Goal: Task Accomplishment & Management: Use online tool/utility

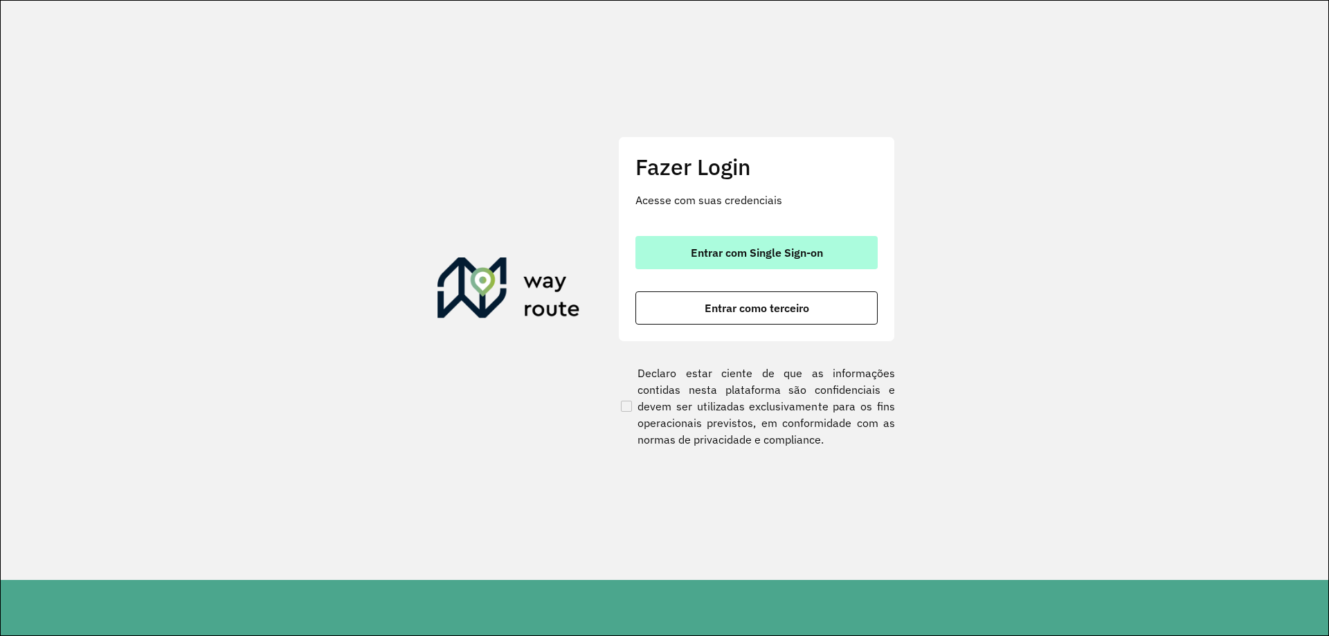
click at [767, 236] on button "Entrar com Single Sign-on" at bounding box center [756, 252] width 242 height 33
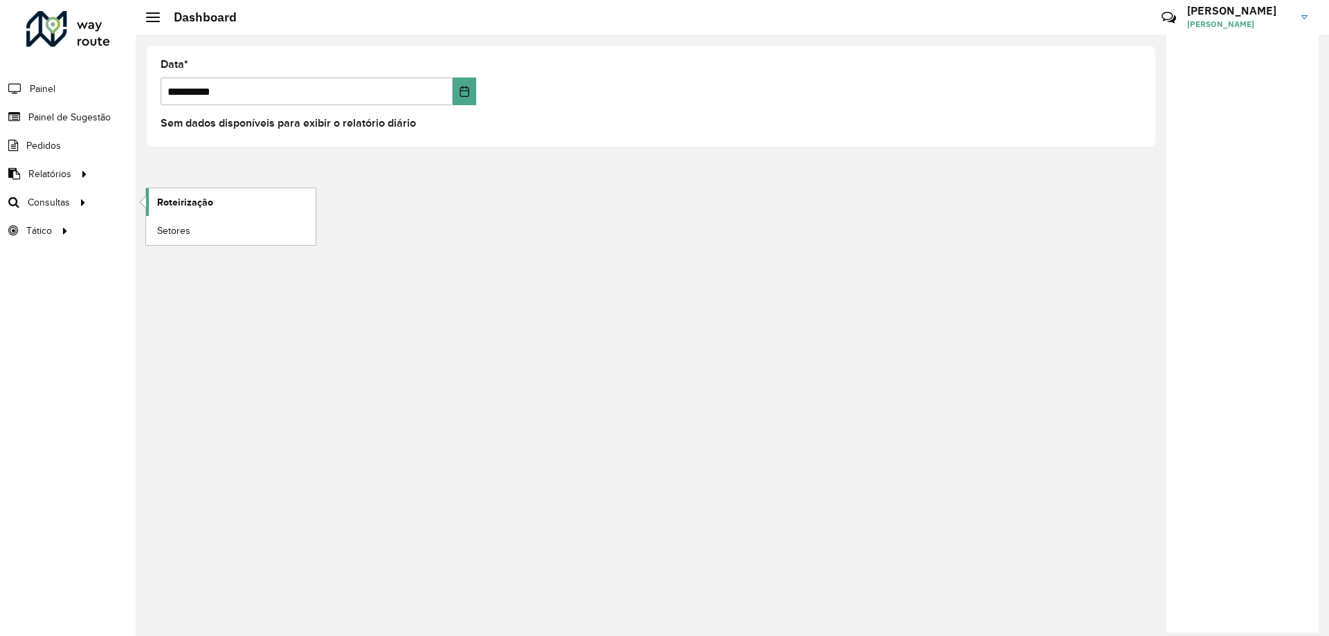
click at [165, 198] on span "Roteirização" at bounding box center [185, 202] width 56 height 15
click at [201, 255] on span "Service Time" at bounding box center [185, 259] width 57 height 15
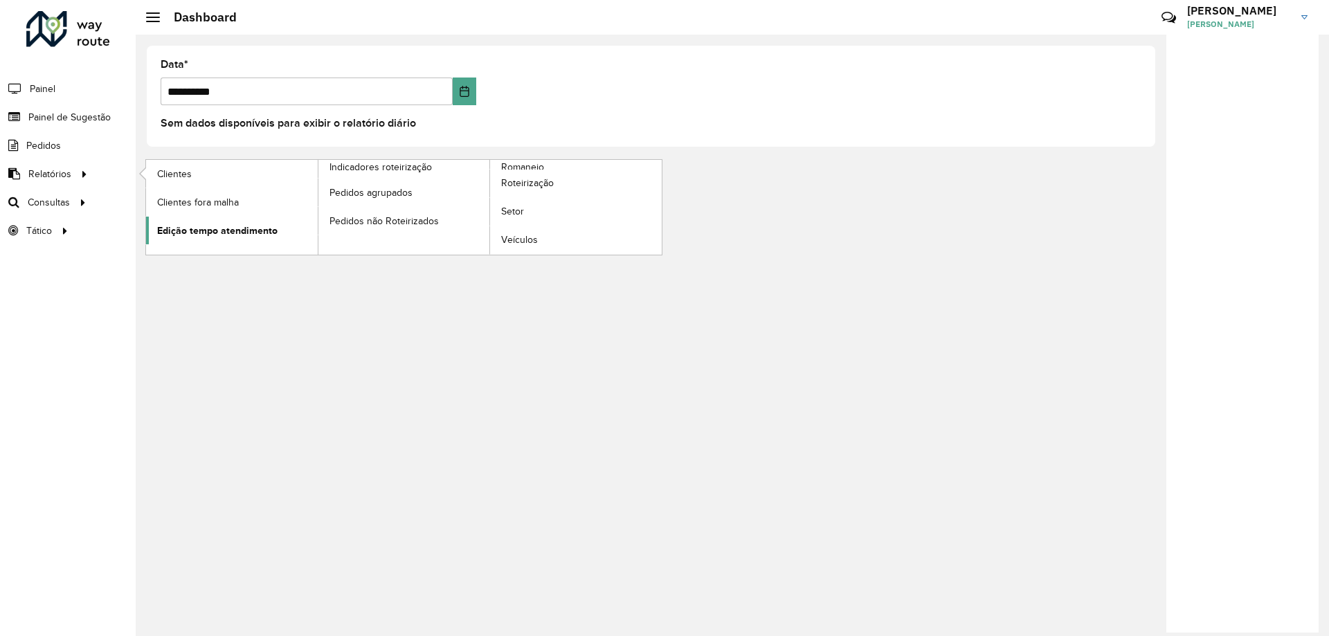
click at [206, 227] on span "Edição tempo atendimento" at bounding box center [217, 231] width 120 height 15
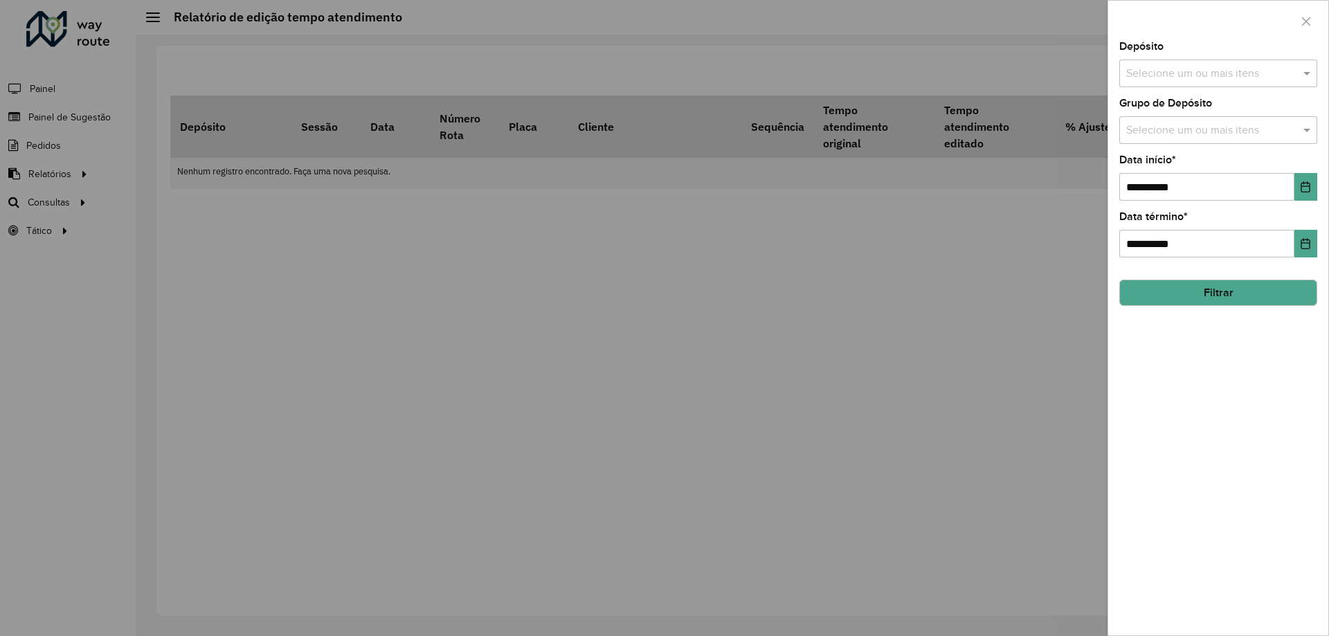
click at [1198, 73] on input "text" at bounding box center [1211, 74] width 177 height 17
click at [1170, 137] on div "CDD [GEOGRAPHIC_DATA]" at bounding box center [1218, 143] width 197 height 24
click at [1308, 75] on span at bounding box center [1308, 73] width 17 height 17
click at [1256, 137] on input "text" at bounding box center [1211, 131] width 177 height 17
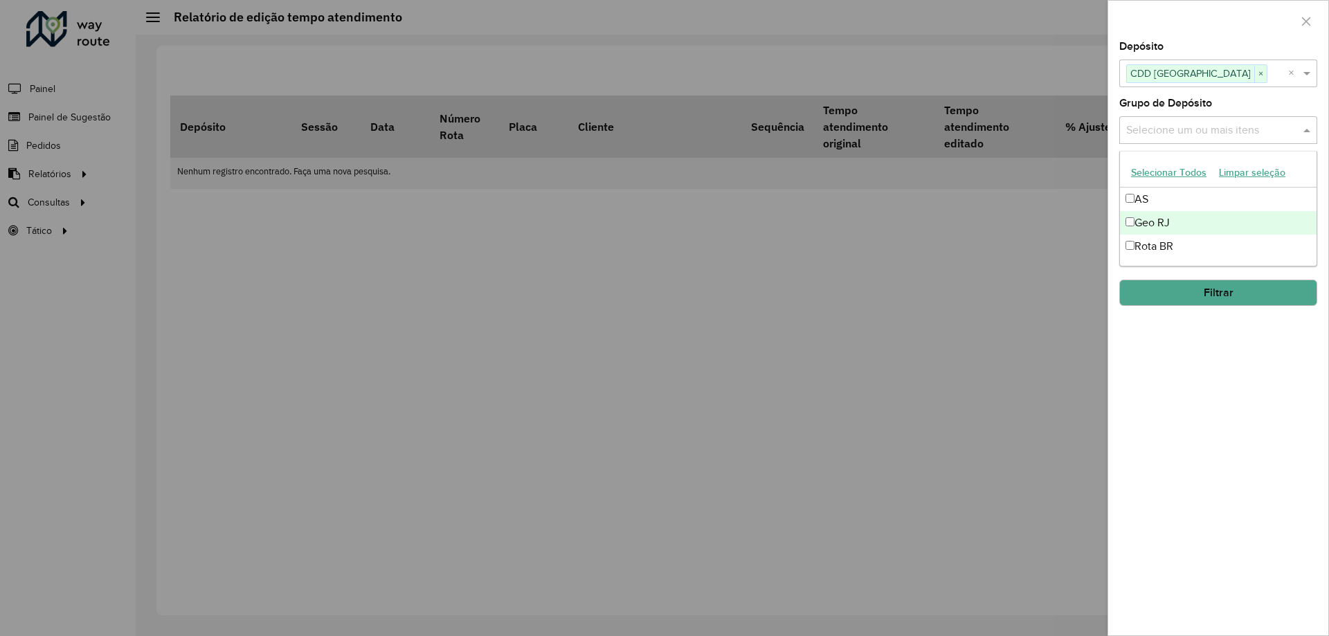
click at [1166, 219] on div "Geo RJ" at bounding box center [1218, 223] width 197 height 24
click at [1193, 287] on button "Filtrar" at bounding box center [1218, 293] width 198 height 26
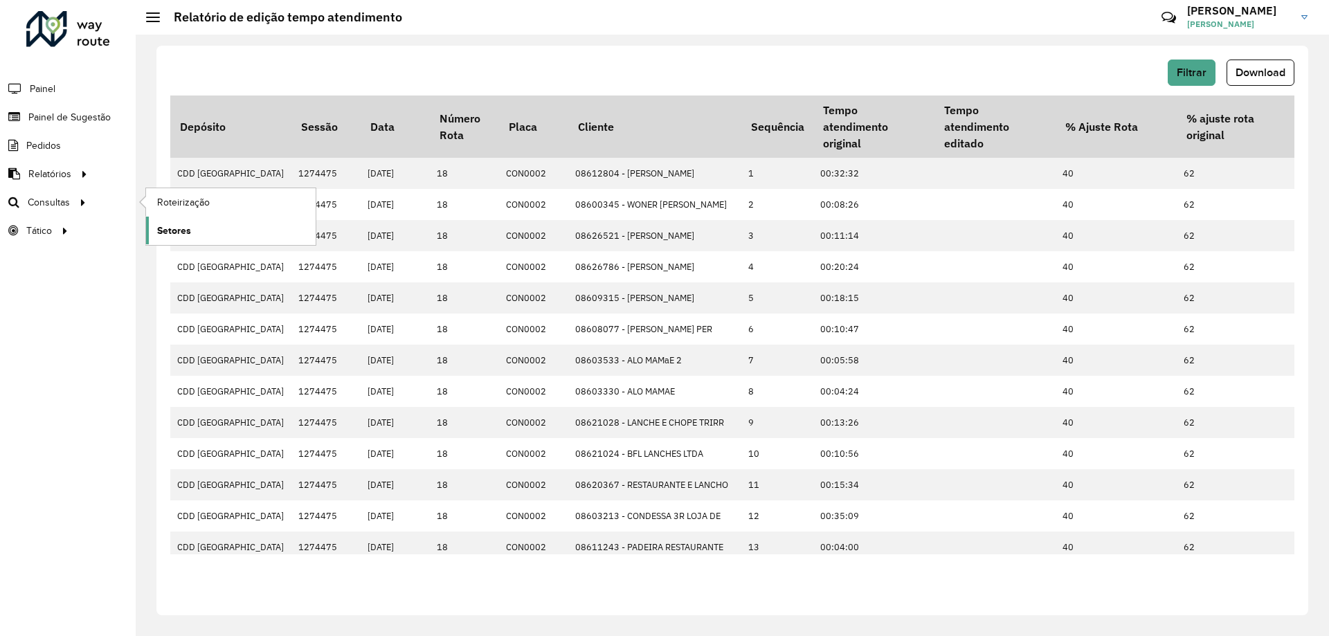
click at [176, 225] on span "Setores" at bounding box center [174, 231] width 34 height 15
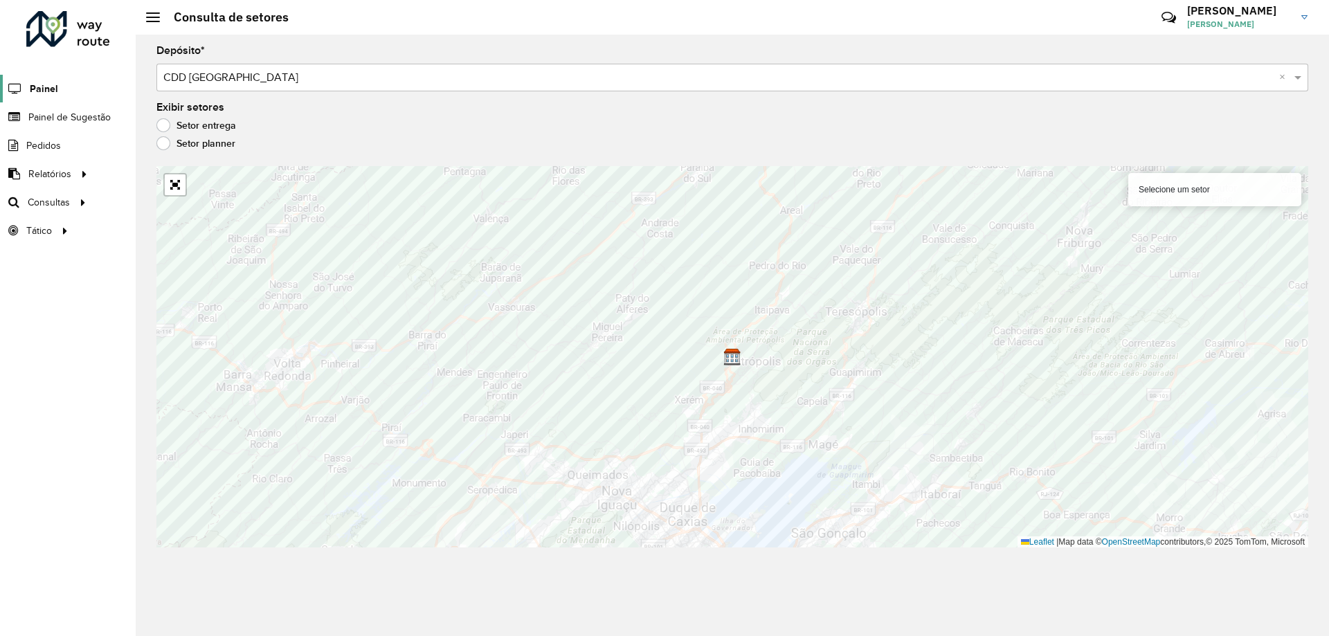
click at [38, 95] on span "Painel" at bounding box center [44, 89] width 28 height 15
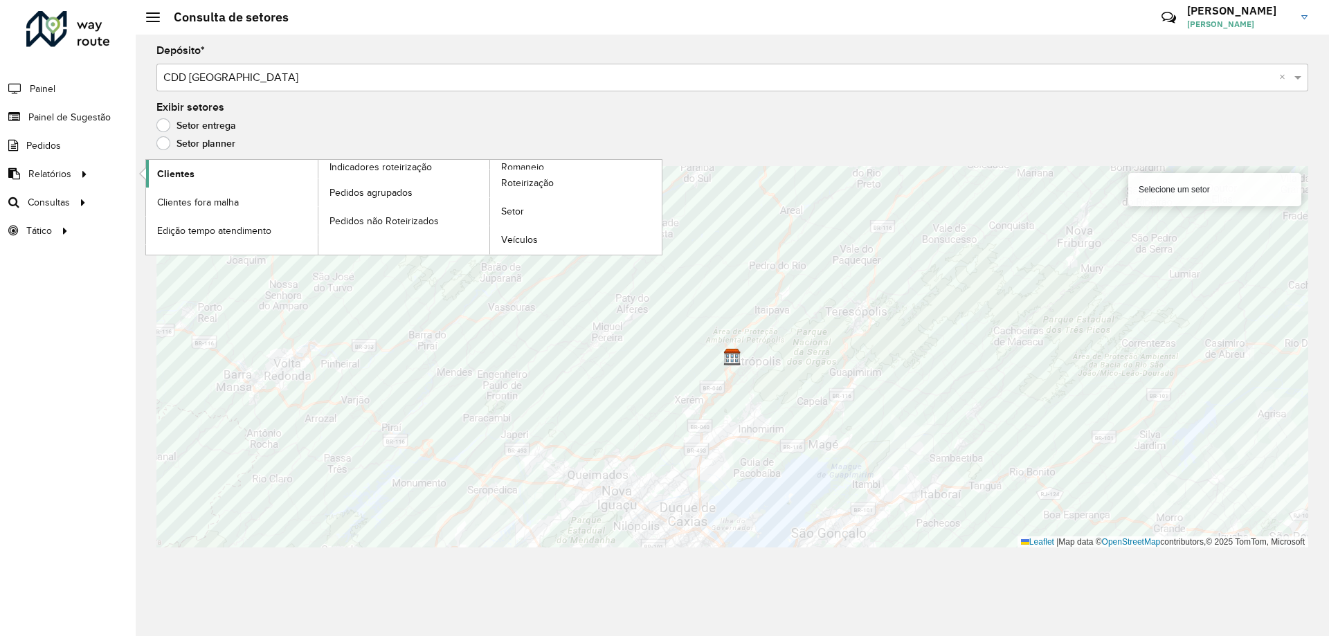
click at [192, 174] on span "Clientes" at bounding box center [175, 174] width 37 height 15
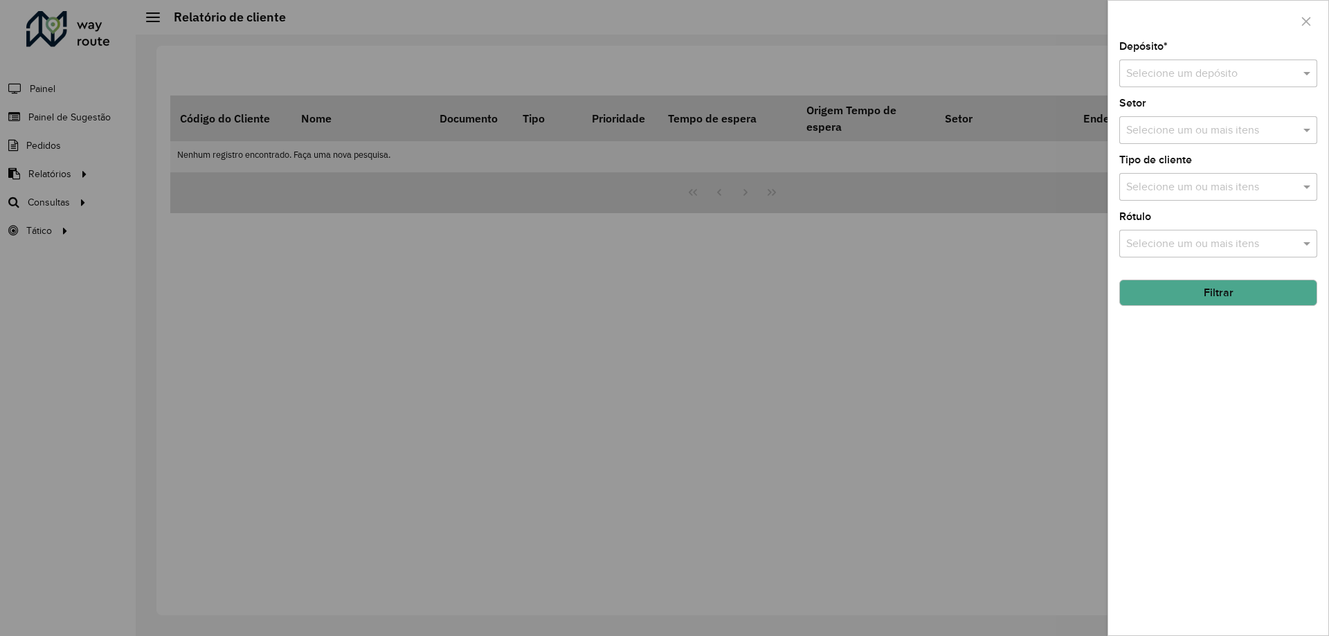
click at [1173, 80] on input "text" at bounding box center [1204, 74] width 156 height 17
click at [1159, 112] on span "CDD Petropolis" at bounding box center [1192, 113] width 135 height 12
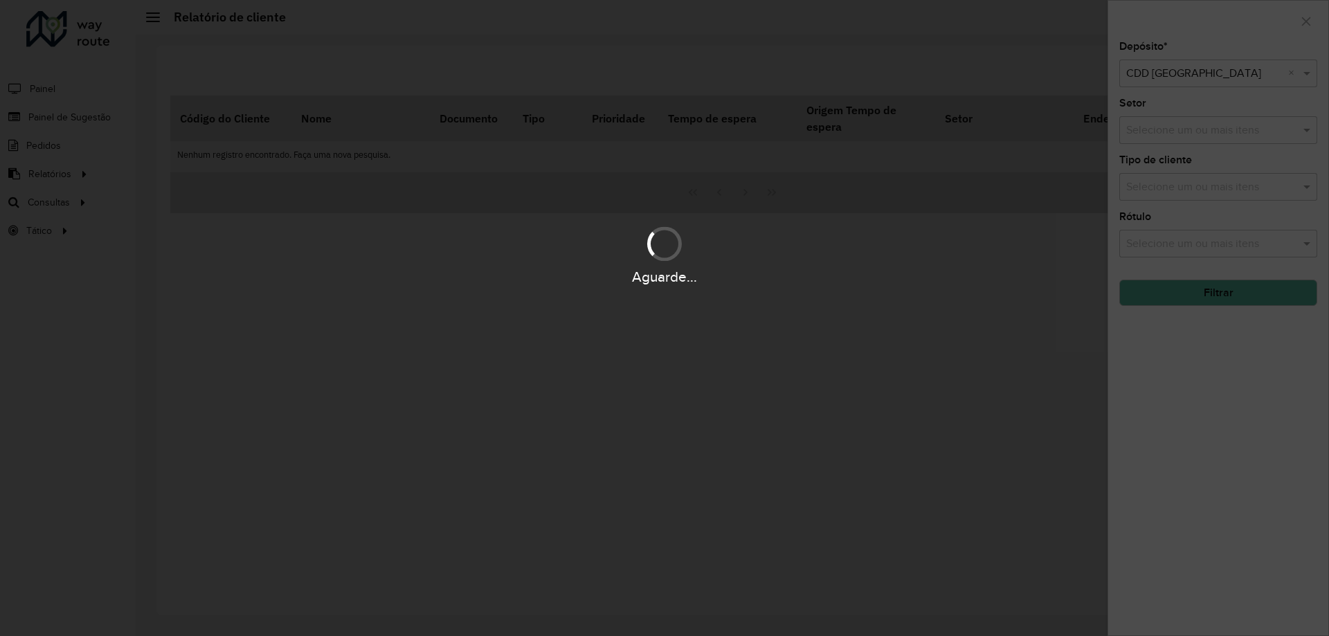
click at [1254, 136] on hb-app "Aguarde... Pop-up bloqueado! Seu navegador bloqueou automáticamente a abertura …" at bounding box center [664, 318] width 1329 height 636
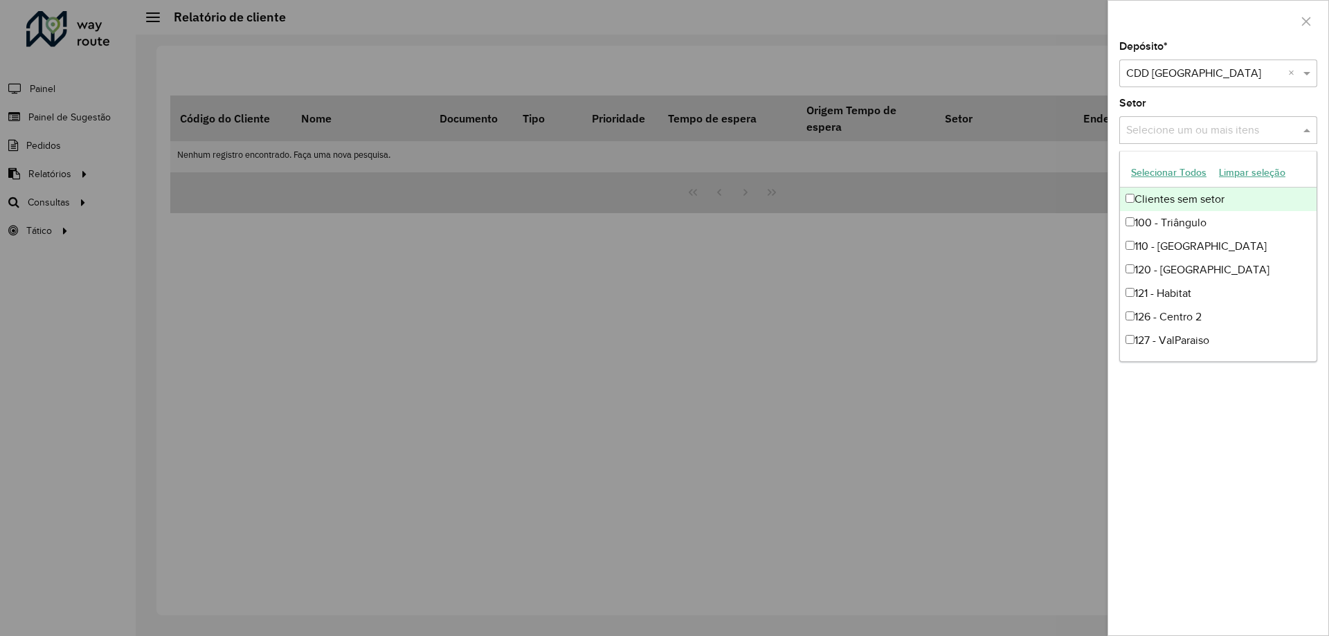
click at [1242, 133] on input "text" at bounding box center [1211, 131] width 177 height 17
click at [1192, 131] on input "text" at bounding box center [1211, 131] width 177 height 17
click at [1207, 449] on div "Depósito * Selecione um depósito × CDD Petropolis × Setor Selecione um ou mais …" at bounding box center [1218, 339] width 220 height 594
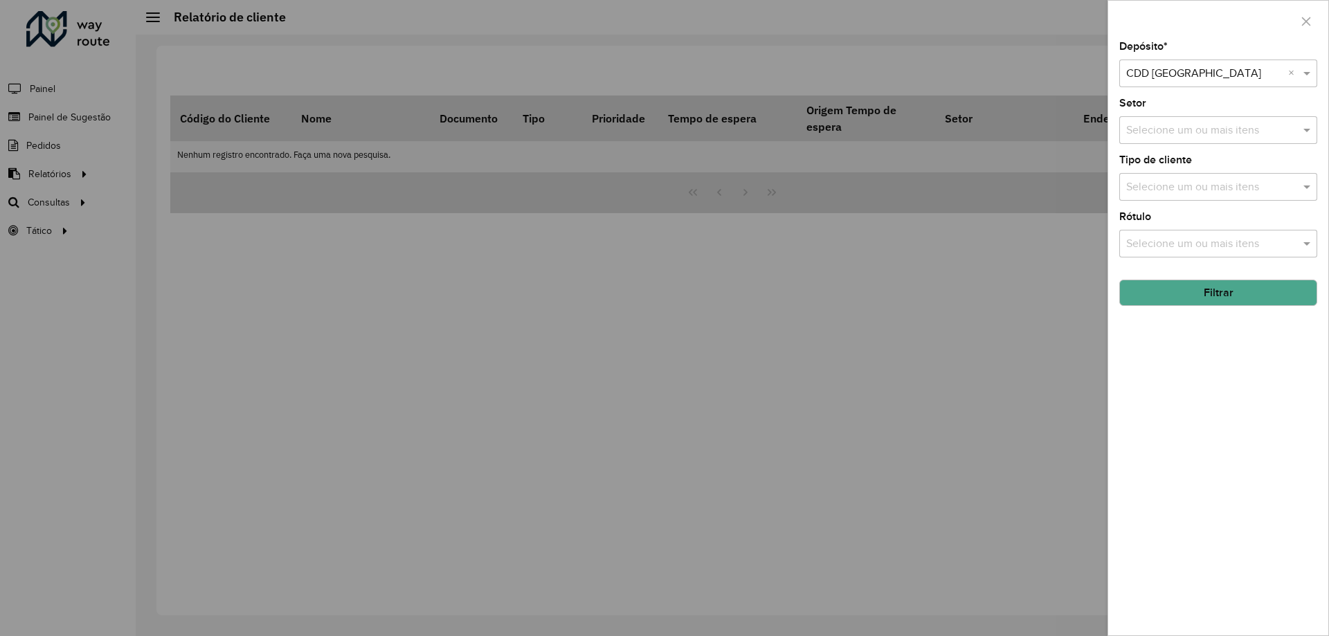
click at [1209, 303] on button "Filtrar" at bounding box center [1218, 293] width 198 height 26
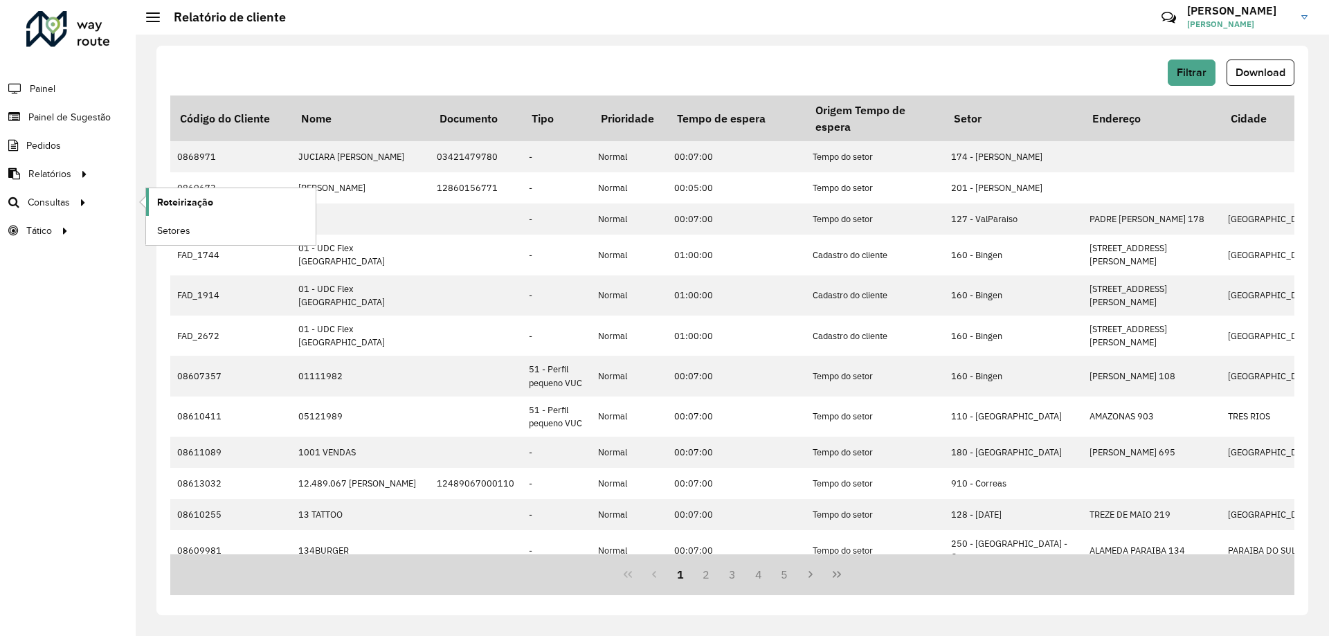
click at [188, 204] on span "Roteirização" at bounding box center [185, 202] width 56 height 15
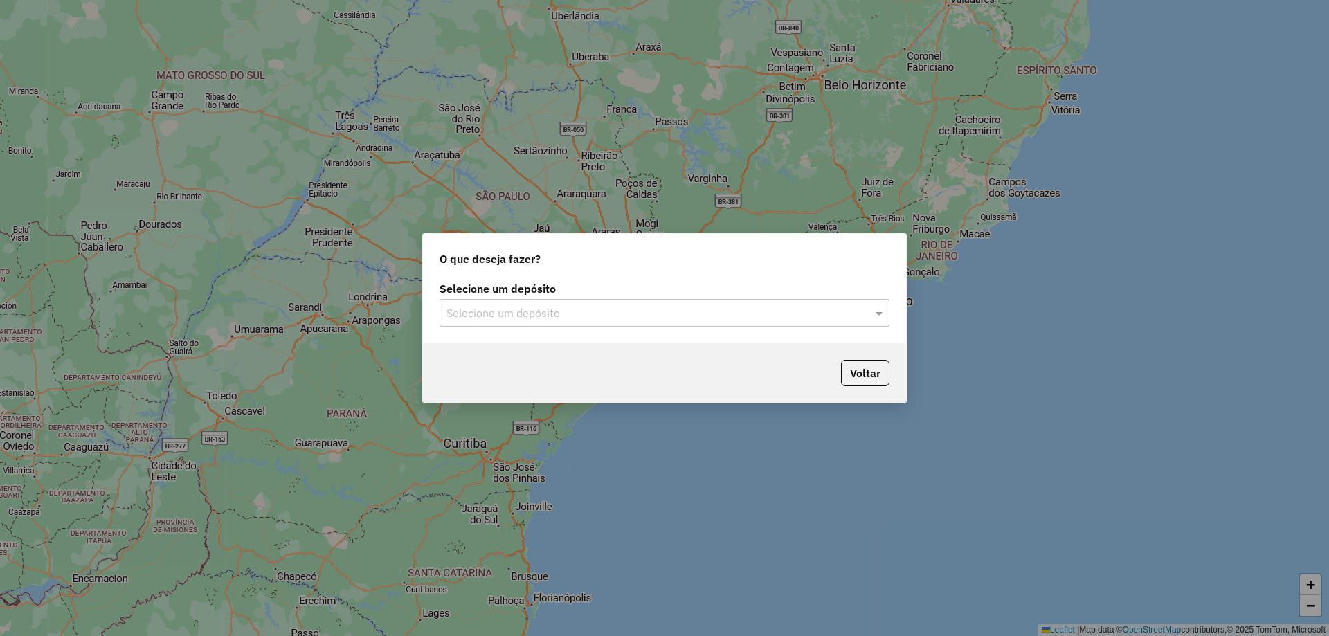
click at [635, 308] on input "text" at bounding box center [650, 313] width 408 height 17
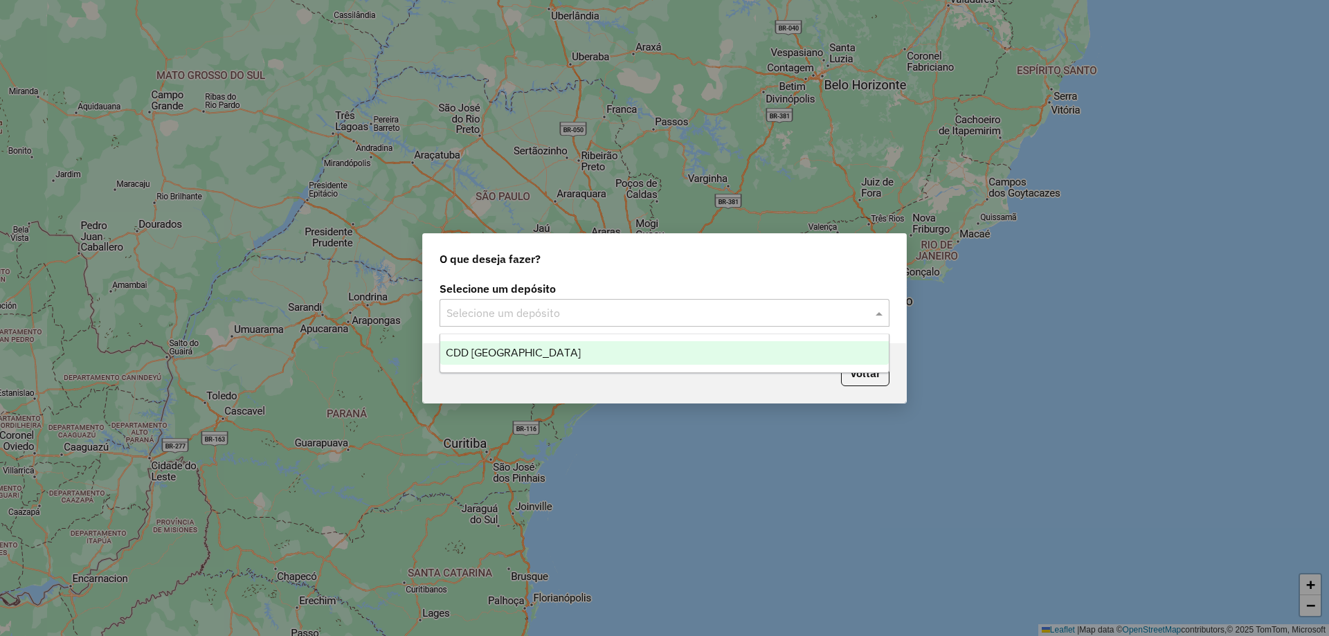
click at [487, 361] on div "CDD [GEOGRAPHIC_DATA]" at bounding box center [664, 353] width 449 height 24
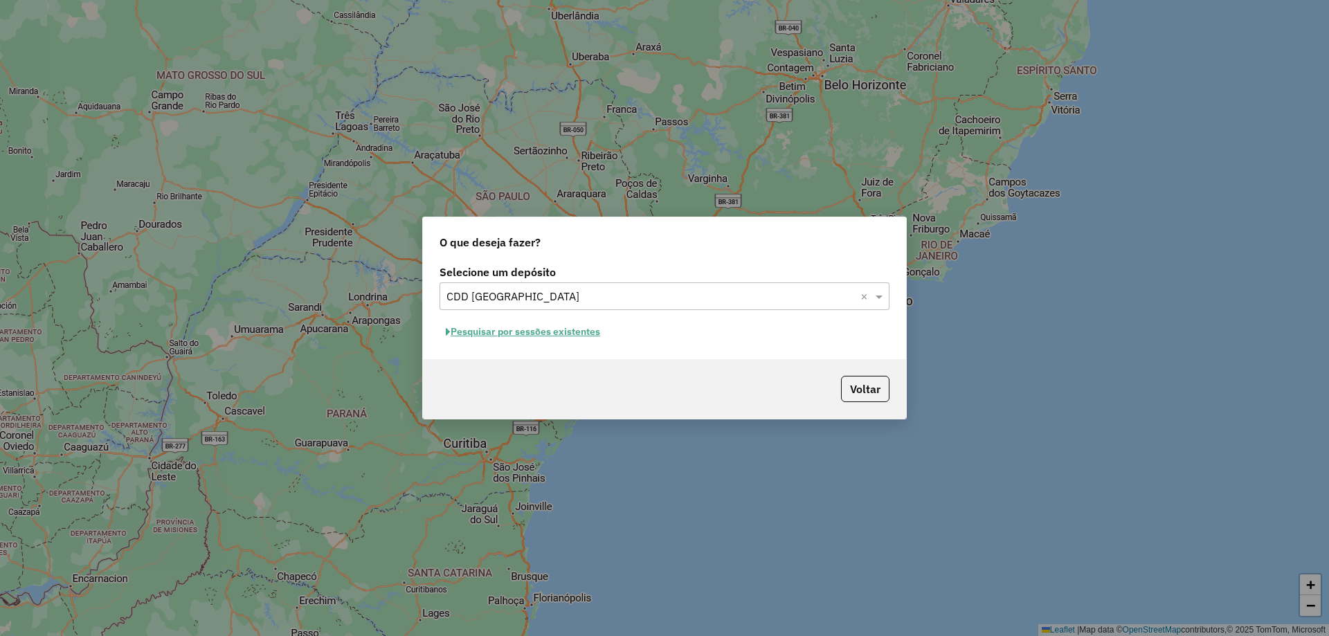
click at [496, 329] on button "Pesquisar por sessões existentes" at bounding box center [523, 331] width 167 height 21
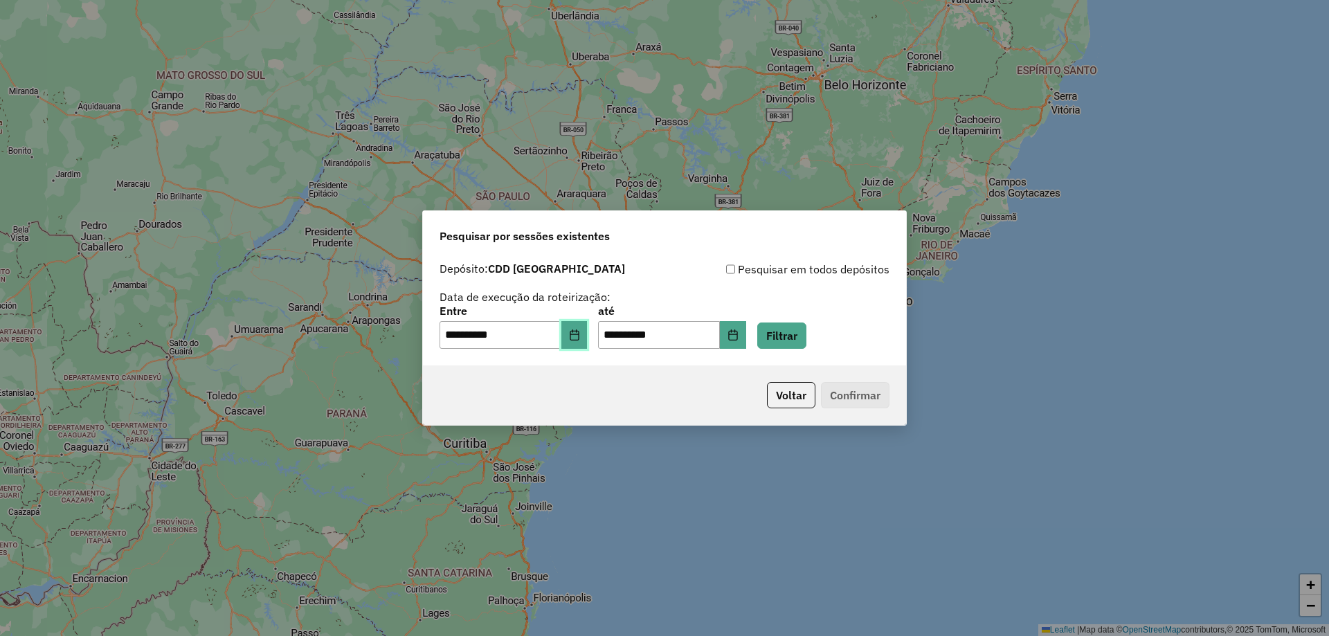
click at [580, 334] on icon "Choose Date" at bounding box center [574, 334] width 11 height 11
click at [736, 370] on div "Voltar Confirmar" at bounding box center [664, 395] width 483 height 60
click at [806, 332] on button "Filtrar" at bounding box center [781, 336] width 49 height 26
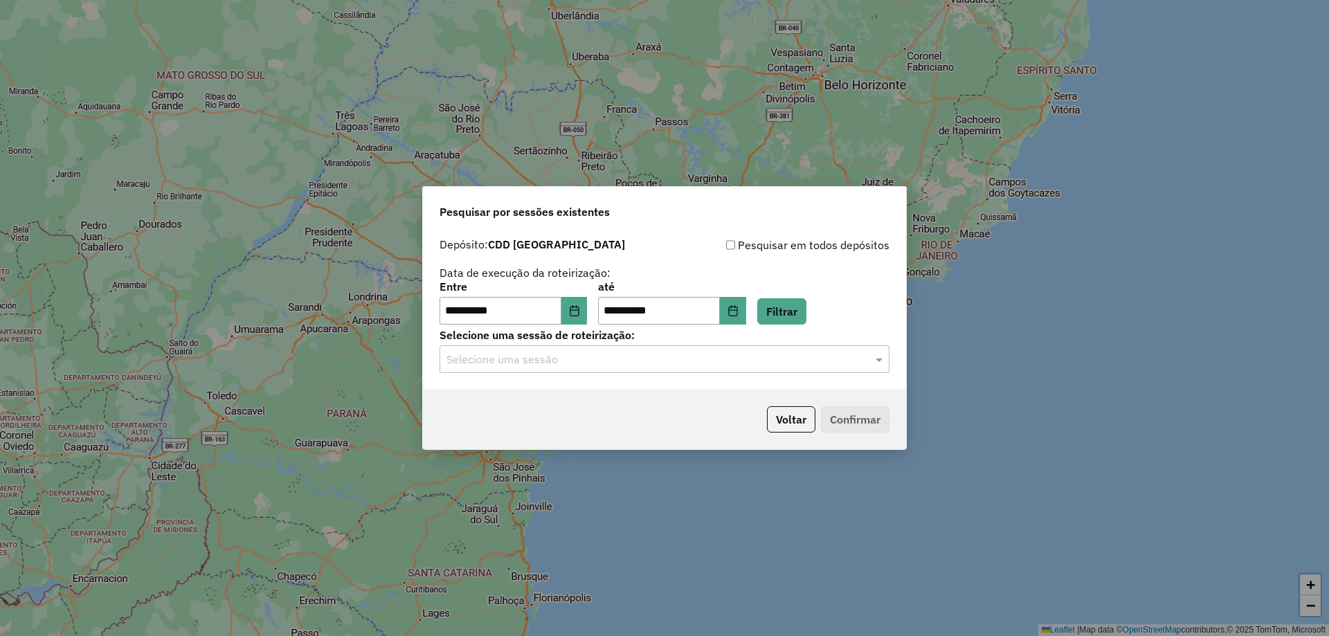
click at [607, 361] on input "text" at bounding box center [650, 360] width 408 height 17
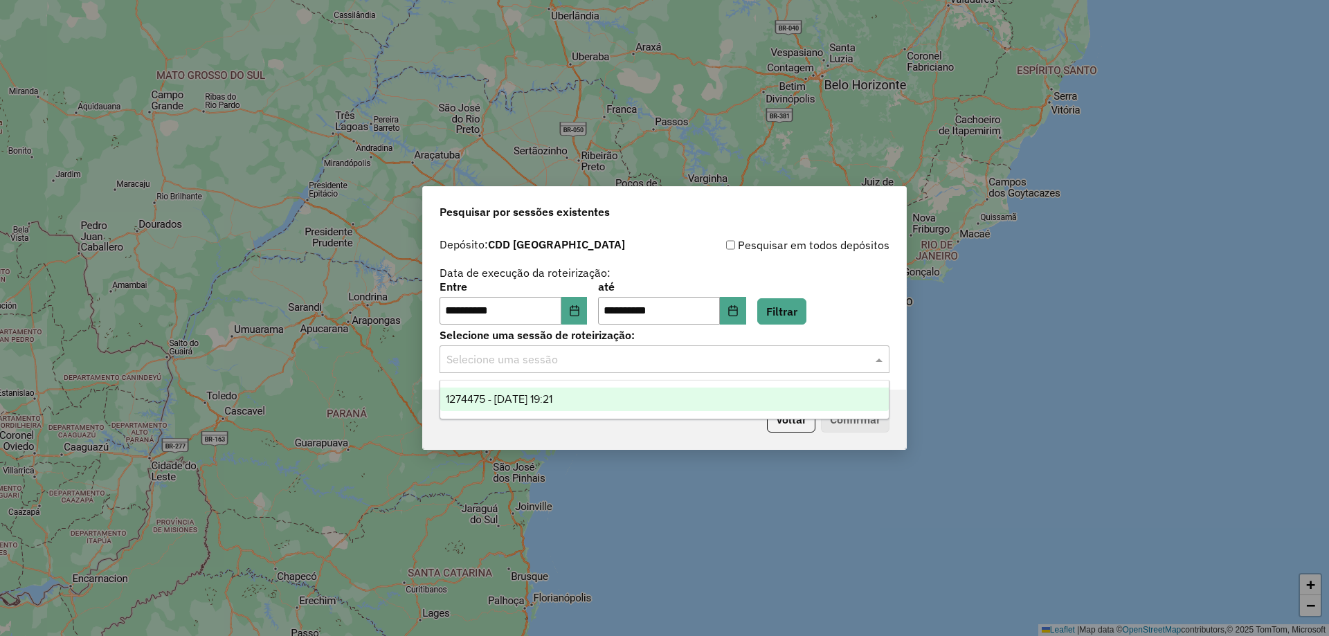
click at [503, 402] on span "1274475 - 12/09/2025 19:21" at bounding box center [499, 399] width 107 height 12
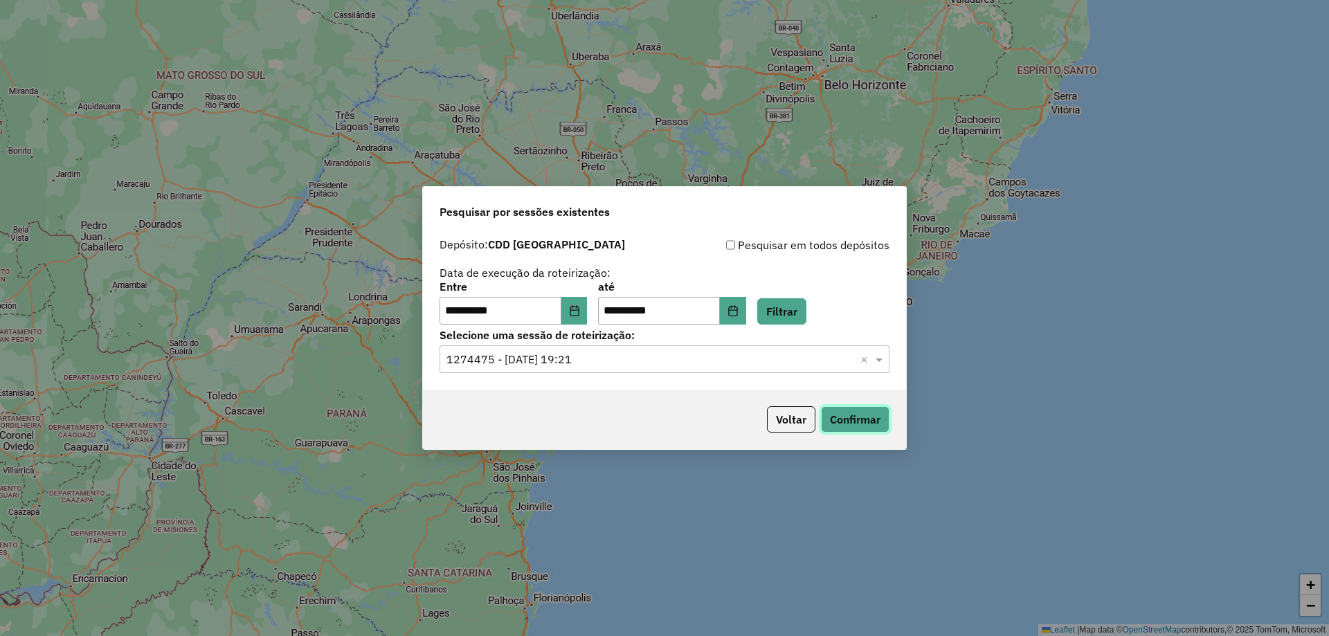
click at [856, 422] on button "Confirmar" at bounding box center [855, 419] width 69 height 26
click at [585, 302] on button "Choose Date" at bounding box center [574, 311] width 26 height 28
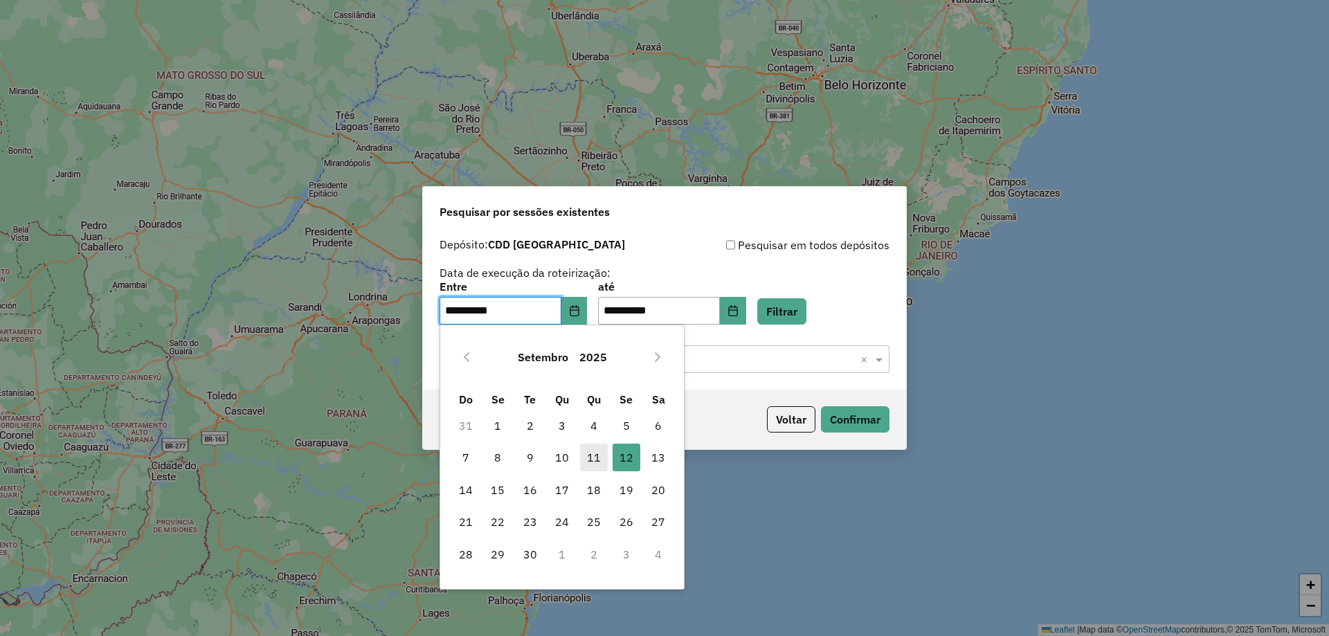
click at [590, 464] on span "11" at bounding box center [594, 458] width 28 height 28
type input "**********"
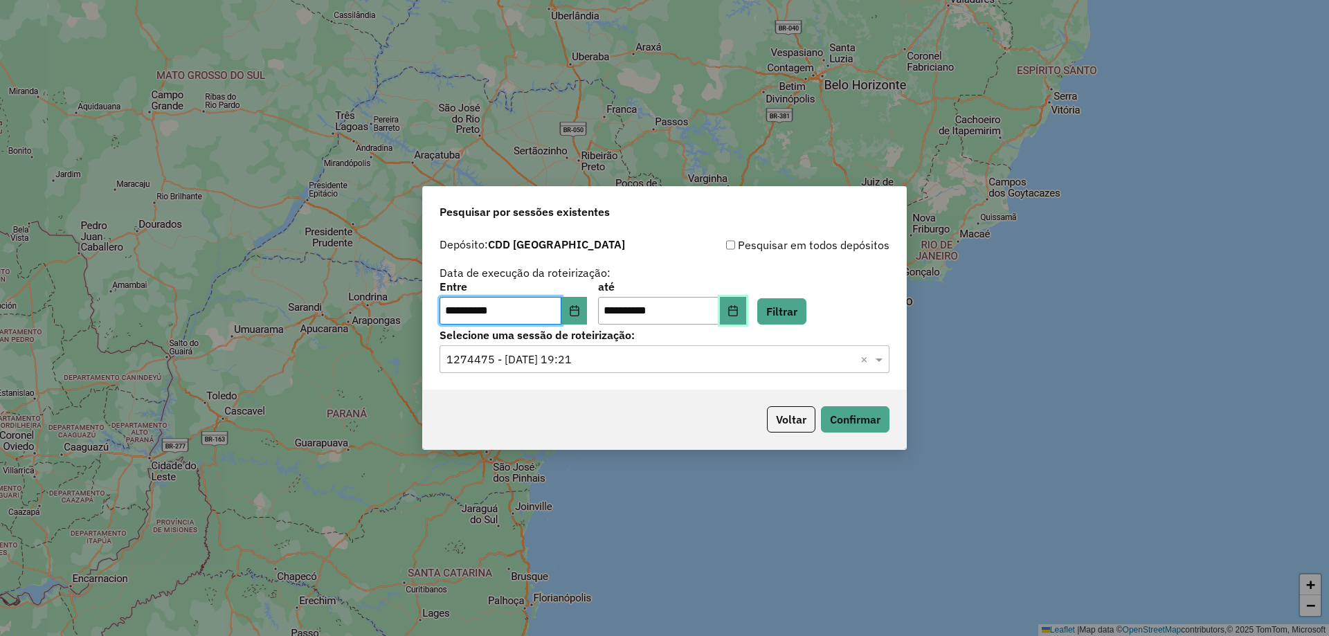
click at [739, 309] on icon "Choose Date" at bounding box center [732, 310] width 11 height 11
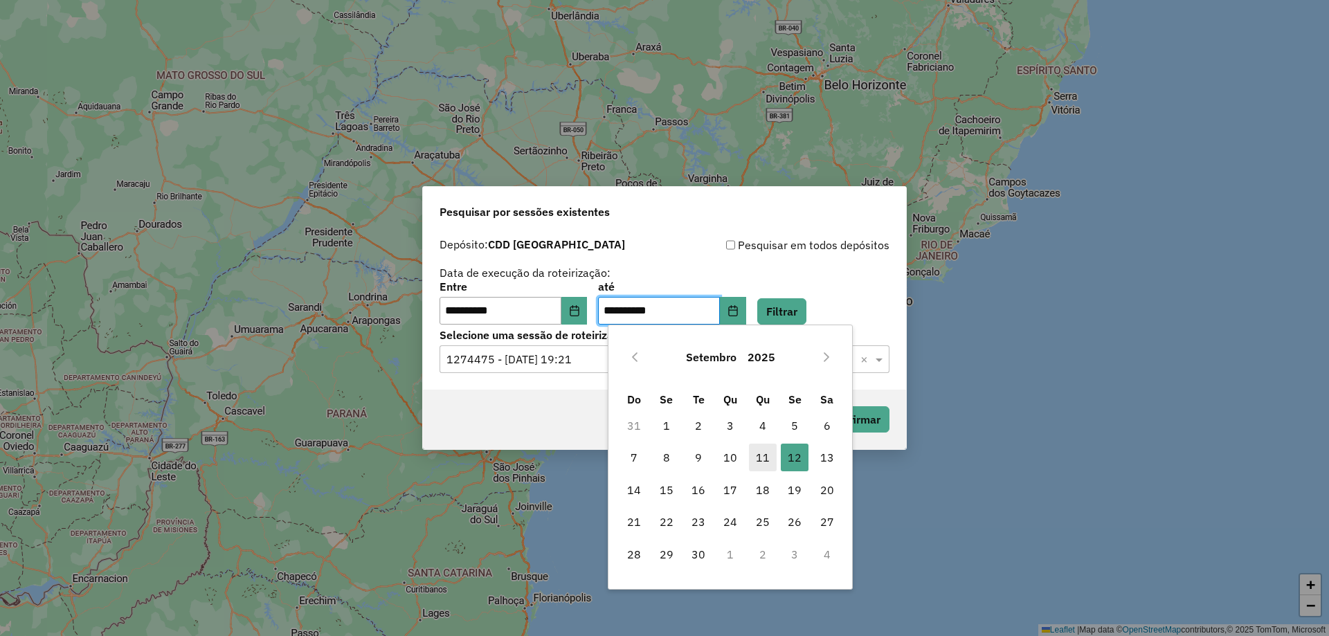
click at [772, 462] on span "11" at bounding box center [763, 458] width 28 height 28
type input "**********"
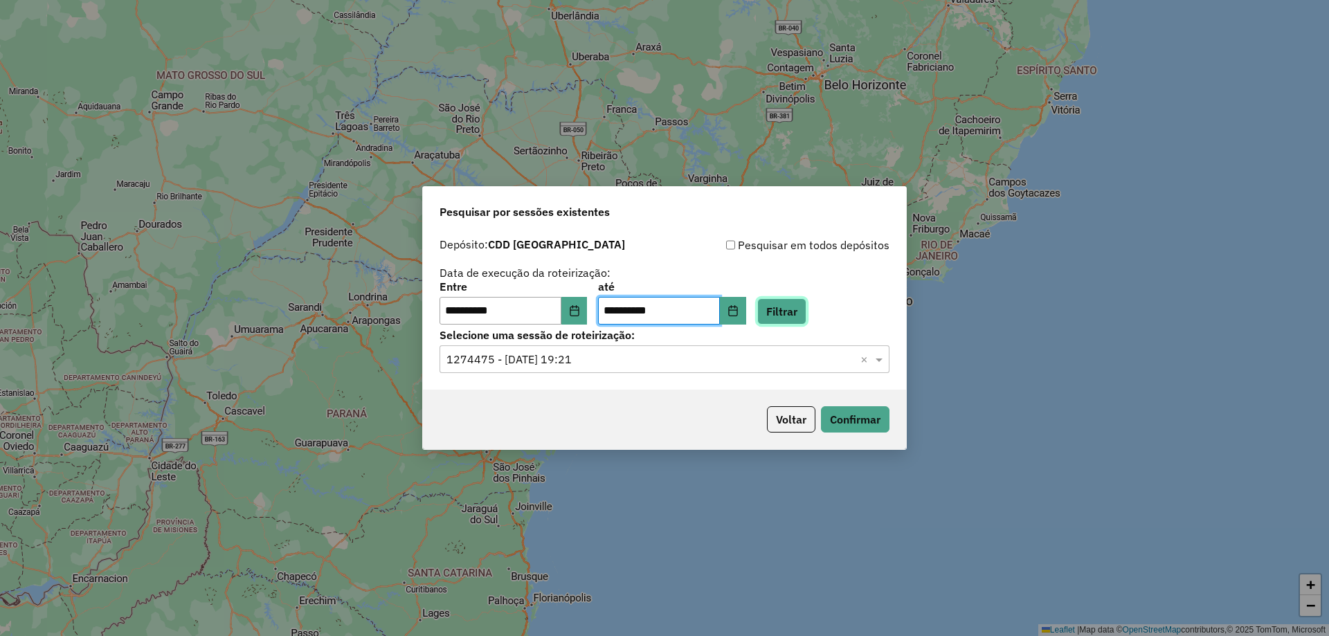
click at [797, 316] on button "Filtrar" at bounding box center [781, 311] width 49 height 26
click at [696, 359] on input "text" at bounding box center [650, 360] width 408 height 17
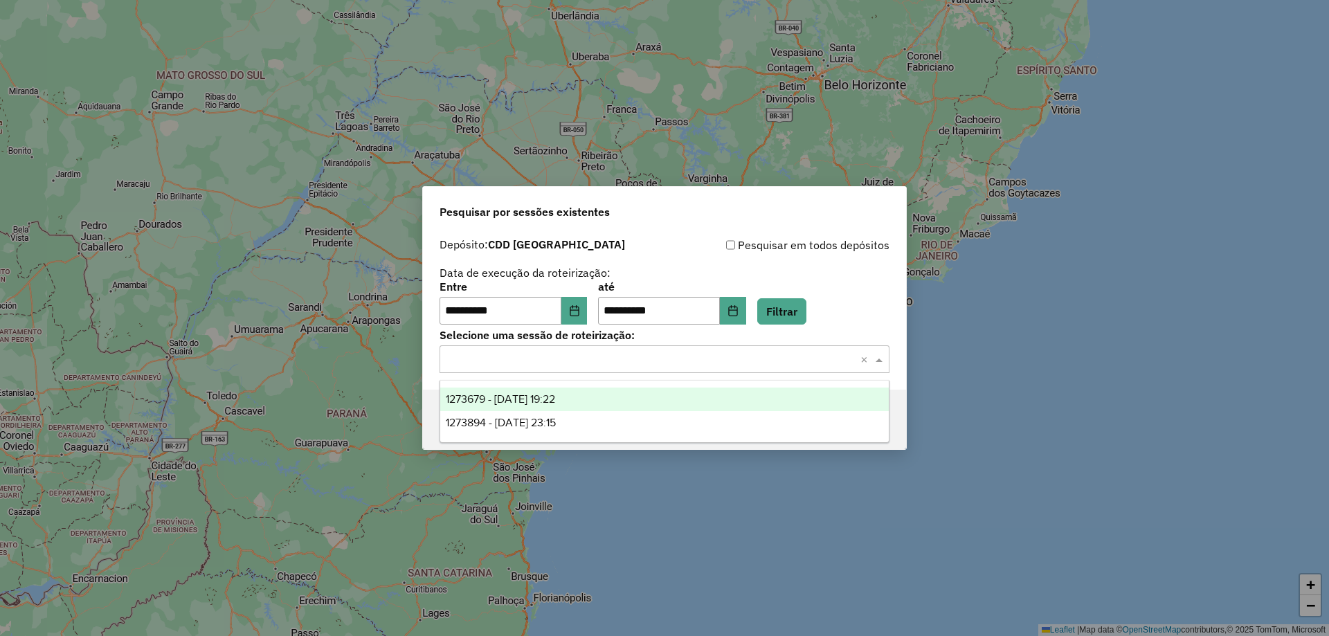
click at [494, 401] on span "1273679 - 11/09/2025 19:22" at bounding box center [500, 399] width 109 height 12
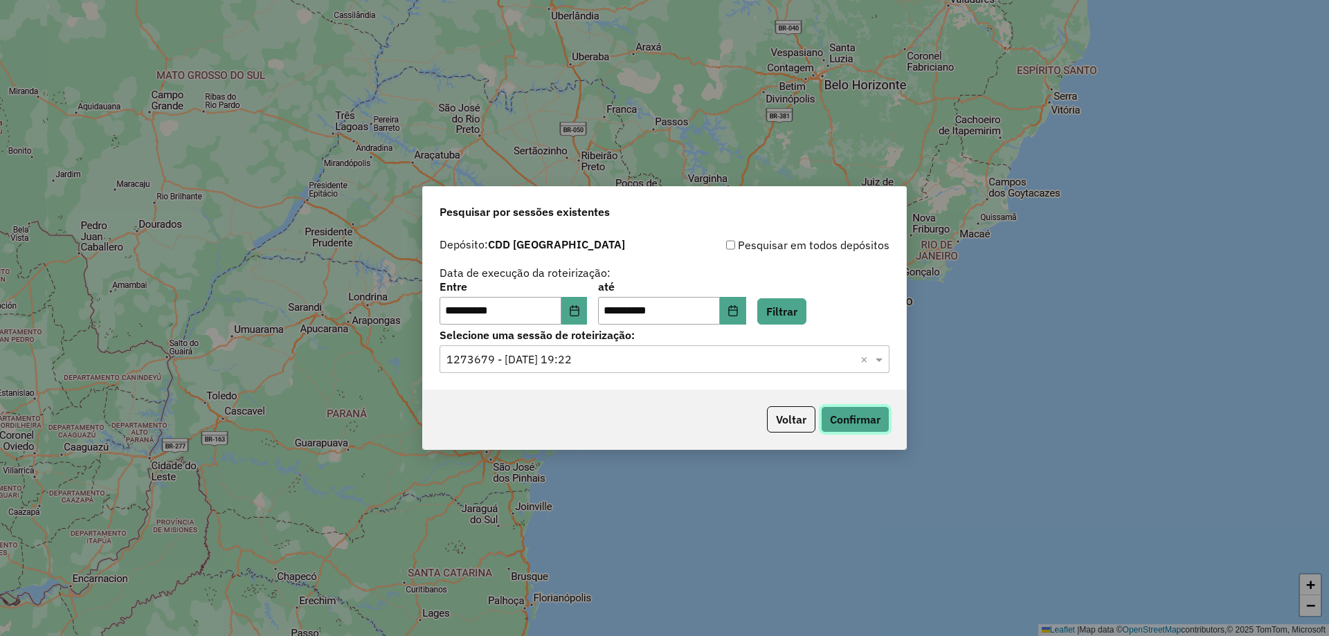
click at [851, 420] on button "Confirmar" at bounding box center [855, 419] width 69 height 26
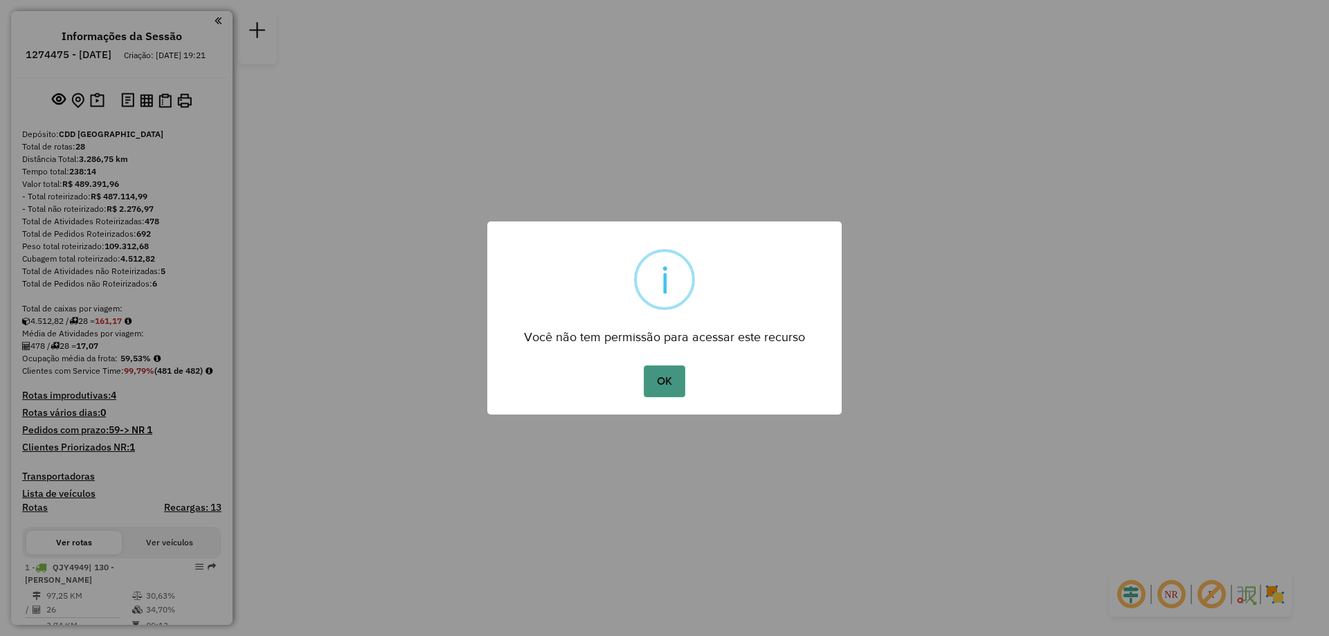
click at [658, 372] on button "OK" at bounding box center [664, 381] width 41 height 32
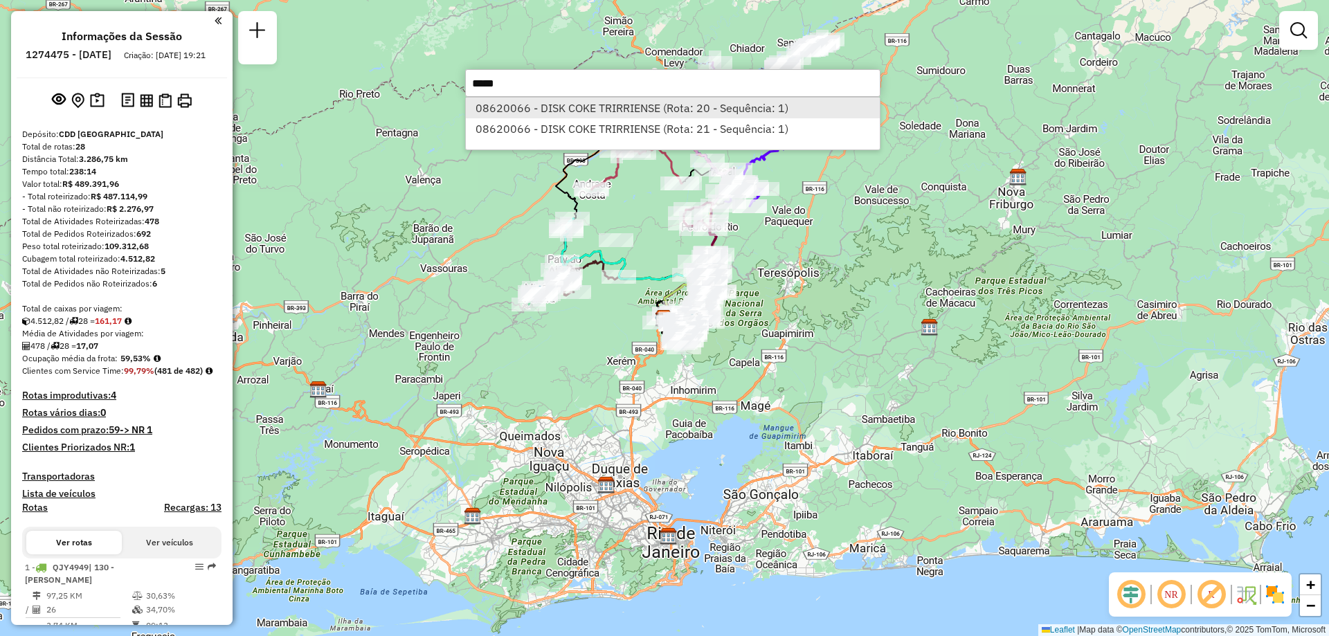
type input "*****"
click at [572, 102] on li "08620066 - DISK COKE TRIRRIENSE (Rota: 20 - Sequência: 1)" at bounding box center [673, 108] width 414 height 21
select select "**********"
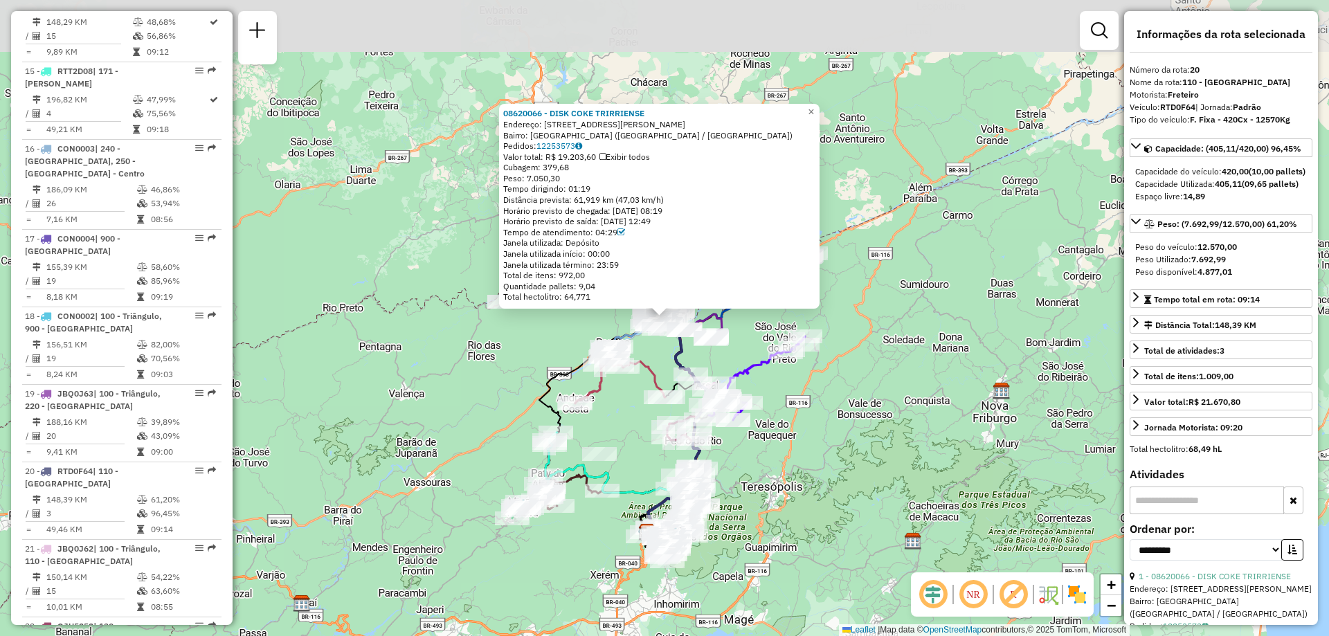
scroll to position [1946, 0]
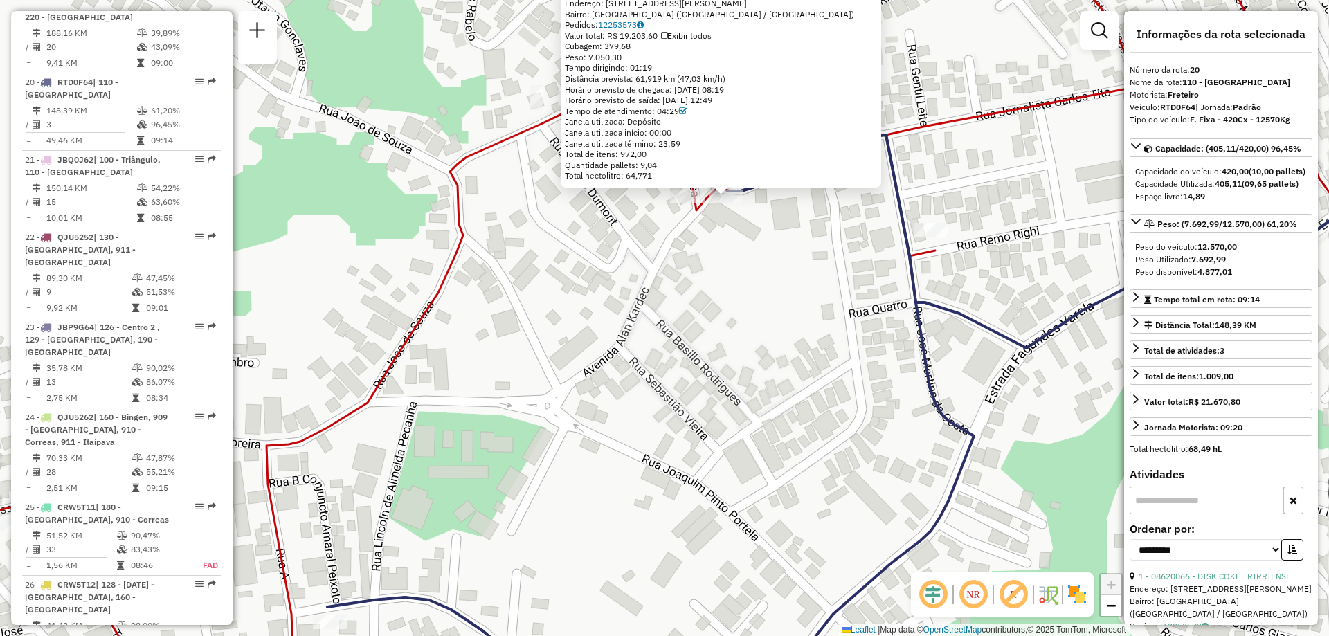
drag, startPoint x: 664, startPoint y: 260, endPoint x: 618, endPoint y: 406, distance: 153.9
click at [618, 406] on div "08620066 - DISK COKE TRIRRIENSE Endereço: AV Alan Kardec 204 Bairro: VILA ISABE…" at bounding box center [664, 318] width 1329 height 636
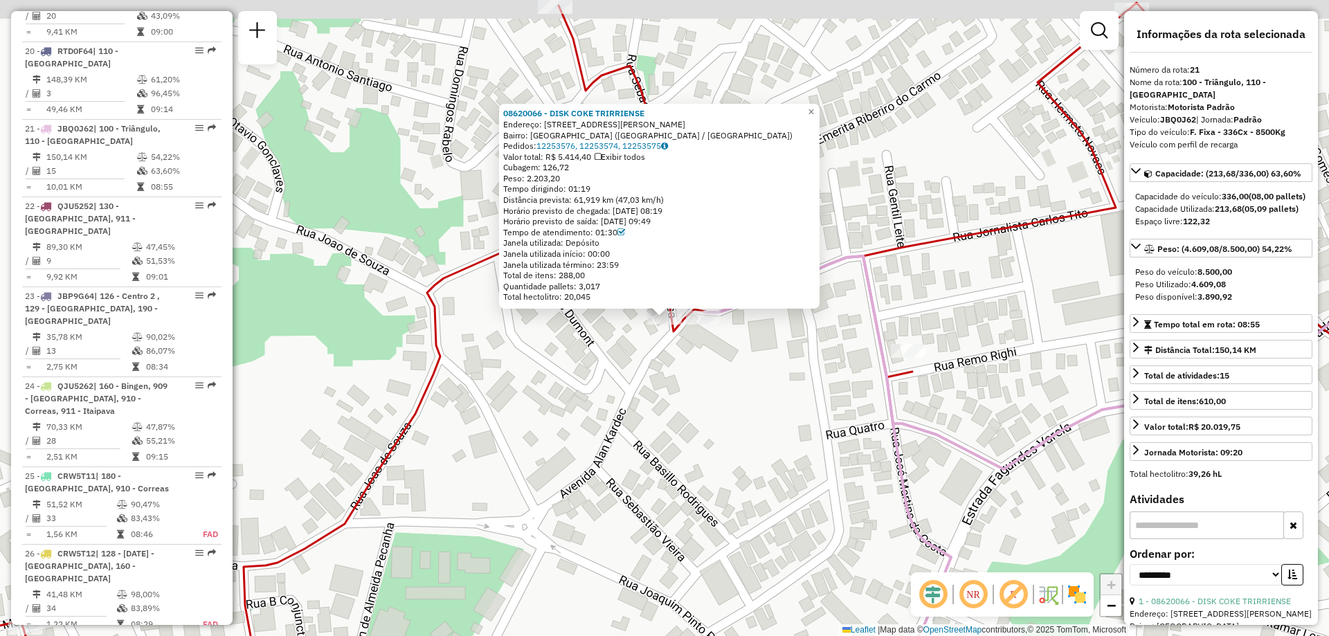
scroll to position [2011, 0]
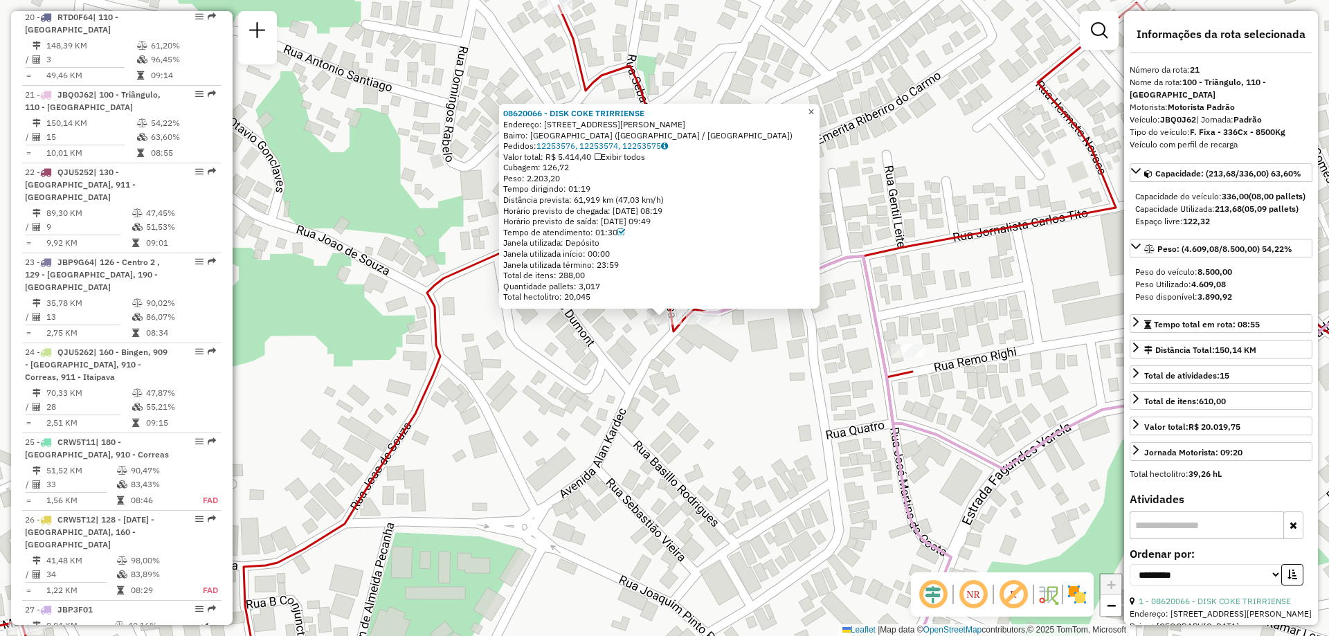
click at [814, 106] on span "×" at bounding box center [811, 112] width 6 height 12
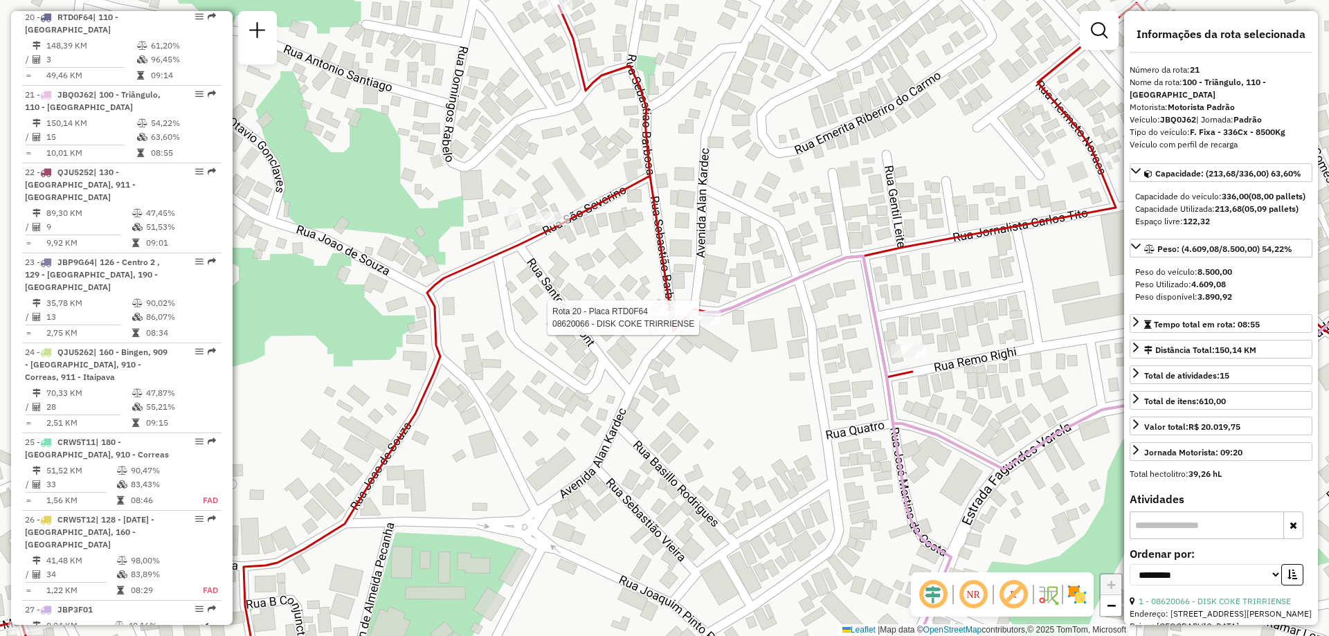
click at [703, 325] on div at bounding box center [703, 318] width 35 height 14
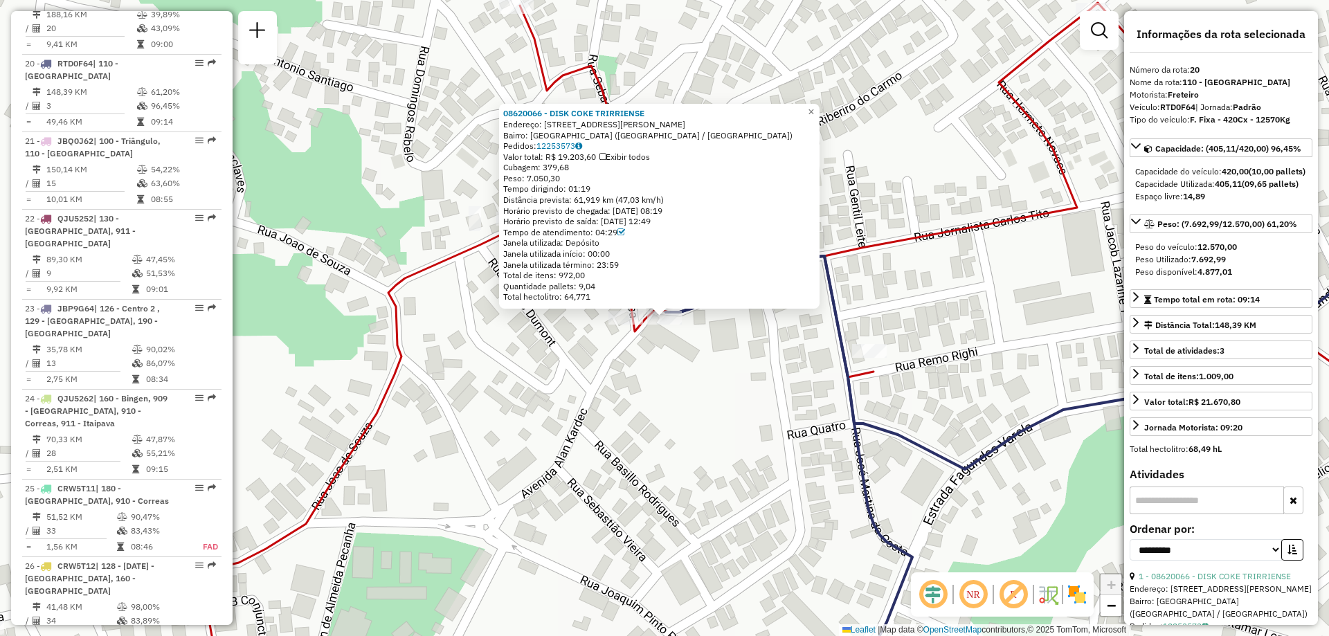
scroll to position [1946, 0]
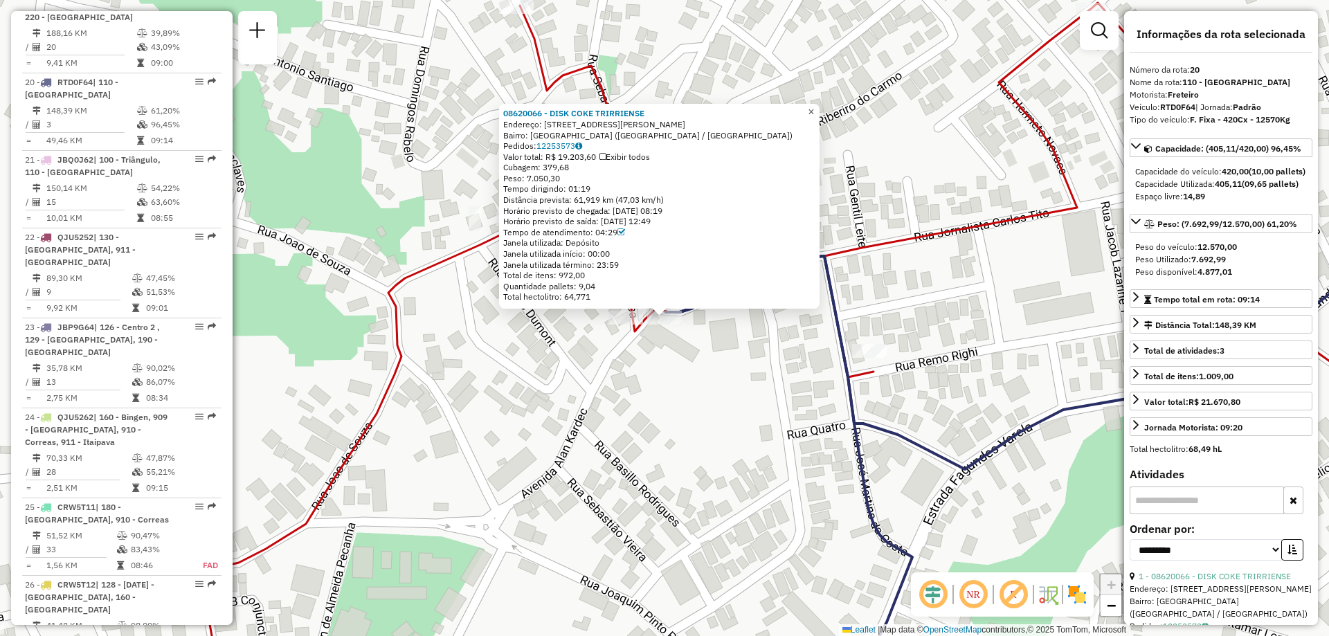
click at [814, 110] on span "×" at bounding box center [811, 112] width 6 height 12
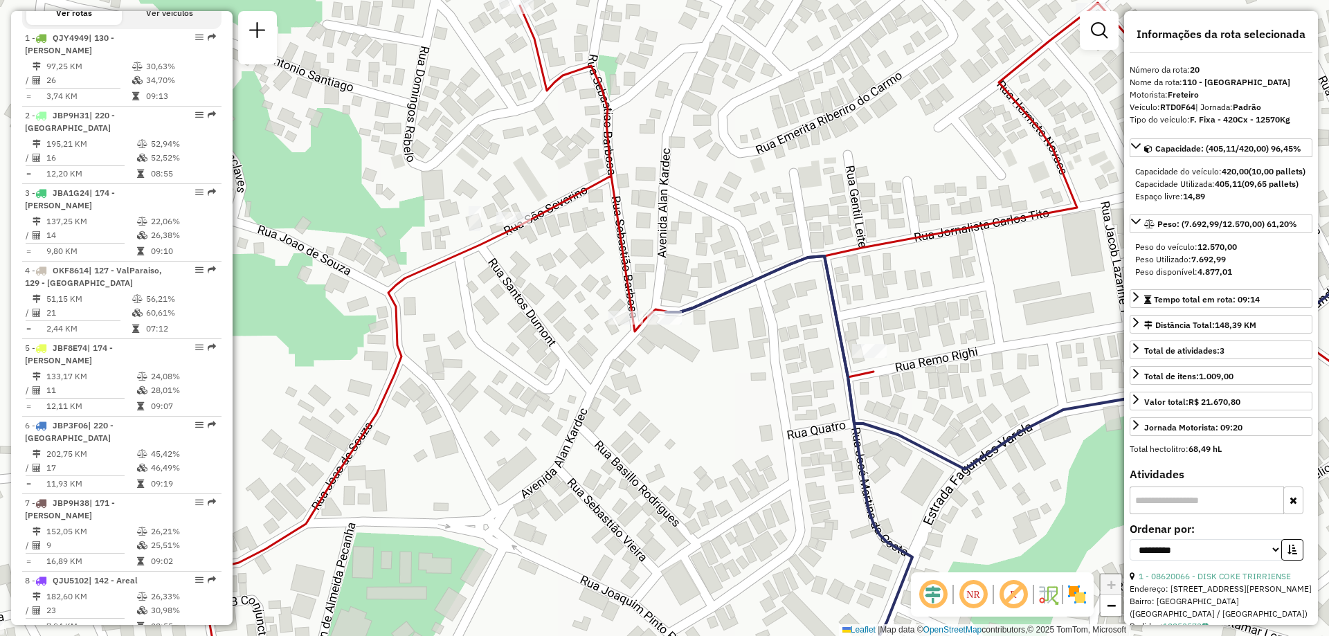
scroll to position [0, 0]
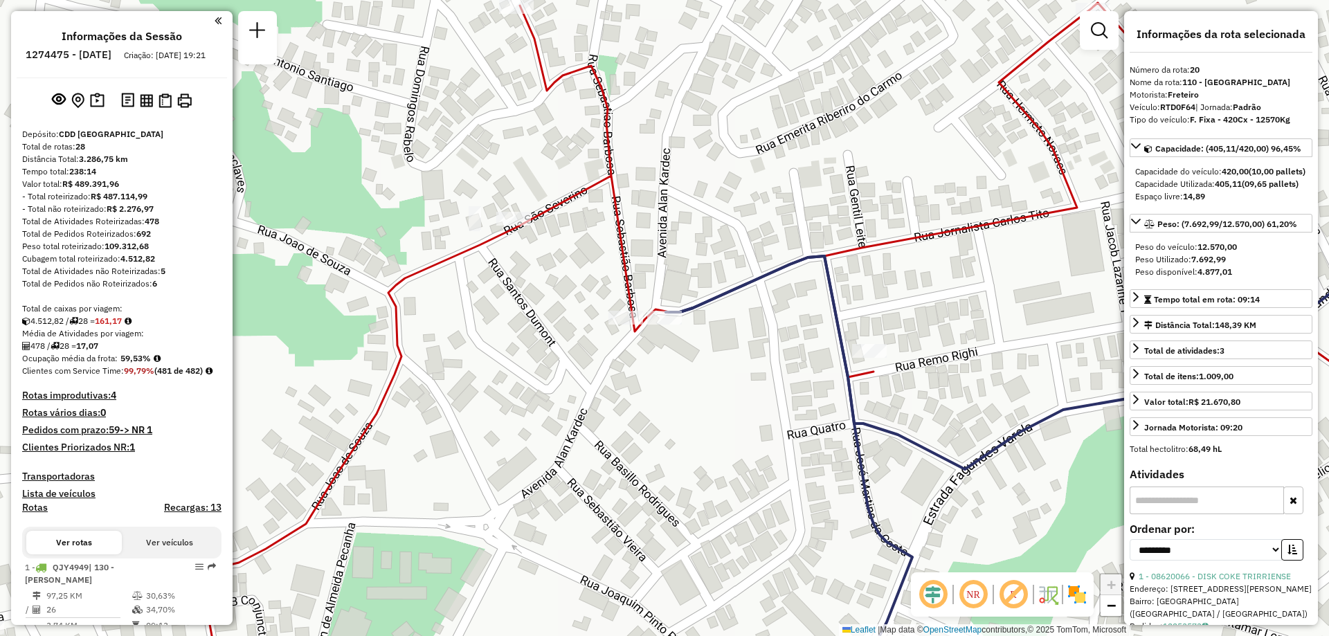
click at [93, 55] on h6 "1274475 - 12/09/2025" at bounding box center [69, 54] width 86 height 12
copy h6 "1274475"
click at [586, 354] on div "Janela de atendimento Grade de atendimento Capacidade Transportadoras Veículos …" at bounding box center [664, 318] width 1329 height 636
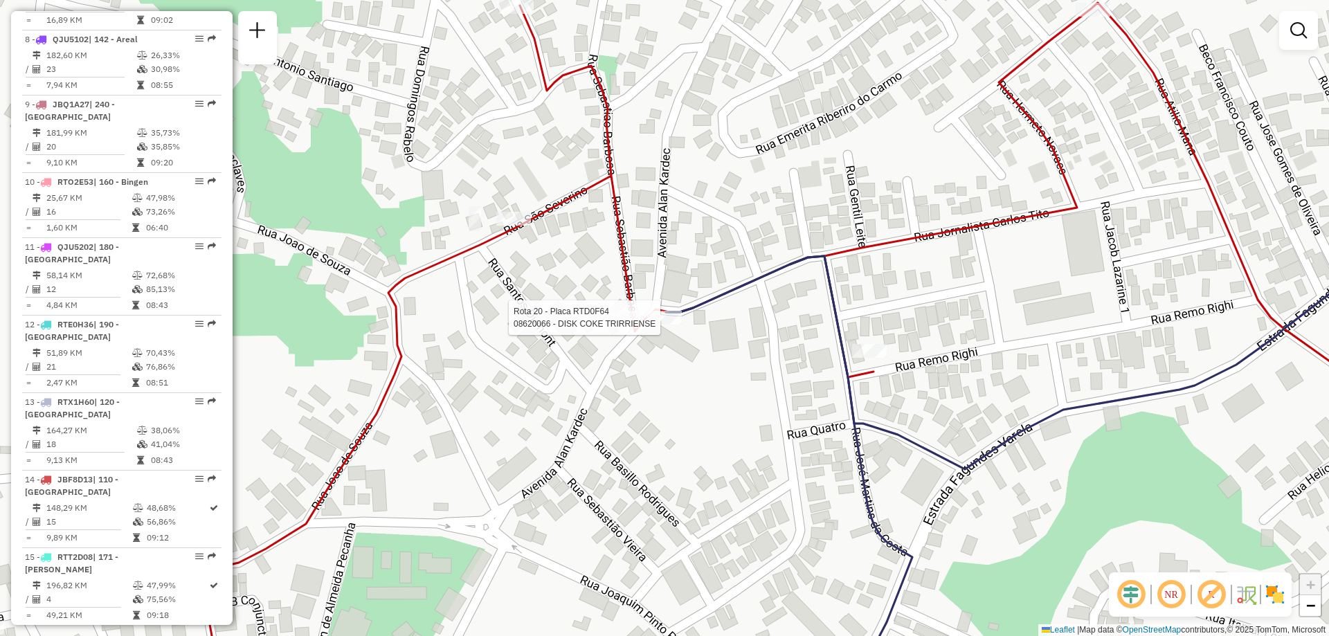
select select "**********"
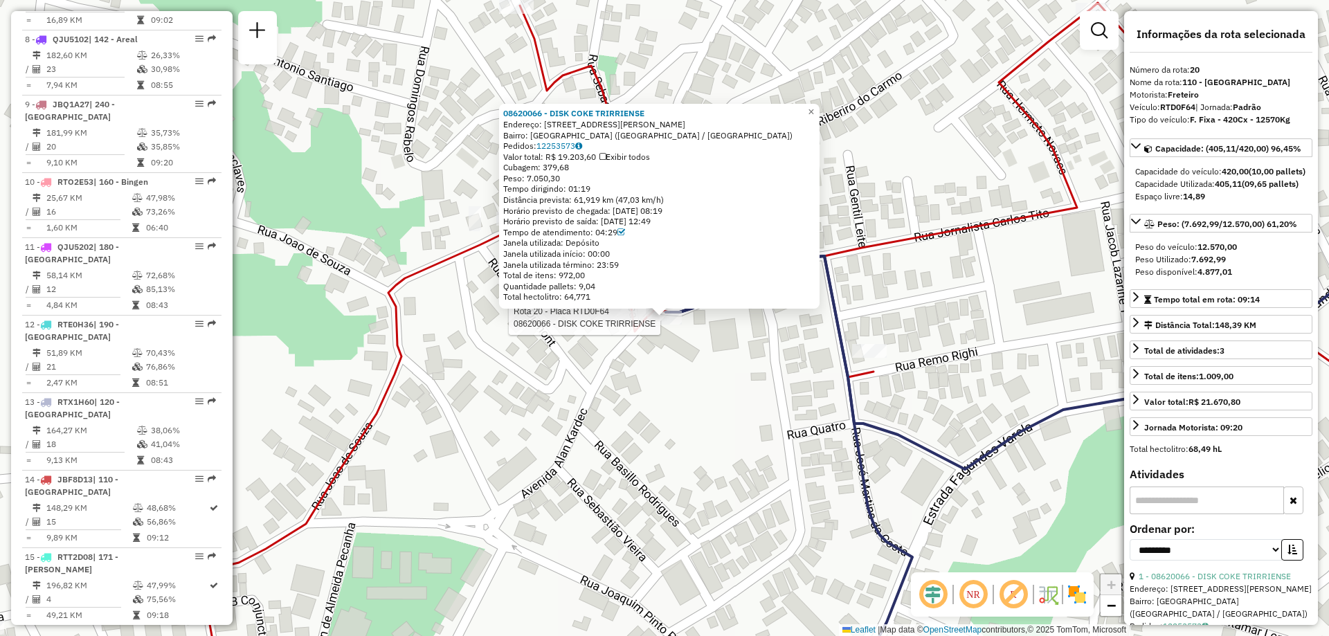
scroll to position [1946, 0]
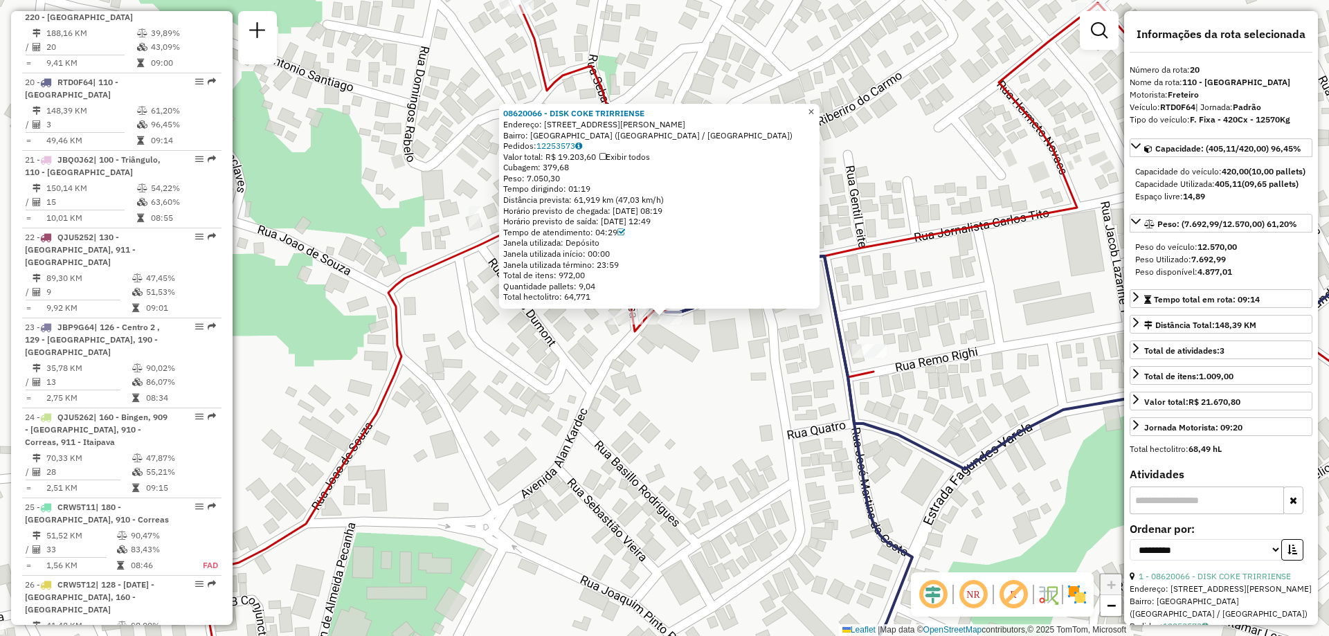
click at [814, 108] on span "×" at bounding box center [811, 112] width 6 height 12
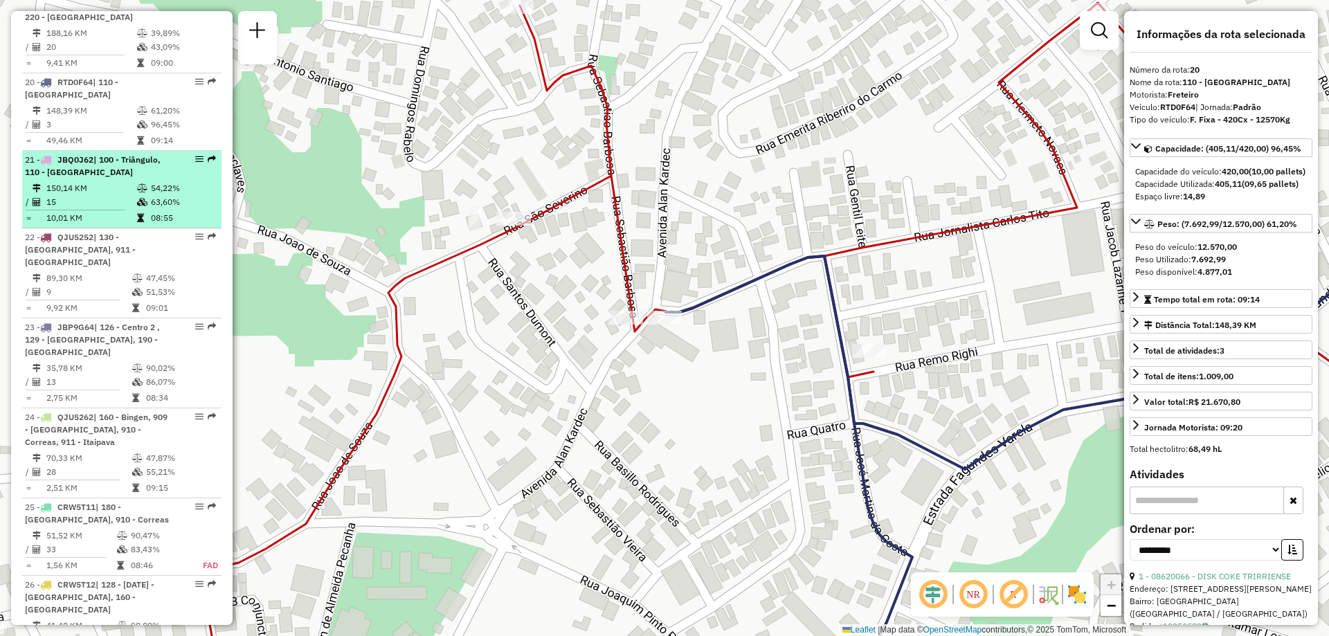
click at [113, 154] on div "21 - JBQ0J62 | 100 - Triângulo, 110 - Vila Isabel" at bounding box center [98, 166] width 147 height 25
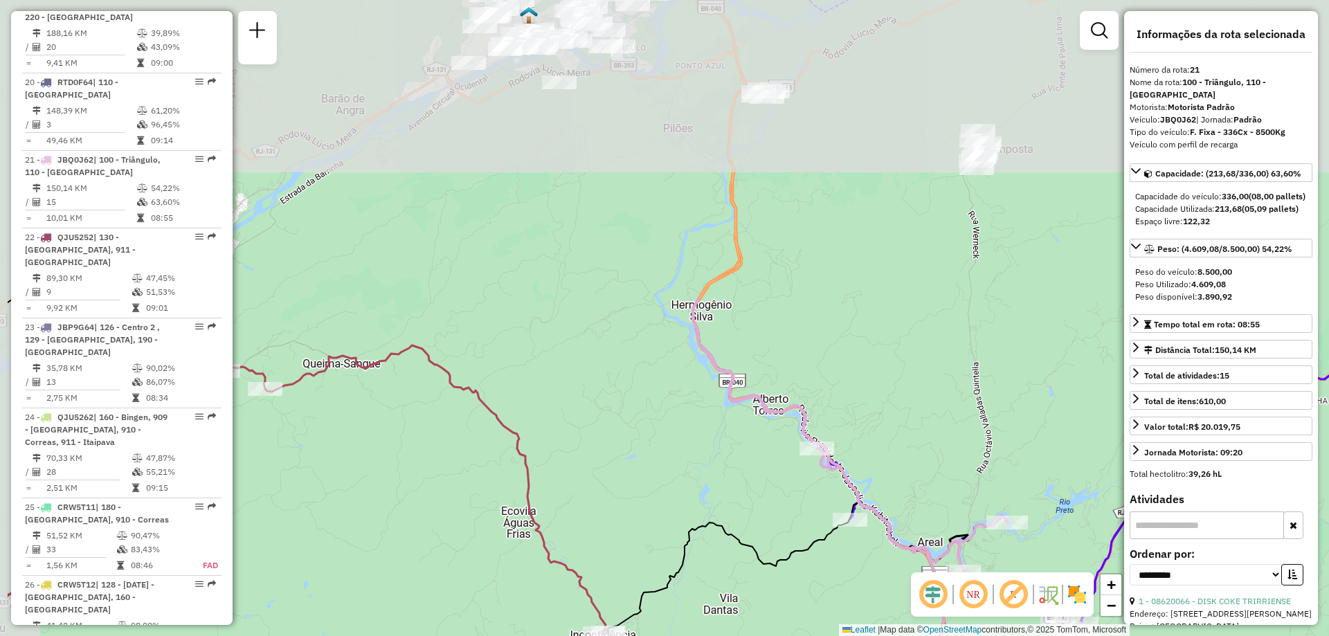
drag, startPoint x: 526, startPoint y: 99, endPoint x: 660, endPoint y: 446, distance: 372.5
click at [660, 446] on div "Janela de atendimento Grade de atendimento Capacidade Transportadoras Veículos …" at bounding box center [664, 318] width 1329 height 636
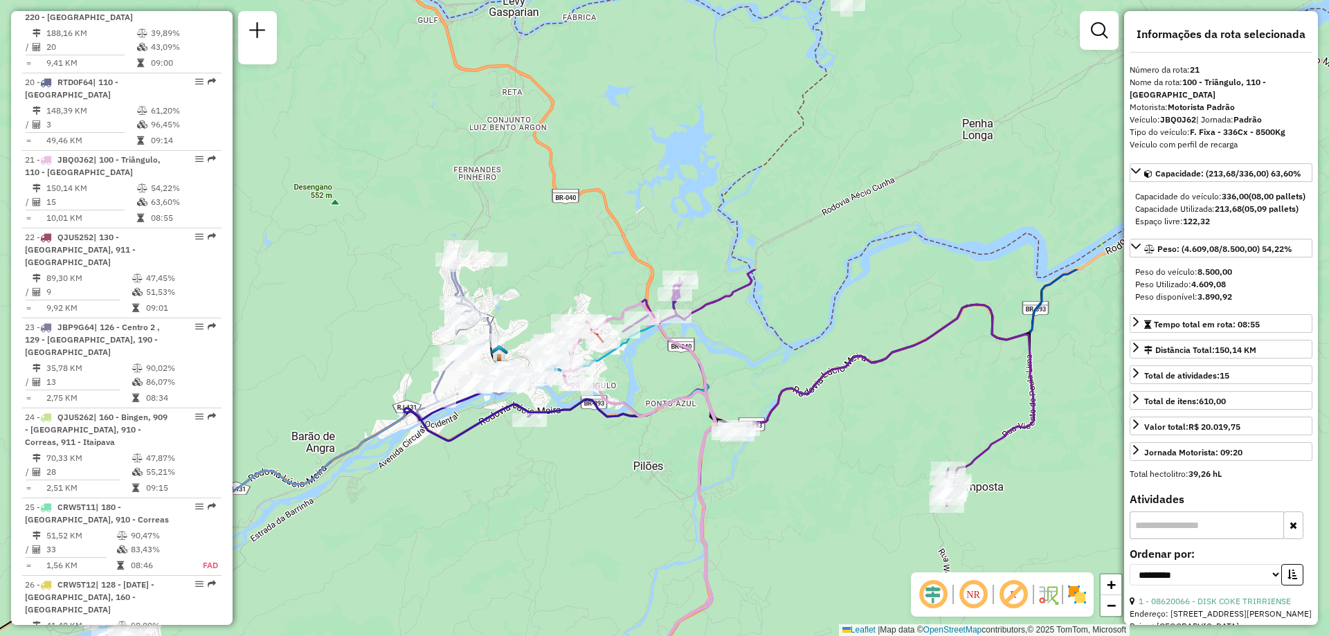
drag, startPoint x: 617, startPoint y: 132, endPoint x: 587, endPoint y: 465, distance: 334.3
click at [587, 465] on div "Janela de atendimento Grade de atendimento Capacidade Transportadoras Veículos …" at bounding box center [664, 318] width 1329 height 636
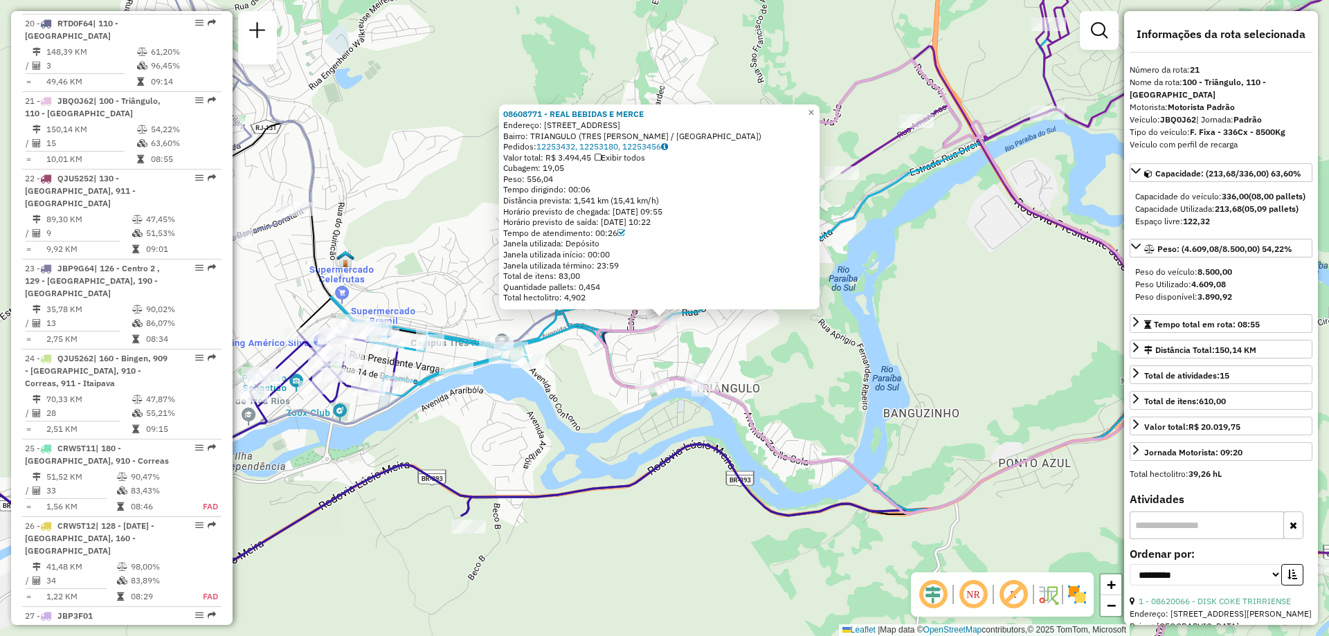
scroll to position [2011, 0]
click at [814, 107] on span "×" at bounding box center [811, 113] width 6 height 12
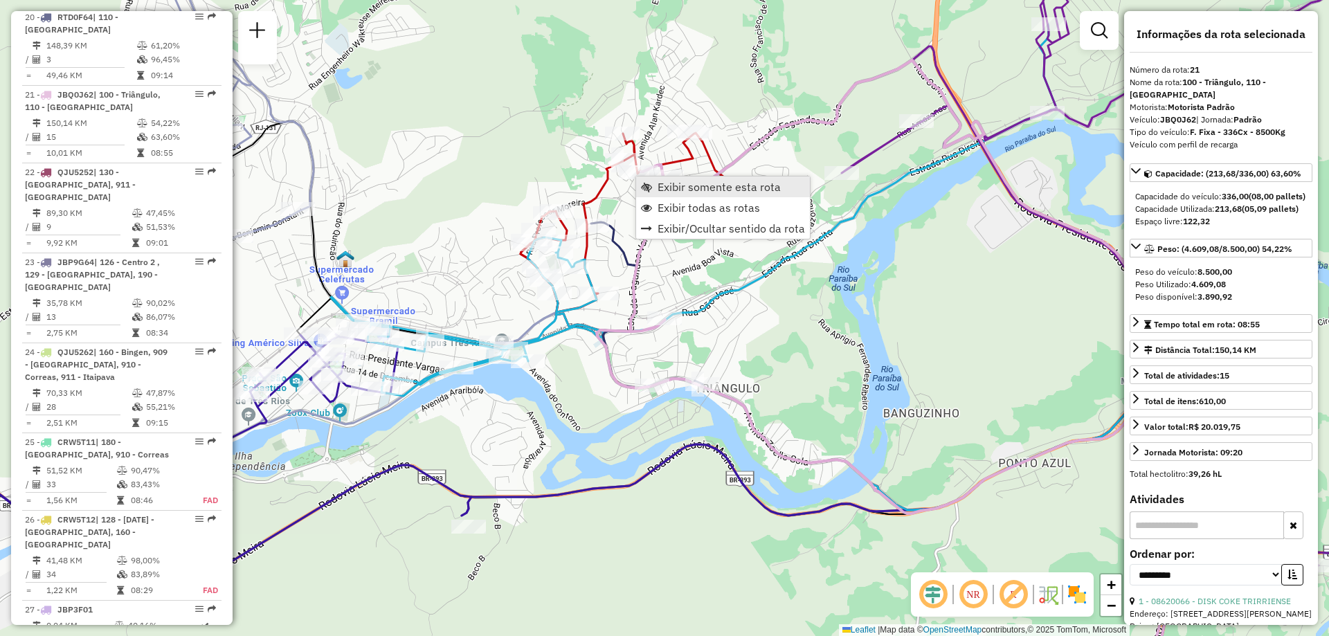
click at [662, 191] on span "Exibir somente esta rota" at bounding box center [719, 186] width 123 height 11
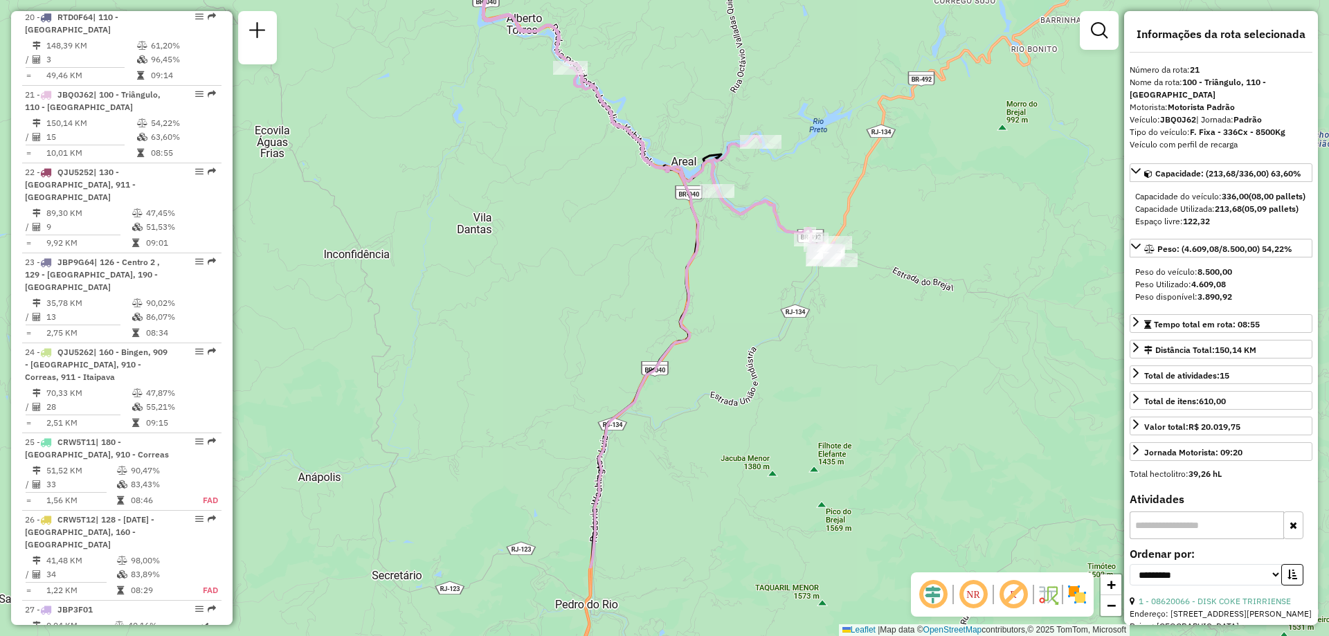
drag, startPoint x: 712, startPoint y: 308, endPoint x: 461, endPoint y: 177, distance: 283.6
click at [461, 177] on div "Janela de atendimento Grade de atendimento Capacidade Transportadoras Veículos …" at bounding box center [664, 318] width 1329 height 636
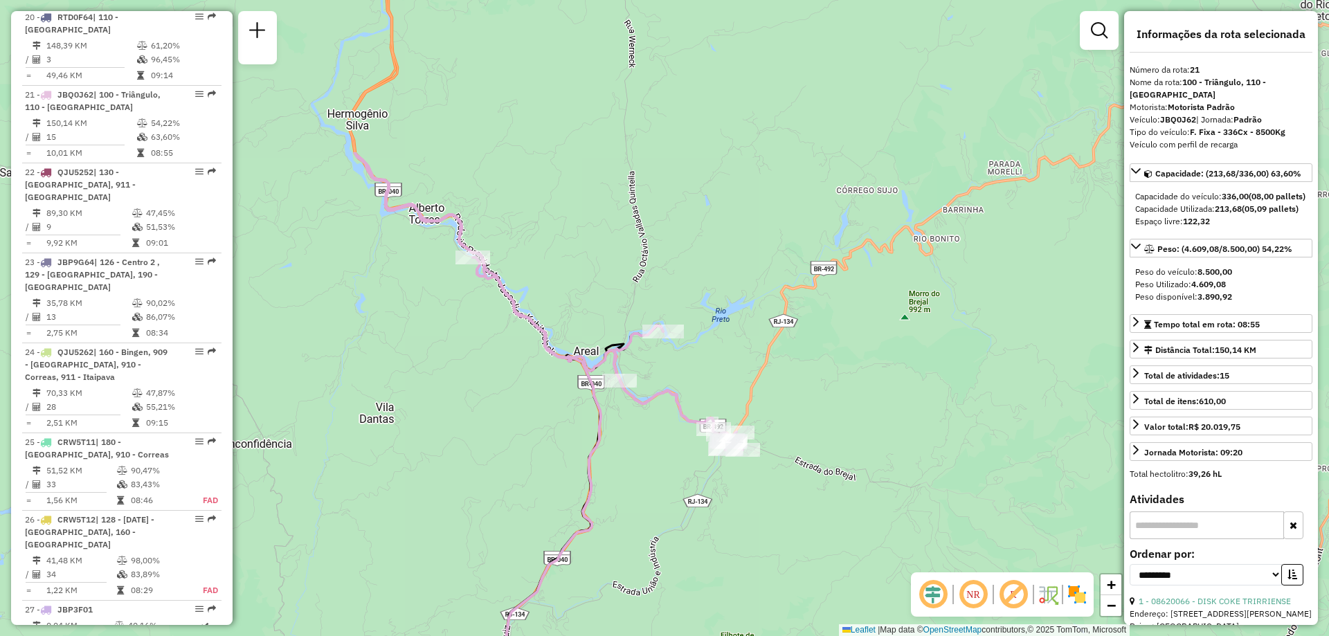
drag, startPoint x: 482, startPoint y: 173, endPoint x: 595, endPoint y: 389, distance: 243.7
click at [595, 389] on icon at bounding box center [478, 533] width 246 height 763
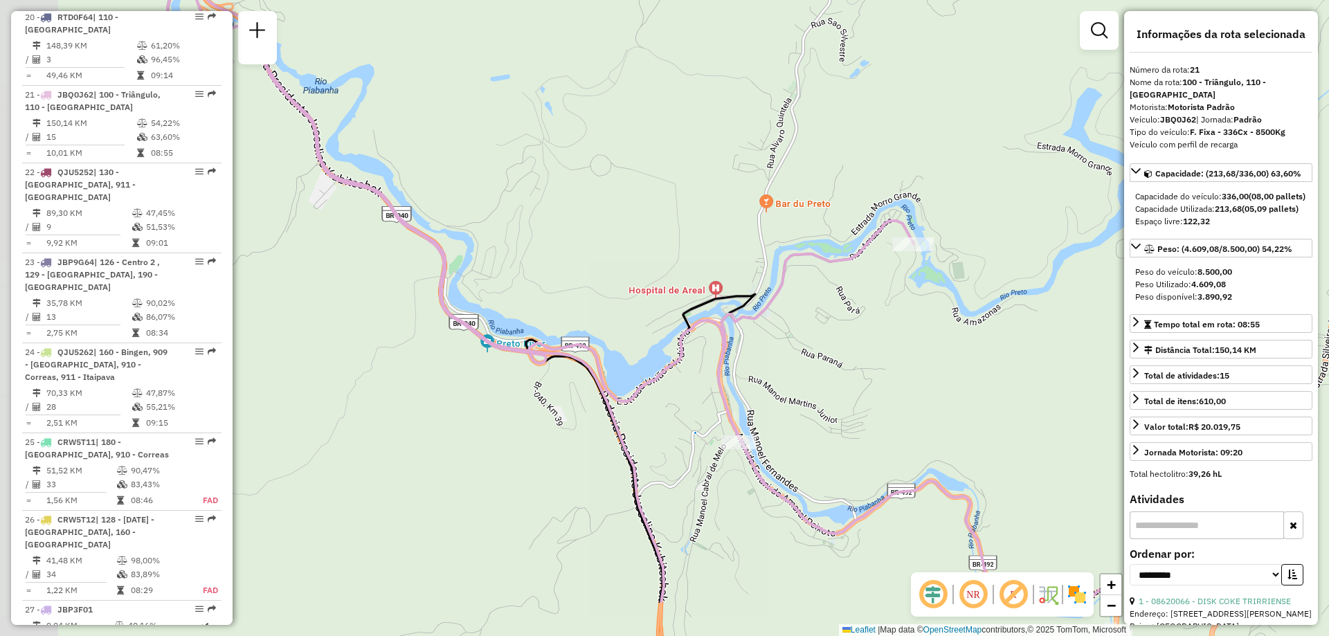
drag, startPoint x: 609, startPoint y: 390, endPoint x: 841, endPoint y: 293, distance: 251.3
click at [841, 293] on div "Janela de atendimento Grade de atendimento Capacidade Transportadoras Veículos …" at bounding box center [664, 318] width 1329 height 636
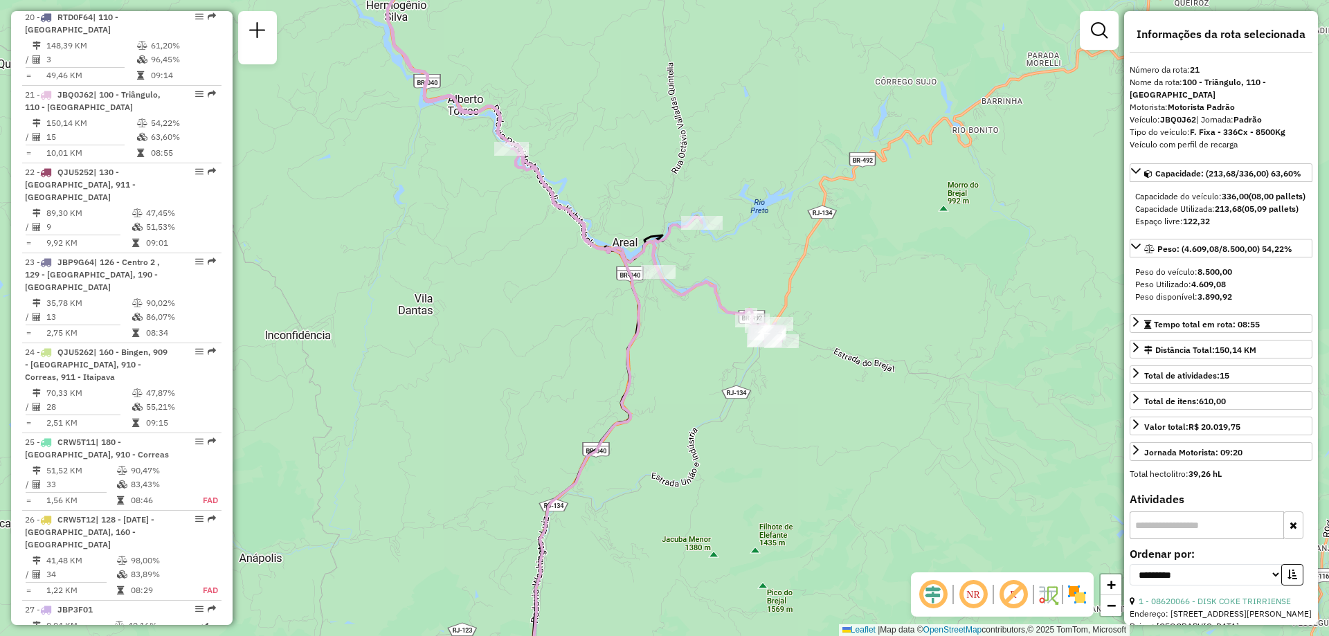
drag, startPoint x: 597, startPoint y: 155, endPoint x: 680, endPoint y: 298, distance: 165.6
click at [680, 298] on div "Janela de atendimento Grade de atendimento Capacidade Transportadoras Veículos …" at bounding box center [664, 318] width 1329 height 636
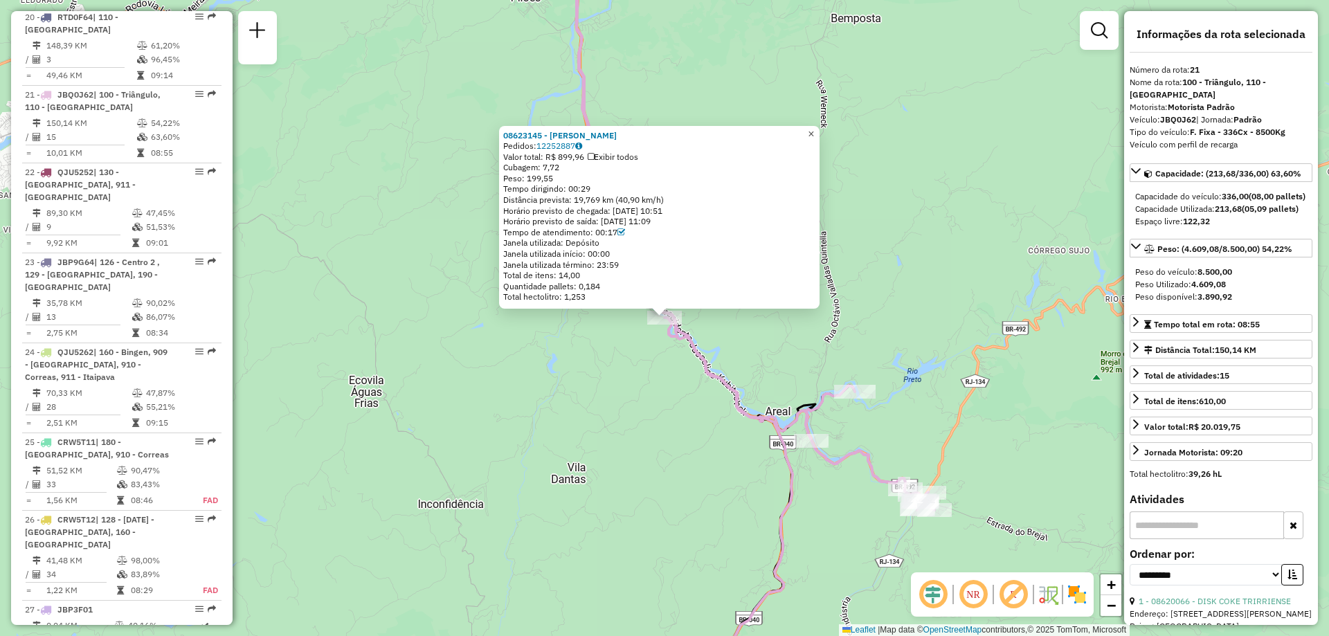
click at [814, 128] on span "×" at bounding box center [811, 134] width 6 height 12
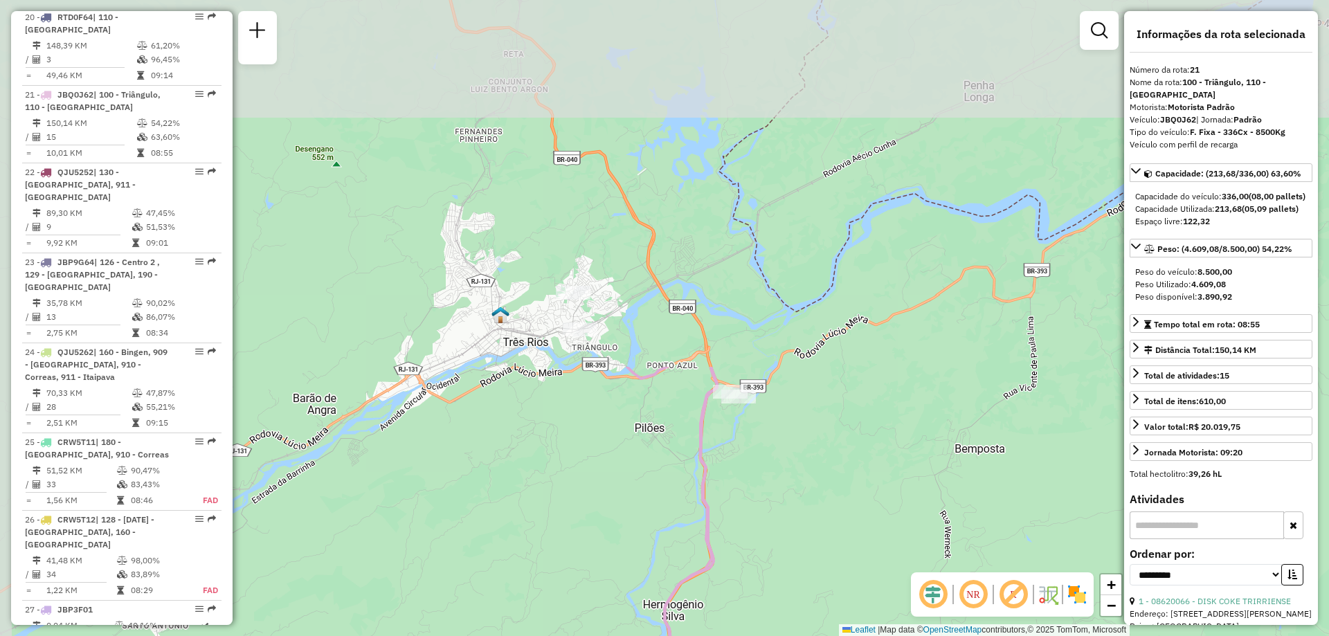
drag, startPoint x: 491, startPoint y: 123, endPoint x: 615, endPoint y: 563, distance: 457.3
click at [615, 563] on div "Janela de atendimento Grade de atendimento Capacidade Transportadoras Veículos …" at bounding box center [664, 318] width 1329 height 636
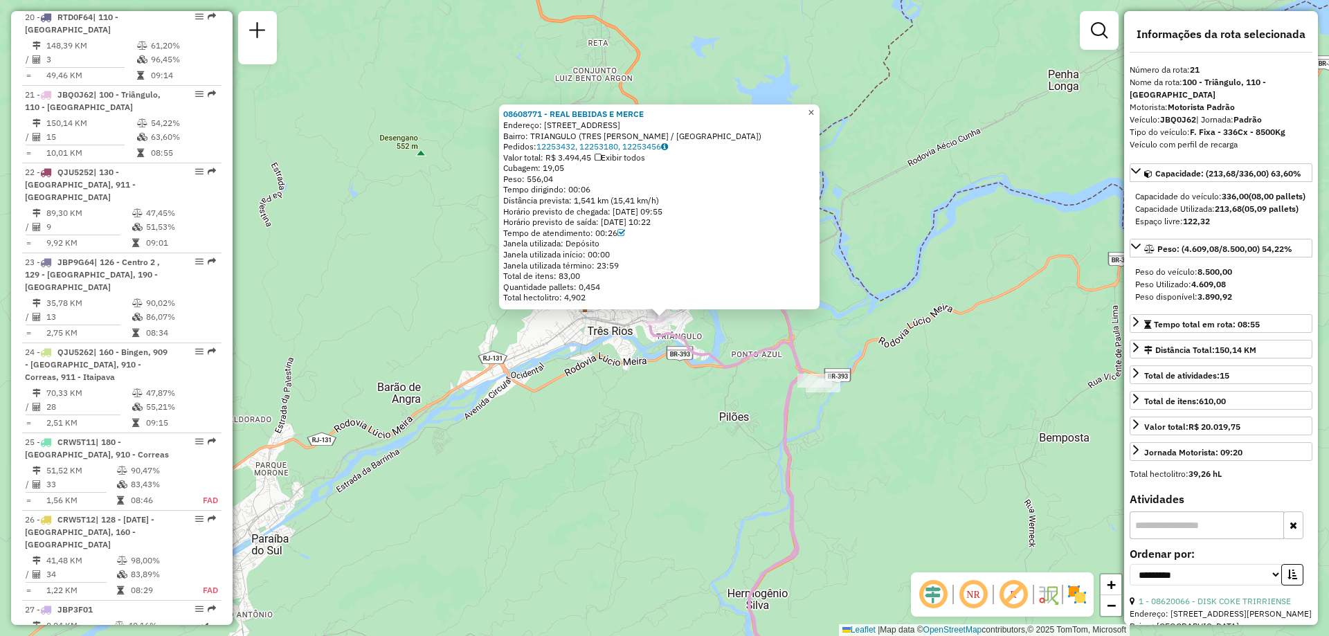
click at [814, 107] on span "×" at bounding box center [811, 113] width 6 height 12
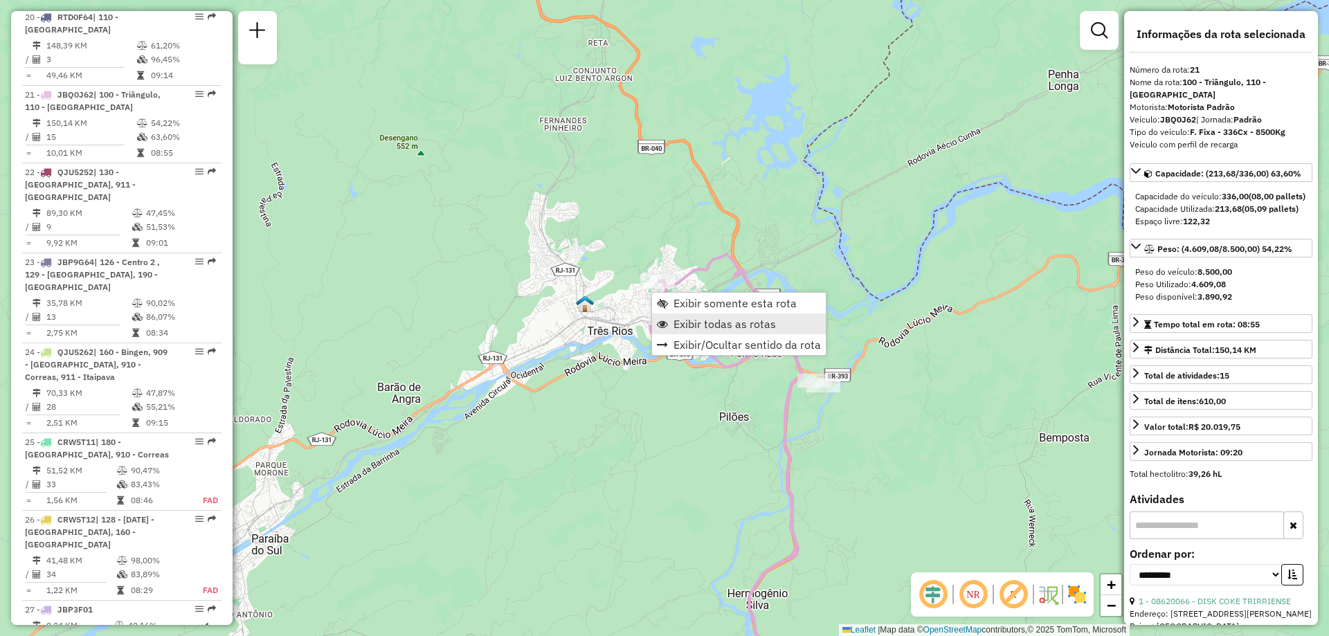
click at [680, 322] on span "Exibir todas as rotas" at bounding box center [724, 323] width 102 height 11
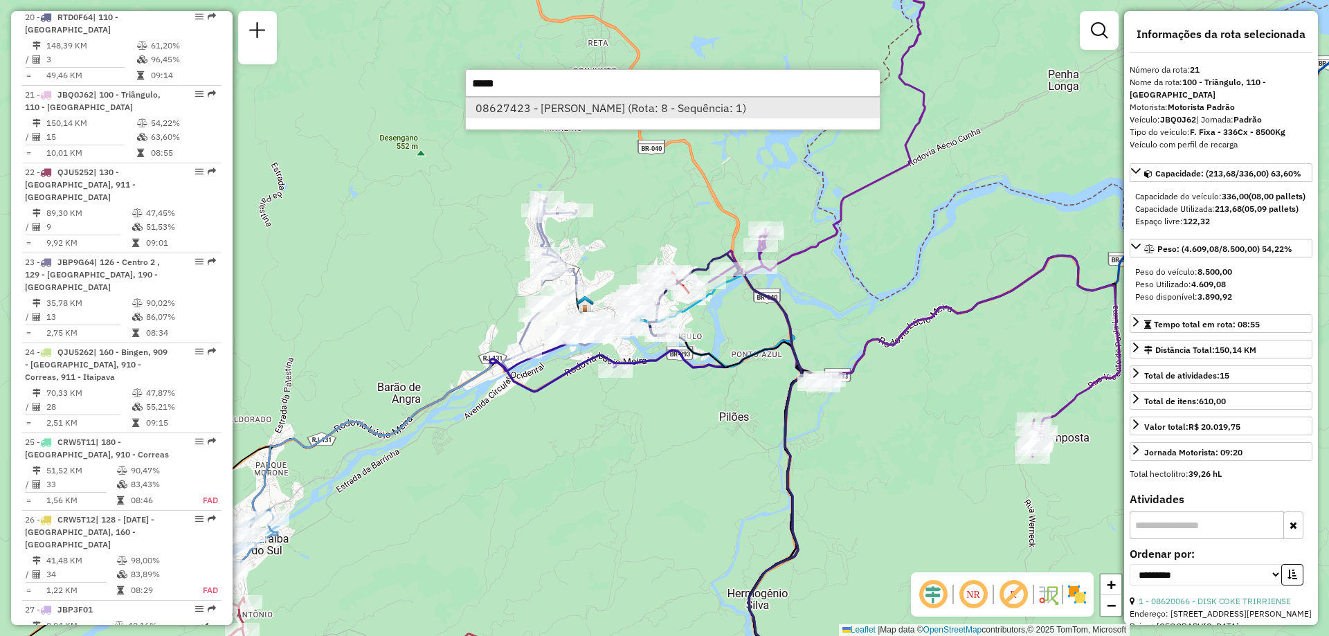
type input "*****"
click at [784, 108] on li "08627423 - MARIA DO CARMO LUCAS (Rota: 8 - Sequência: 1)" at bounding box center [673, 108] width 414 height 21
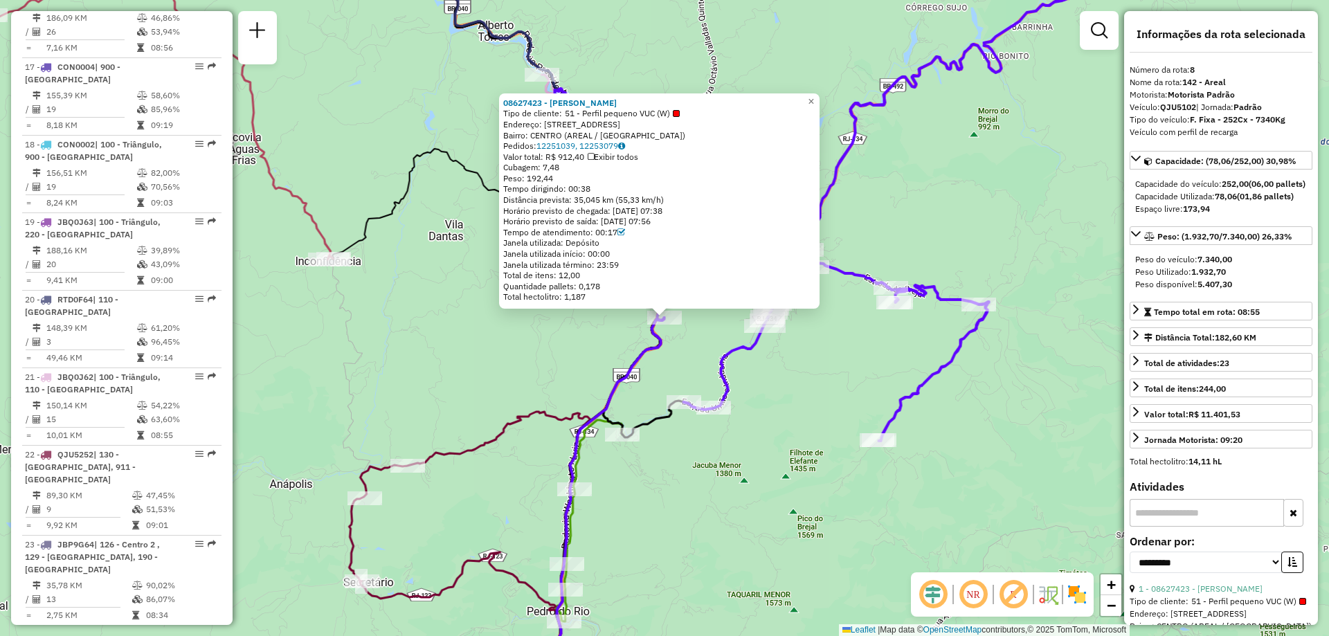
scroll to position [1065, 0]
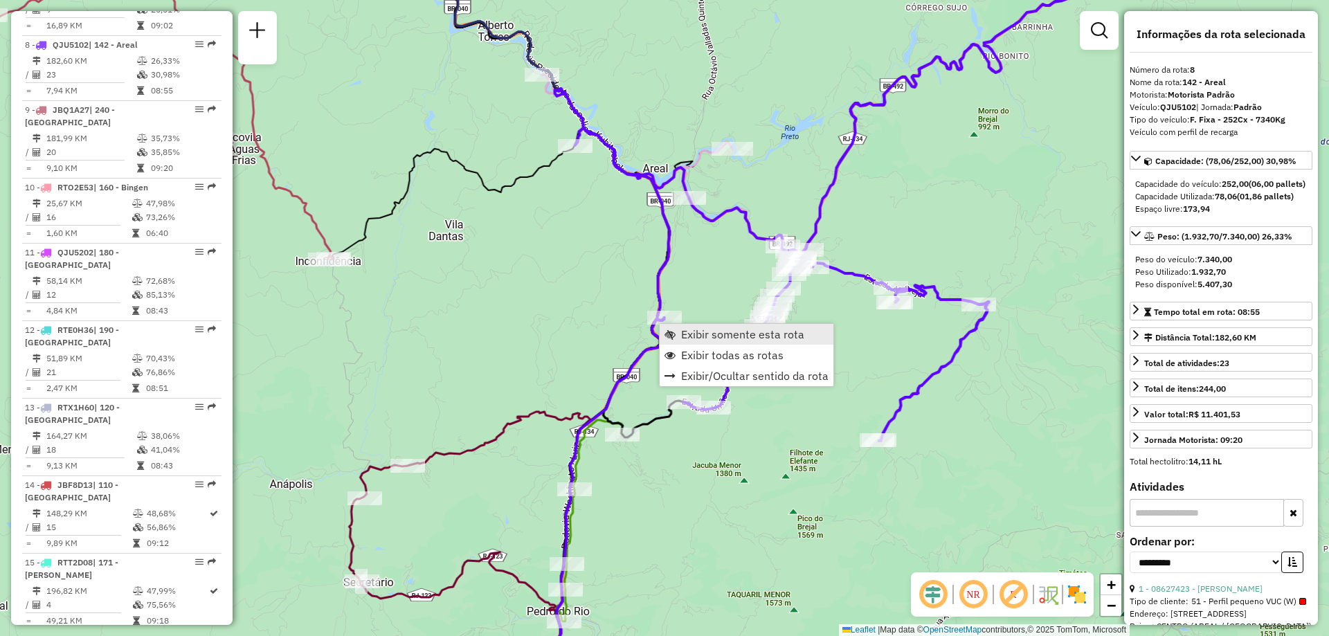
click at [711, 336] on span "Exibir somente esta rota" at bounding box center [742, 334] width 123 height 11
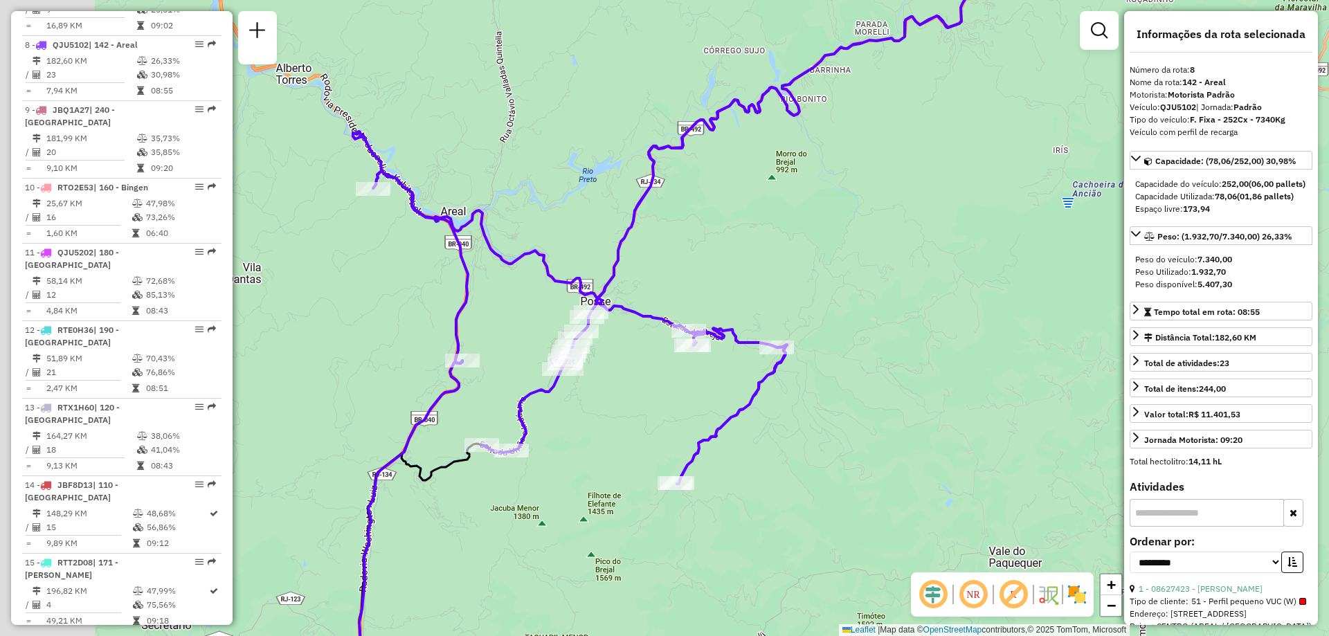
drag, startPoint x: 671, startPoint y: 228, endPoint x: 828, endPoint y: 232, distance: 156.5
click at [828, 232] on div "Janela de atendimento Grade de atendimento Capacidade Transportadoras Veículos …" at bounding box center [664, 318] width 1329 height 636
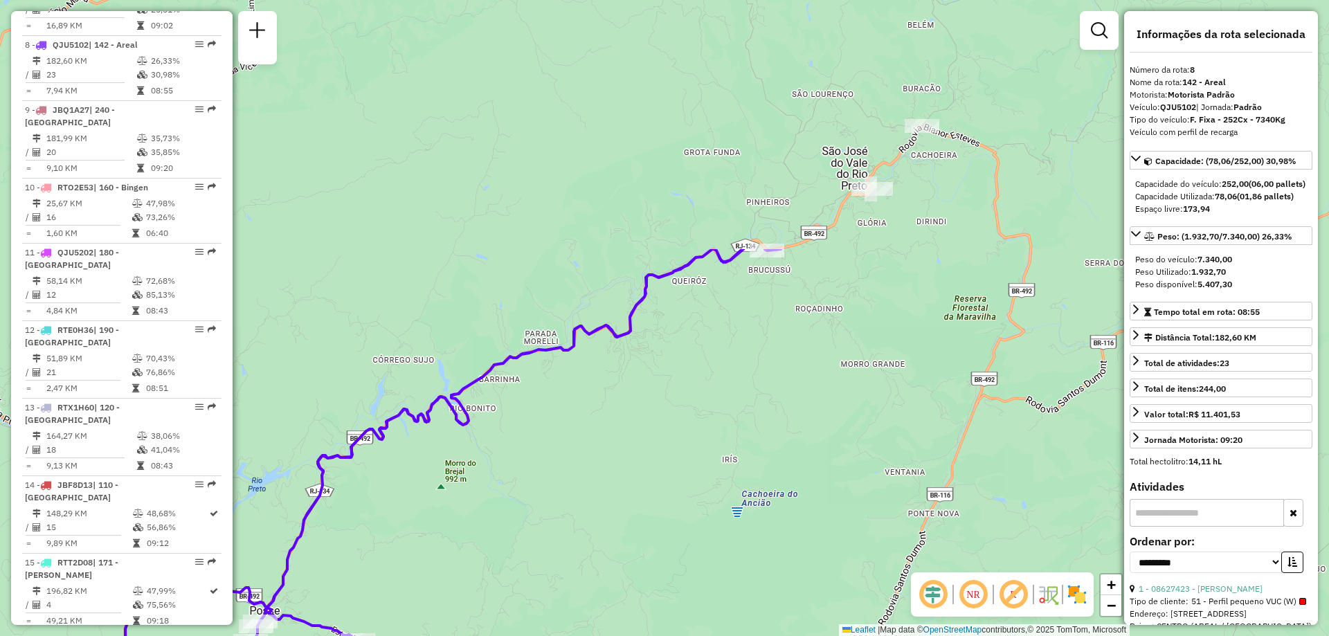
drag, startPoint x: 862, startPoint y: 173, endPoint x: 498, endPoint y: 489, distance: 482.4
click at [498, 489] on div "Janela de atendimento Grade de atendimento Capacidade Transportadoras Veículos …" at bounding box center [664, 318] width 1329 height 636
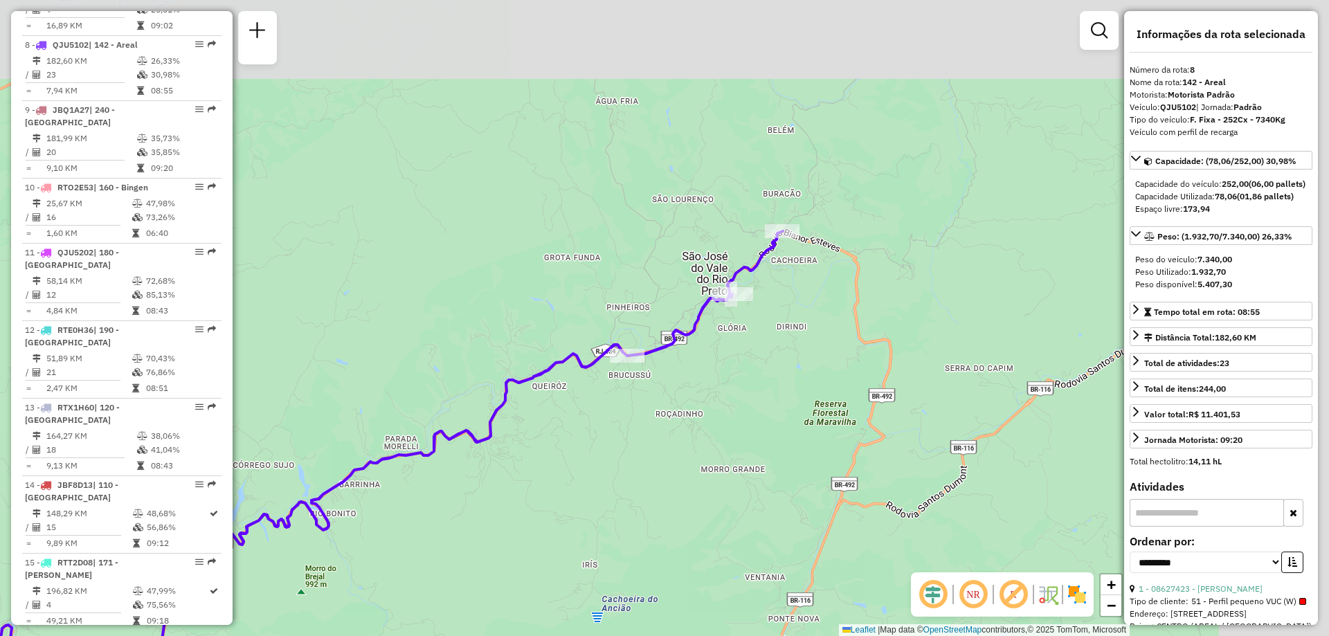
drag, startPoint x: 909, startPoint y: 215, endPoint x: 754, endPoint y: 318, distance: 186.6
click at [754, 318] on div "Janela de atendimento Grade de atendimento Capacidade Transportadoras Veículos …" at bounding box center [664, 318] width 1329 height 636
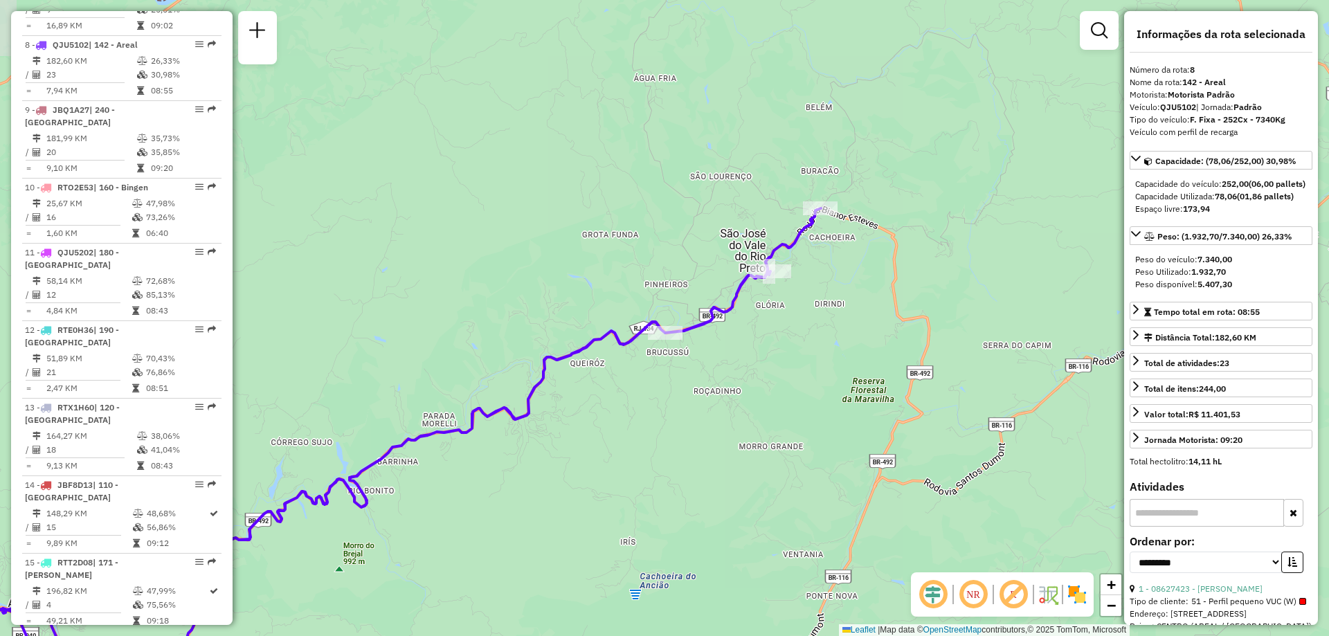
drag, startPoint x: 682, startPoint y: 435, endPoint x: 741, endPoint y: 411, distance: 63.6
click at [741, 411] on div "Janela de atendimento Grade de atendimento Capacidade Transportadoras Veículos …" at bounding box center [664, 318] width 1329 height 636
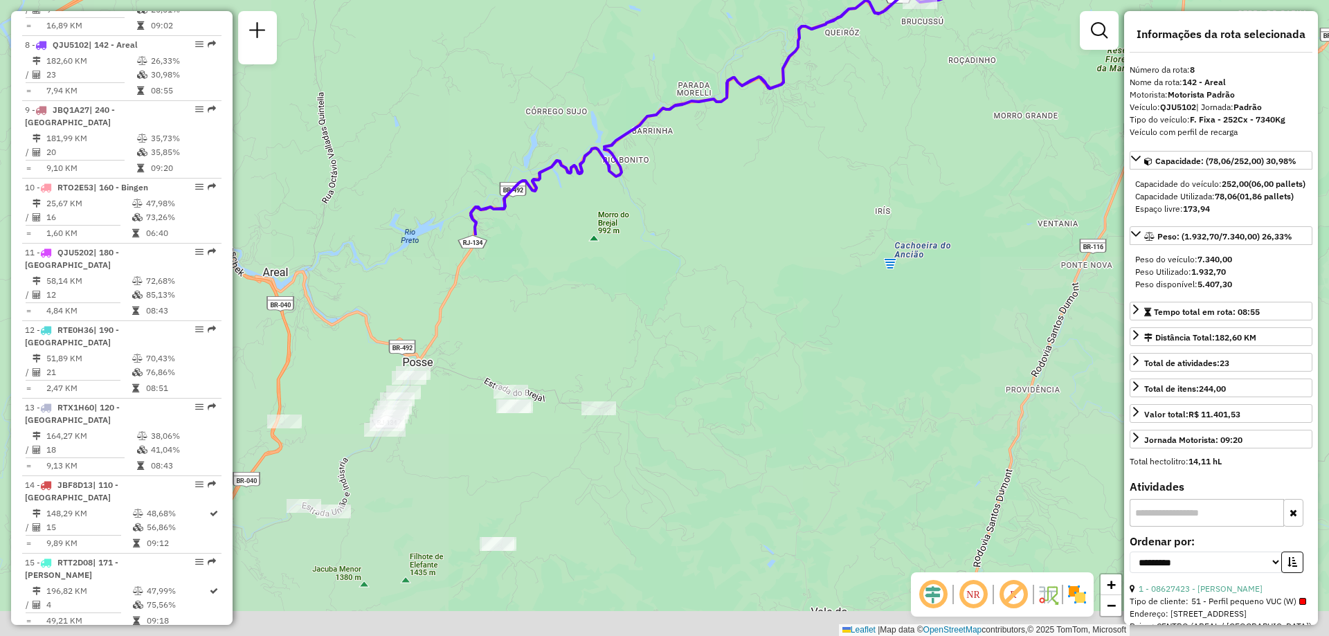
drag, startPoint x: 672, startPoint y: 446, endPoint x: 975, endPoint y: -23, distance: 558.7
click at [975, 0] on html "Aguarde... Pop-up bloqueado! Seu navegador bloqueou automáticamente a abertura …" at bounding box center [664, 318] width 1329 height 636
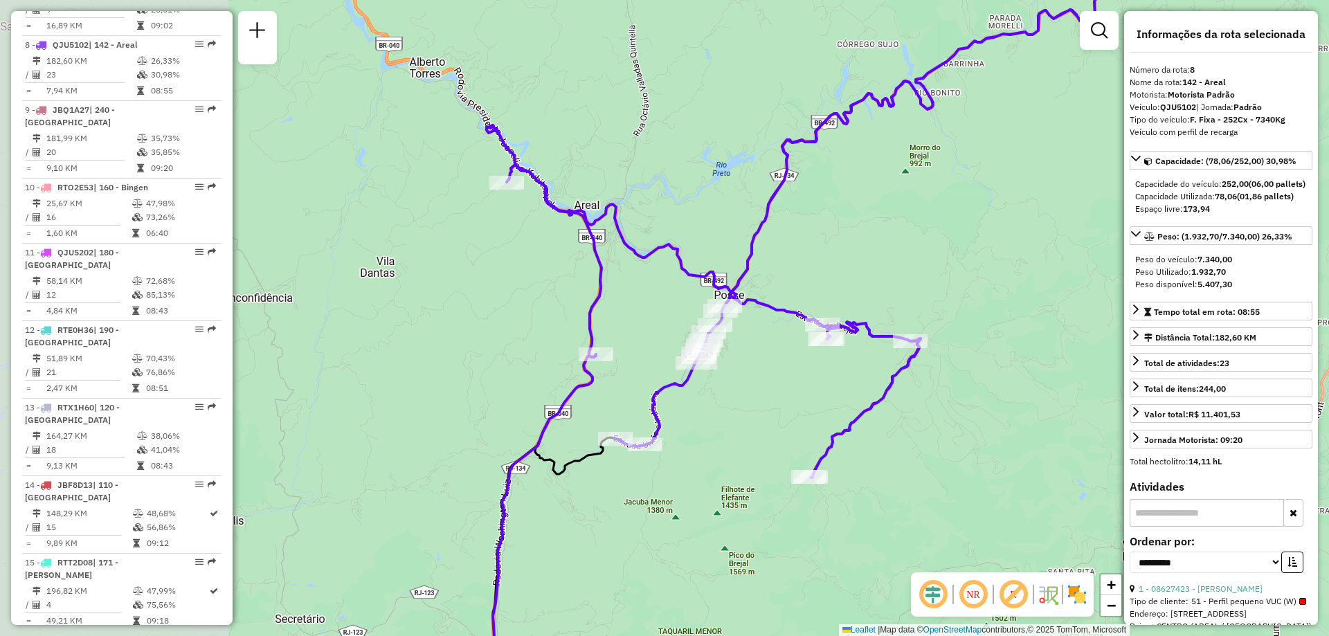
drag, startPoint x: 659, startPoint y: 299, endPoint x: 961, endPoint y: 236, distance: 308.3
click at [961, 236] on div "Janela de atendimento Grade de atendimento Capacidade Transportadoras Veículos …" at bounding box center [664, 318] width 1329 height 636
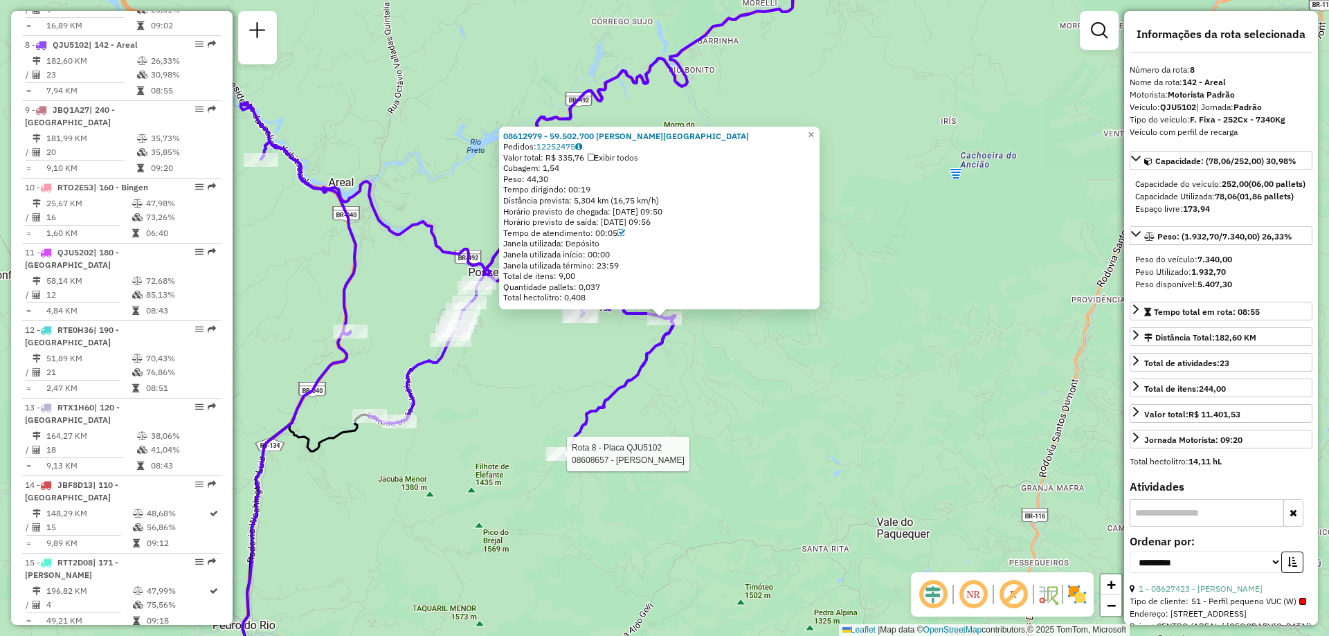
click at [567, 461] on div at bounding box center [562, 454] width 35 height 14
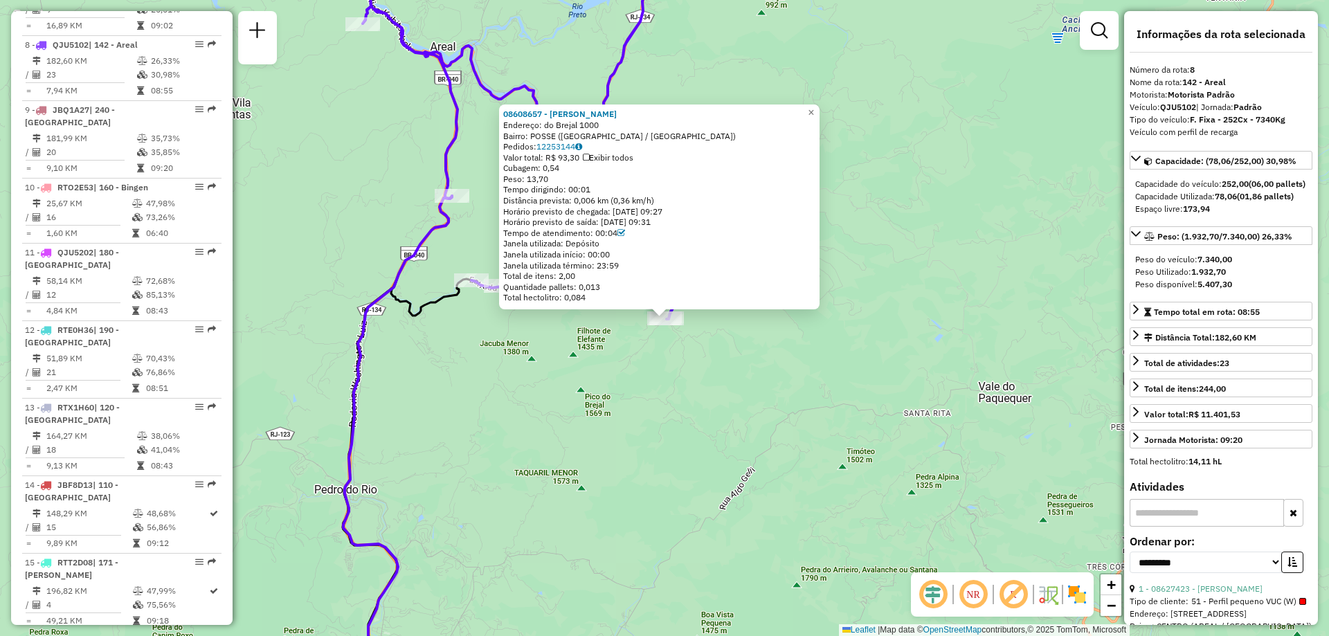
click at [829, 103] on div "08608657 - JOSE LUCIANO DA SILV Endereço: do Brejal 1000 Bairro: POSSE (PETROPO…" at bounding box center [664, 318] width 1329 height 636
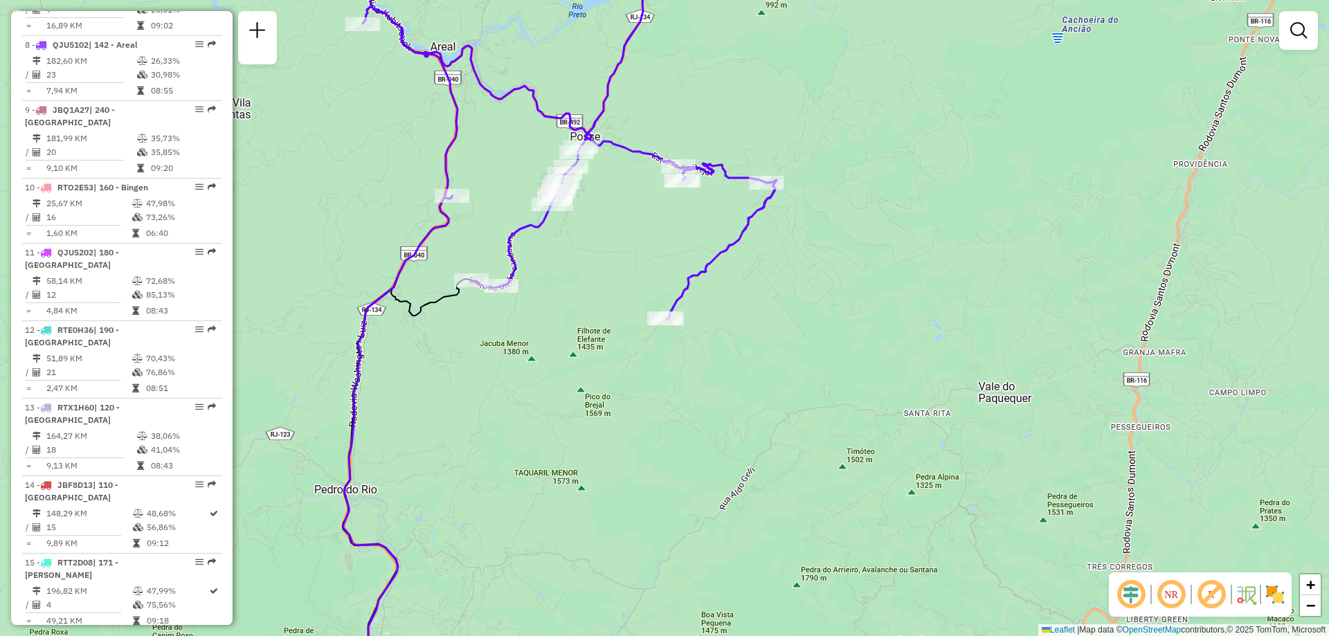
click at [823, 109] on div "Janela de atendimento Grade de atendimento Capacidade Transportadoras Veículos …" at bounding box center [664, 318] width 1329 height 636
select select "**********"
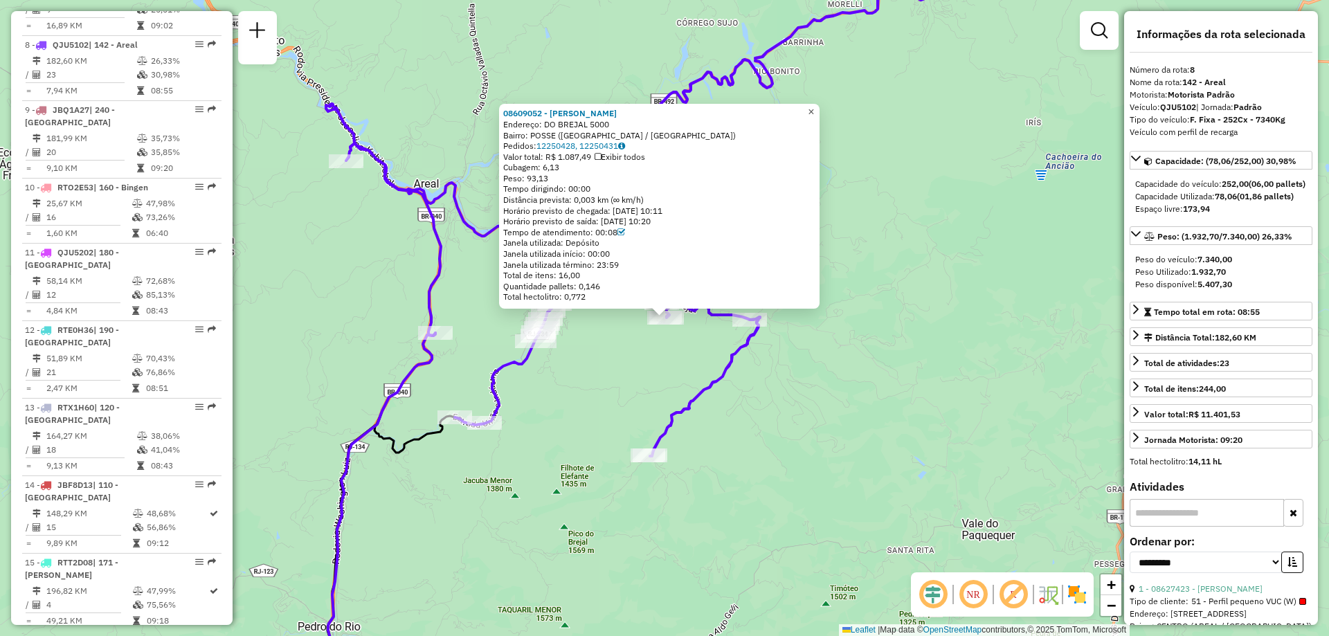
click at [820, 108] on link "×" at bounding box center [811, 112] width 17 height 17
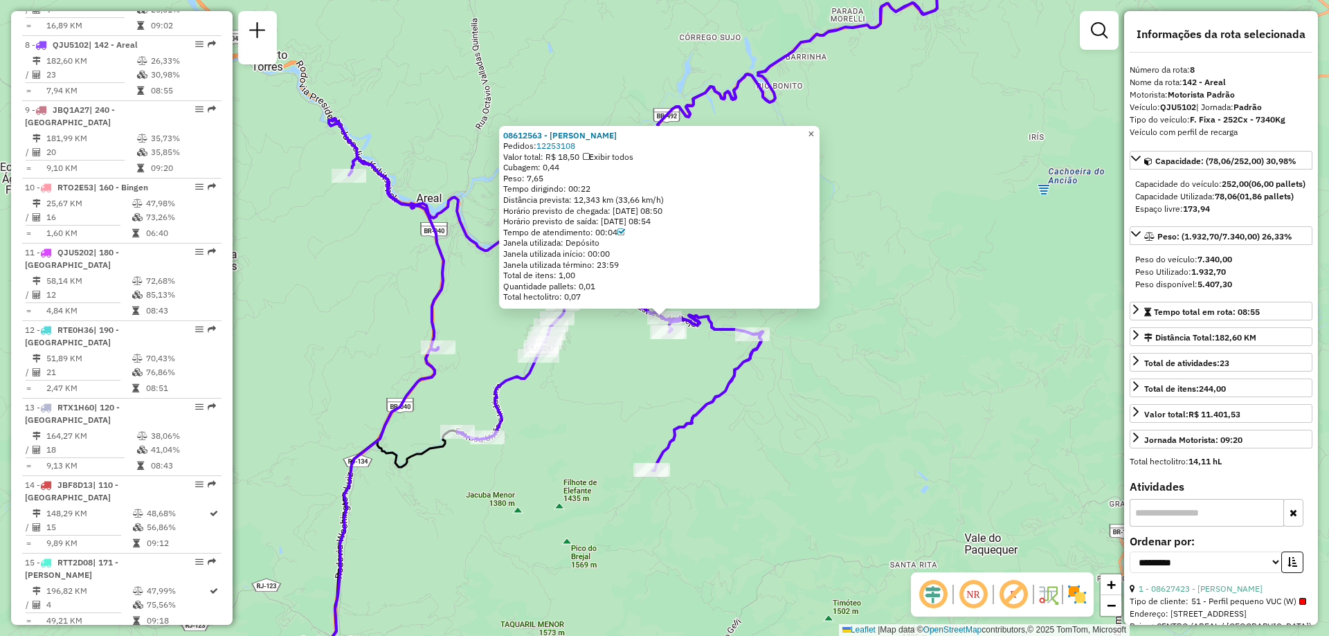
click at [814, 134] on span "×" at bounding box center [811, 134] width 6 height 12
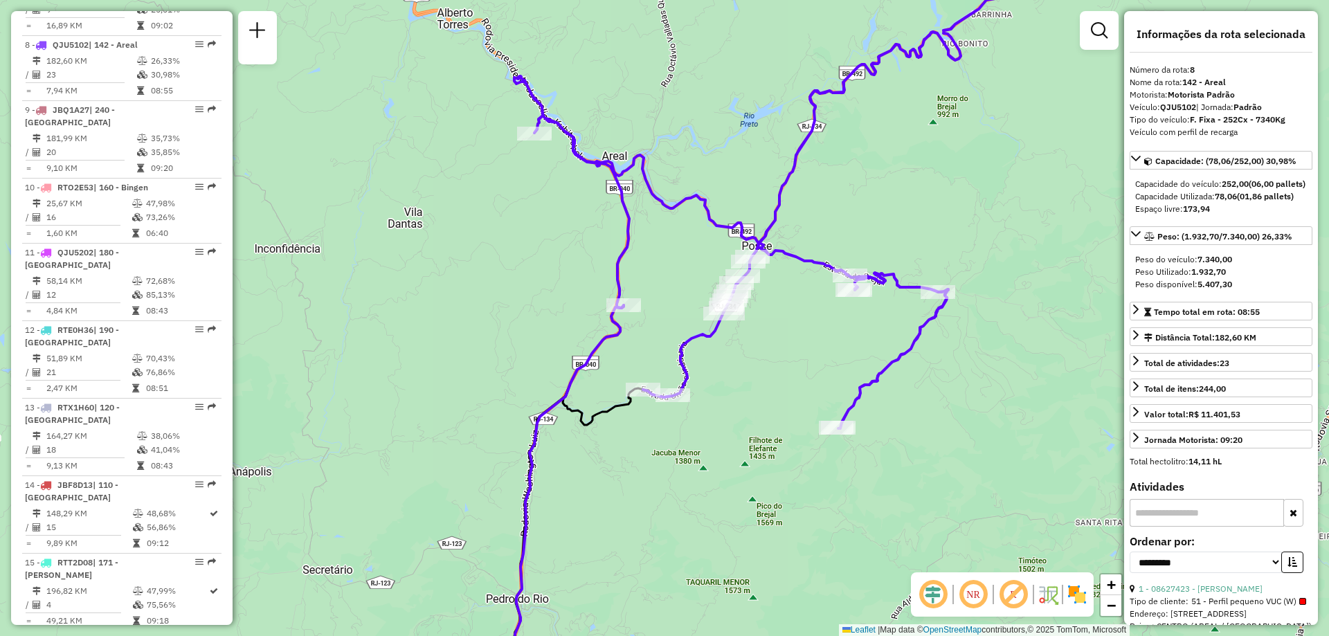
drag, startPoint x: 741, startPoint y: 188, endPoint x: 929, endPoint y: 143, distance: 193.6
click at [929, 143] on div "Janela de atendimento Grade de atendimento Capacidade Transportadoras Veículos …" at bounding box center [664, 318] width 1329 height 636
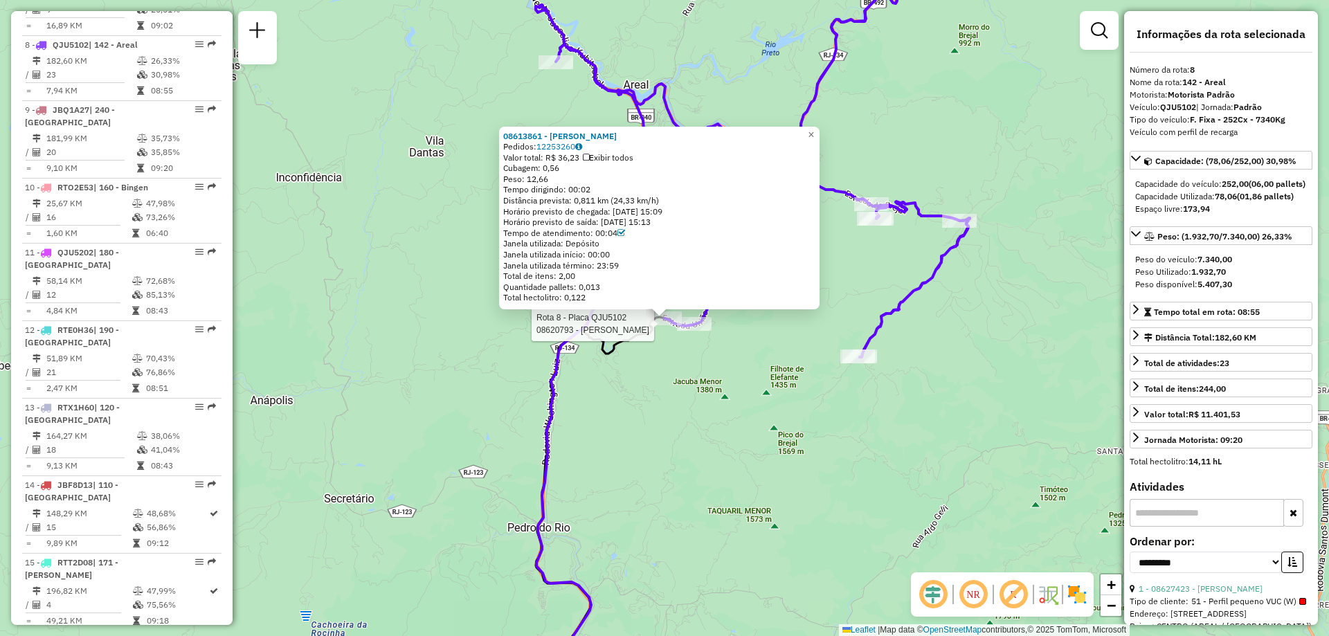
click at [696, 331] on div at bounding box center [694, 324] width 35 height 14
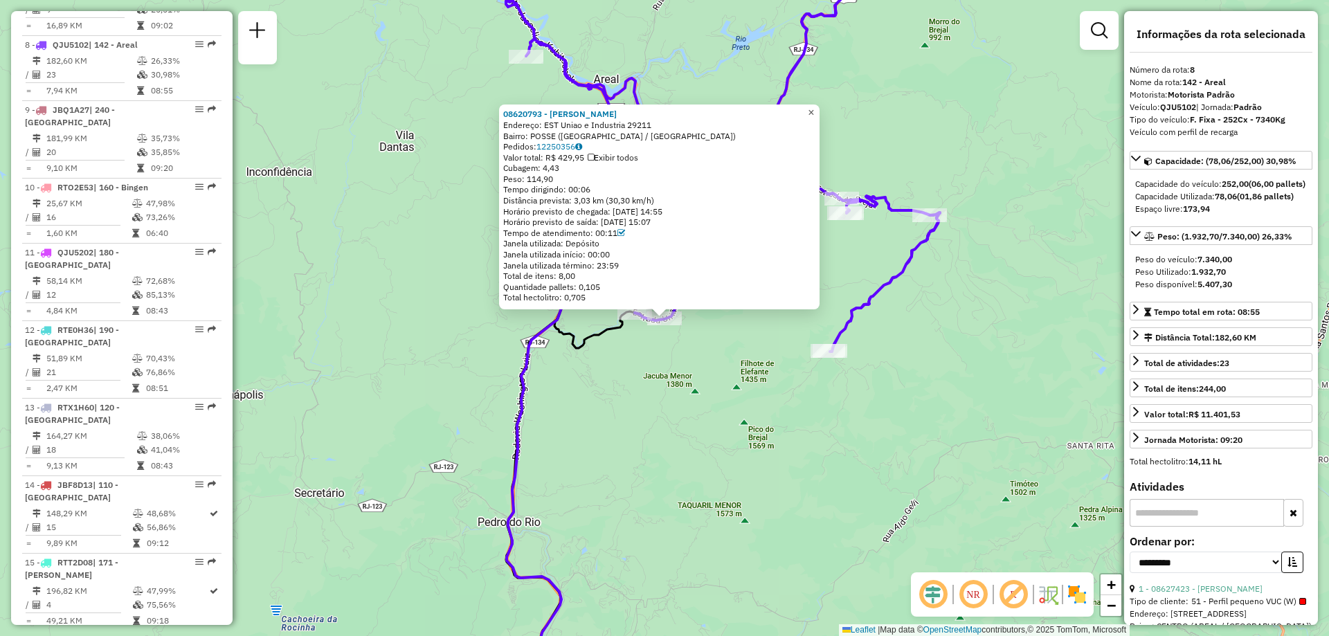
click at [820, 115] on link "×" at bounding box center [811, 113] width 17 height 17
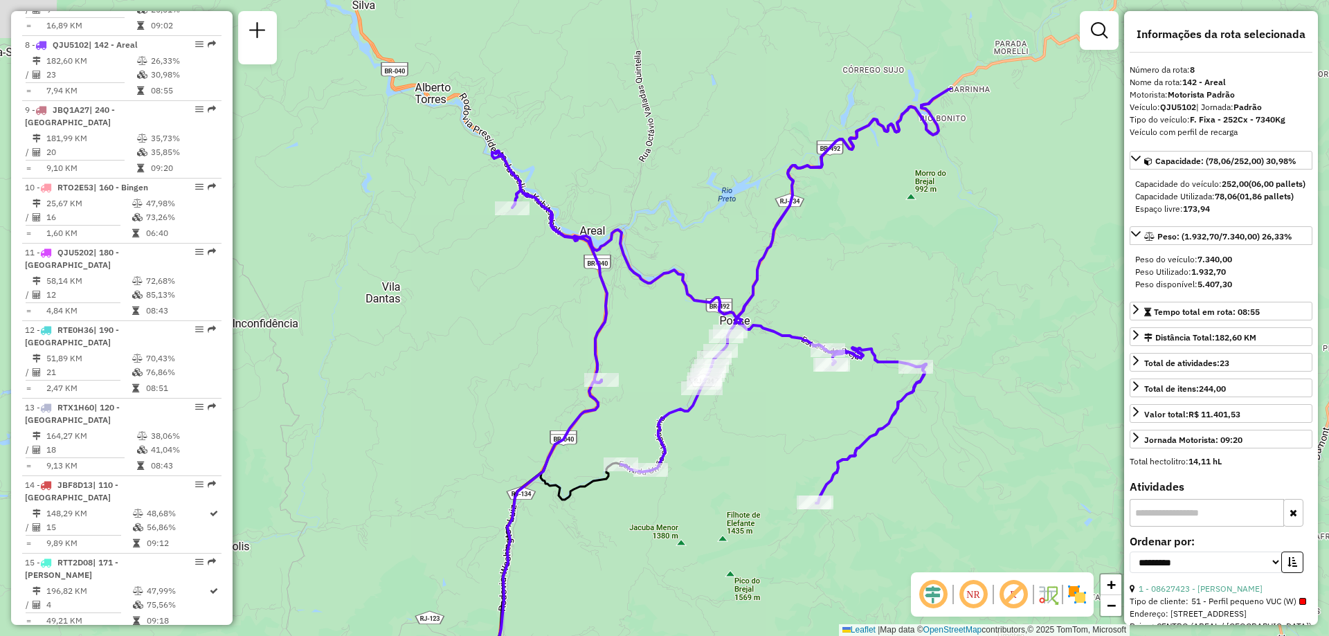
drag, startPoint x: 449, startPoint y: 150, endPoint x: 428, endPoint y: 314, distance: 164.7
click at [428, 314] on div "Janela de atendimento Grade de atendimento Capacidade Transportadoras Veículos …" at bounding box center [664, 318] width 1329 height 636
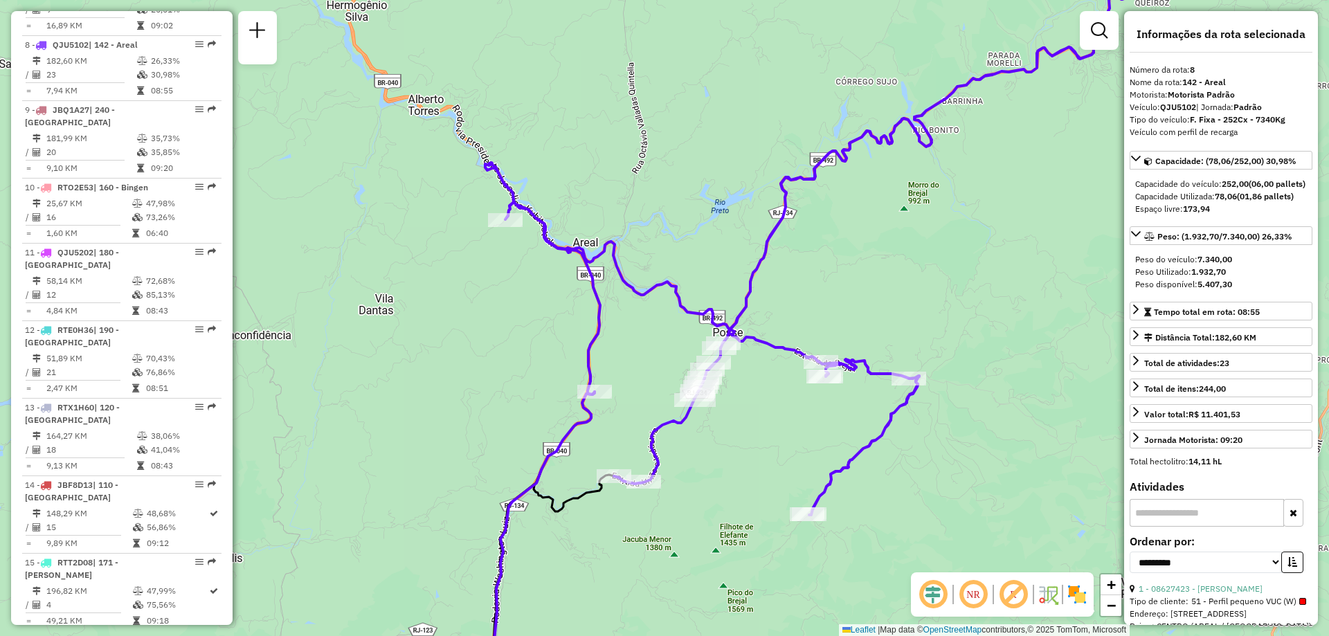
click at [496, 212] on div "Janela de atendimento Grade de atendimento Capacidade Transportadoras Veículos …" at bounding box center [664, 318] width 1329 height 636
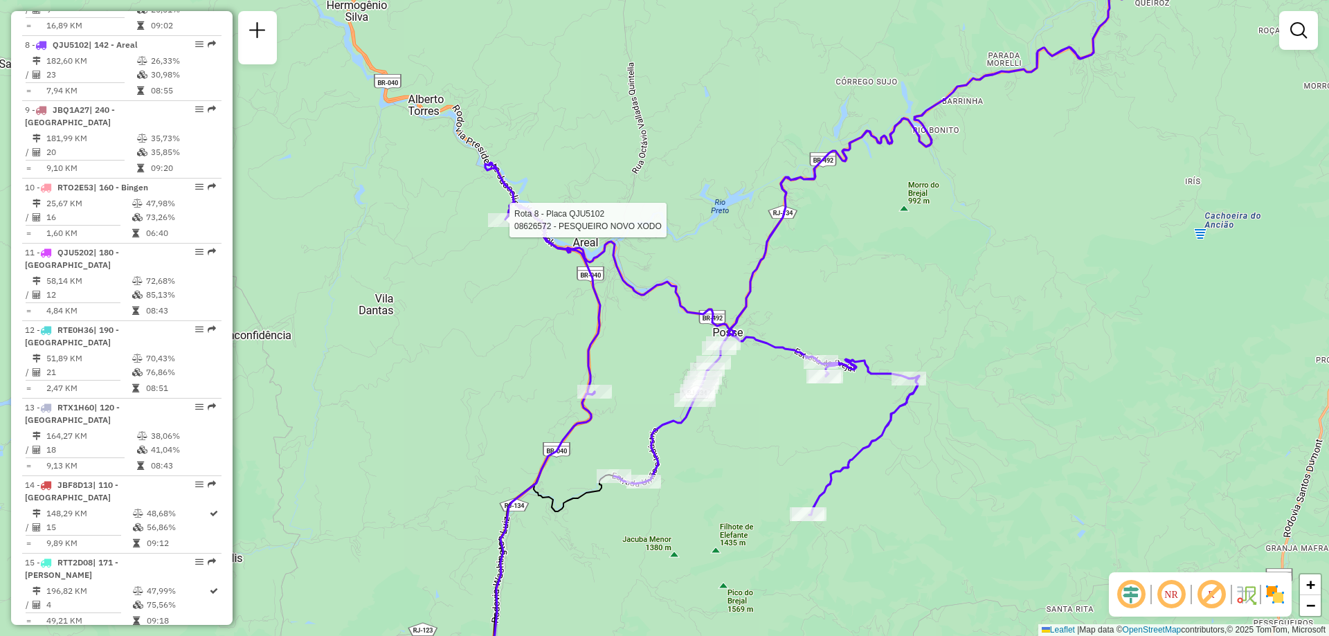
select select "**********"
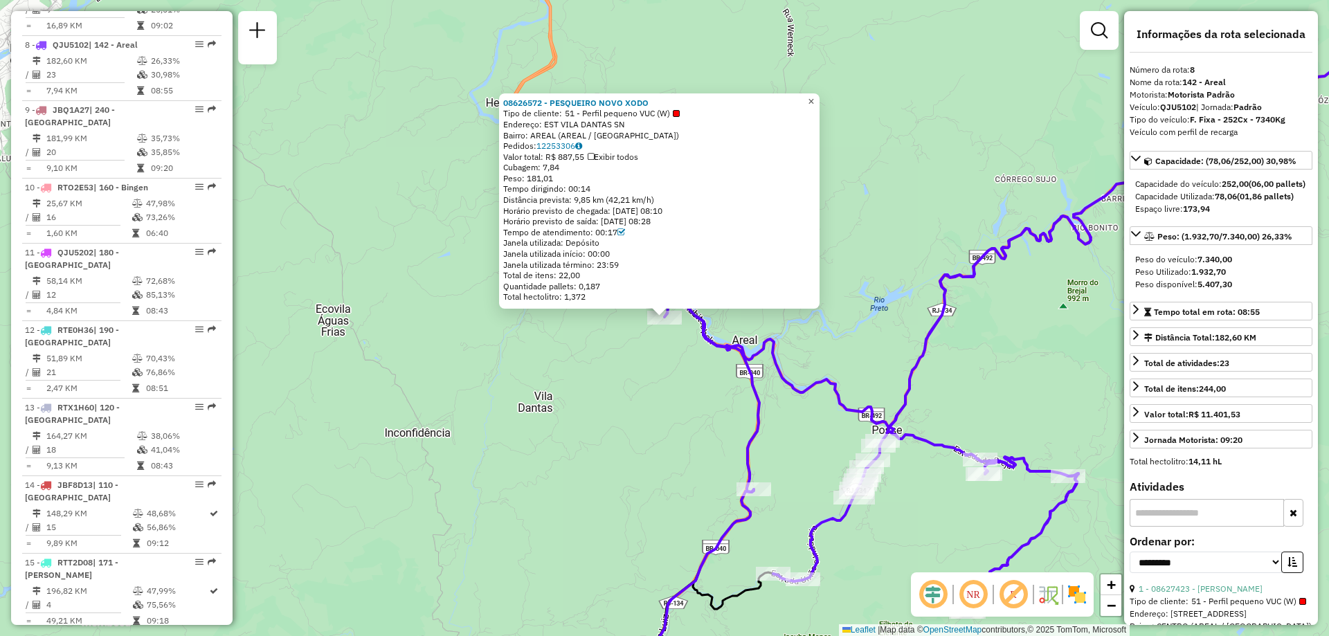
click at [814, 96] on span "×" at bounding box center [811, 102] width 6 height 12
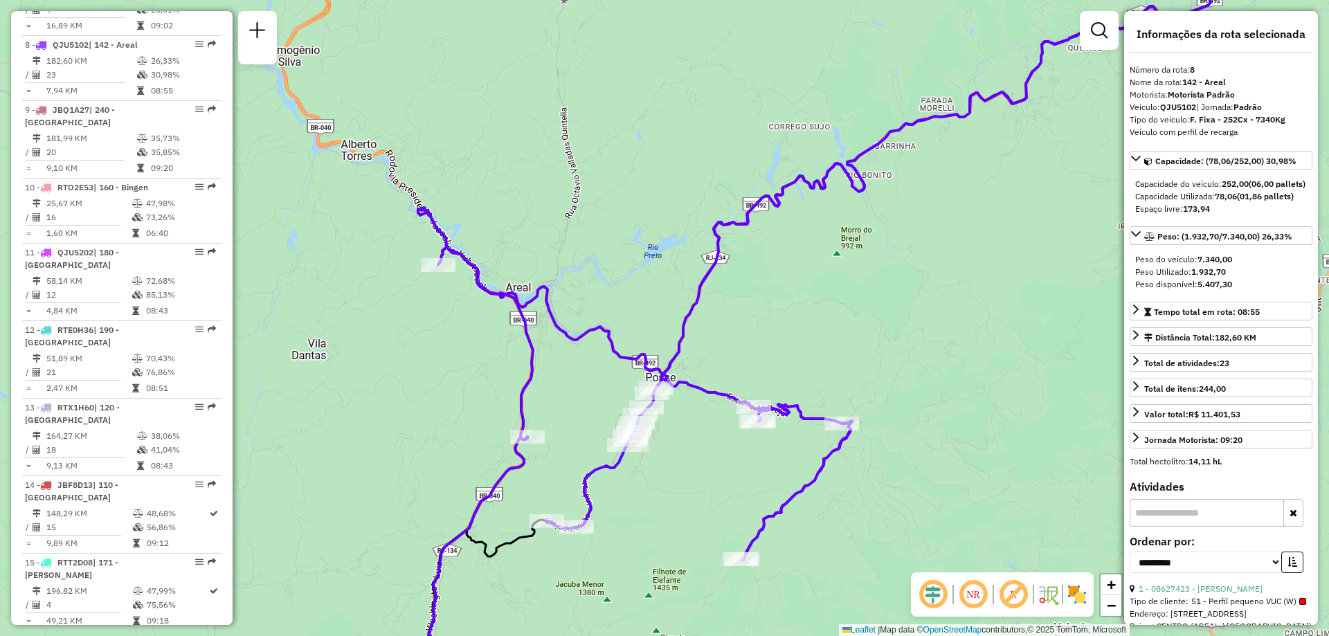
drag, startPoint x: 766, startPoint y: 168, endPoint x: 621, endPoint y: 132, distance: 149.9
click at [621, 132] on div "Janela de atendimento Grade de atendimento Capacidade Transportadoras Veículos …" at bounding box center [664, 318] width 1329 height 636
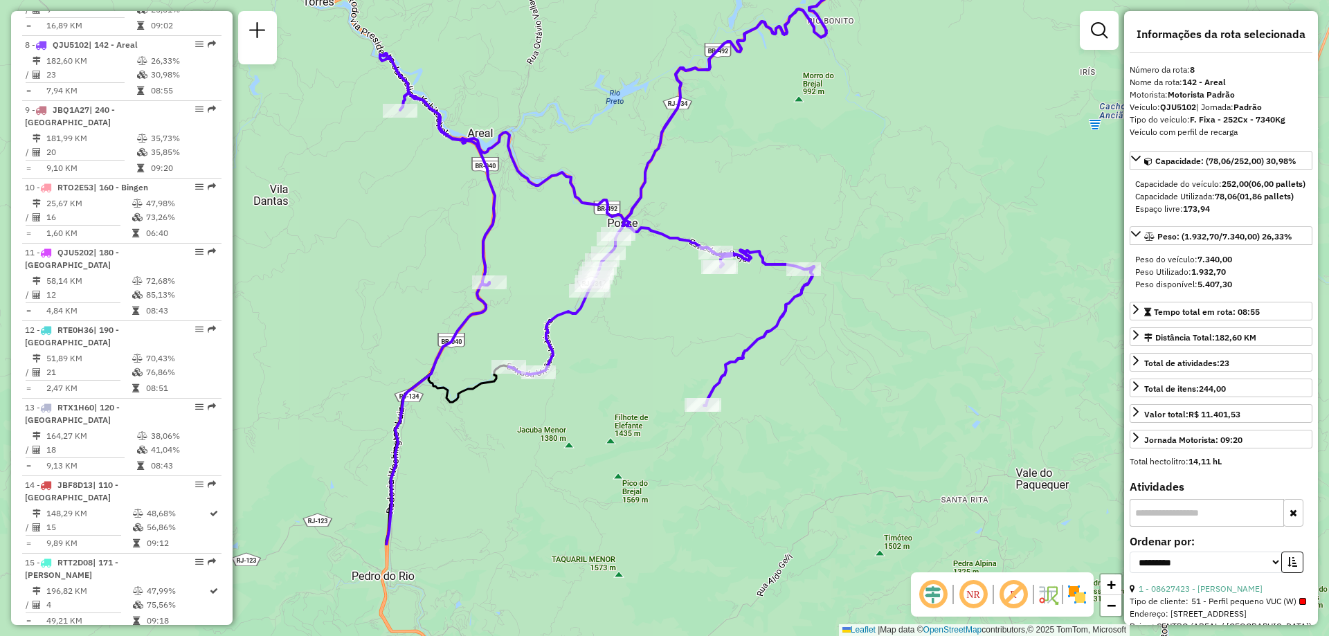
drag, startPoint x: 534, startPoint y: 153, endPoint x: 496, endPoint y: -3, distance: 161.0
click at [496, 0] on html "Aguarde... Pop-up bloqueado! Seu navegador bloqueou automáticamente a abertura …" at bounding box center [664, 318] width 1329 height 636
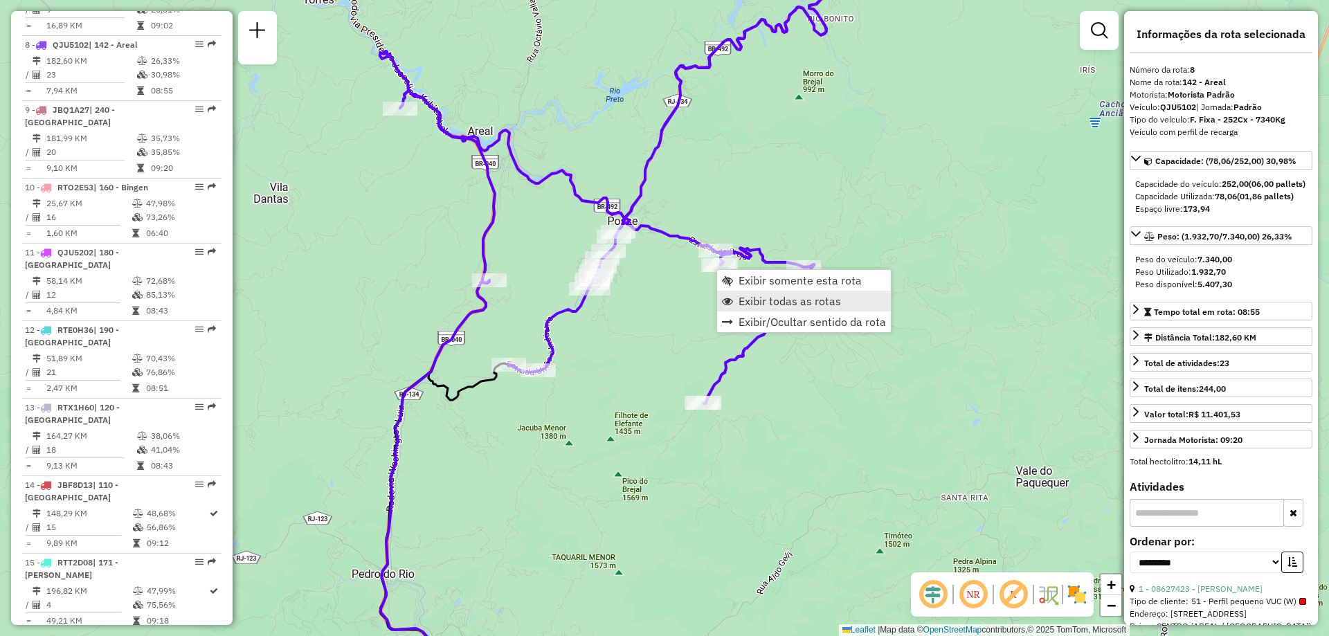
click at [754, 298] on span "Exibir todas as rotas" at bounding box center [790, 301] width 102 height 11
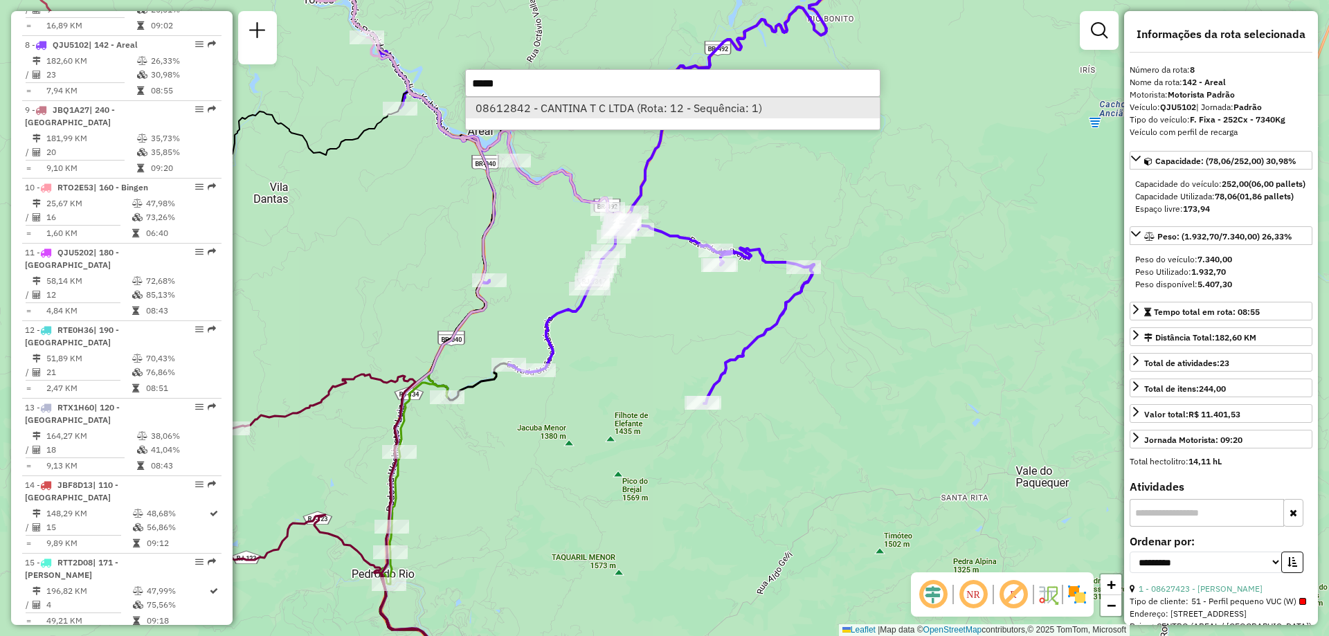
type input "*****"
click at [631, 105] on li "08612842 - CANTINA T C LTDA (Rota: 12 - Sequência: 1)" at bounding box center [673, 108] width 414 height 21
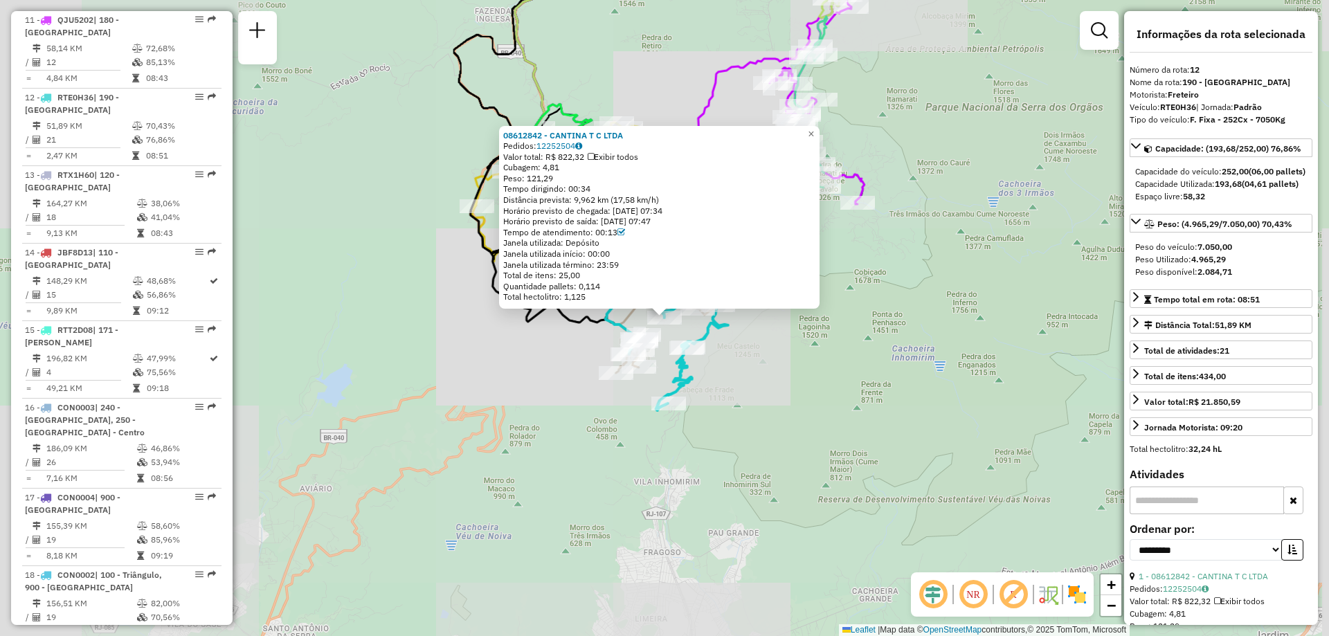
scroll to position [1338, 0]
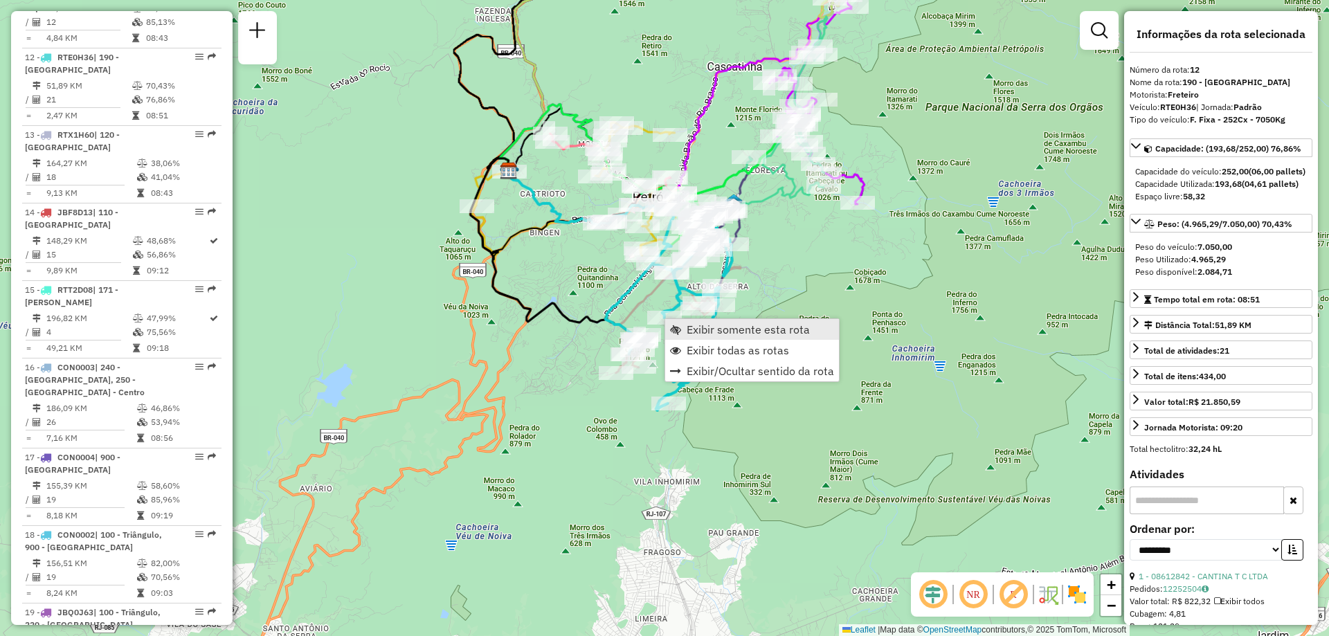
click at [721, 334] on span "Exibir somente esta rota" at bounding box center [748, 329] width 123 height 11
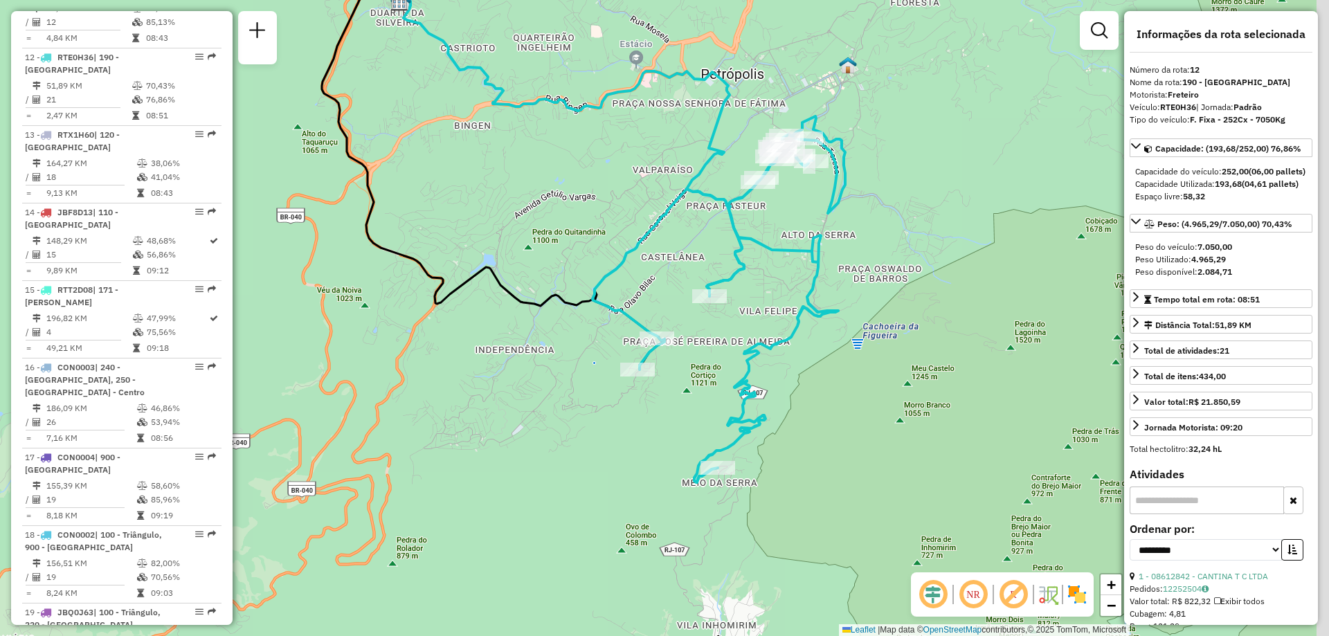
drag, startPoint x: 742, startPoint y: 359, endPoint x: 660, endPoint y: 268, distance: 123.0
click at [660, 268] on div "Janela de atendimento Grade de atendimento Capacidade Transportadoras Veículos …" at bounding box center [664, 318] width 1329 height 636
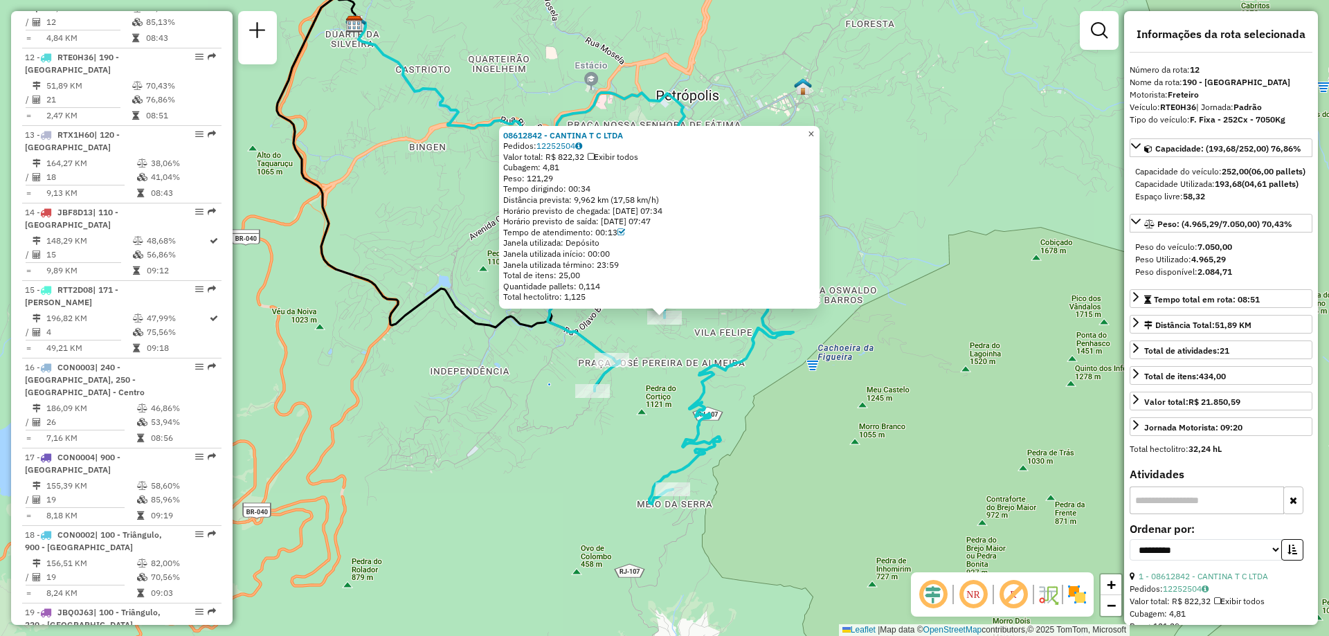
click at [814, 129] on span "×" at bounding box center [811, 134] width 6 height 12
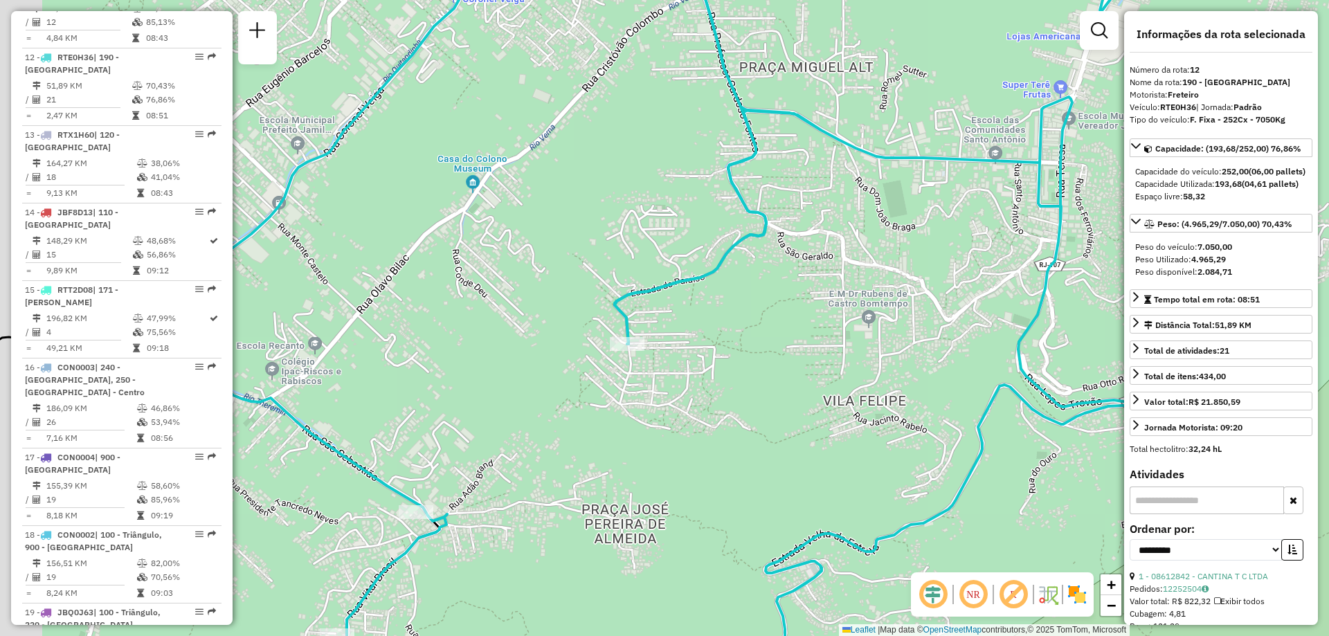
drag, startPoint x: 607, startPoint y: 330, endPoint x: 702, endPoint y: 330, distance: 94.8
click at [702, 330] on div "Janela de atendimento Grade de atendimento Capacidade Transportadoras Veículos …" at bounding box center [664, 318] width 1329 height 636
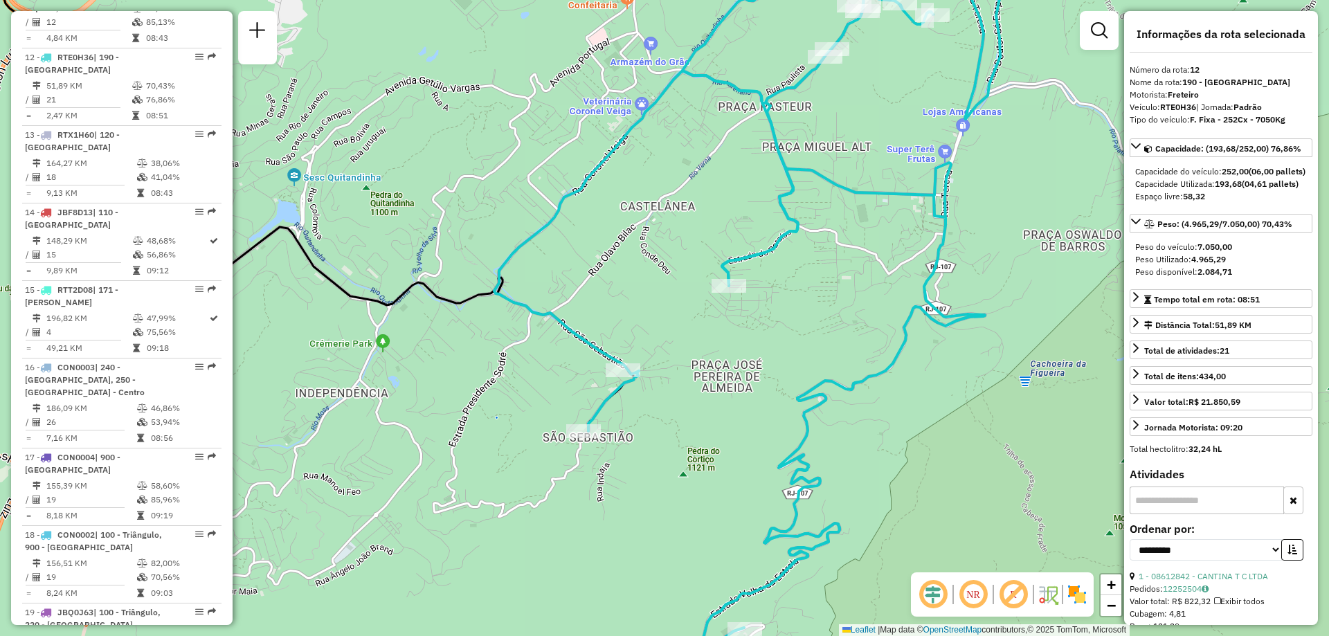
drag, startPoint x: 568, startPoint y: 314, endPoint x: 619, endPoint y: 272, distance: 65.9
click at [619, 272] on div "Janela de atendimento Grade de atendimento Capacidade Transportadoras Veículos …" at bounding box center [664, 318] width 1329 height 636
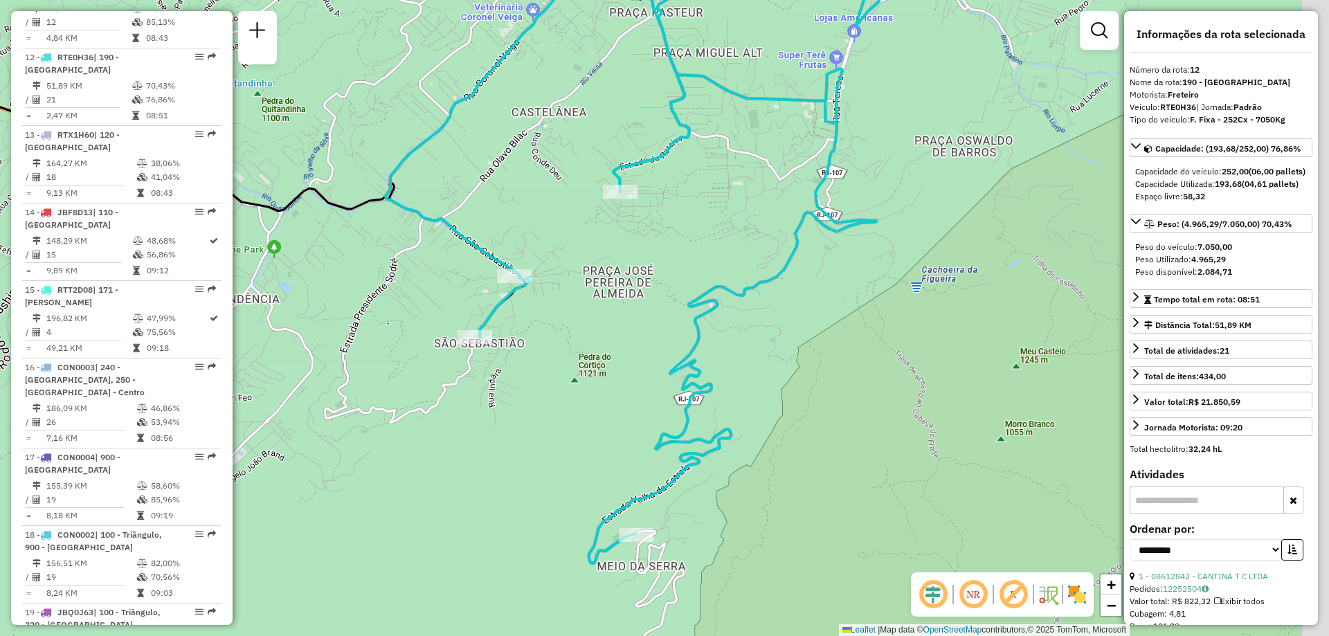
drag, startPoint x: 696, startPoint y: 349, endPoint x: 587, endPoint y: 255, distance: 143.8
click at [587, 255] on div "Janela de atendimento Grade de atendimento Capacidade Transportadoras Veículos …" at bounding box center [664, 318] width 1329 height 636
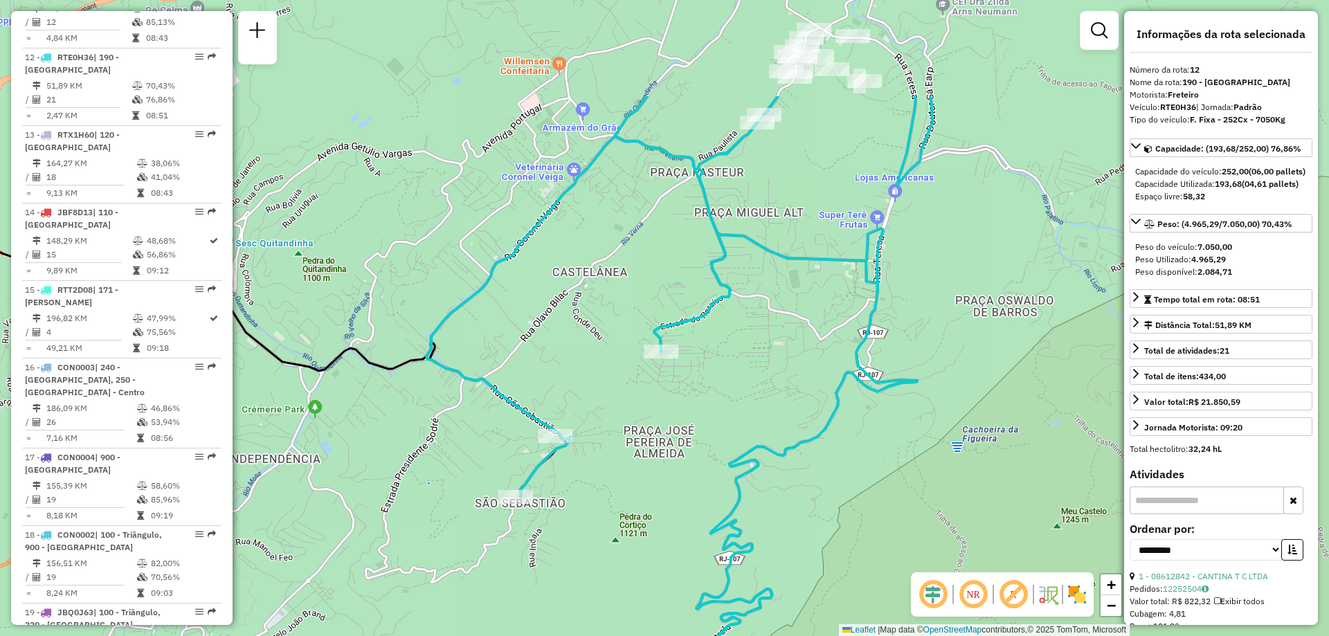
drag, startPoint x: 548, startPoint y: 224, endPoint x: 553, endPoint y: 236, distance: 13.6
click at [553, 236] on div "Janela de atendimento Grade de atendimento Capacidade Transportadoras Veículos …" at bounding box center [664, 318] width 1329 height 636
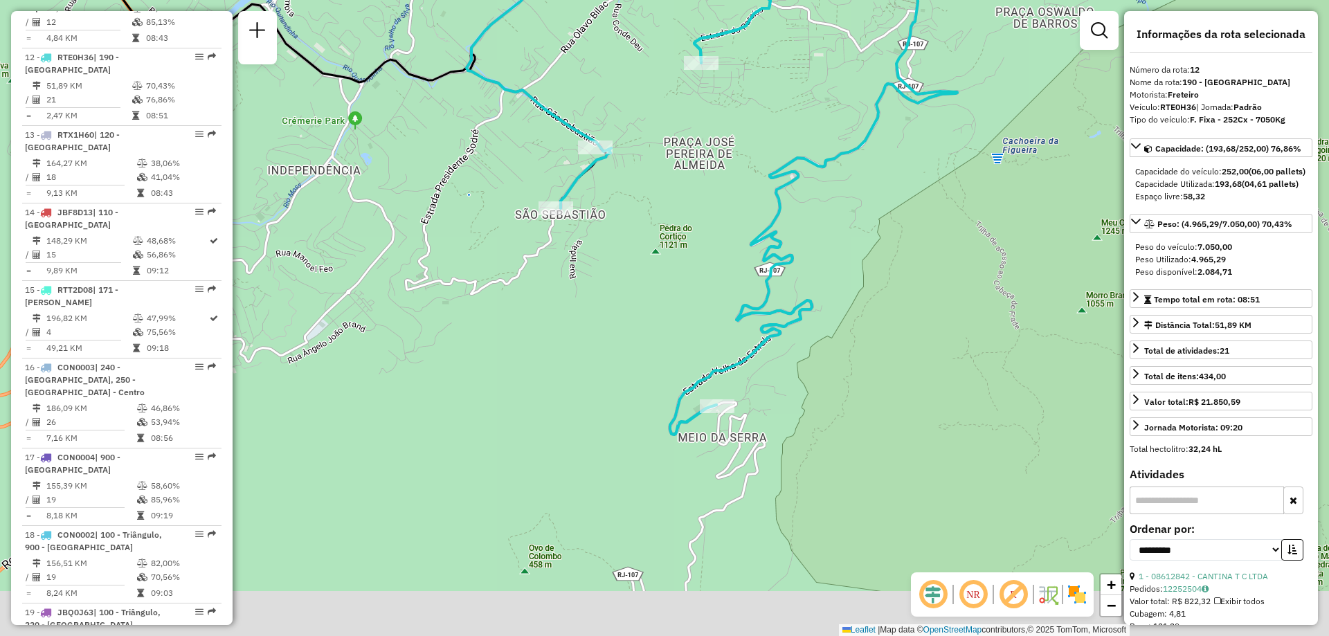
drag, startPoint x: 798, startPoint y: 500, endPoint x: 874, endPoint y: 353, distance: 165.0
click at [874, 353] on div "Janela de atendimento Grade de atendimento Capacidade Transportadoras Veículos …" at bounding box center [664, 318] width 1329 height 636
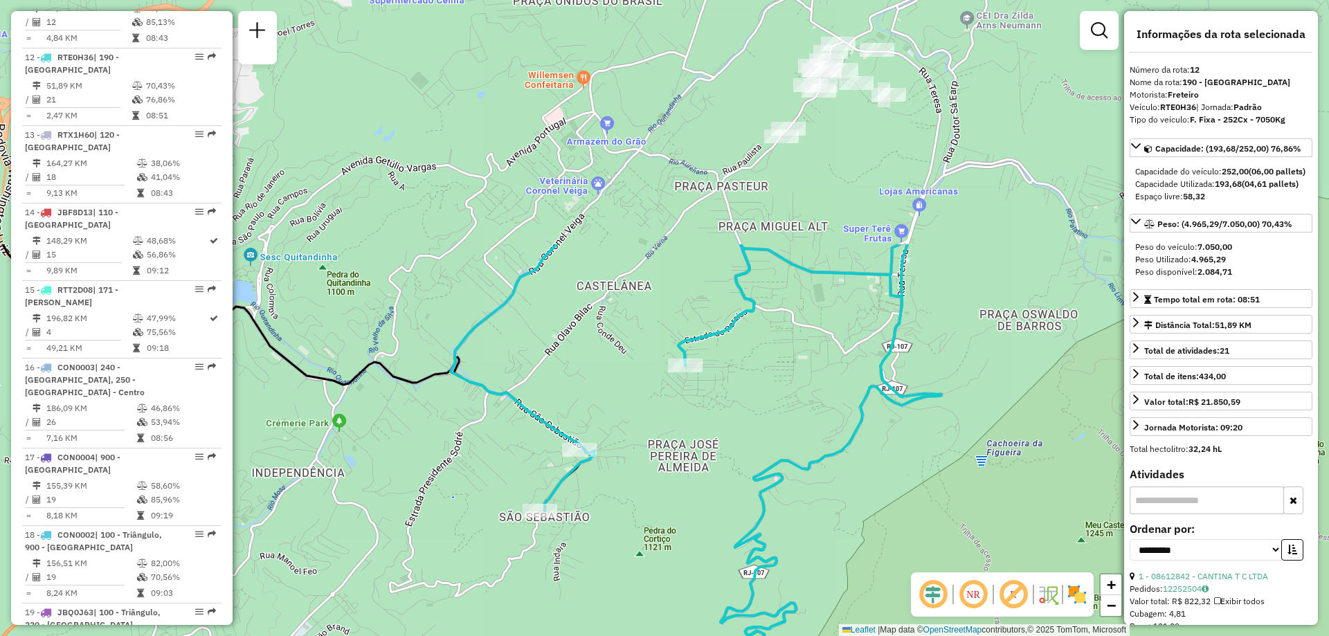
drag, startPoint x: 876, startPoint y: 314, endPoint x: 860, endPoint y: 622, distance: 308.4
click at [860, 622] on div "Janela de atendimento Grade de atendimento Capacidade Transportadoras Veículos …" at bounding box center [664, 318] width 1329 height 636
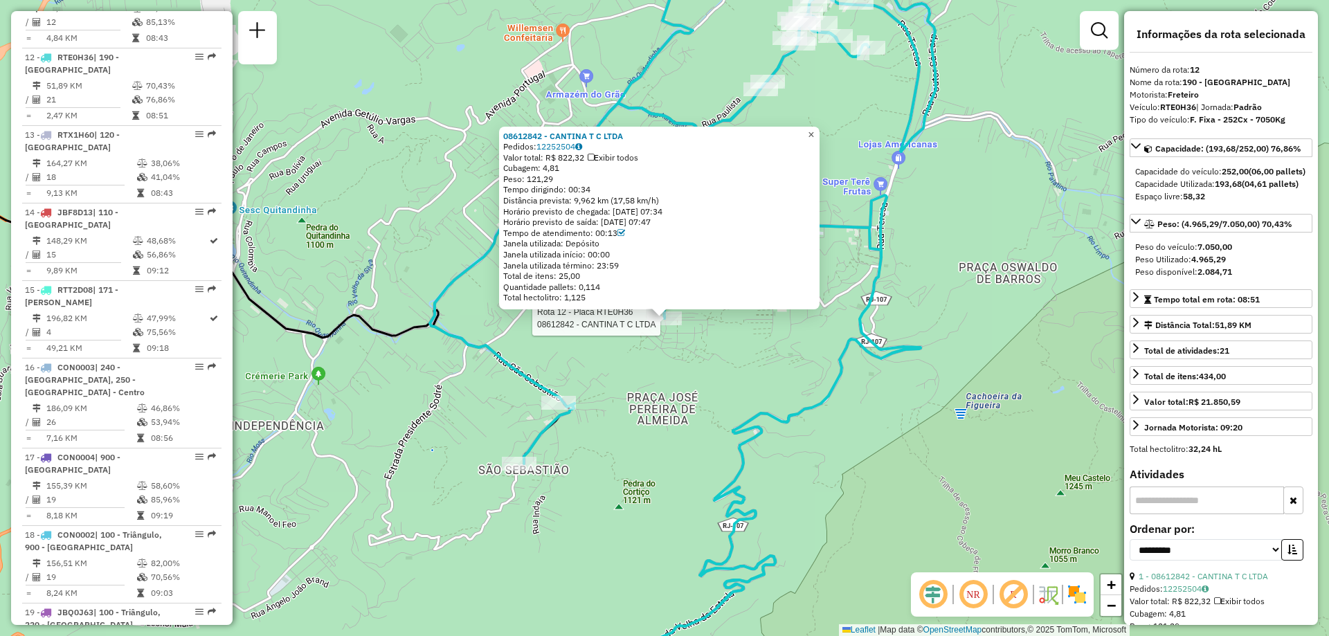
click at [820, 132] on link "×" at bounding box center [811, 135] width 17 height 17
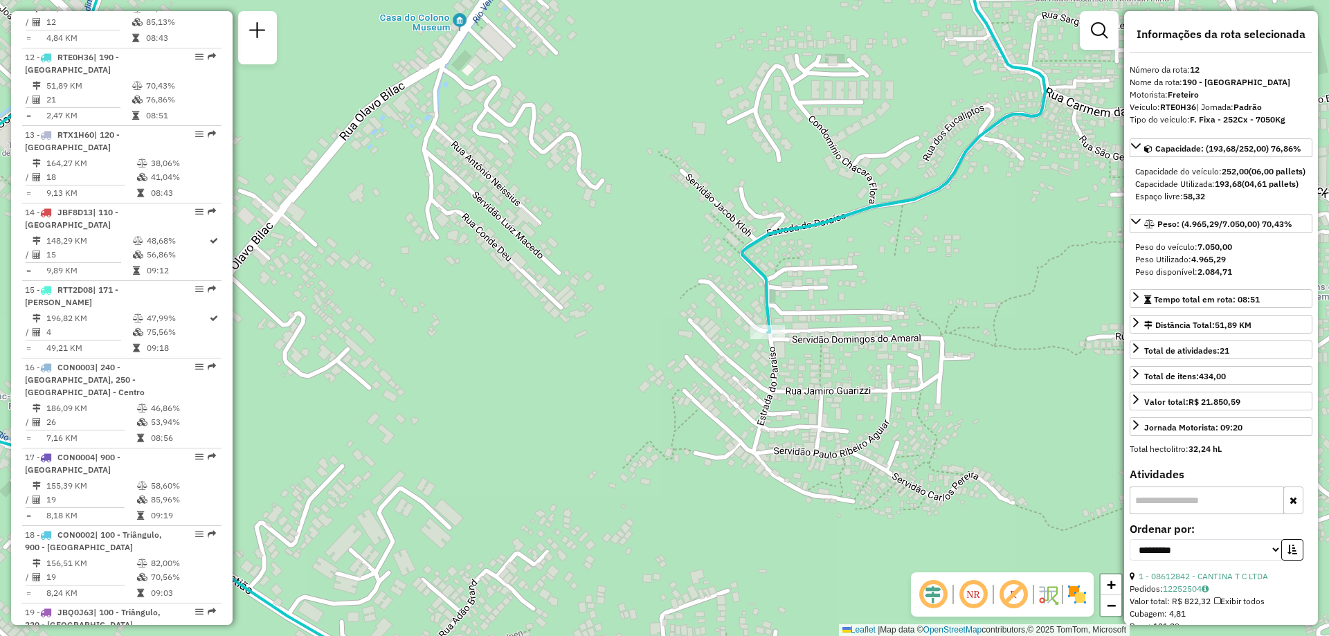
drag, startPoint x: 856, startPoint y: 127, endPoint x: 765, endPoint y: 208, distance: 121.6
click at [765, 208] on div "Janela de atendimento Grade de atendimento Capacidade Transportadoras Veículos …" at bounding box center [664, 318] width 1329 height 636
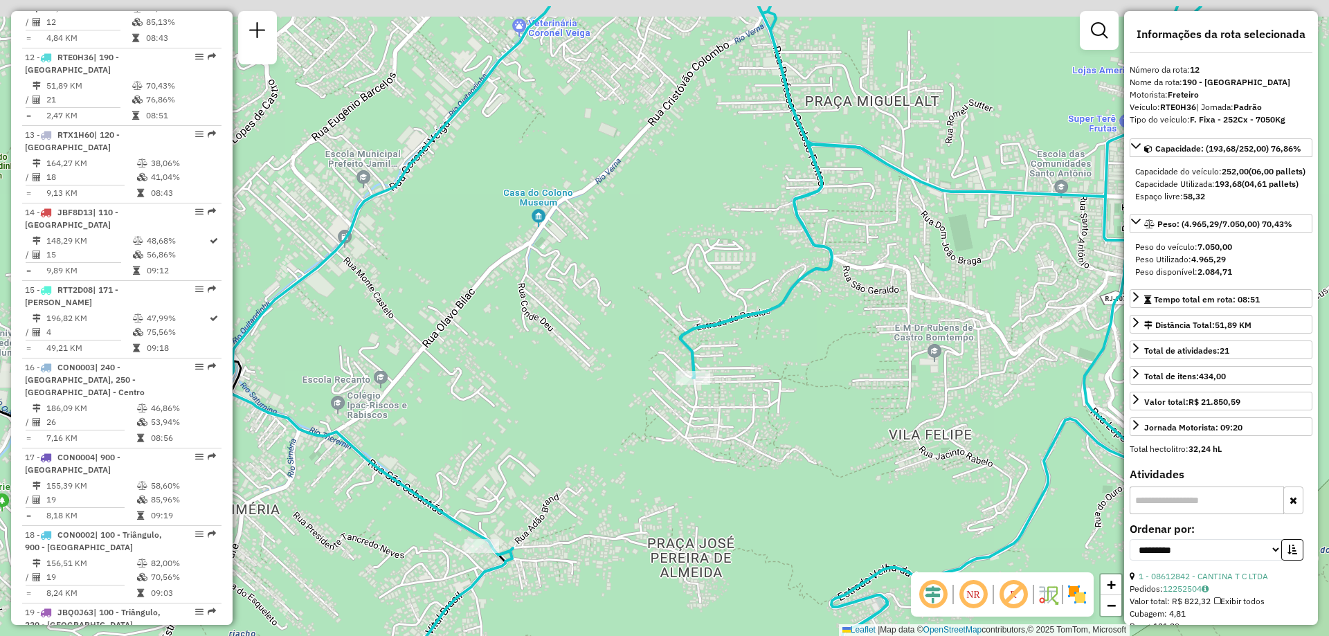
drag, startPoint x: 688, startPoint y: 154, endPoint x: 685, endPoint y: 224, distance: 70.0
click at [685, 224] on div "Janela de atendimento Grade de atendimento Capacidade Transportadoras Veículos …" at bounding box center [664, 318] width 1329 height 636
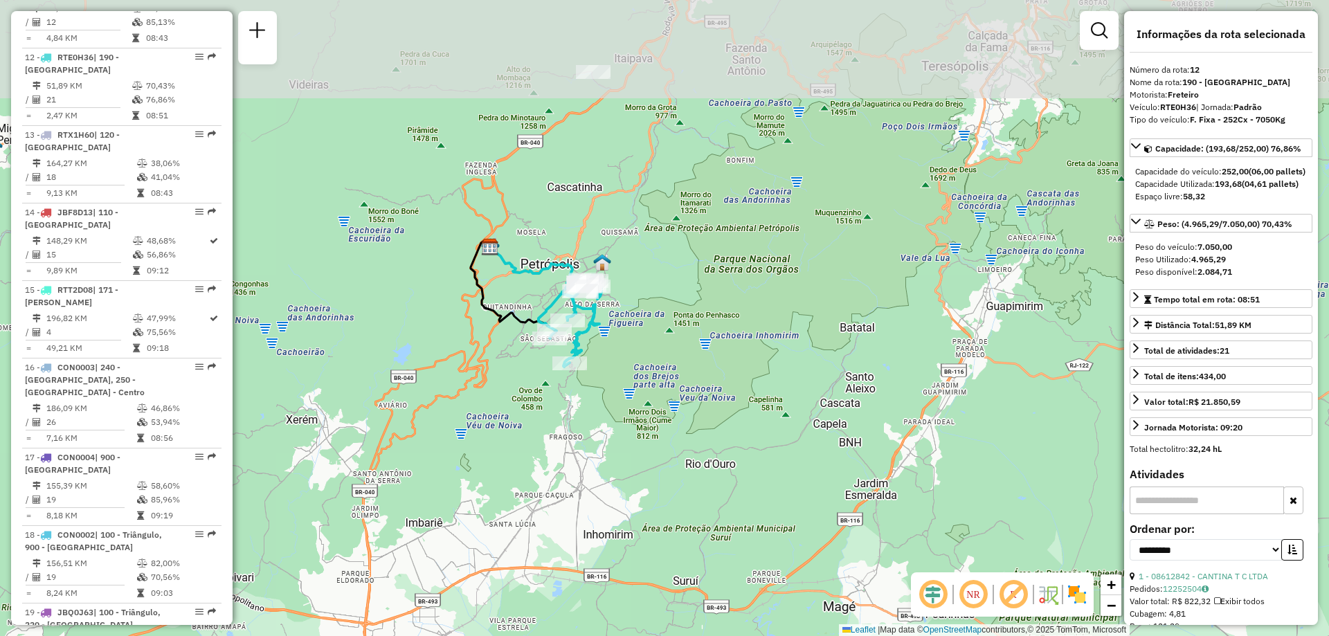
drag, startPoint x: 414, startPoint y: 251, endPoint x: 491, endPoint y: 362, distance: 135.2
click at [491, 362] on div "Janela de atendimento Grade de atendimento Capacidade Transportadoras Veículos …" at bounding box center [664, 318] width 1329 height 636
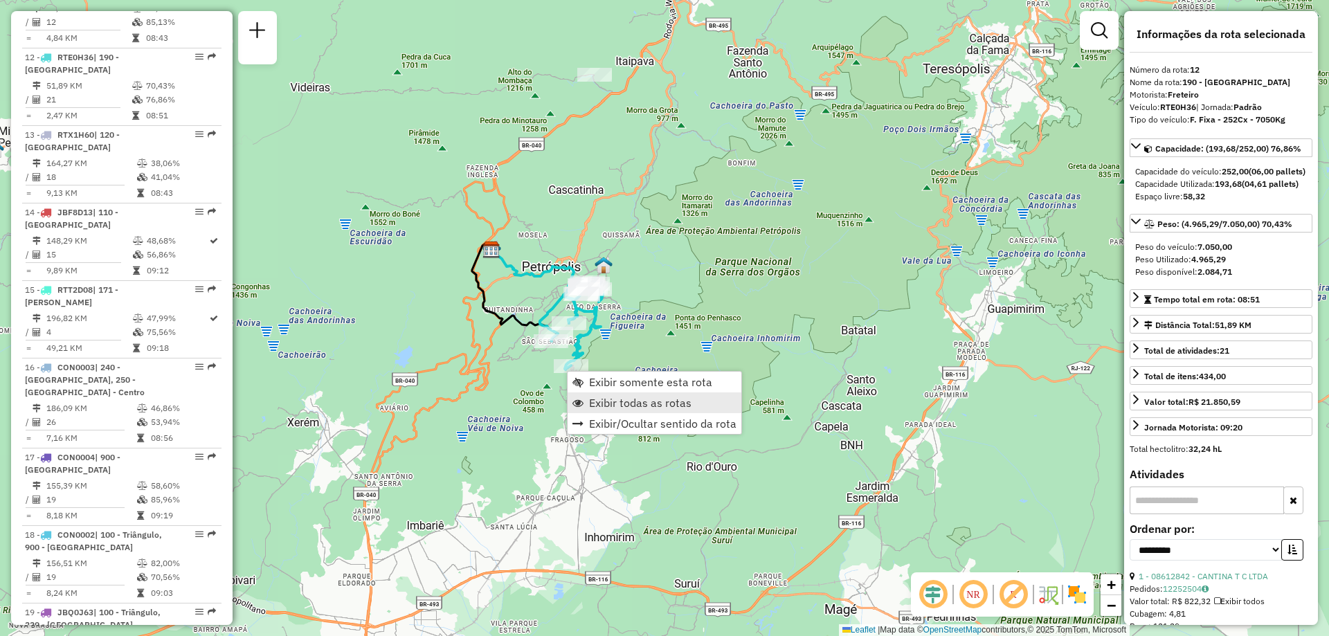
click at [603, 399] on span "Exibir todas as rotas" at bounding box center [640, 402] width 102 height 11
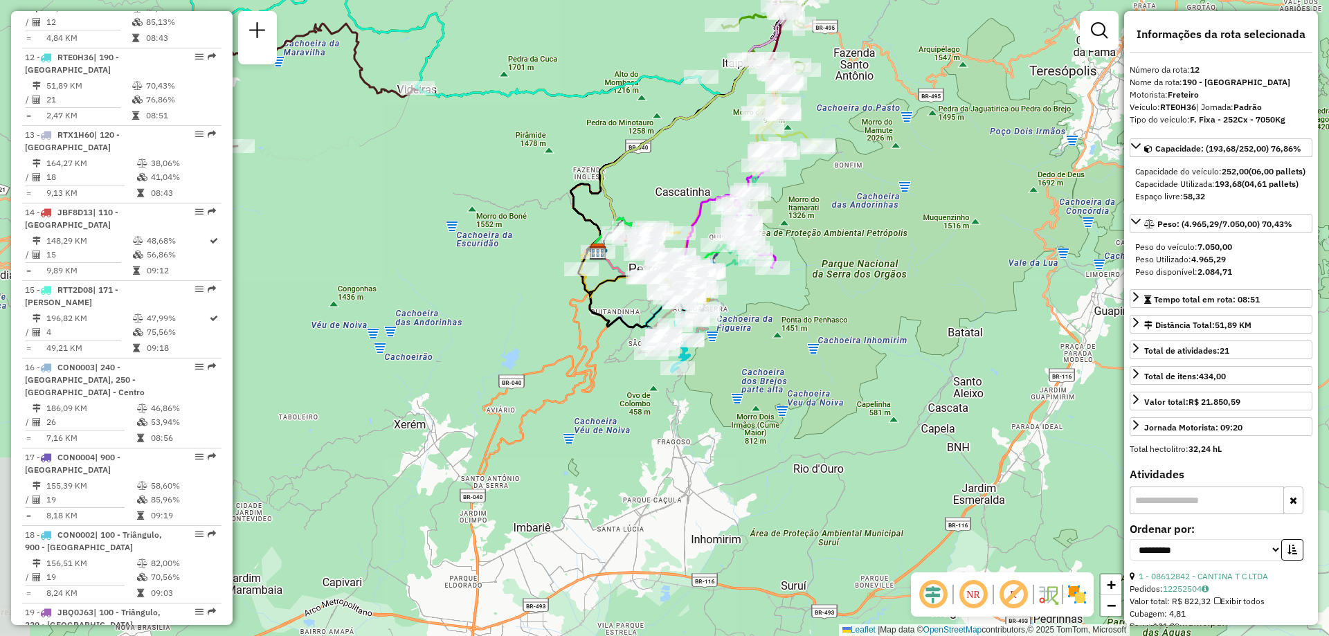
drag, startPoint x: 419, startPoint y: 314, endPoint x: 526, endPoint y: 316, distance: 106.6
click at [526, 316] on div "Janela de atendimento Grade de atendimento Capacidade Transportadoras Veículos …" at bounding box center [664, 318] width 1329 height 636
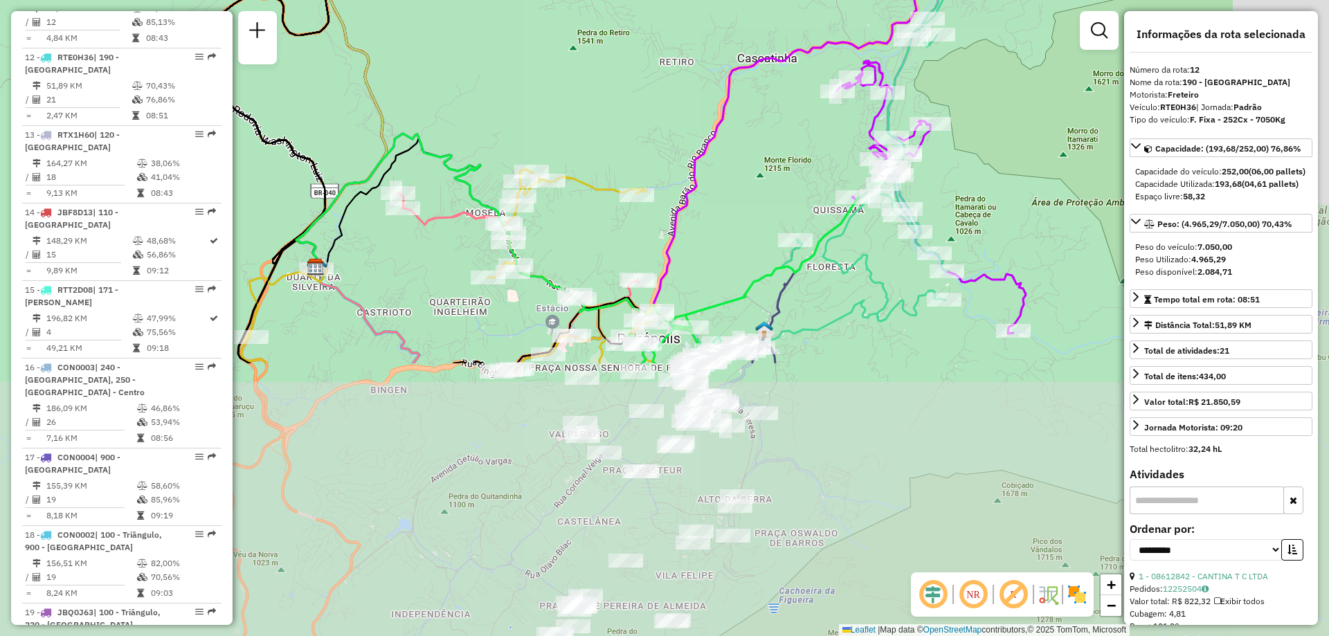
drag, startPoint x: 748, startPoint y: 397, endPoint x: 552, endPoint y: 80, distance: 372.1
click at [552, 80] on div "Janela de atendimento Grade de atendimento Capacidade Transportadoras Veículos …" at bounding box center [664, 318] width 1329 height 636
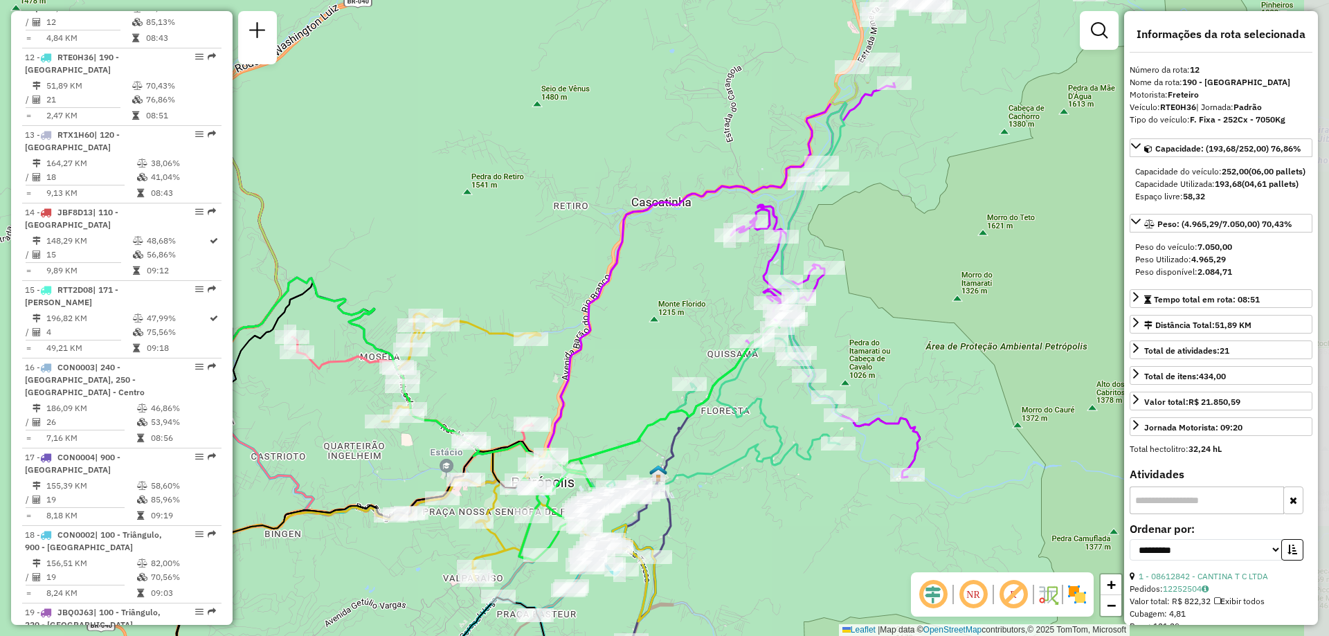
drag, startPoint x: 1006, startPoint y: 222, endPoint x: 929, endPoint y: 332, distance: 134.2
click at [929, 332] on div "Janela de atendimento Grade de atendimento Capacidade Transportadoras Veículos …" at bounding box center [664, 318] width 1329 height 636
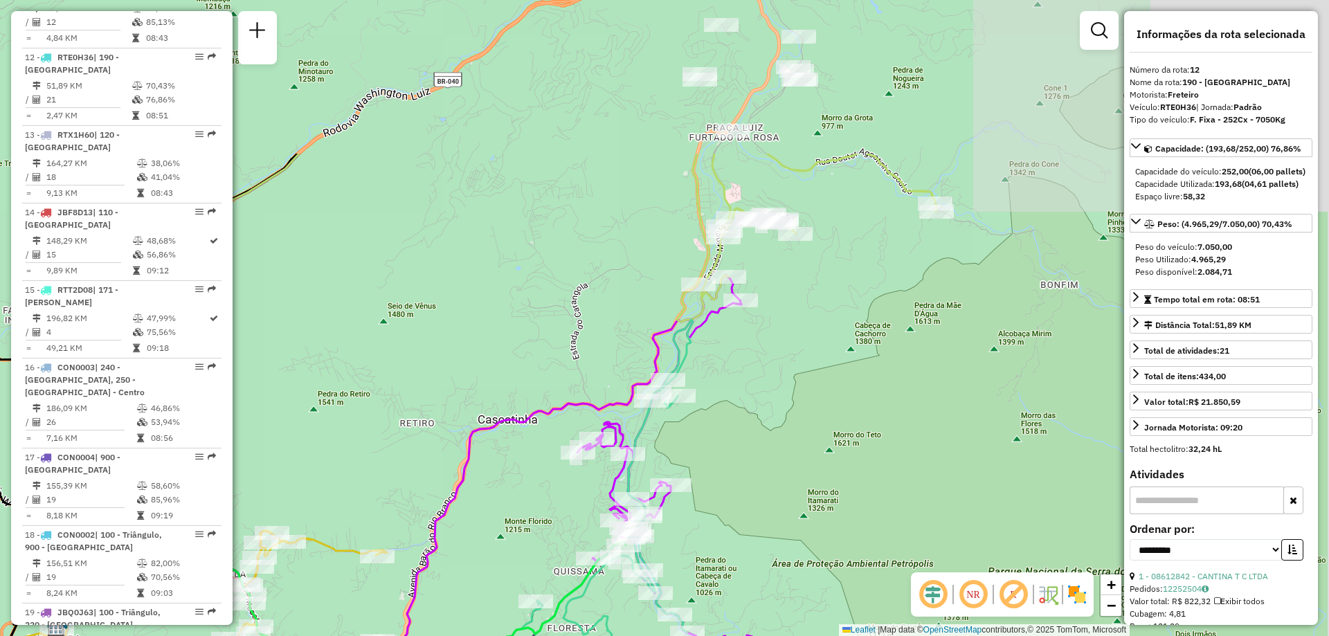
drag, startPoint x: 909, startPoint y: 300, endPoint x: 806, endPoint y: 442, distance: 174.4
click at [806, 442] on div "Janela de atendimento Grade de atendimento Capacidade Transportadoras Veículos …" at bounding box center [664, 318] width 1329 height 636
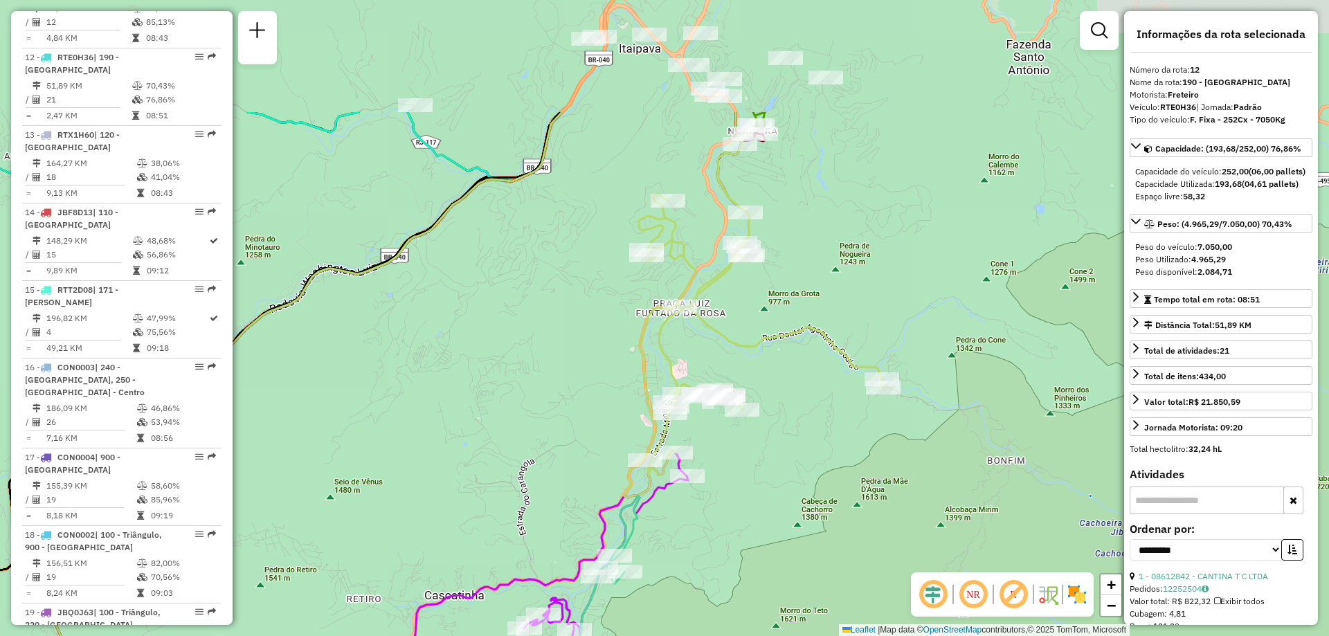
drag, startPoint x: 842, startPoint y: 329, endPoint x: 789, endPoint y: 505, distance: 183.7
click at [789, 505] on div "Janela de atendimento Grade de atendimento Capacidade Transportadoras Veículos …" at bounding box center [664, 318] width 1329 height 636
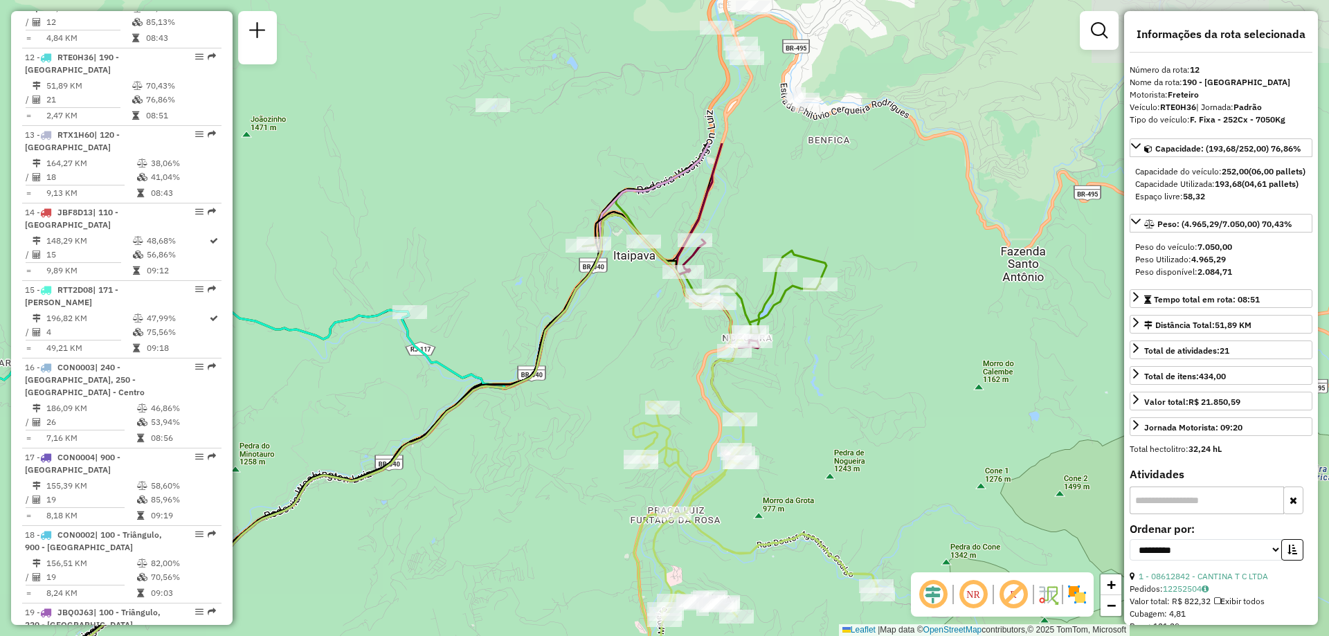
drag, startPoint x: 843, startPoint y: 227, endPoint x: 838, endPoint y: 434, distance: 207.0
click at [838, 434] on div "Janela de atendimento Grade de atendimento Capacidade Transportadoras Veículos …" at bounding box center [664, 318] width 1329 height 636
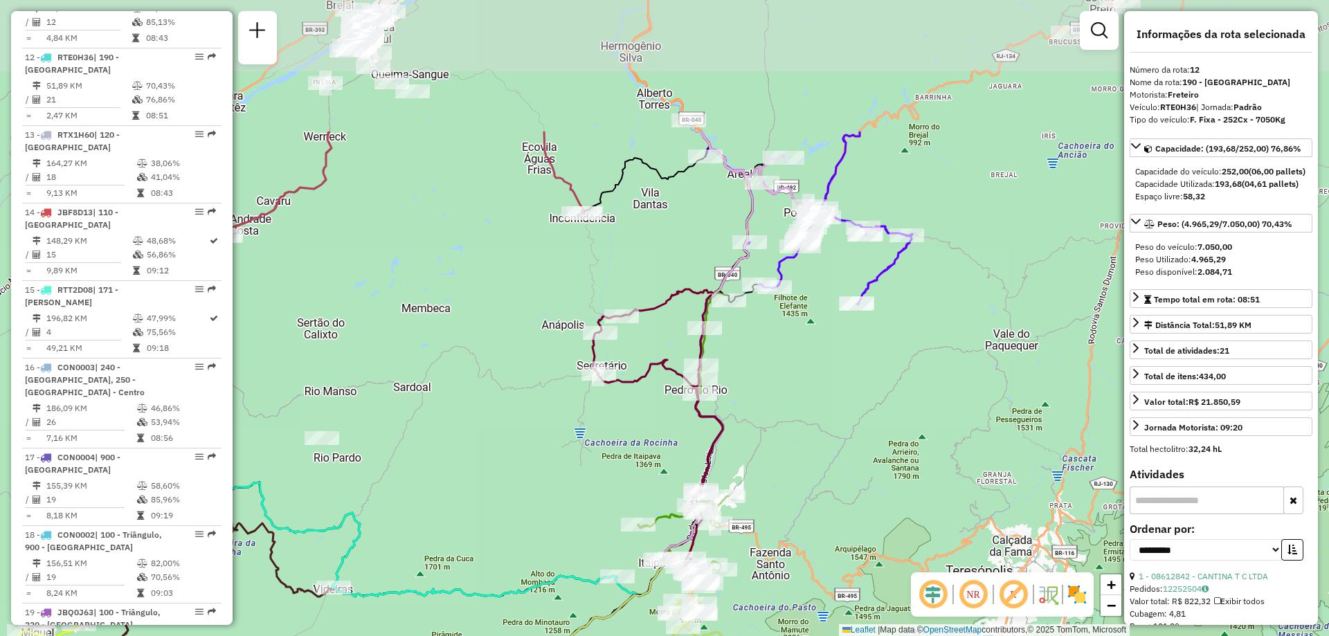
drag, startPoint x: 924, startPoint y: 262, endPoint x: 814, endPoint y: 442, distance: 210.4
click at [814, 442] on div "Janela de atendimento Grade de atendimento Capacidade Transportadoras Veículos …" at bounding box center [664, 318] width 1329 height 636
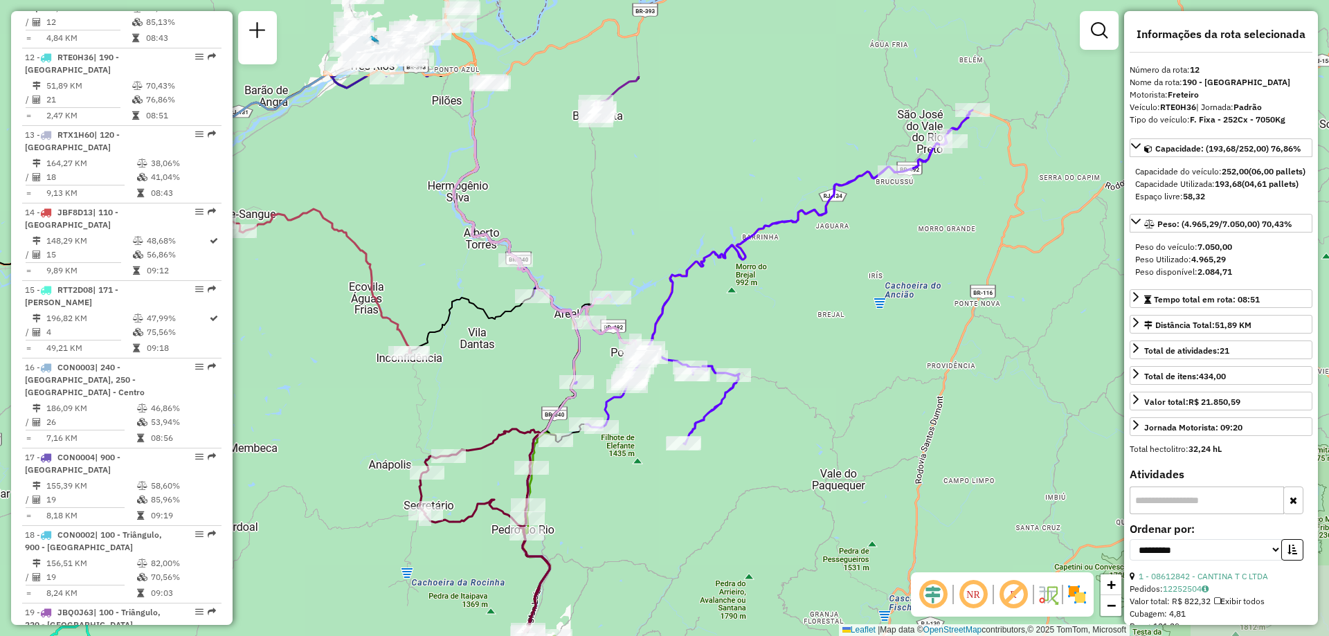
drag, startPoint x: 976, startPoint y: 385, endPoint x: 803, endPoint y: 525, distance: 222.5
click at [803, 525] on div "Janela de atendimento Grade de atendimento Capacidade Transportadoras Veículos …" at bounding box center [664, 318] width 1329 height 636
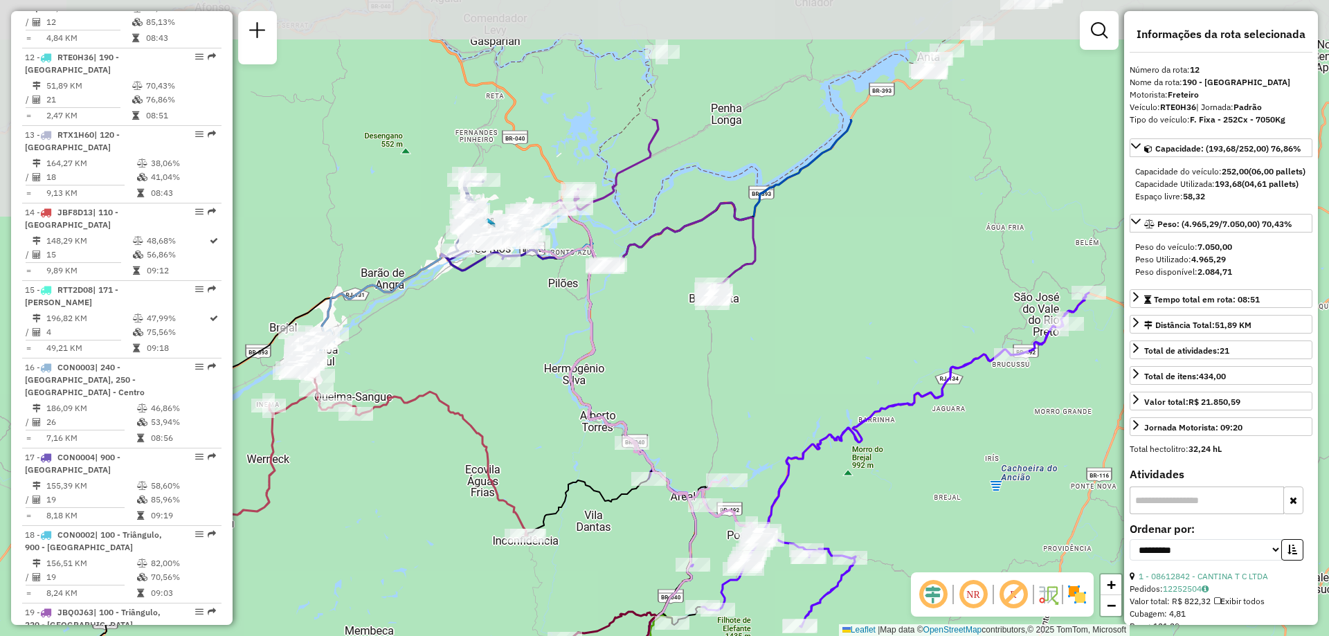
drag, startPoint x: 582, startPoint y: 195, endPoint x: 698, endPoint y: 383, distance: 221.3
click at [698, 383] on div "Janela de atendimento Grade de atendimento Capacidade Transportadoras Veículos …" at bounding box center [664, 318] width 1329 height 636
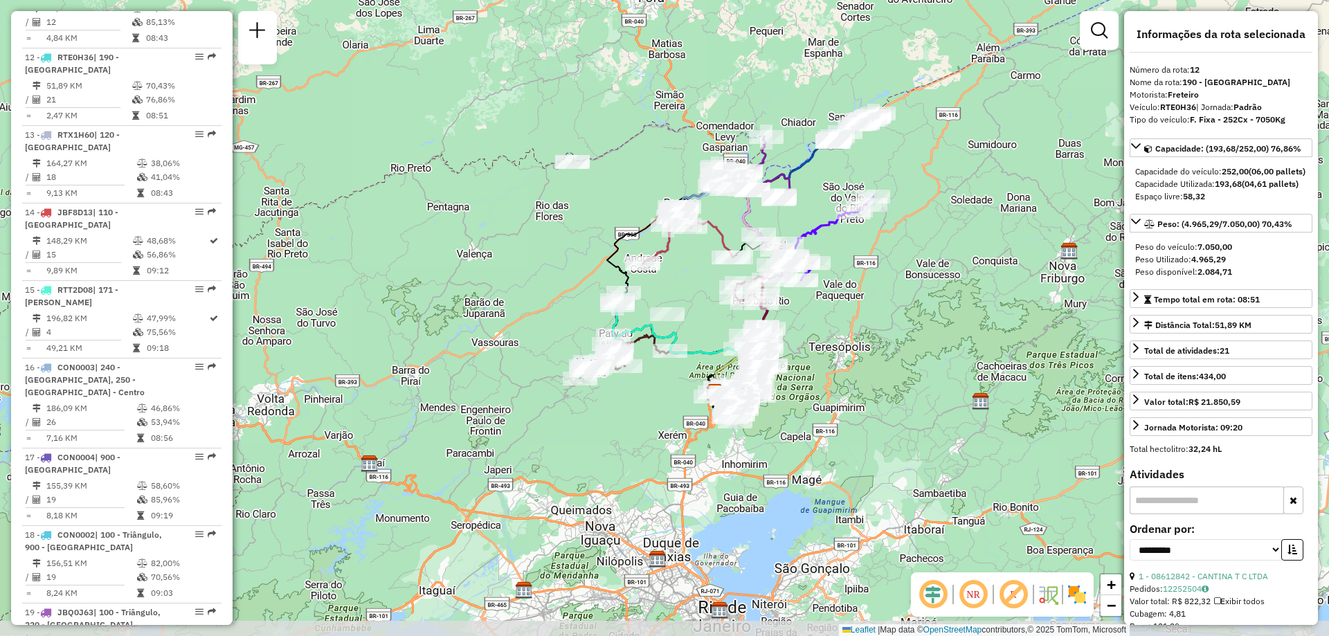
drag, startPoint x: 774, startPoint y: 541, endPoint x: 851, endPoint y: 363, distance: 194.4
click at [851, 363] on div "Janela de atendimento Grade de atendimento Capacidade Transportadoras Veículos …" at bounding box center [664, 318] width 1329 height 636
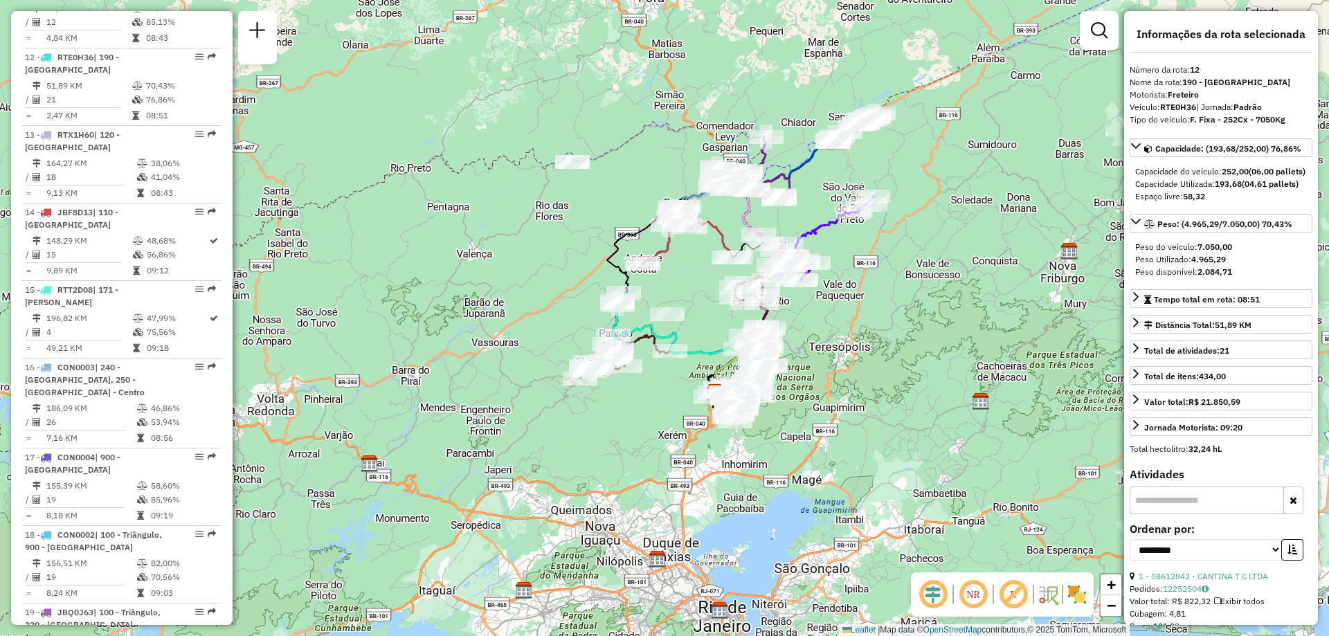
click at [554, 243] on div "Janela de atendimento Grade de atendimento Capacidade Transportadoras Veículos …" at bounding box center [664, 318] width 1329 height 636
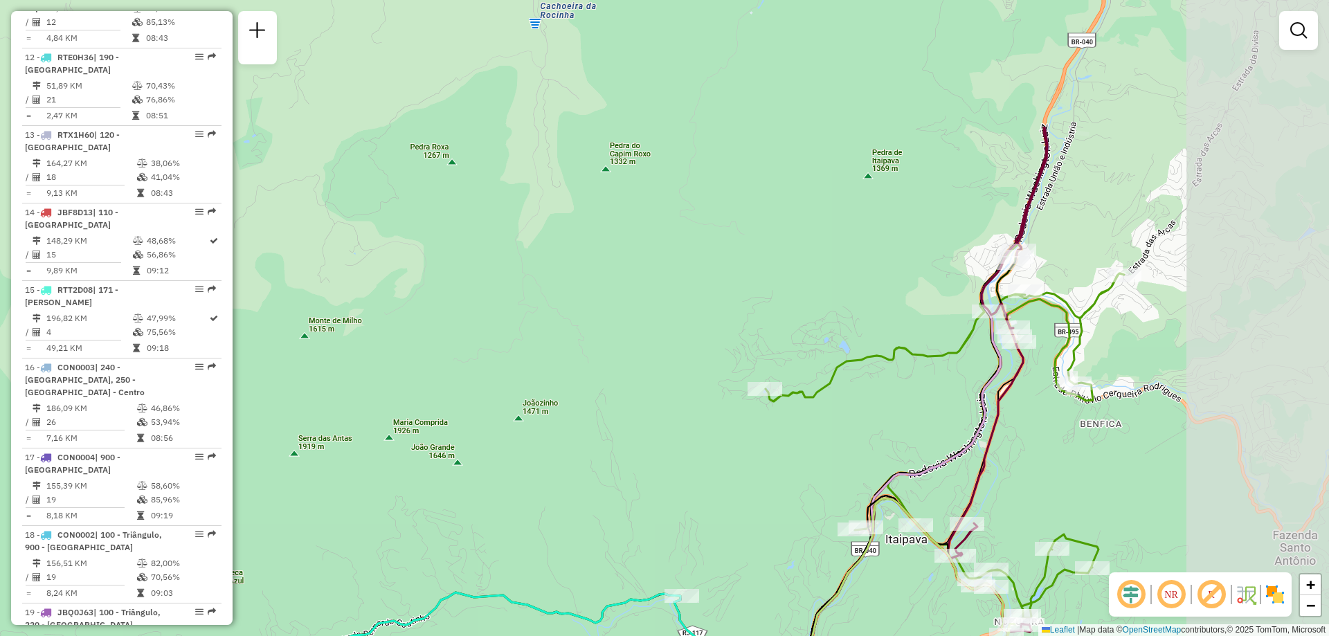
drag, startPoint x: 799, startPoint y: 241, endPoint x: 500, endPoint y: 431, distance: 353.9
click at [500, 431] on div "Janela de atendimento Grade de atendimento Capacidade Transportadoras Veículos …" at bounding box center [664, 318] width 1329 height 636
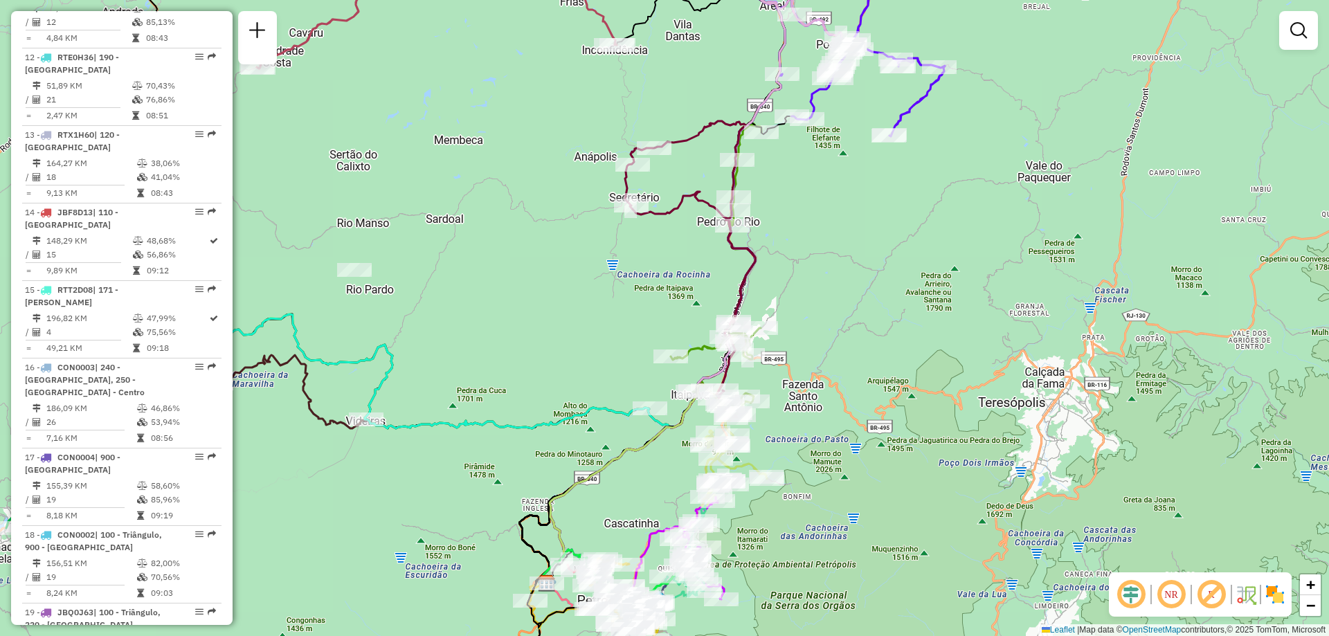
drag, startPoint x: 639, startPoint y: 271, endPoint x: 630, endPoint y: 326, distance: 55.4
click at [630, 326] on div "Janela de atendimento Grade de atendimento Capacidade Transportadoras Veículos …" at bounding box center [664, 318] width 1329 height 636
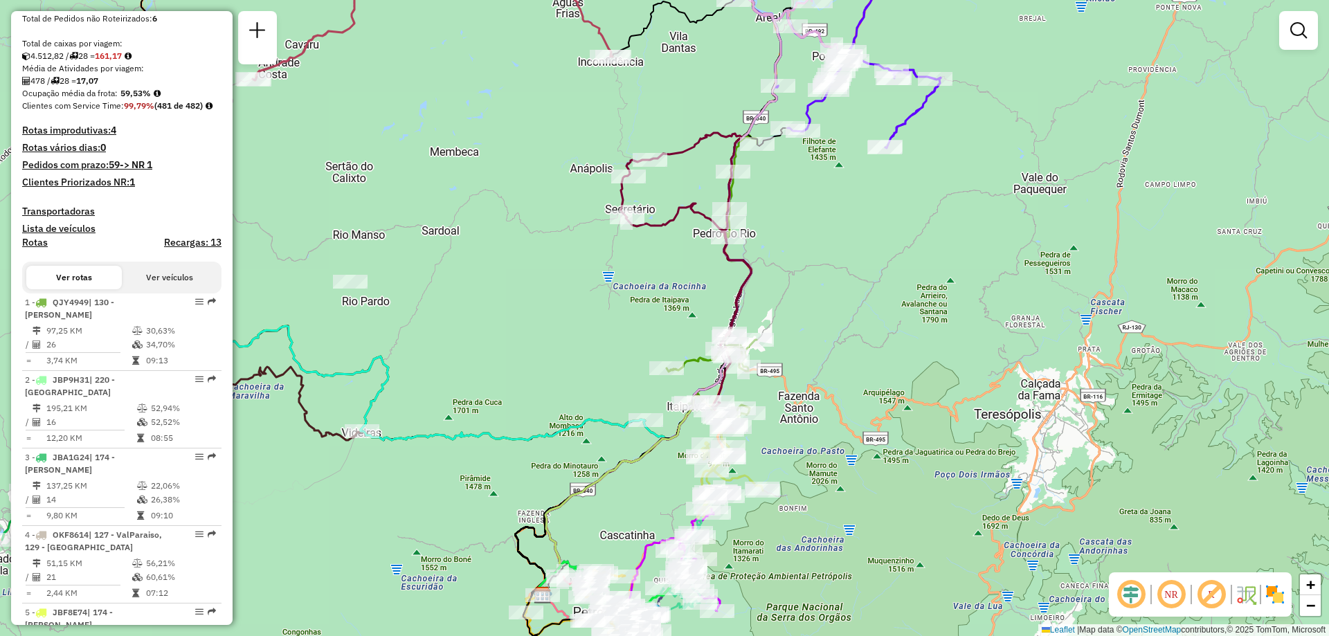
scroll to position [0, 0]
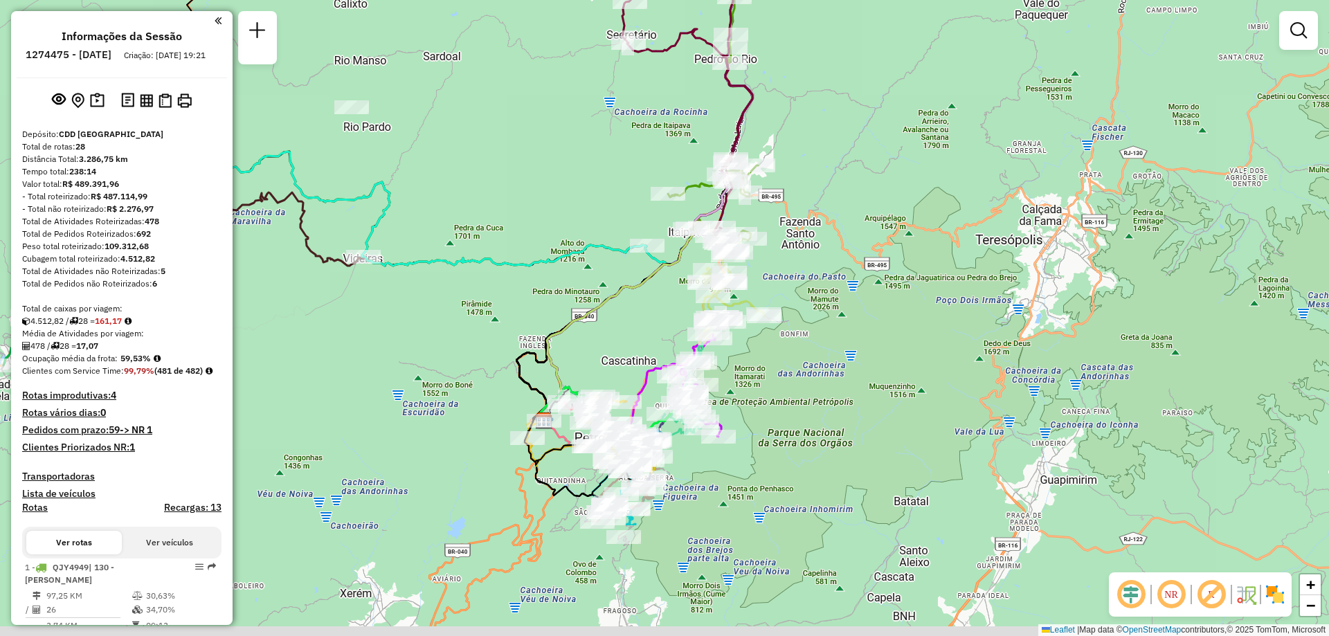
drag, startPoint x: 852, startPoint y: 552, endPoint x: 881, endPoint y: 363, distance: 191.2
click at [881, 363] on div "Janela de atendimento Grade de atendimento Capacidade Transportadoras Veículos …" at bounding box center [664, 318] width 1329 height 636
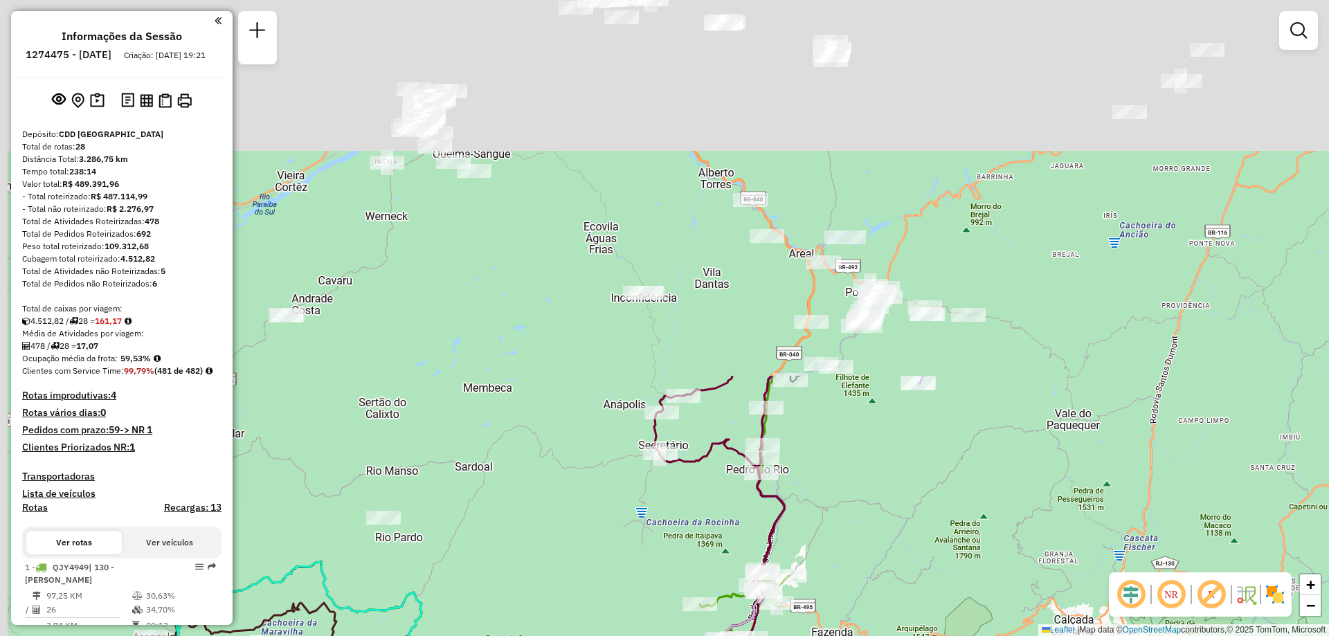
drag, startPoint x: 600, startPoint y: 85, endPoint x: 619, endPoint y: 527, distance: 442.7
click at [619, 527] on div "Janela de atendimento Grade de atendimento Capacidade Transportadoras Veículos …" at bounding box center [664, 318] width 1329 height 636
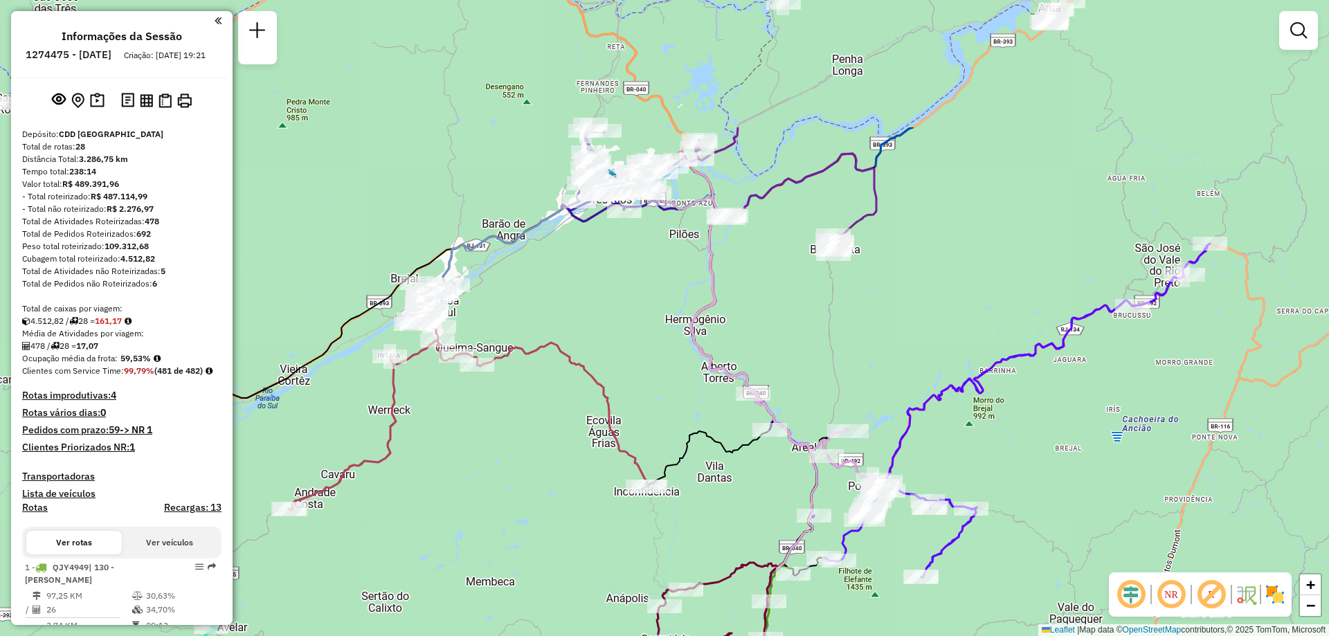
drag, startPoint x: 625, startPoint y: 219, endPoint x: 628, endPoint y: 410, distance: 191.1
click at [628, 410] on div "Janela de atendimento Grade de atendimento Capacidade Transportadoras Veículos …" at bounding box center [664, 318] width 1329 height 636
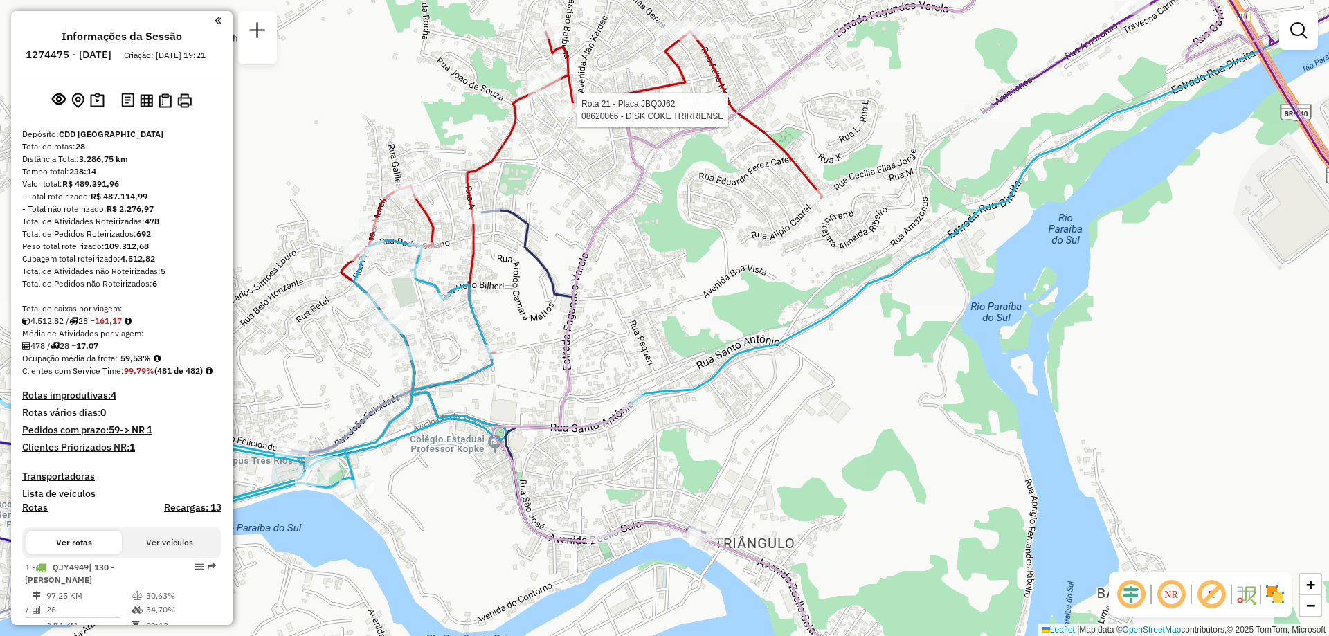
select select "**********"
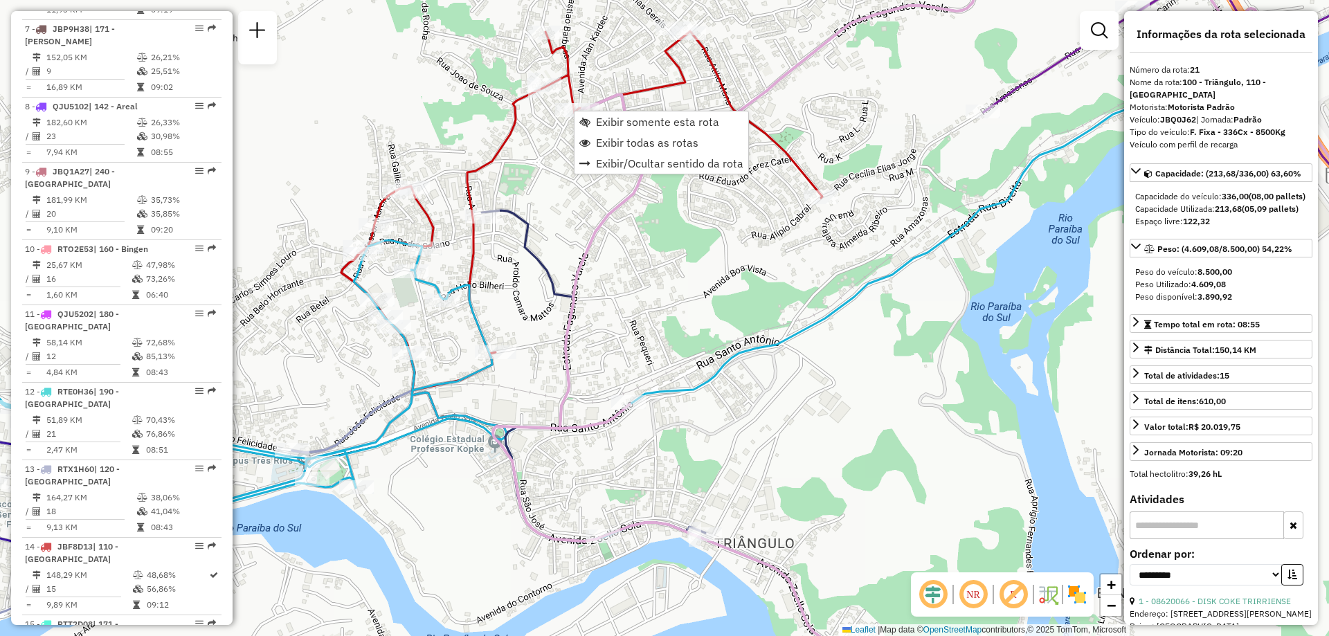
scroll to position [2011, 0]
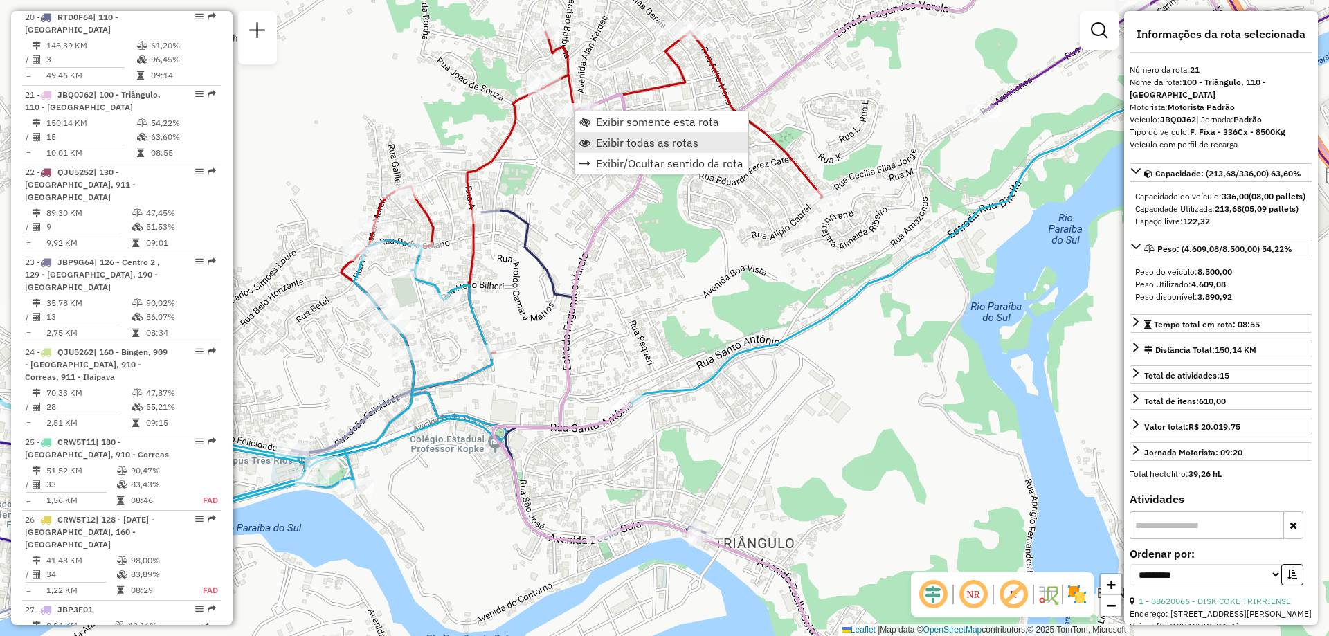
click at [610, 148] on span "Exibir todas as rotas" at bounding box center [647, 142] width 102 height 11
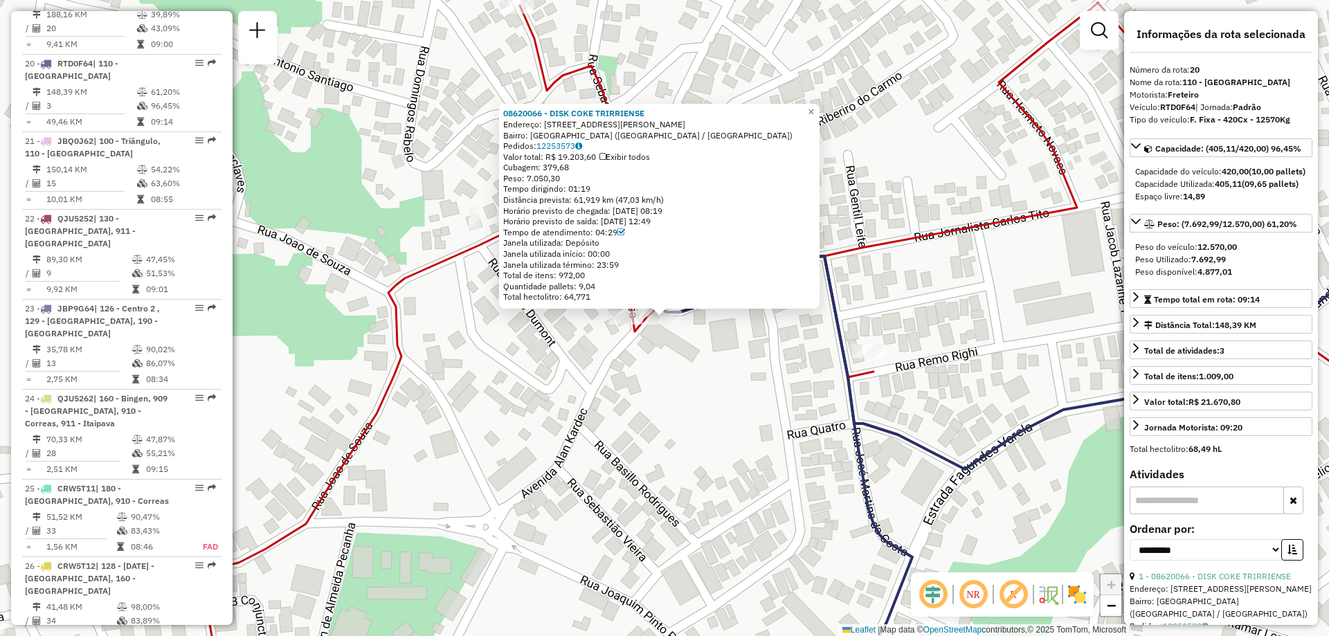
scroll to position [1946, 0]
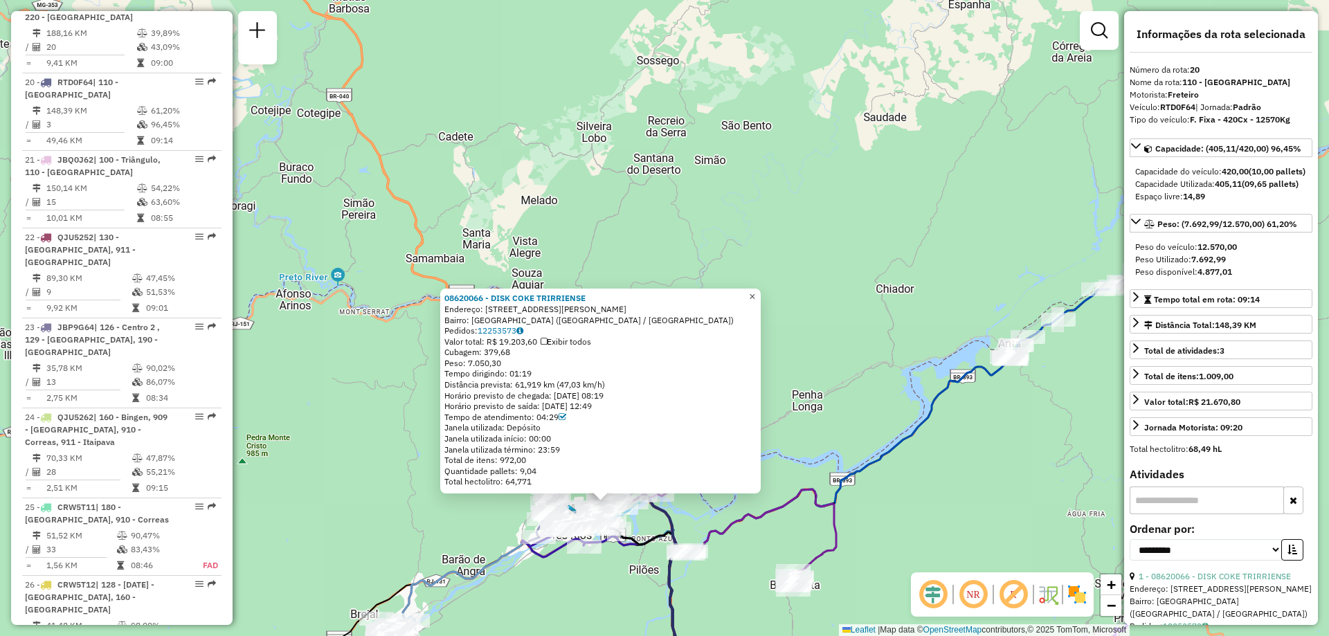
click at [755, 291] on span "×" at bounding box center [752, 297] width 6 height 12
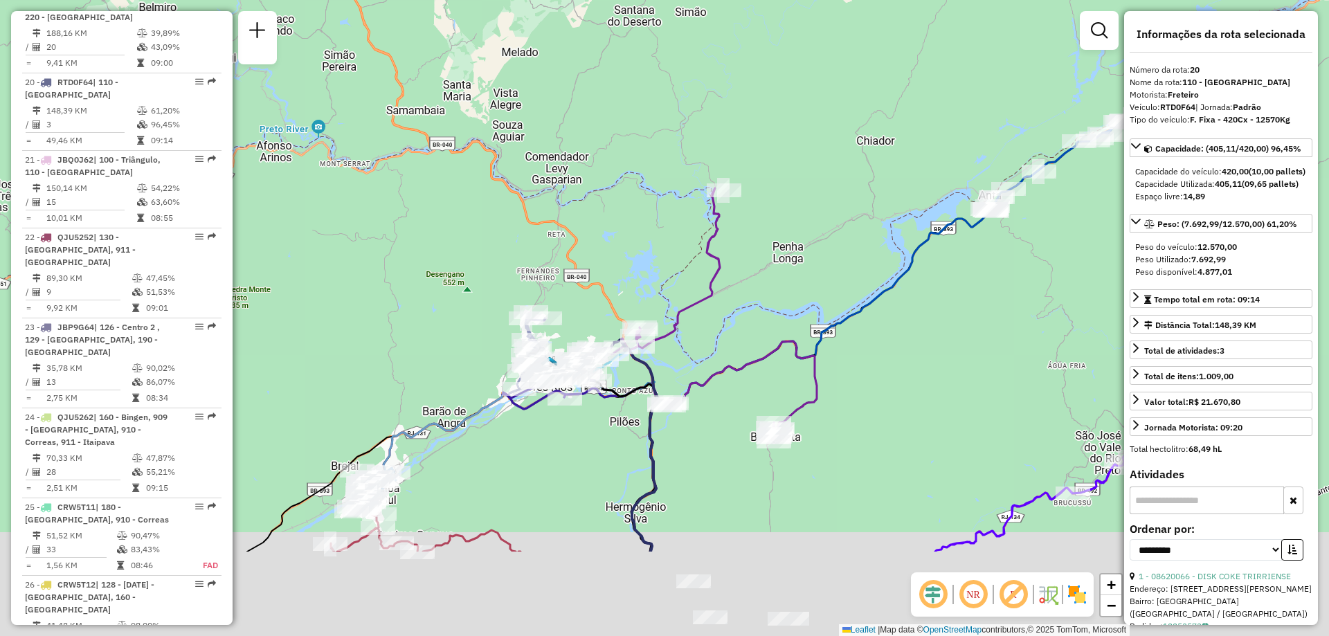
drag, startPoint x: 615, startPoint y: 398, endPoint x: 608, endPoint y: 184, distance: 214.0
click at [608, 184] on div "Janela de atendimento Grade de atendimento Capacidade Transportadoras Veículos …" at bounding box center [664, 318] width 1329 height 636
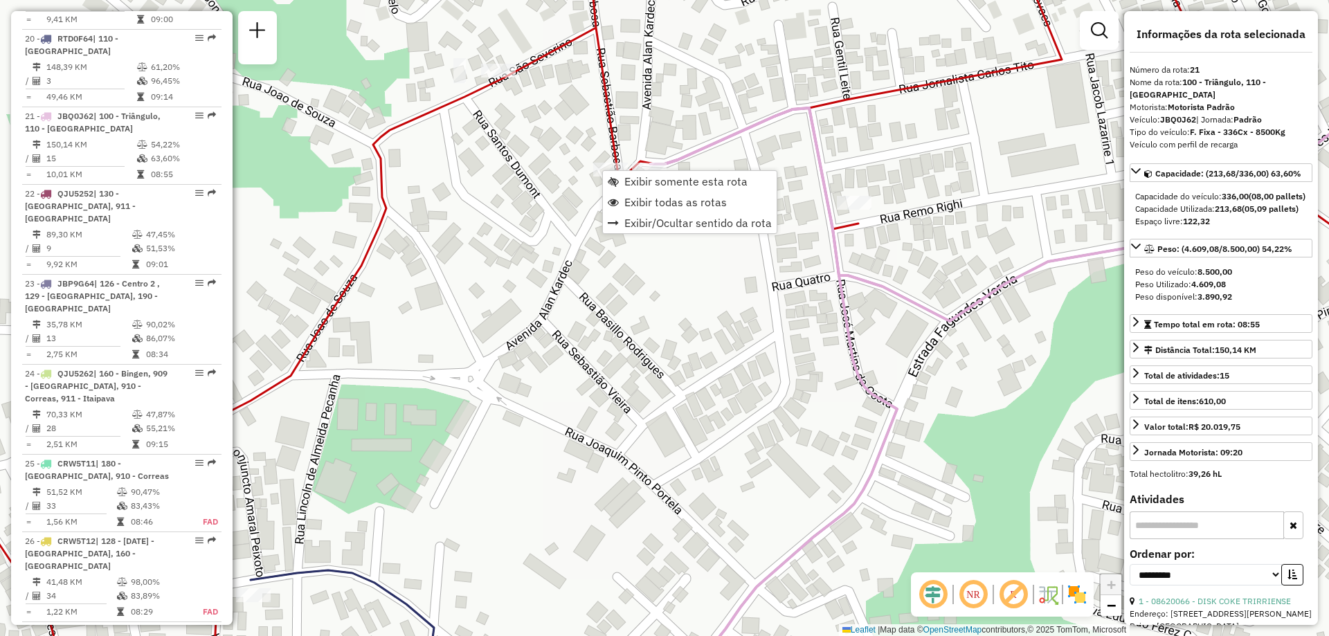
scroll to position [2011, 0]
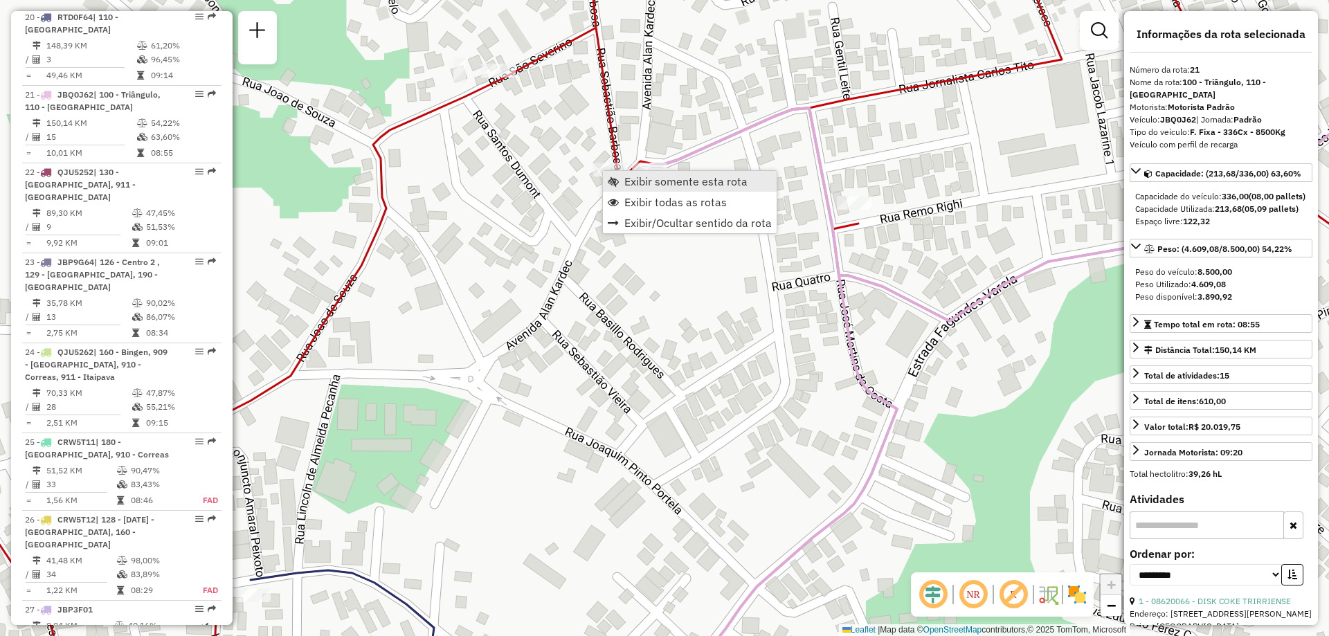
click at [624, 184] on link "Exibir somente esta rota" at bounding box center [690, 181] width 174 height 21
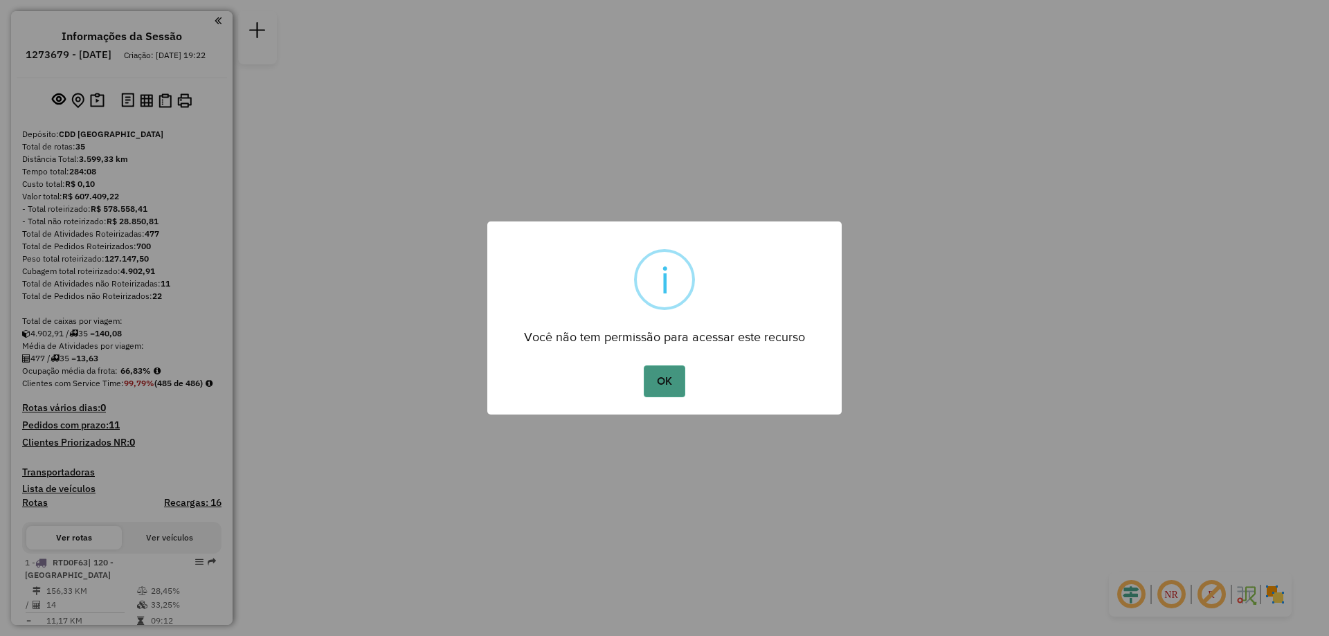
click at [667, 379] on button "OK" at bounding box center [664, 381] width 41 height 32
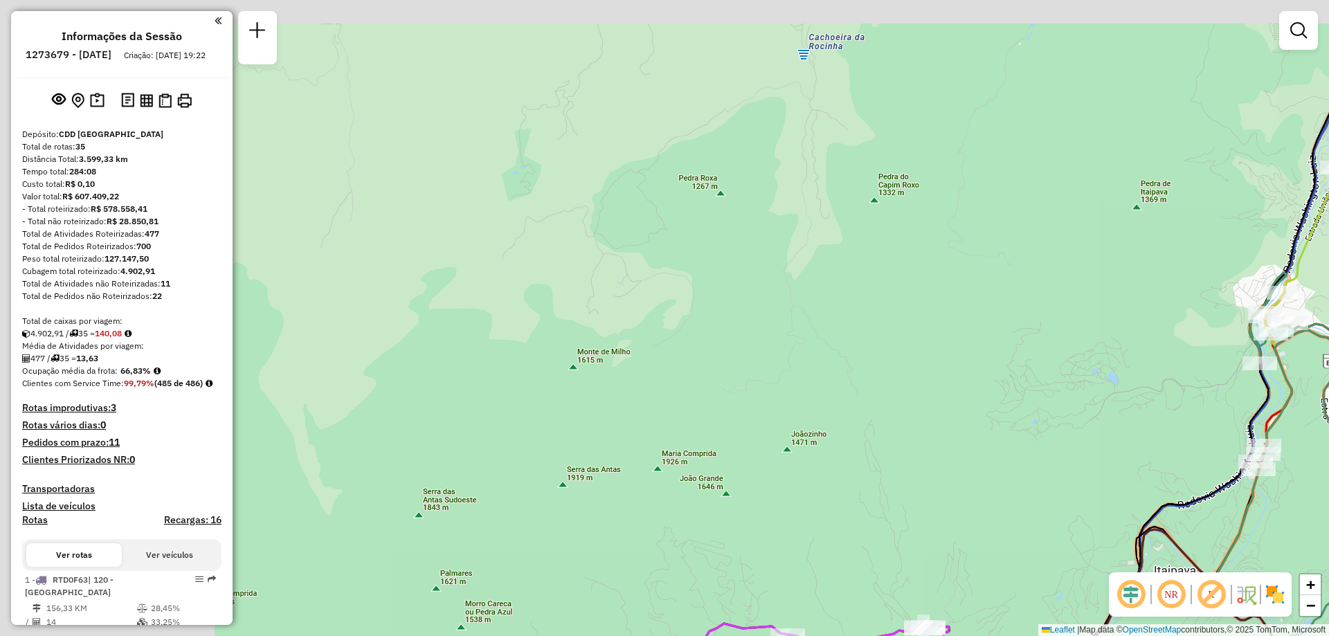
drag, startPoint x: 584, startPoint y: 205, endPoint x: 806, endPoint y: 296, distance: 240.6
click at [814, 368] on div "Janela de atendimento Grade de atendimento Capacidade Transportadoras Veículos …" at bounding box center [664, 318] width 1329 height 636
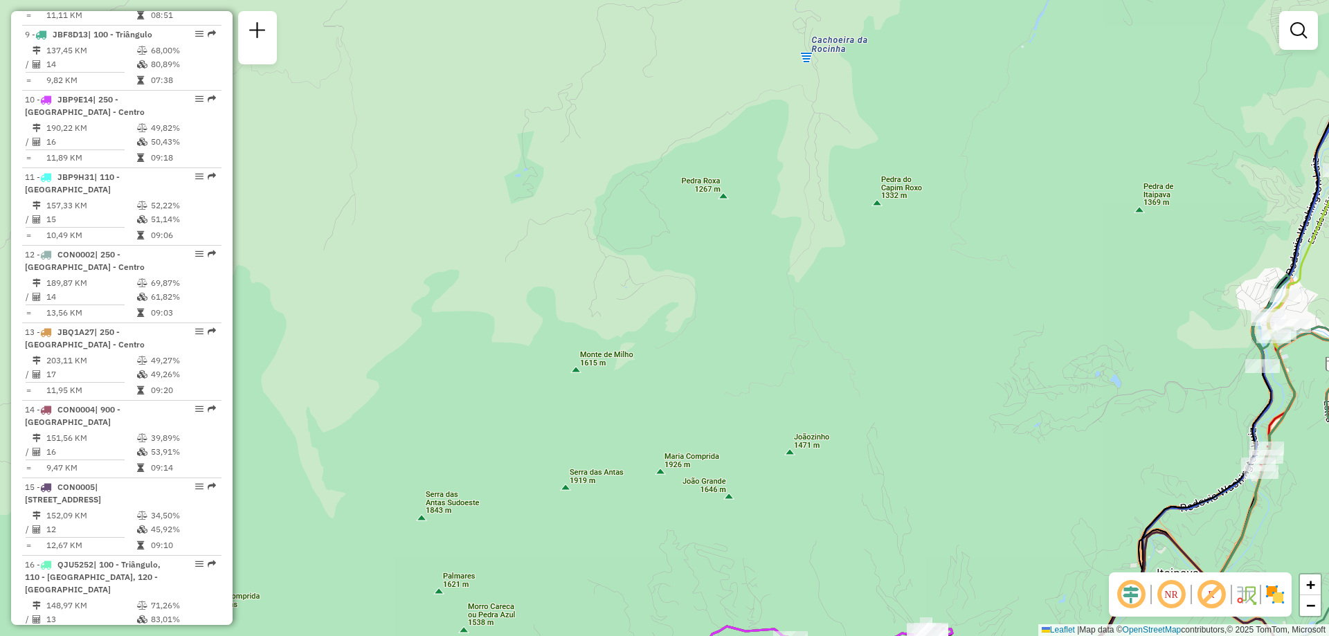
scroll to position [1202, 0]
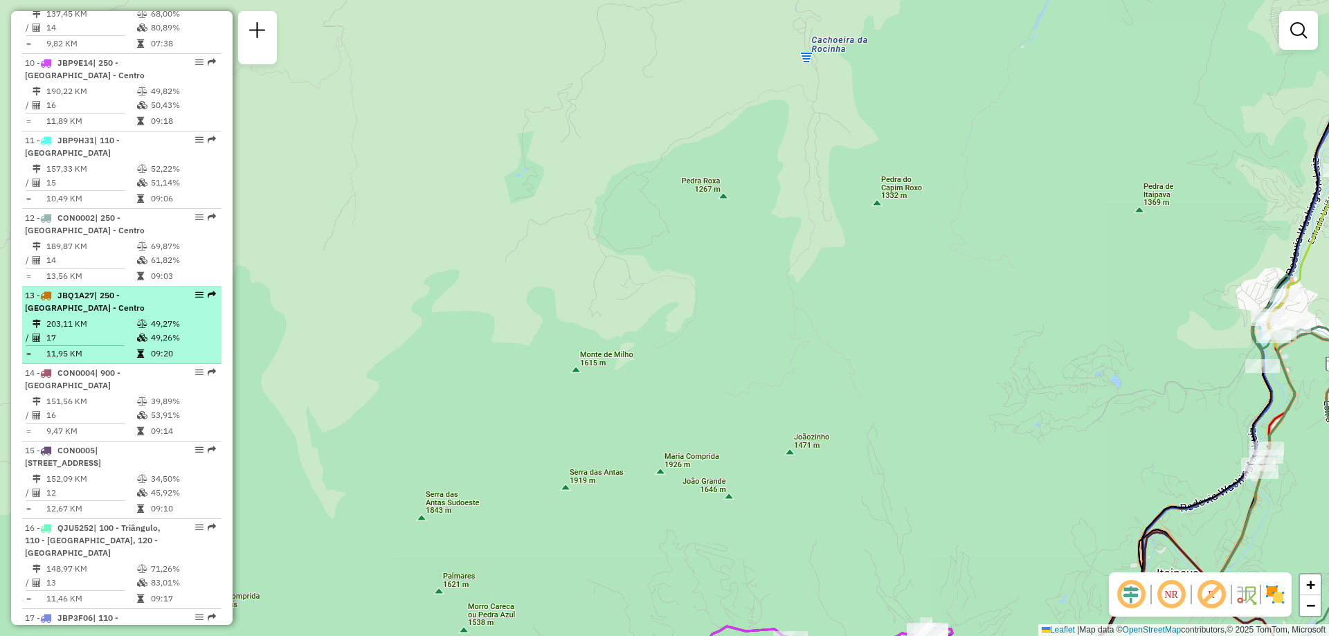
click at [125, 291] on div "13 - JBQ1A27 | 250 - Paraiba do Sul - Centro" at bounding box center [98, 301] width 147 height 25
select select "**********"
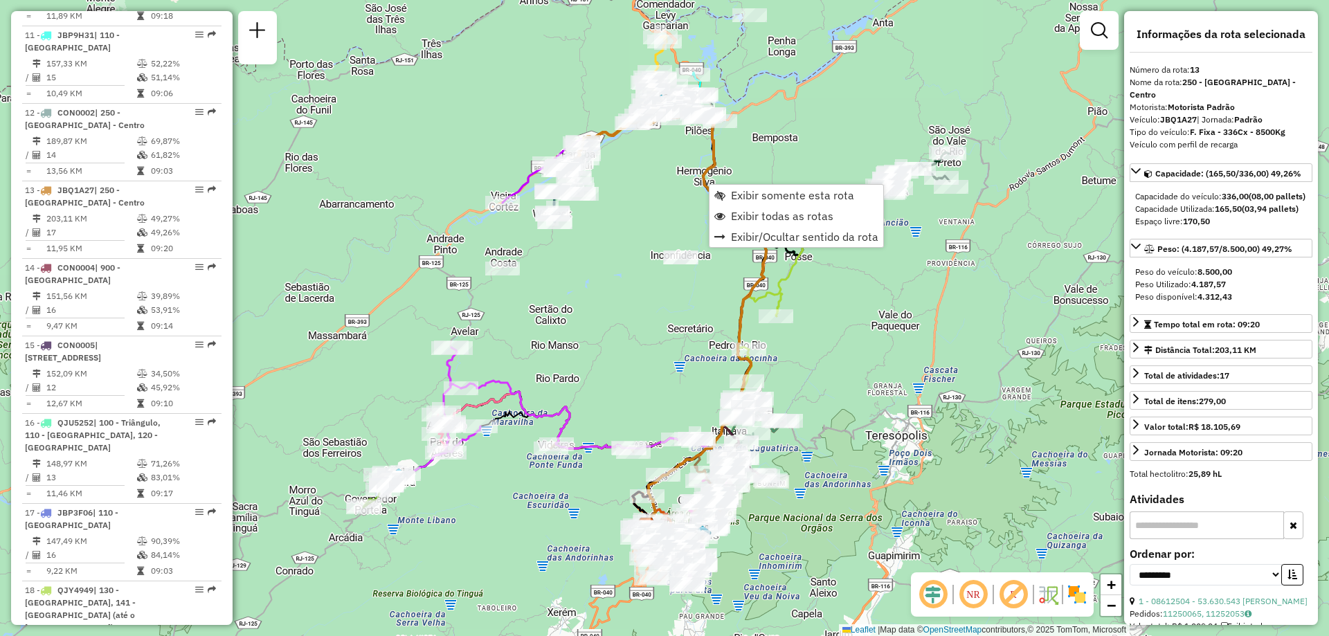
scroll to position [1465, 0]
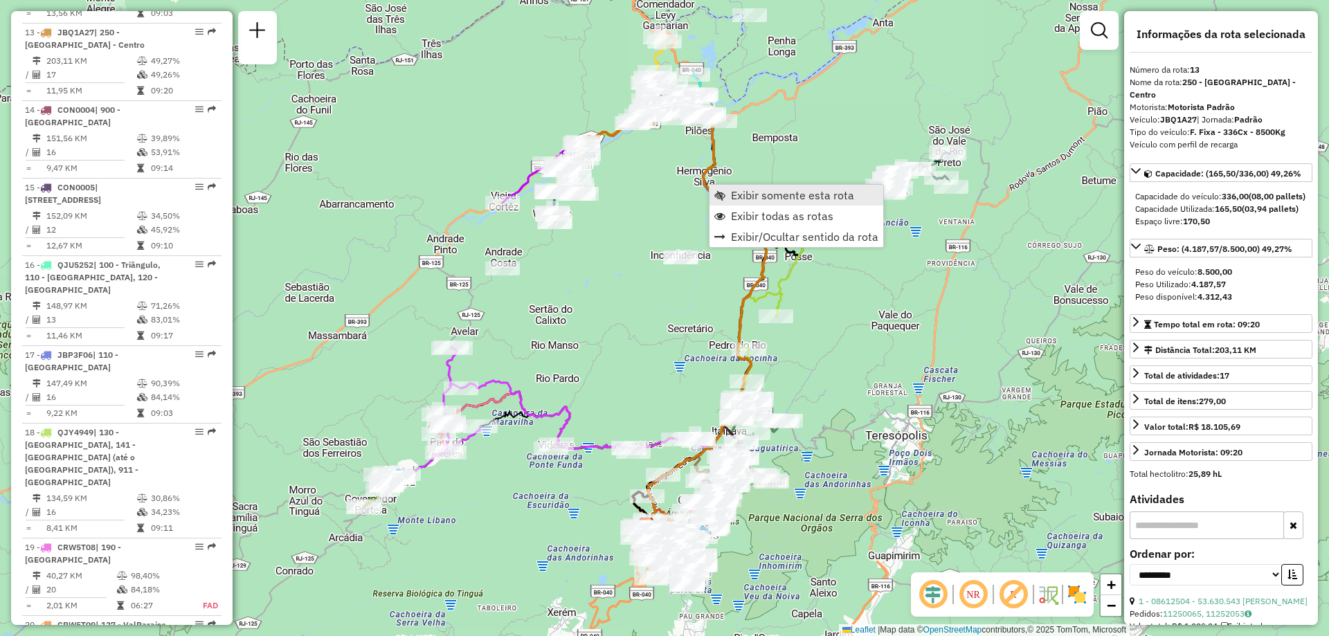
click at [734, 199] on span "Exibir somente esta rota" at bounding box center [792, 195] width 123 height 11
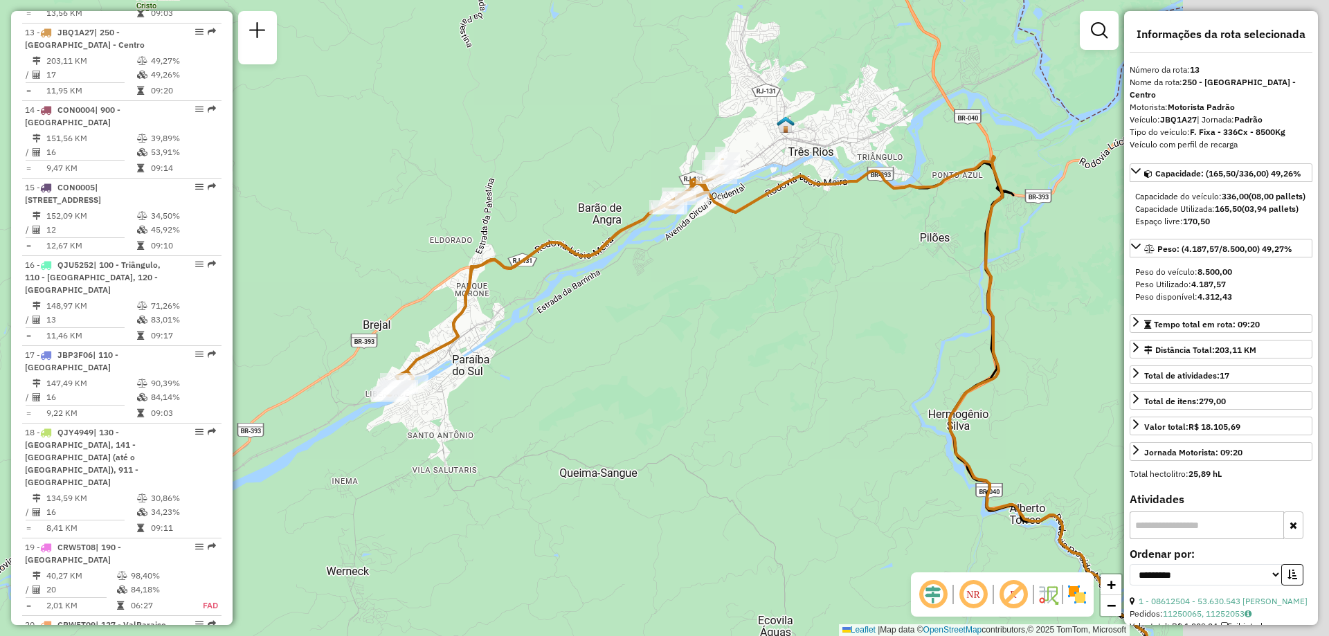
drag, startPoint x: 783, startPoint y: 77, endPoint x: 586, endPoint y: 156, distance: 212.7
click at [586, 156] on div "Janela de atendimento Grade de atendimento Capacidade Transportadoras Veículos …" at bounding box center [664, 318] width 1329 height 636
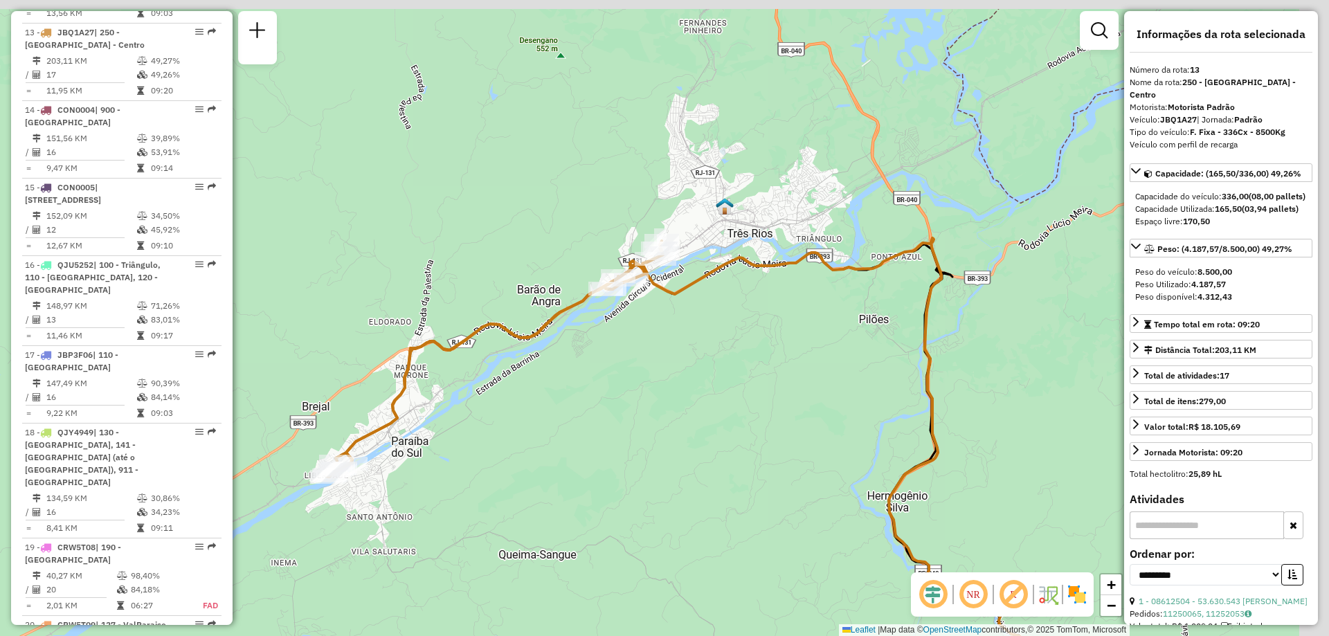
drag, startPoint x: 735, startPoint y: 359, endPoint x: 674, endPoint y: 442, distance: 103.0
click at [674, 442] on div "Janela de atendimento Grade de atendimento Capacidade Transportadoras Veículos …" at bounding box center [664, 318] width 1329 height 636
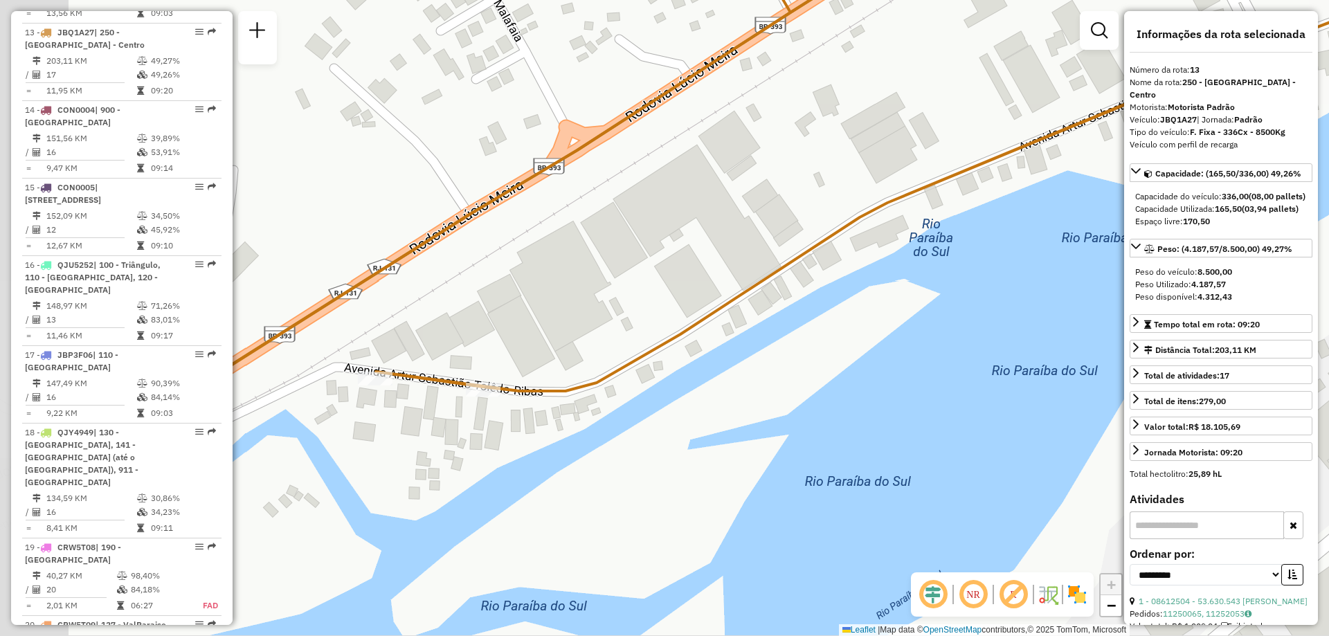
drag, startPoint x: 498, startPoint y: 439, endPoint x: 655, endPoint y: 433, distance: 157.9
click at [655, 433] on div "Janela de atendimento Grade de atendimento Capacidade Transportadoras Veículos …" at bounding box center [664, 318] width 1329 height 636
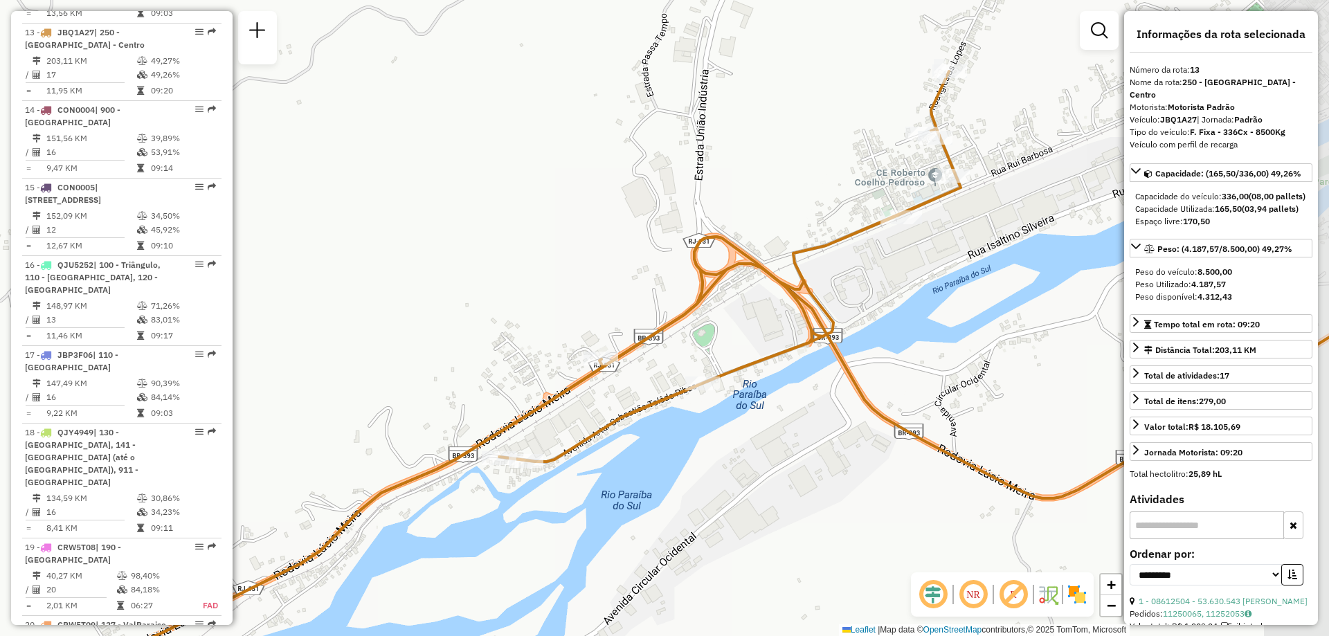
drag, startPoint x: 840, startPoint y: 431, endPoint x: 753, endPoint y: 469, distance: 95.4
click at [753, 469] on div "Janela de atendimento Grade de atendimento Capacidade Transportadoras Veículos …" at bounding box center [664, 318] width 1329 height 636
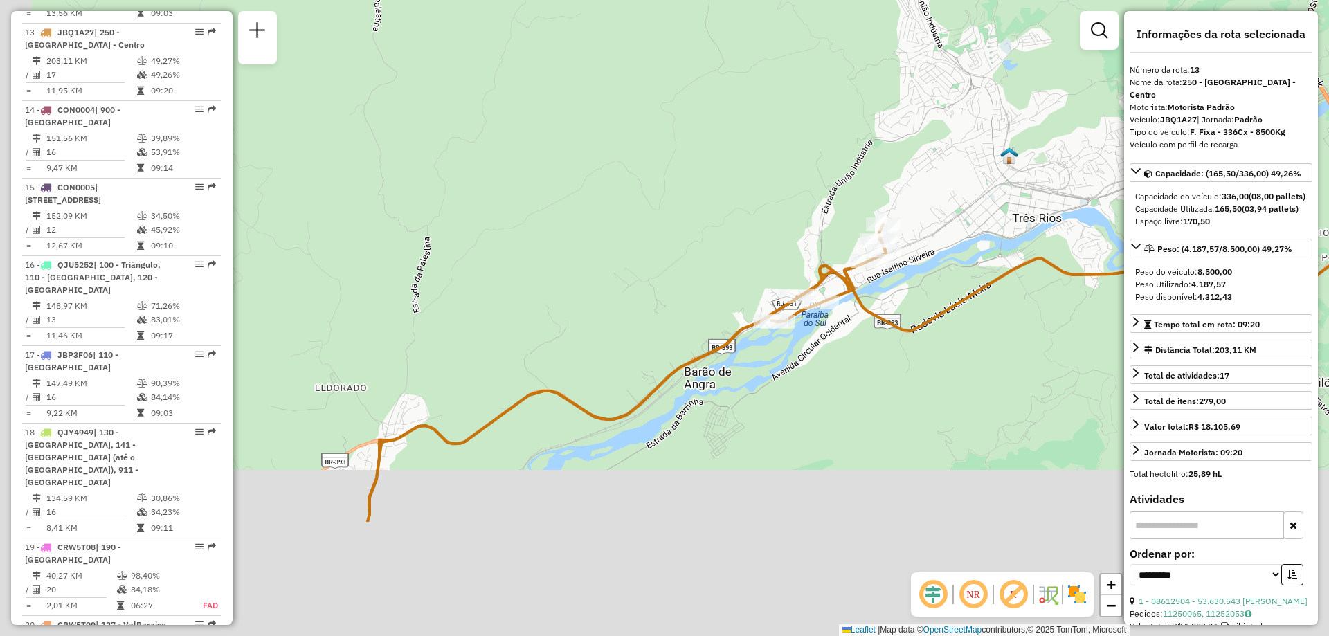
drag, startPoint x: 642, startPoint y: 554, endPoint x: 795, endPoint y: 376, distance: 234.2
click at [795, 376] on div "Janela de atendimento Grade de atendimento Capacidade Transportadoras Veículos …" at bounding box center [664, 318] width 1329 height 636
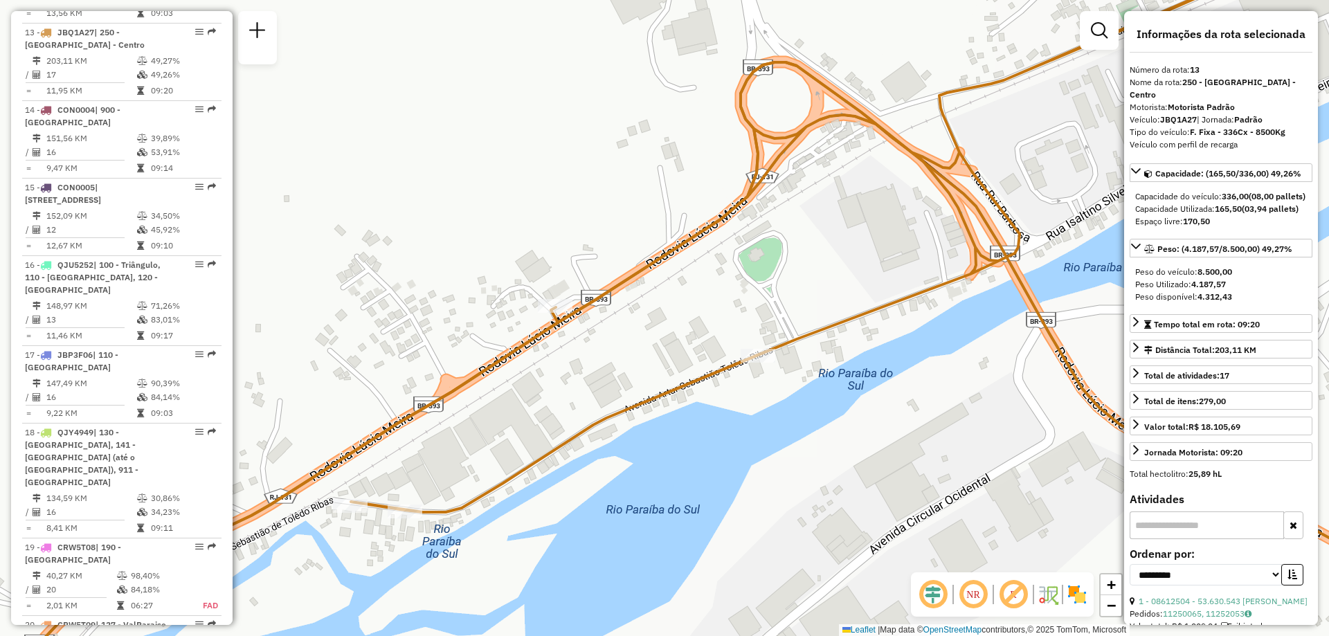
drag, startPoint x: 694, startPoint y: 395, endPoint x: 822, endPoint y: 397, distance: 128.8
click at [822, 397] on div "Janela de atendimento Grade de atendimento Capacidade Transportadoras Veículos …" at bounding box center [664, 318] width 1329 height 636
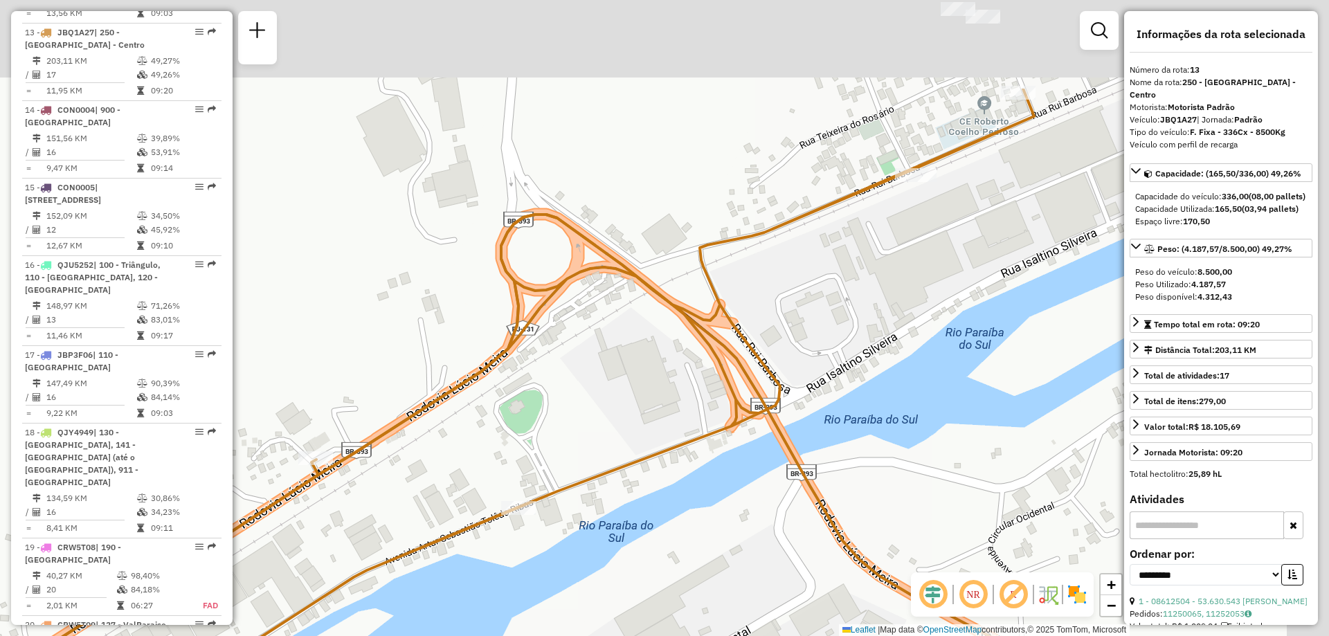
drag, startPoint x: 968, startPoint y: 376, endPoint x: 664, endPoint y: 568, distance: 359.3
click at [664, 568] on div "Janela de atendimento Grade de atendimento Capacidade Transportadoras Veículos …" at bounding box center [664, 318] width 1329 height 636
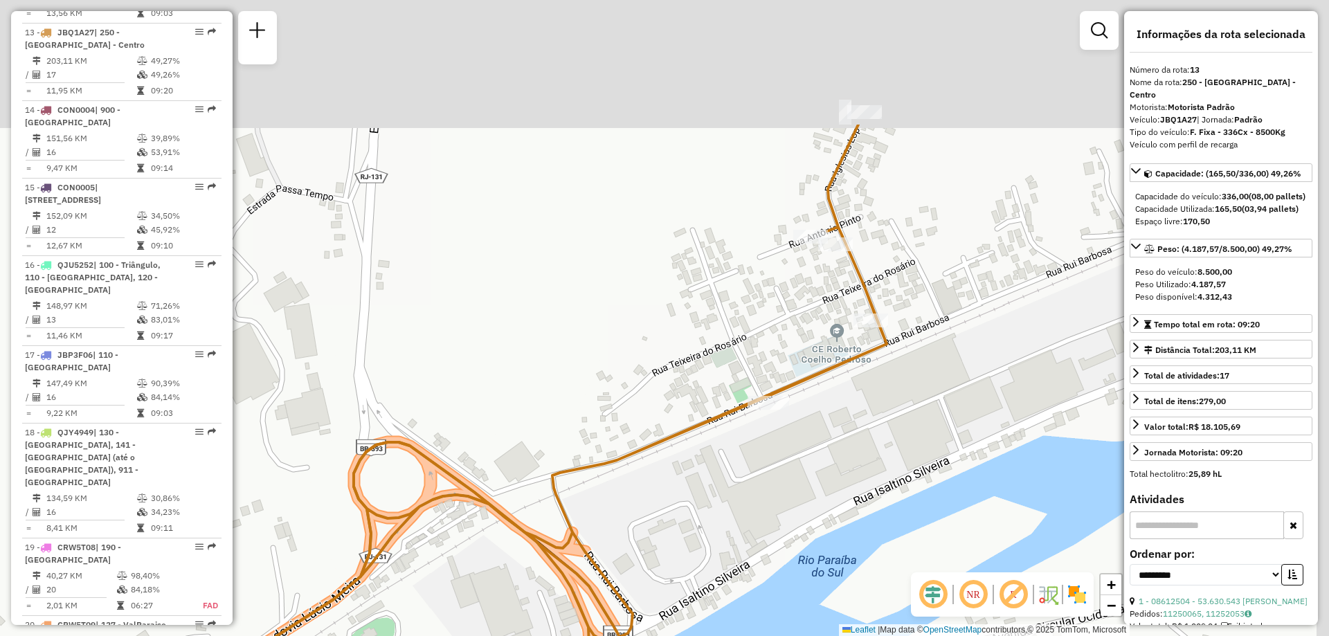
drag, startPoint x: 985, startPoint y: 330, endPoint x: 902, endPoint y: 518, distance: 205.8
click at [902, 518] on div "Janela de atendimento Grade de atendimento Capacidade Transportadoras Veículos …" at bounding box center [664, 318] width 1329 height 636
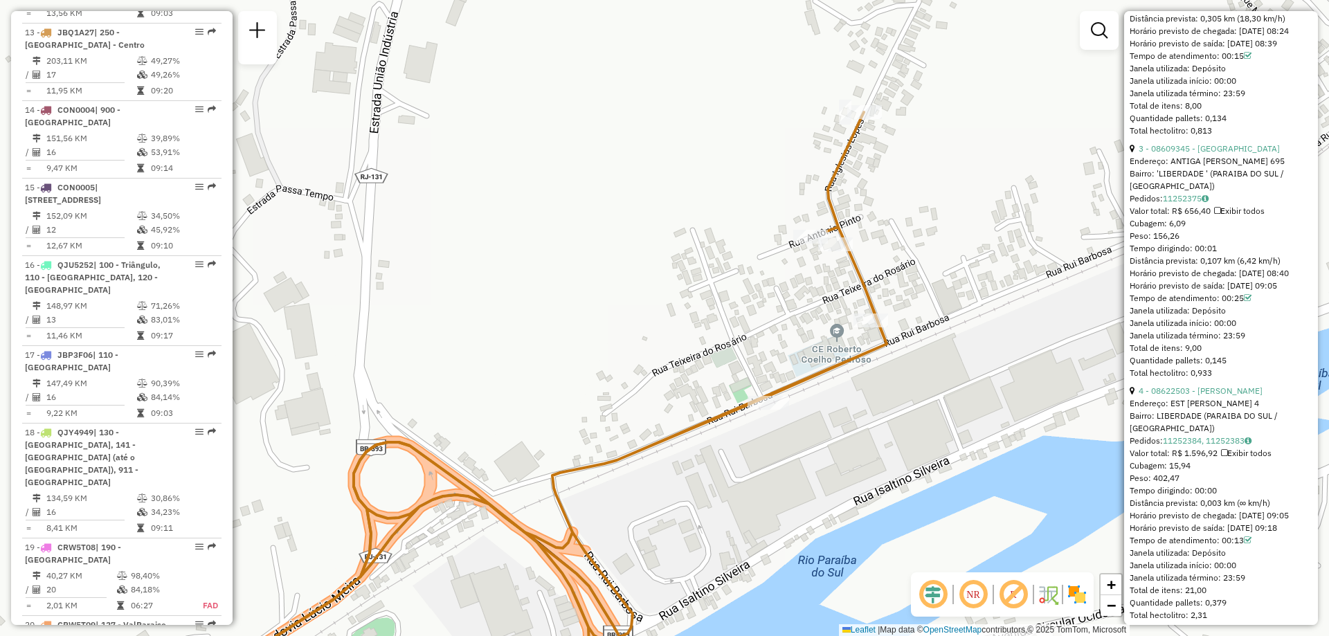
scroll to position [1038, 0]
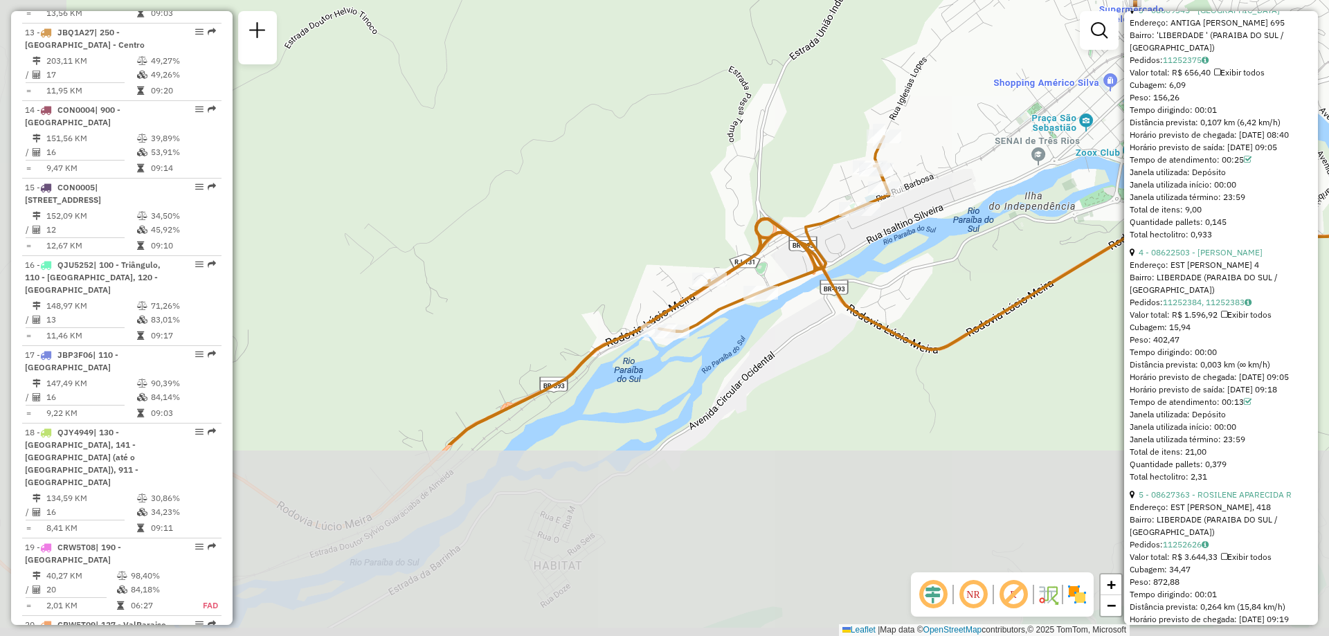
drag, startPoint x: 512, startPoint y: 426, endPoint x: 610, endPoint y: 140, distance: 302.3
click at [610, 140] on div "Janela de atendimento Grade de atendimento Capacidade Transportadoras Veículos …" at bounding box center [664, 318] width 1329 height 636
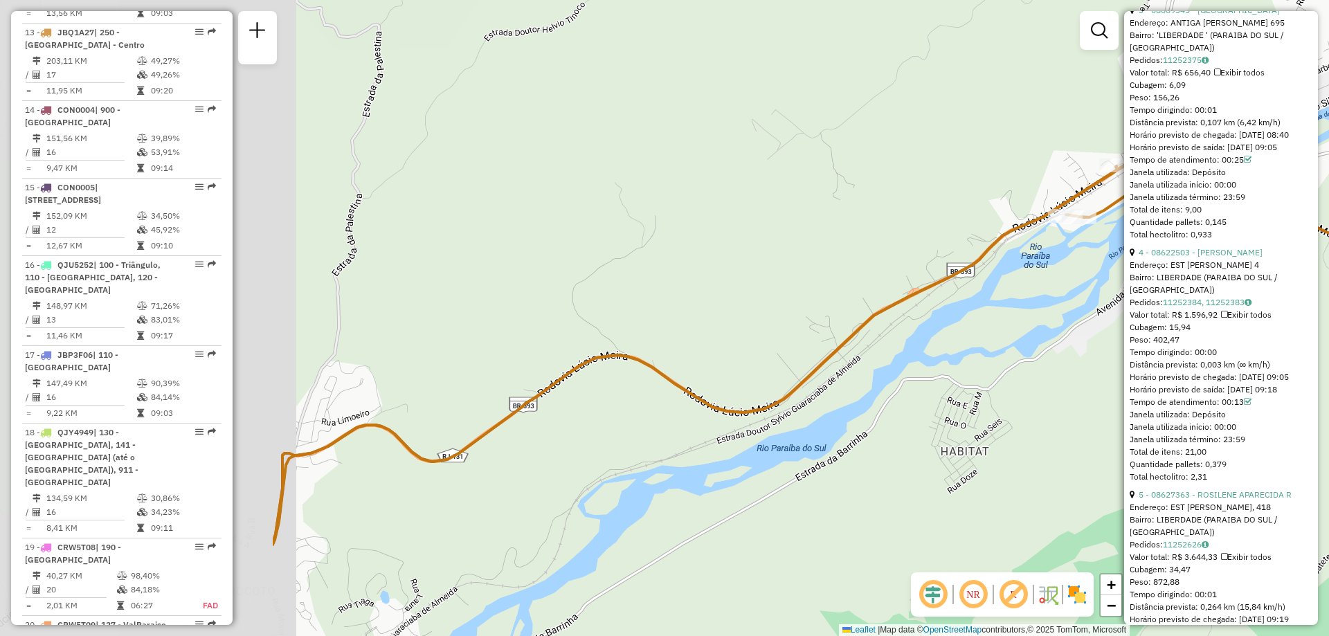
drag, startPoint x: 544, startPoint y: 521, endPoint x: 950, endPoint y: 438, distance: 414.0
click at [950, 438] on div "Janela de atendimento Grade de atendimento Capacidade Transportadoras Veículos …" at bounding box center [664, 318] width 1329 height 636
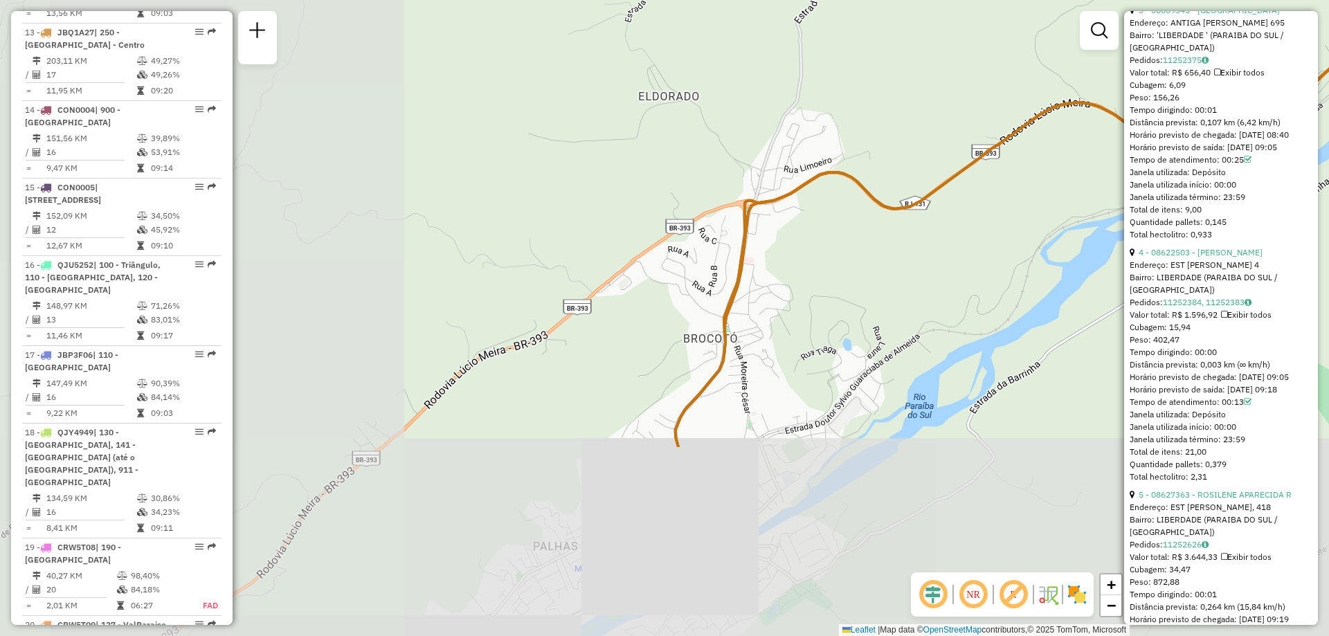
drag, startPoint x: 487, startPoint y: 546, endPoint x: 949, endPoint y: 293, distance: 526.9
click at [949, 293] on div "Janela de atendimento Grade de atendimento Capacidade Transportadoras Veículos …" at bounding box center [664, 318] width 1329 height 636
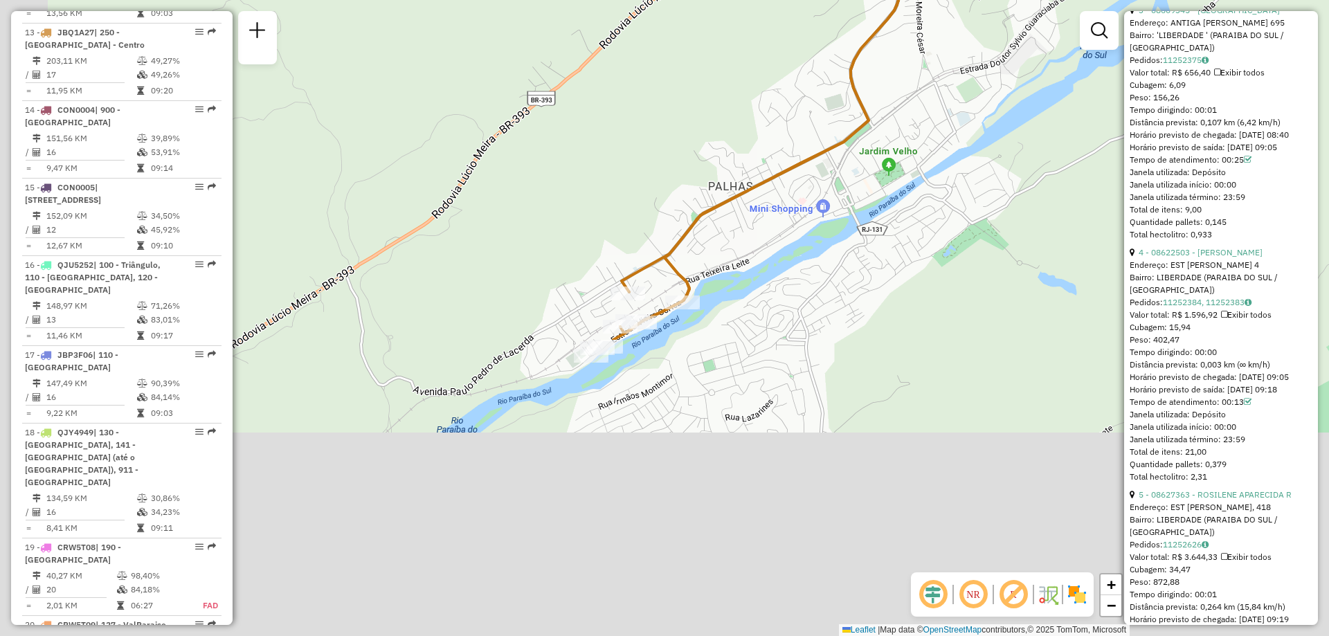
drag, startPoint x: 851, startPoint y: 444, endPoint x: 1026, endPoint y: 84, distance: 400.3
click at [1026, 84] on div "Janela de atendimento Grade de atendimento Capacidade Transportadoras Veículos …" at bounding box center [664, 318] width 1329 height 636
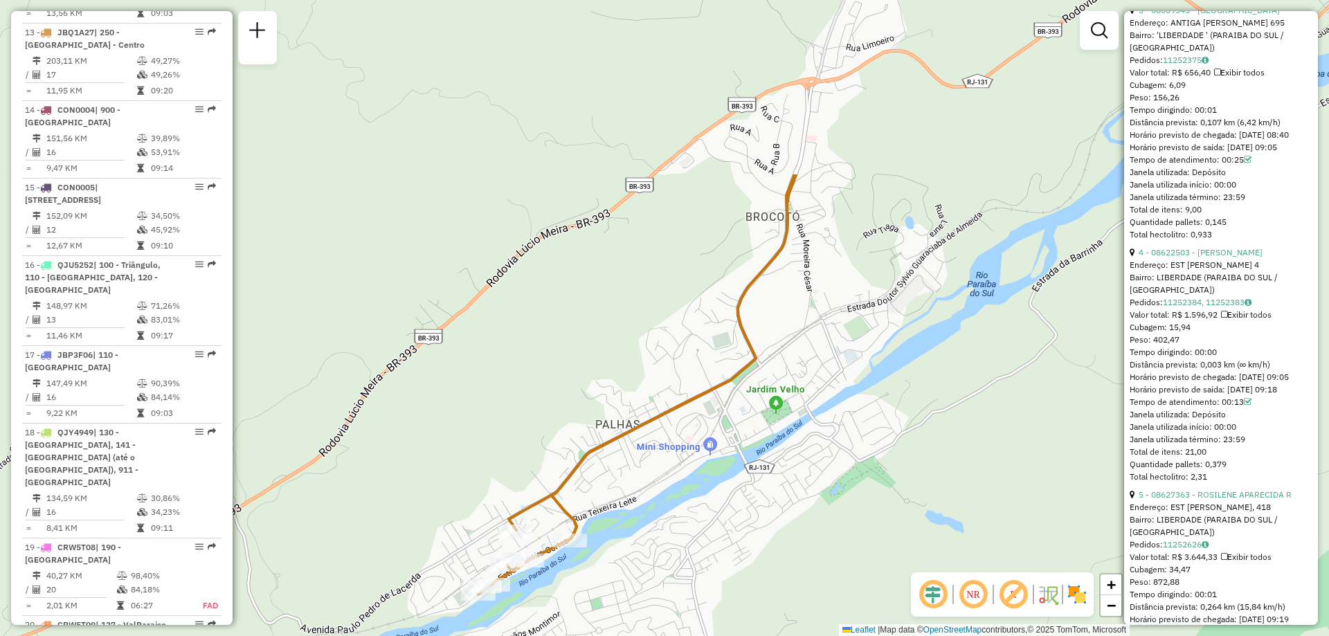
drag, startPoint x: 606, startPoint y: 185, endPoint x: 493, endPoint y: 423, distance: 263.5
click at [493, 423] on div "Janela de atendimento Grade de atendimento Capacidade Transportadoras Veículos …" at bounding box center [664, 318] width 1329 height 636
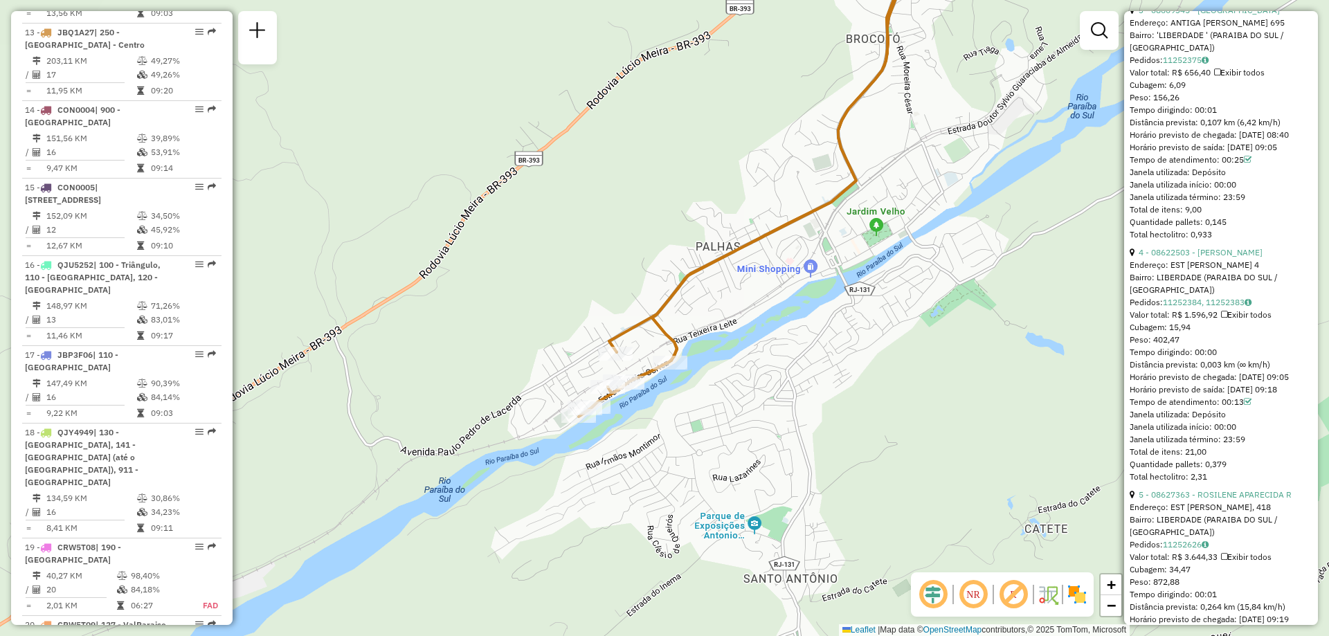
drag, startPoint x: 664, startPoint y: 476, endPoint x: 734, endPoint y: 363, distance: 133.1
click at [734, 363] on div "Janela de atendimento Grade de atendimento Capacidade Transportadoras Veículos …" at bounding box center [664, 318] width 1329 height 636
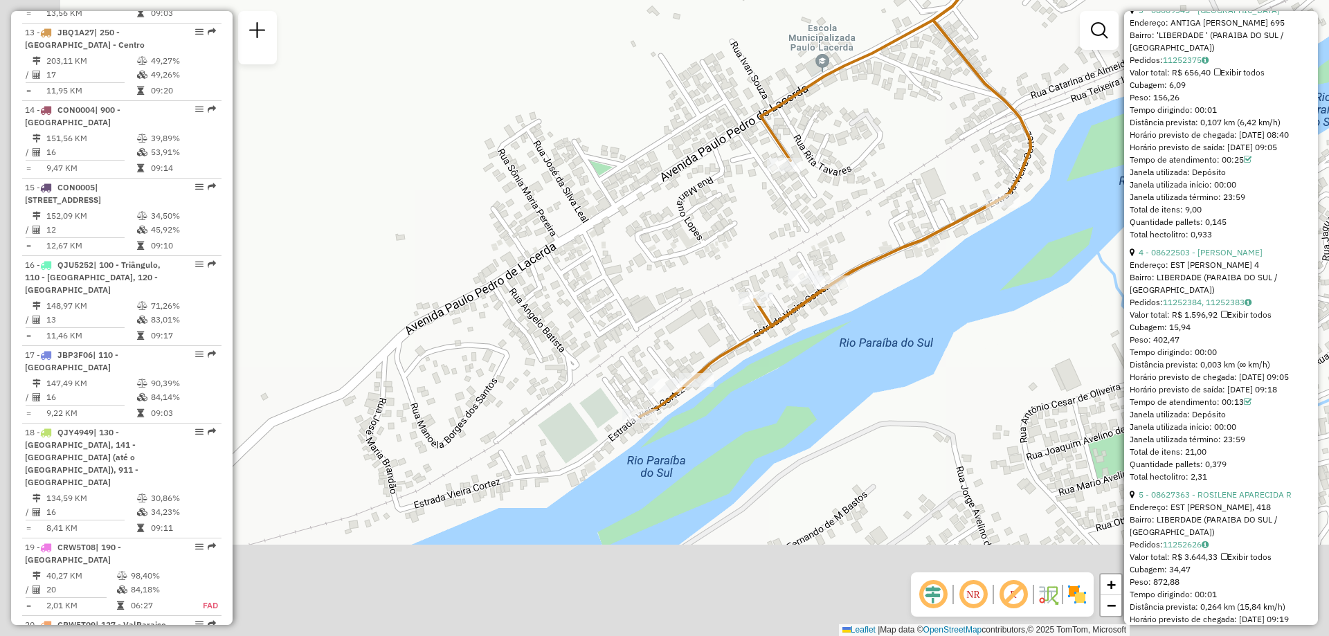
drag, startPoint x: 678, startPoint y: 495, endPoint x: 759, endPoint y: 396, distance: 127.9
click at [759, 396] on div "Janela de atendimento Grade de atendimento Capacidade Transportadoras Veículos …" at bounding box center [664, 318] width 1329 height 636
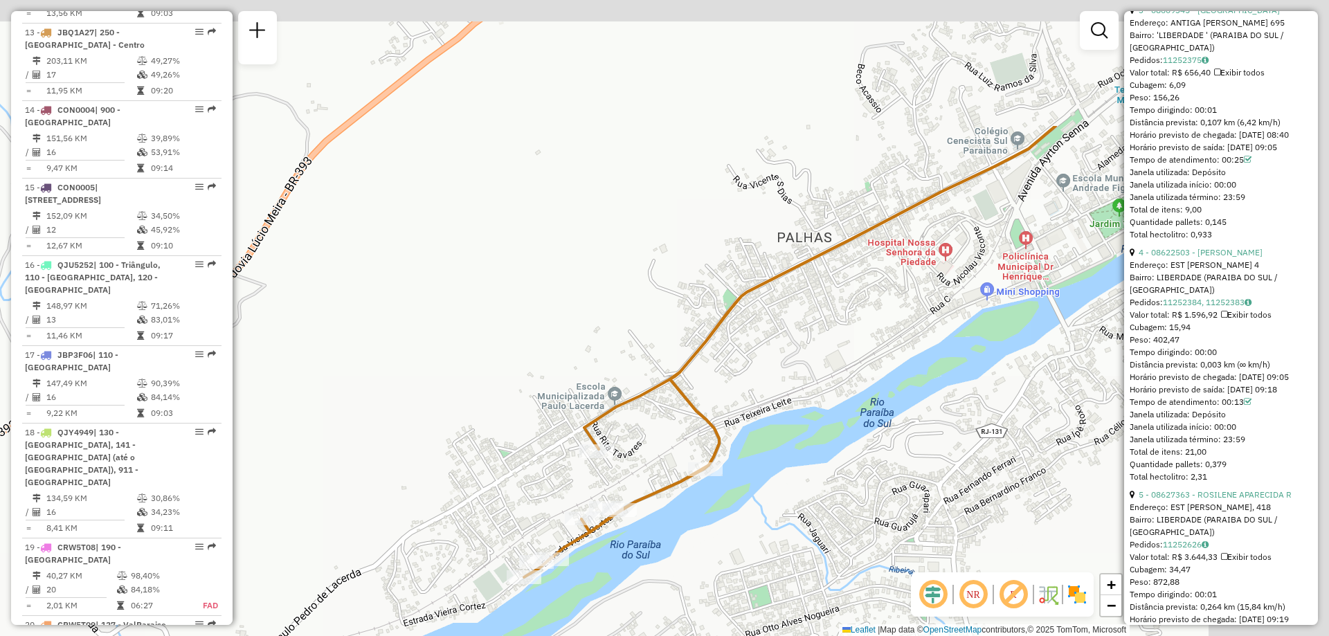
drag, startPoint x: 1055, startPoint y: 184, endPoint x: 794, endPoint y: 408, distance: 344.1
click at [794, 408] on div "Janela de atendimento Grade de atendimento Capacidade Transportadoras Veículos …" at bounding box center [664, 318] width 1329 height 636
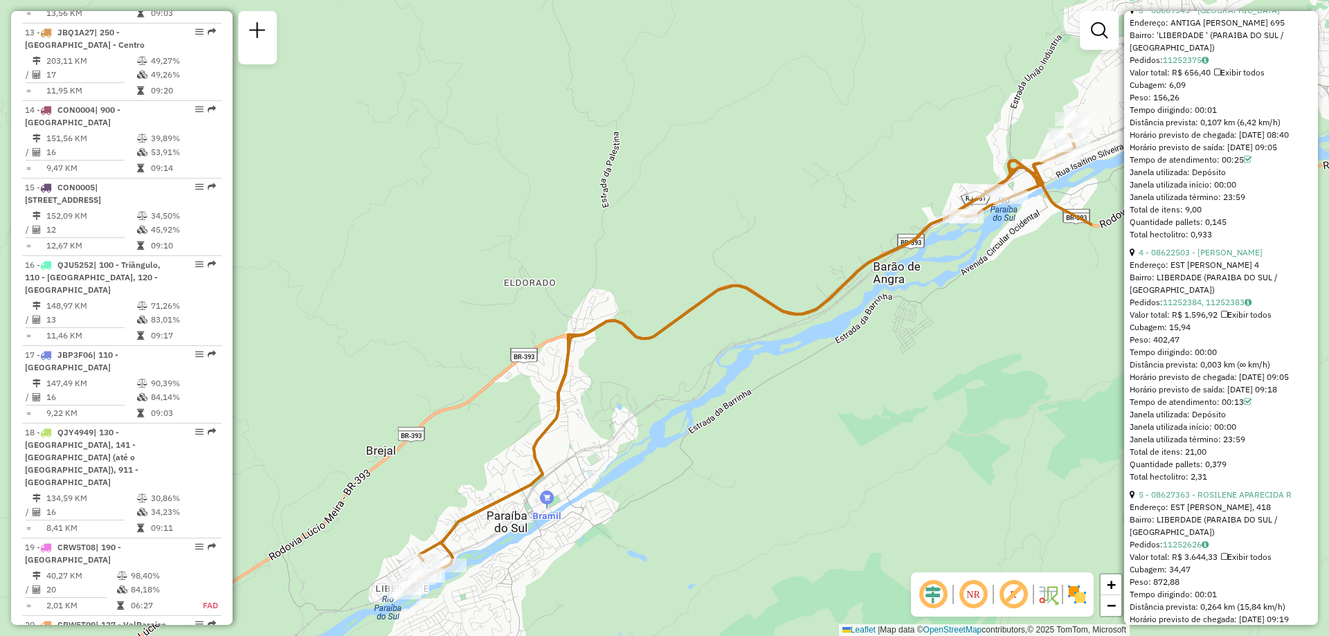
drag, startPoint x: 1050, startPoint y: 196, endPoint x: 680, endPoint y: 392, distance: 418.6
click at [680, 392] on div "Janela de atendimento Grade de atendimento Capacidade Transportadoras Veículos …" at bounding box center [664, 318] width 1329 height 636
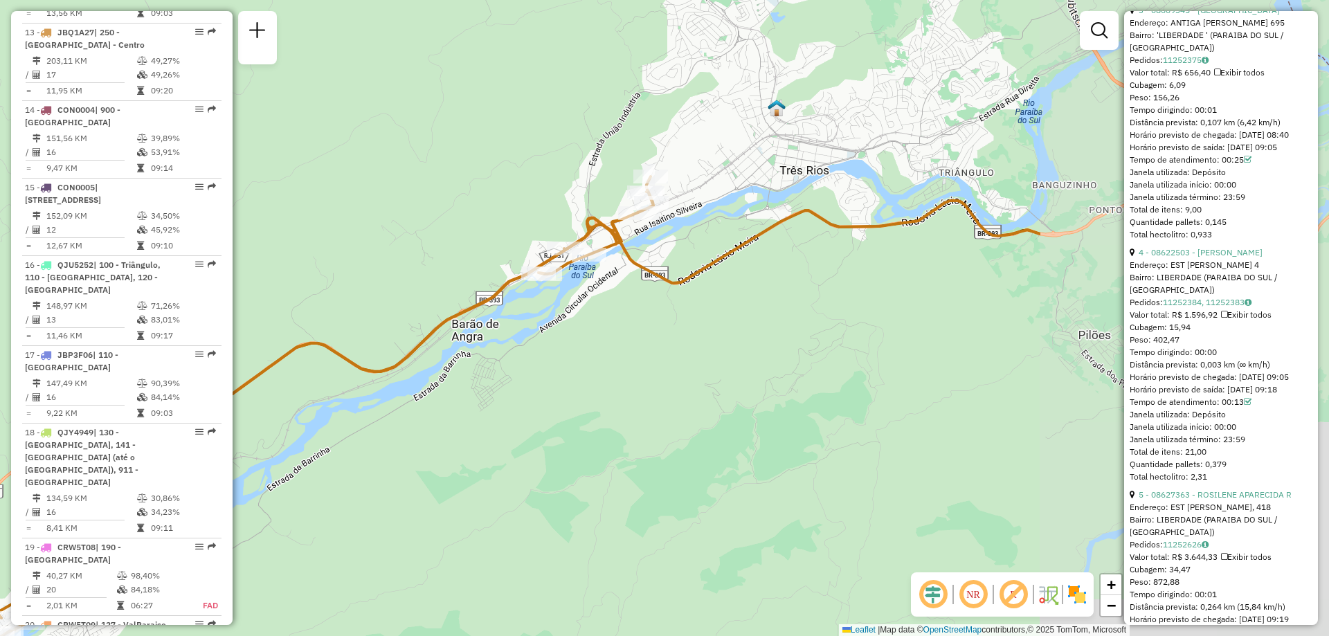
drag, startPoint x: 713, startPoint y: 444, endPoint x: 291, endPoint y: 501, distance: 425.4
click at [291, 501] on div "Janela de atendimento Grade de atendimento Capacidade Transportadoras Veículos …" at bounding box center [664, 318] width 1329 height 636
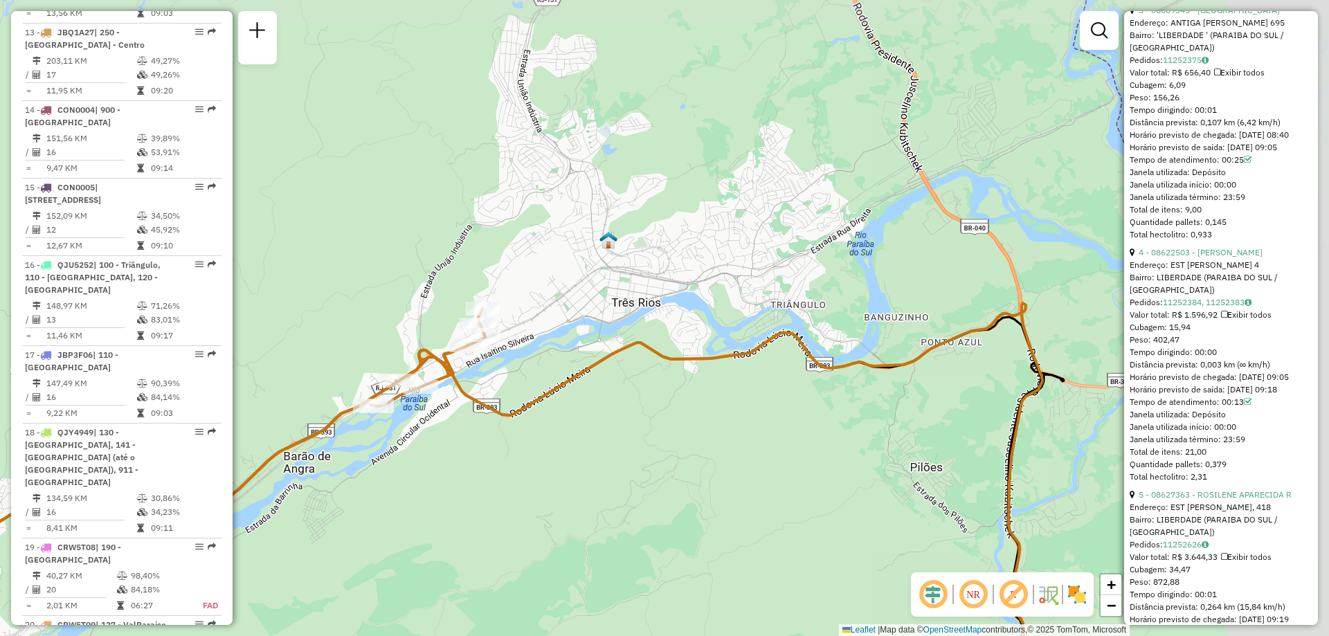
drag, startPoint x: 799, startPoint y: 370, endPoint x: 631, endPoint y: 502, distance: 213.9
click at [631, 502] on div "Janela de atendimento Grade de atendimento Capacidade Transportadoras Veículos …" at bounding box center [664, 318] width 1329 height 636
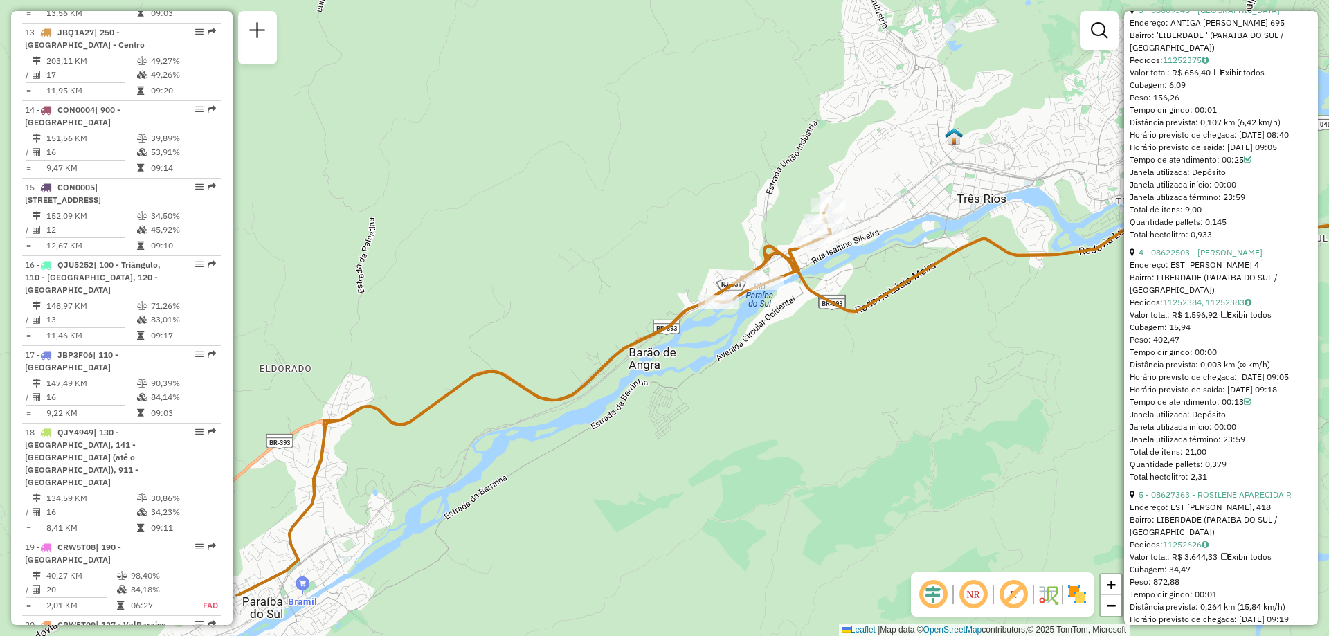
drag, startPoint x: 544, startPoint y: 476, endPoint x: 890, endPoint y: 372, distance: 361.5
click at [890, 372] on div "Janela de atendimento Grade de atendimento Capacidade Transportadoras Veículos …" at bounding box center [664, 318] width 1329 height 636
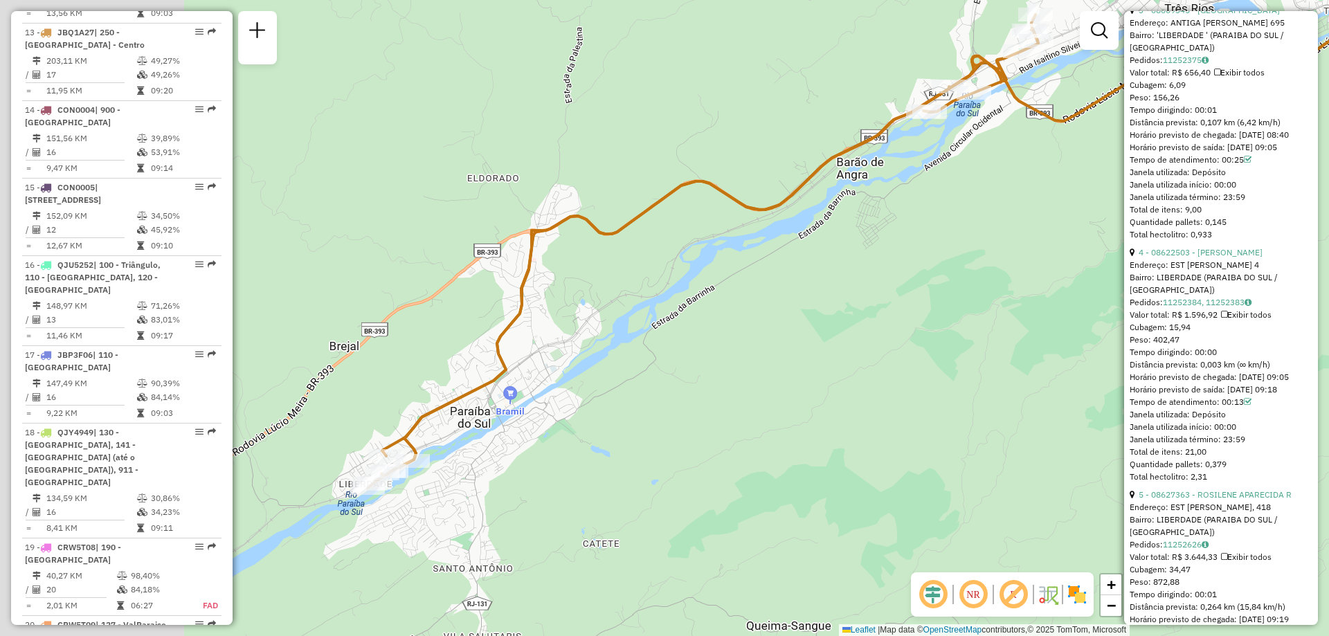
drag, startPoint x: 739, startPoint y: 192, endPoint x: 946, endPoint y: 3, distance: 280.7
click at [946, 3] on div "Janela de atendimento Grade de atendimento Capacidade Transportadoras Veículos …" at bounding box center [664, 318] width 1329 height 636
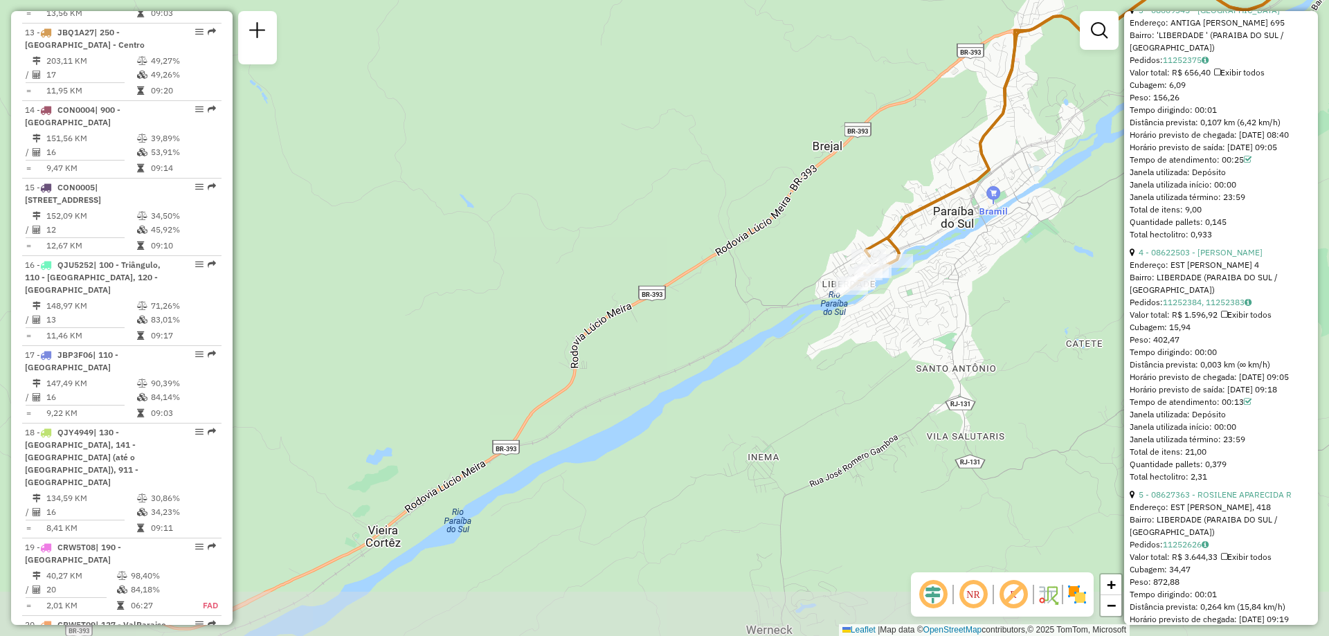
drag, startPoint x: 520, startPoint y: 363, endPoint x: 1003, endPoint y: 163, distance: 522.9
click at [1003, 163] on div "Janela de atendimento Grade de atendimento Capacidade Transportadoras Veículos …" at bounding box center [664, 318] width 1329 height 636
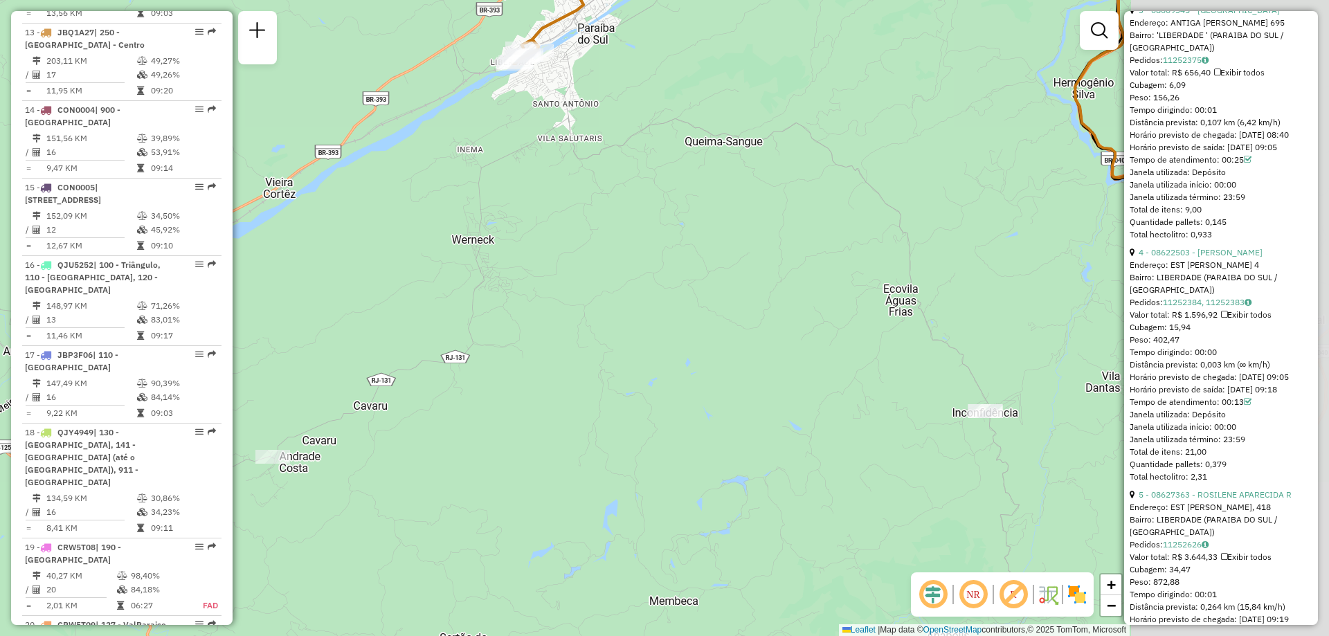
drag, startPoint x: 669, startPoint y: 473, endPoint x: 392, endPoint y: 158, distance: 419.3
click at [392, 158] on div "Janela de atendimento Grade de atendimento Capacidade Transportadoras Veículos …" at bounding box center [664, 318] width 1329 height 636
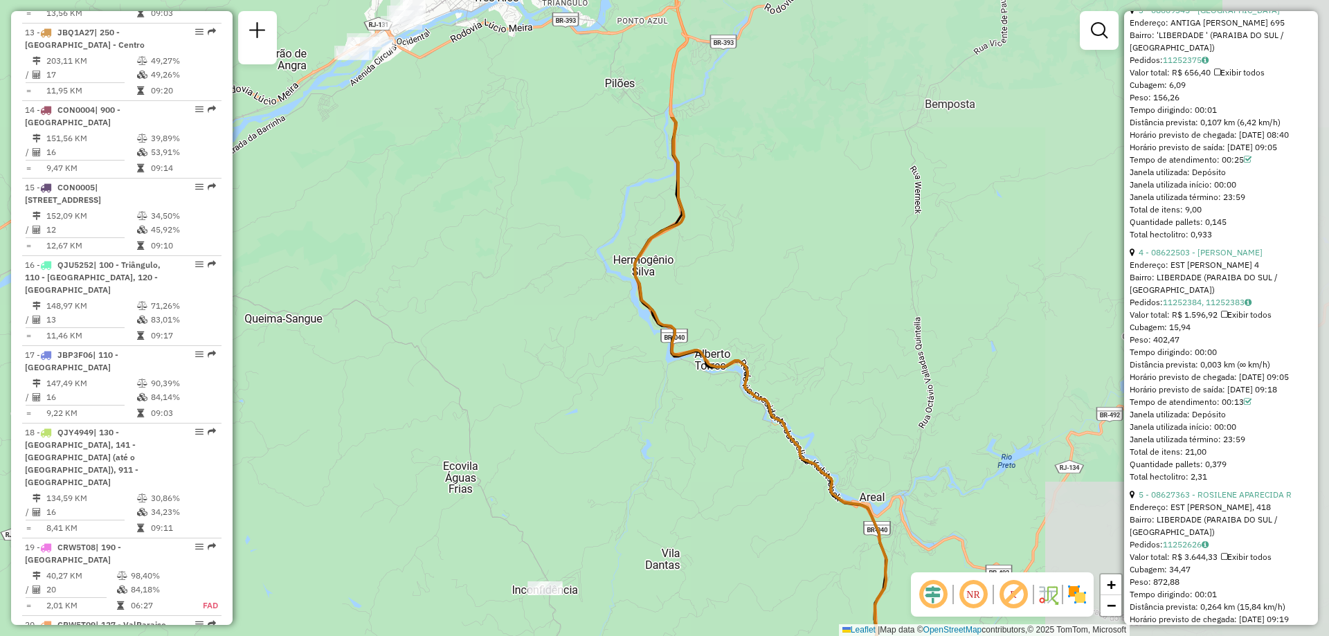
drag, startPoint x: 826, startPoint y: 230, endPoint x: 399, endPoint y: 410, distance: 463.7
click at [399, 410] on div "Janela de atendimento Grade de atendimento Capacidade Transportadoras Veículos …" at bounding box center [664, 318] width 1329 height 636
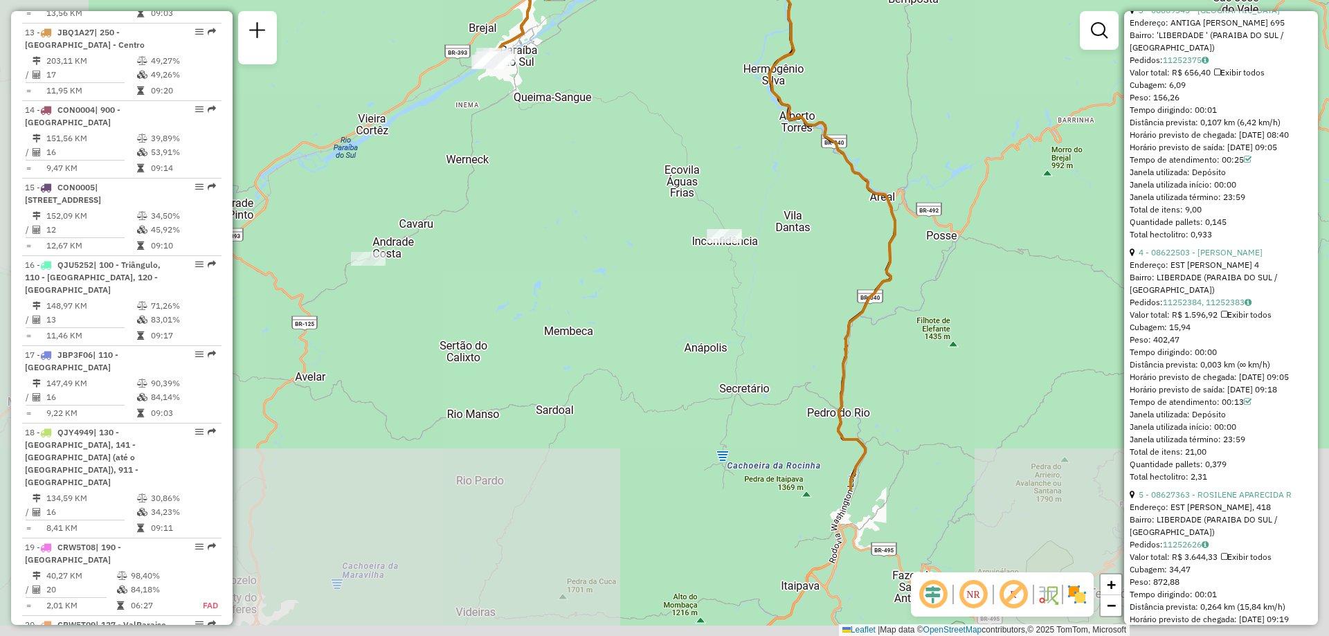
drag, startPoint x: 475, startPoint y: 359, endPoint x: 634, endPoint y: 137, distance: 272.8
click at [634, 137] on div "Janela de atendimento Grade de atendimento Capacidade Transportadoras Veículos …" at bounding box center [664, 318] width 1329 height 636
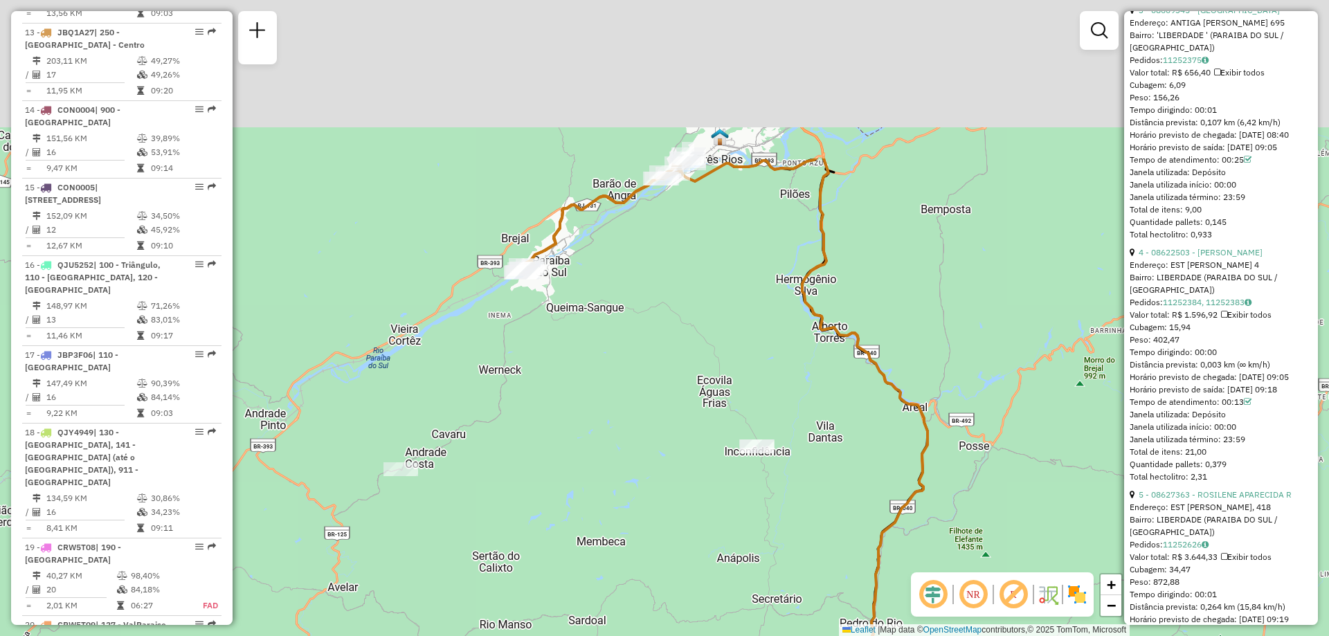
drag, startPoint x: 566, startPoint y: 441, endPoint x: 601, endPoint y: 663, distance: 225.0
click at [601, 635] on html "Aguarde... Pop-up bloqueado! Seu navegador bloqueou automáticamente a abertura …" at bounding box center [664, 318] width 1329 height 636
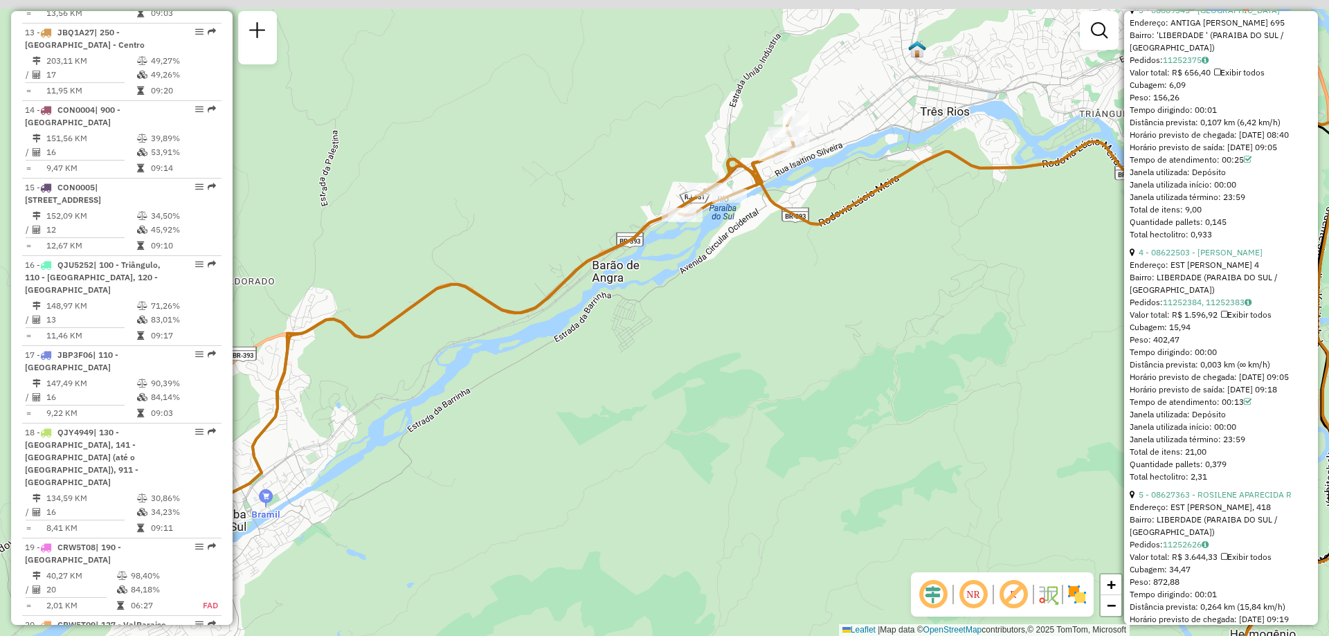
drag, startPoint x: 739, startPoint y: 69, endPoint x: 662, endPoint y: 177, distance: 133.5
click at [662, 177] on div "Janela de atendimento Grade de atendimento Capacidade Transportadoras Veículos …" at bounding box center [664, 318] width 1329 height 636
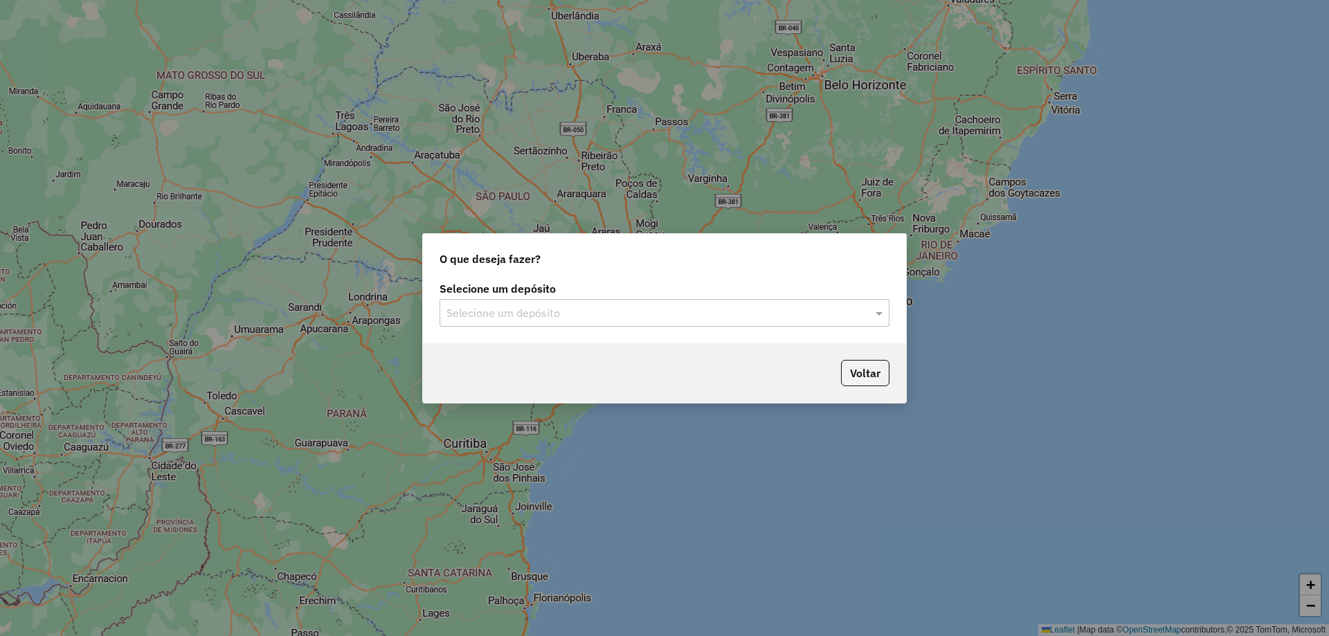
click at [587, 309] on input "text" at bounding box center [650, 313] width 408 height 17
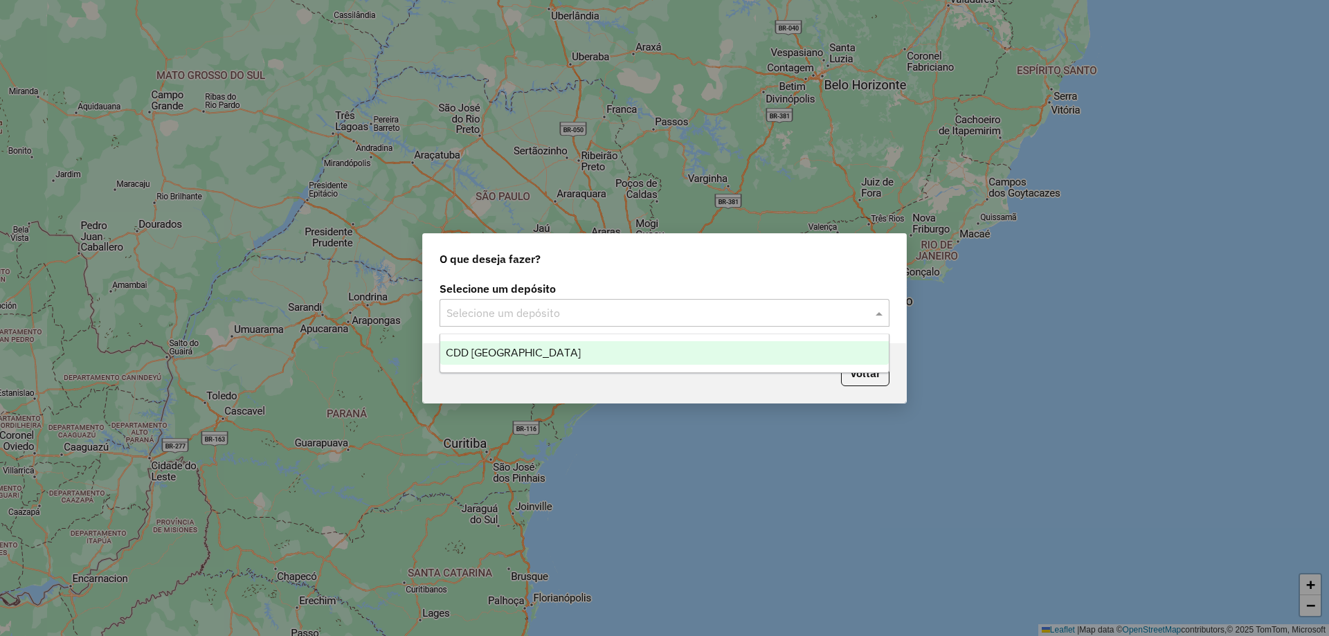
click at [552, 357] on div "CDD [GEOGRAPHIC_DATA]" at bounding box center [664, 353] width 449 height 24
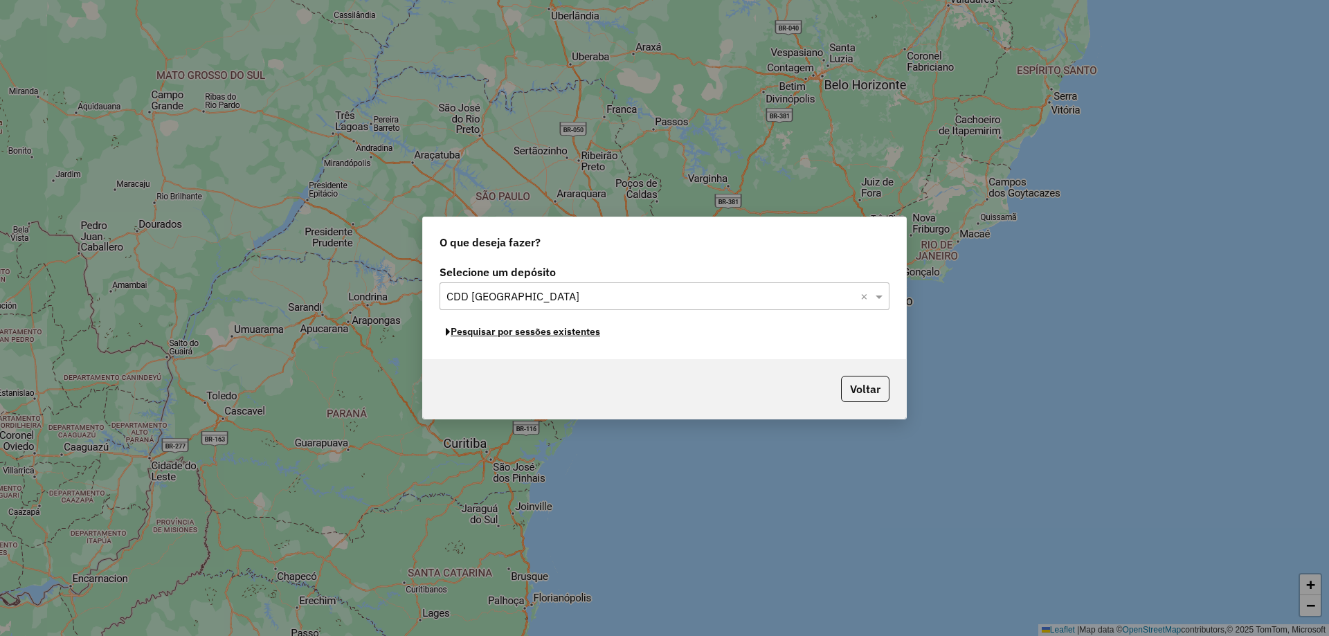
click at [555, 334] on button "Pesquisar por sessões existentes" at bounding box center [523, 331] width 167 height 21
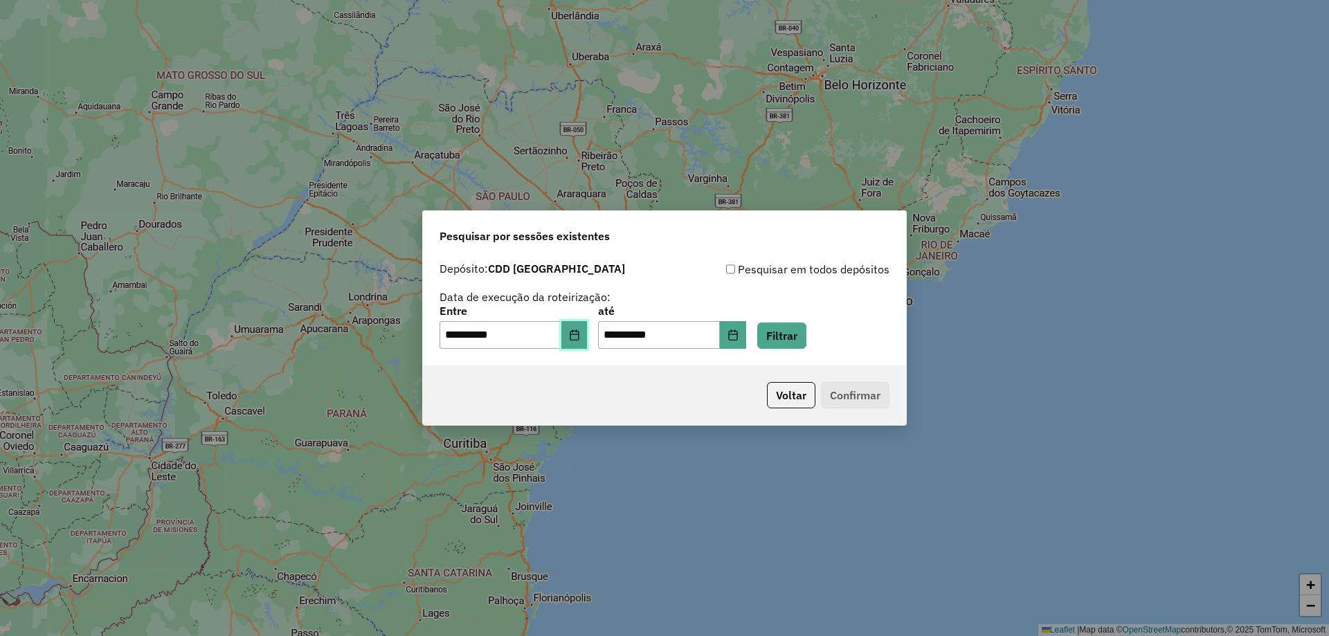
click at [580, 333] on icon "Choose Date" at bounding box center [574, 334] width 11 height 11
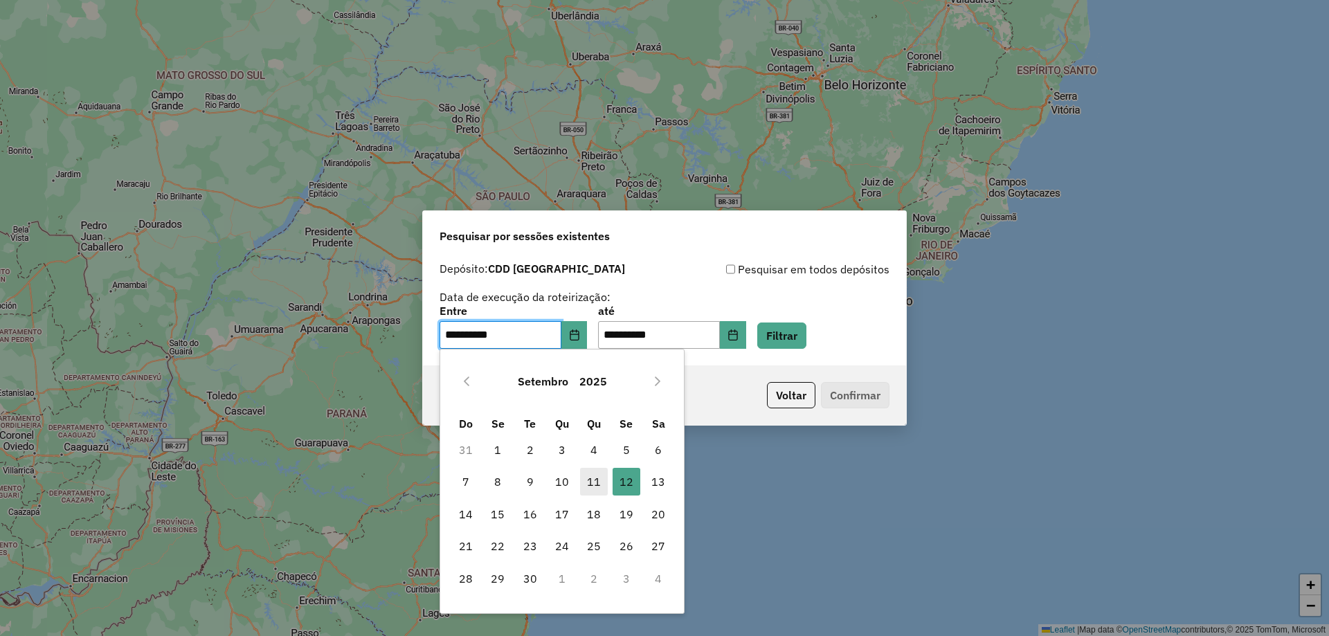
click at [590, 477] on span "11" at bounding box center [594, 482] width 28 height 28
type input "**********"
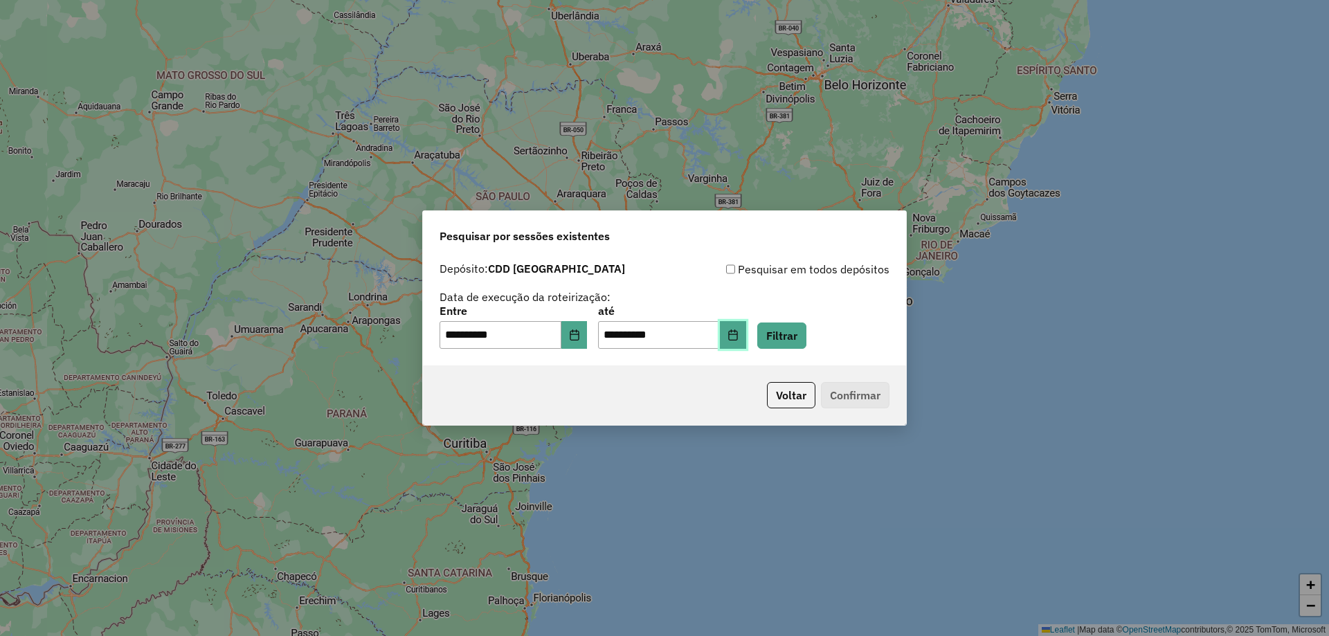
click at [739, 335] on icon "Choose Date" at bounding box center [732, 334] width 11 height 11
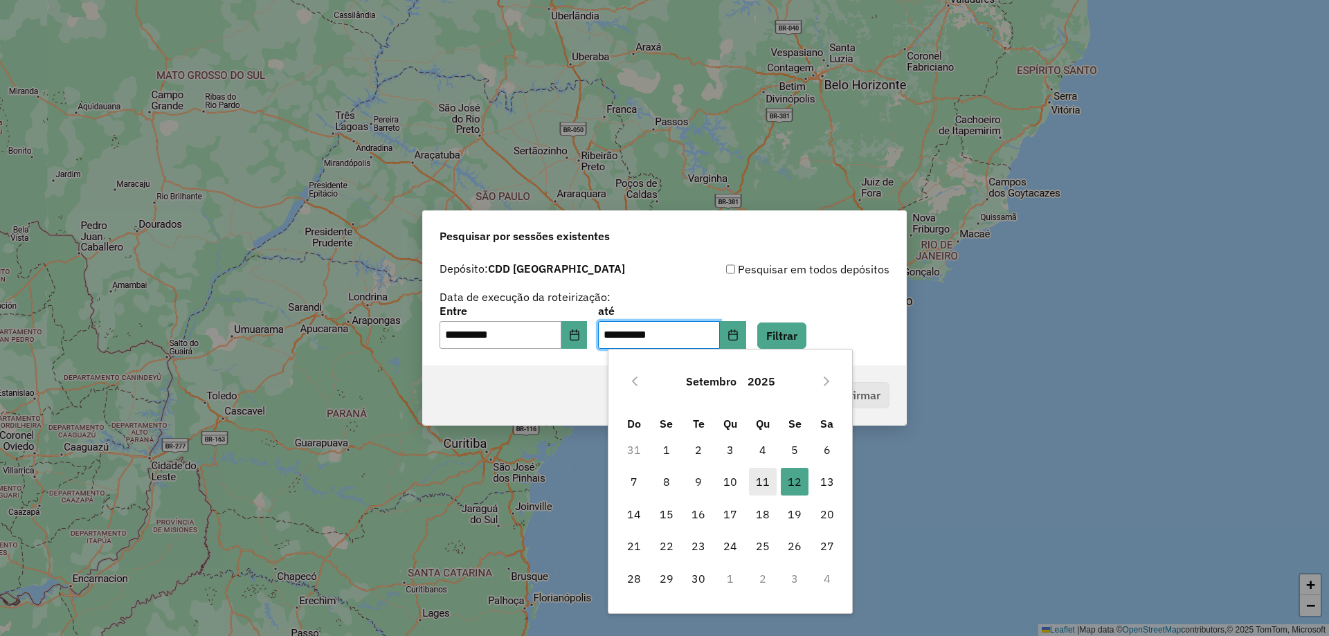
click at [757, 486] on span "11" at bounding box center [763, 482] width 28 height 28
type input "**********"
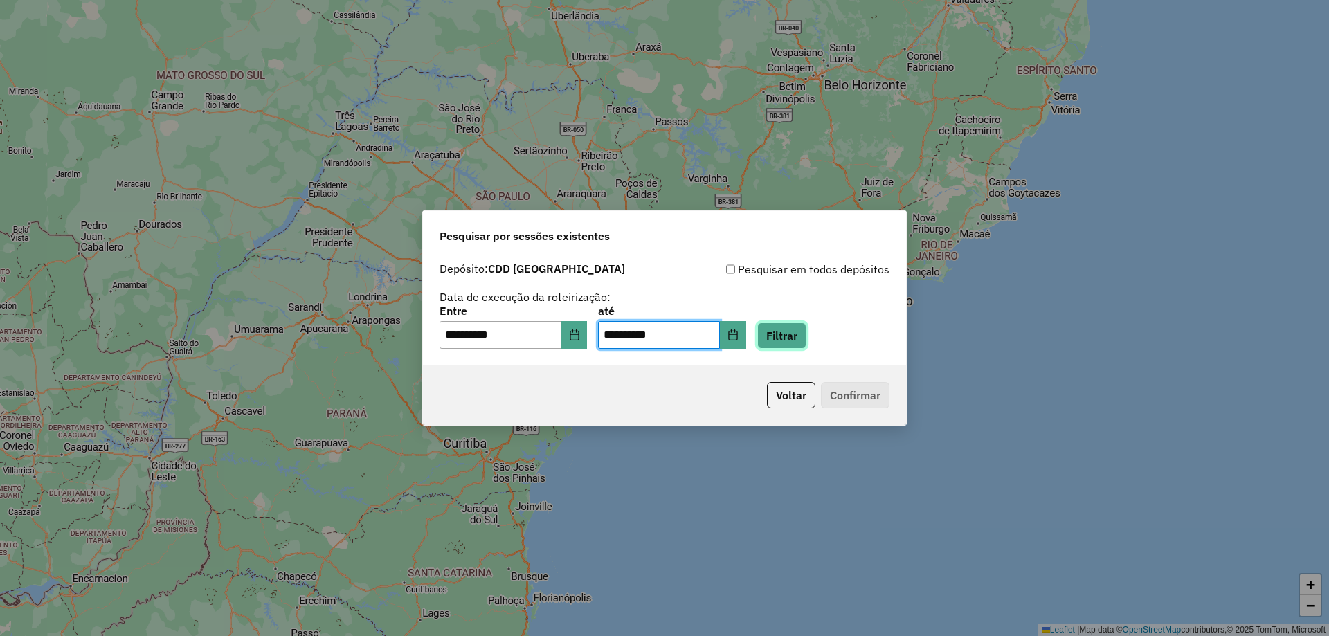
click at [806, 332] on button "Filtrar" at bounding box center [781, 336] width 49 height 26
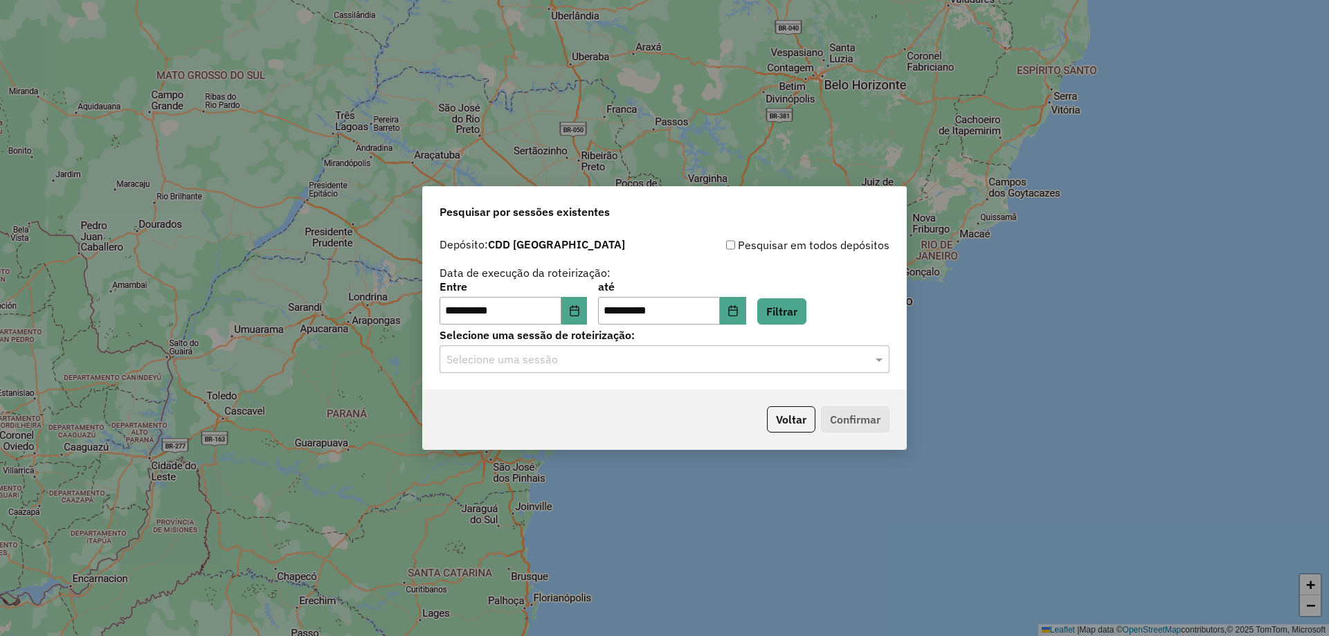
click at [764, 368] on div "Selecione uma sessão" at bounding box center [665, 359] width 450 height 28
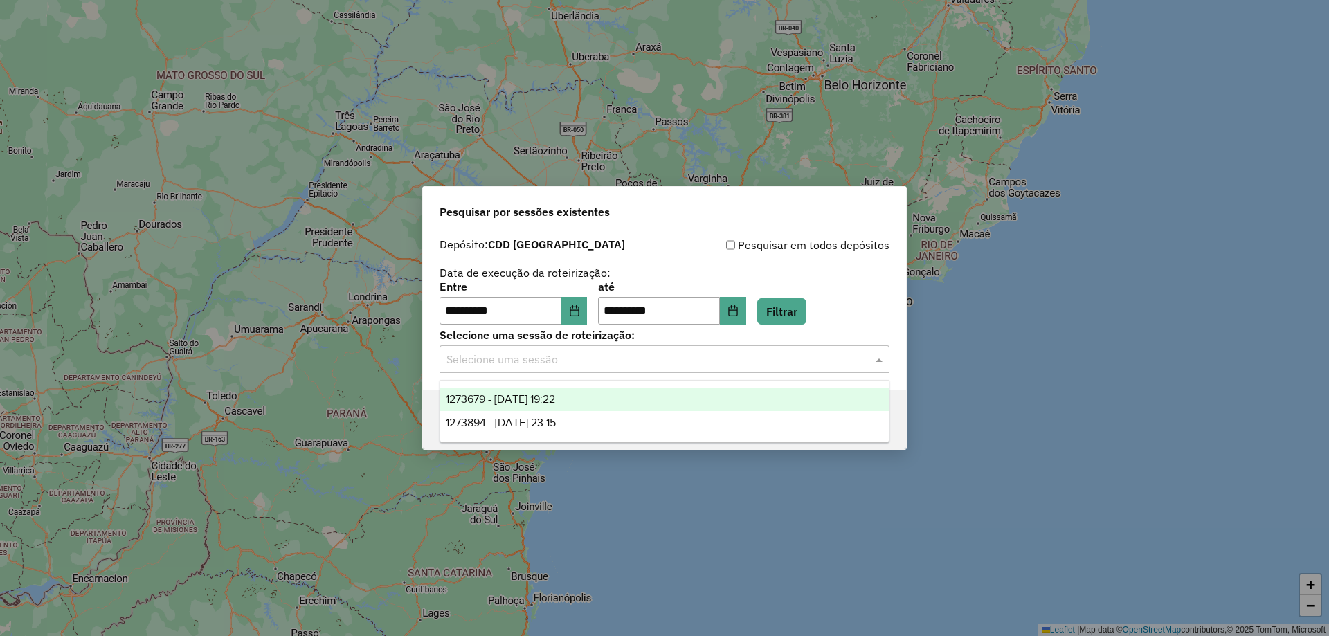
click at [696, 390] on div "1273679 - [DATE] 19:22" at bounding box center [664, 400] width 449 height 24
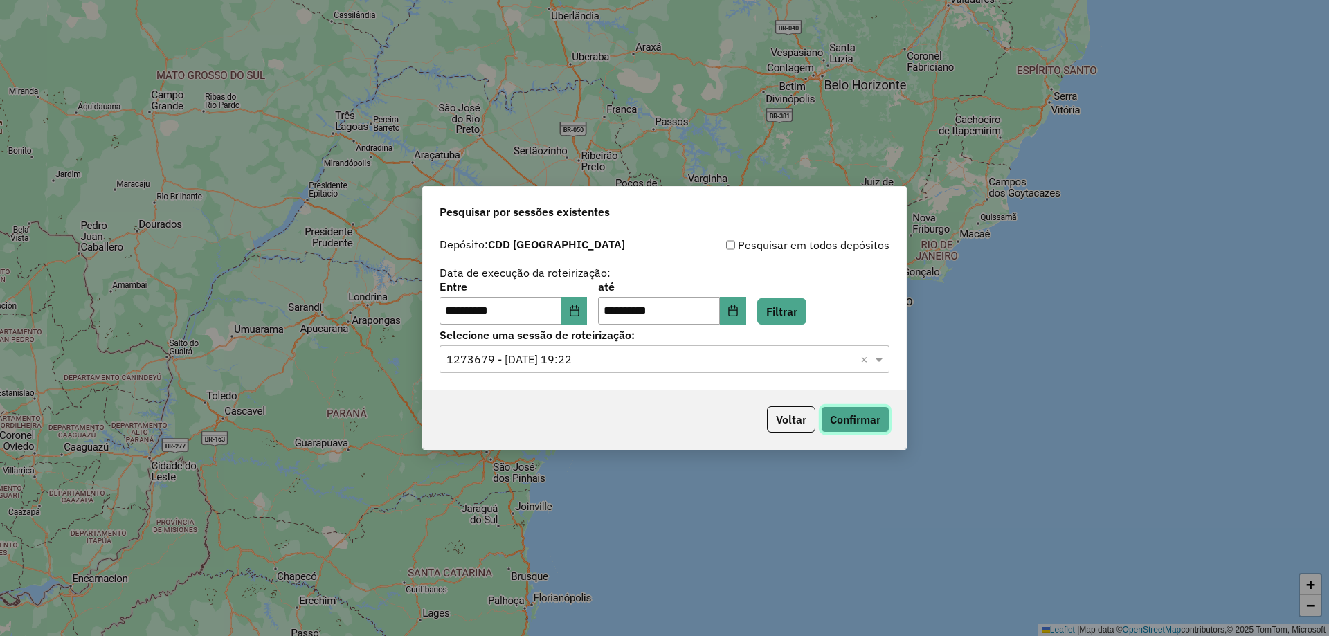
click at [870, 413] on button "Confirmar" at bounding box center [855, 419] width 69 height 26
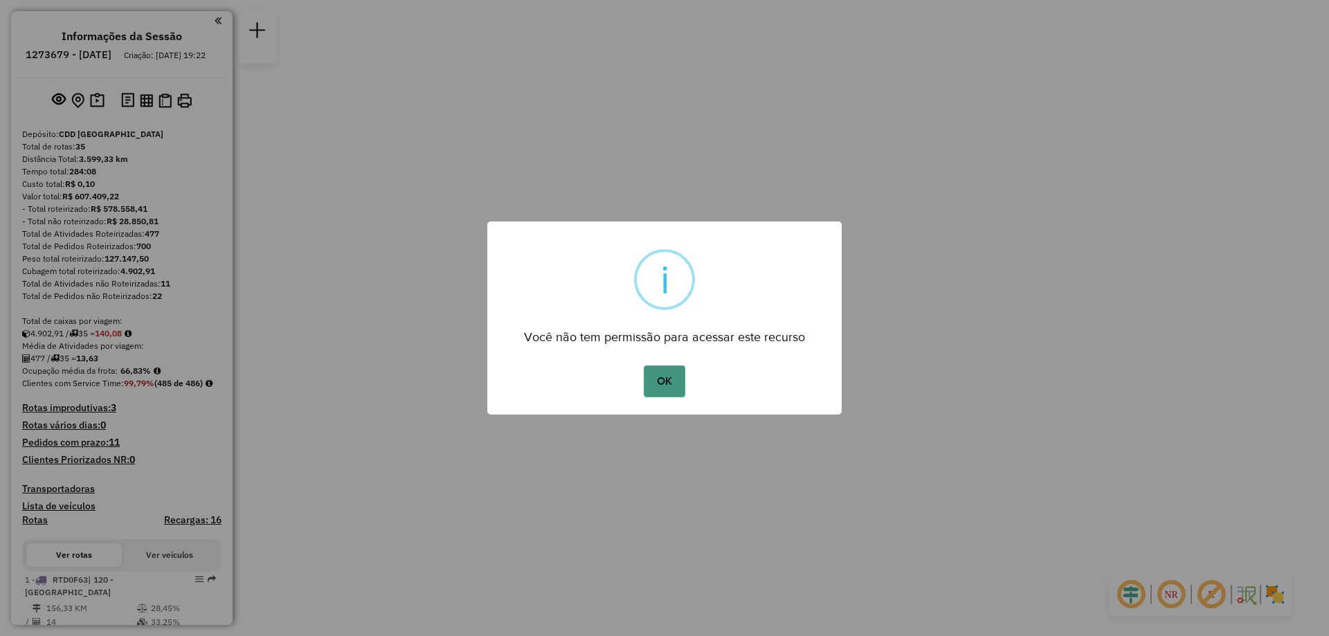
click at [676, 385] on button "OK" at bounding box center [664, 381] width 41 height 32
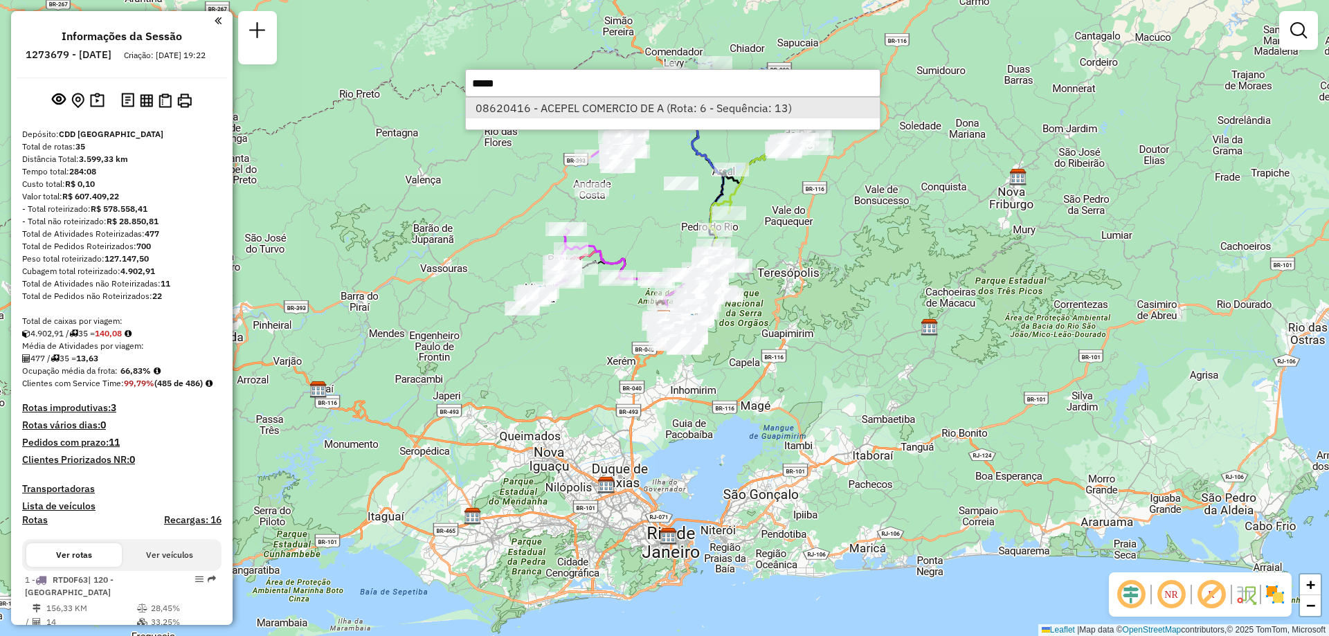
type input "*****"
click at [566, 111] on li "08620416 - ACEPEL COMERCIO DE A (Rota: 6 - Sequência: 13)" at bounding box center [673, 108] width 414 height 21
select select "**********"
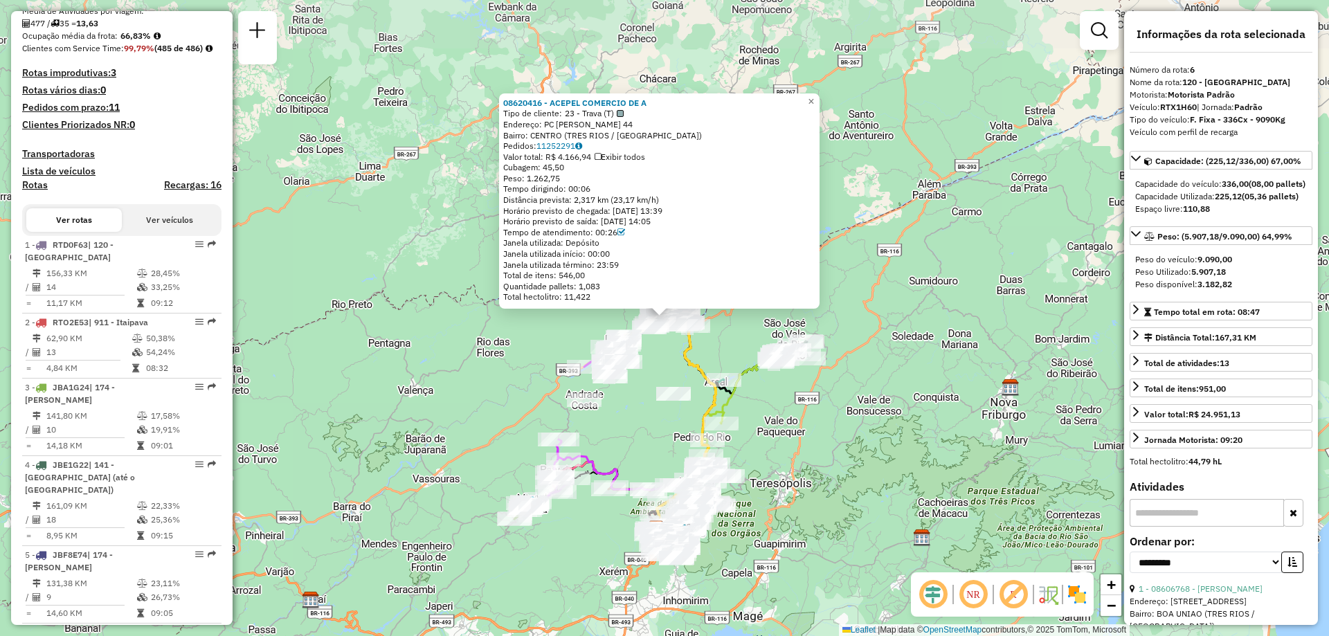
scroll to position [960, 0]
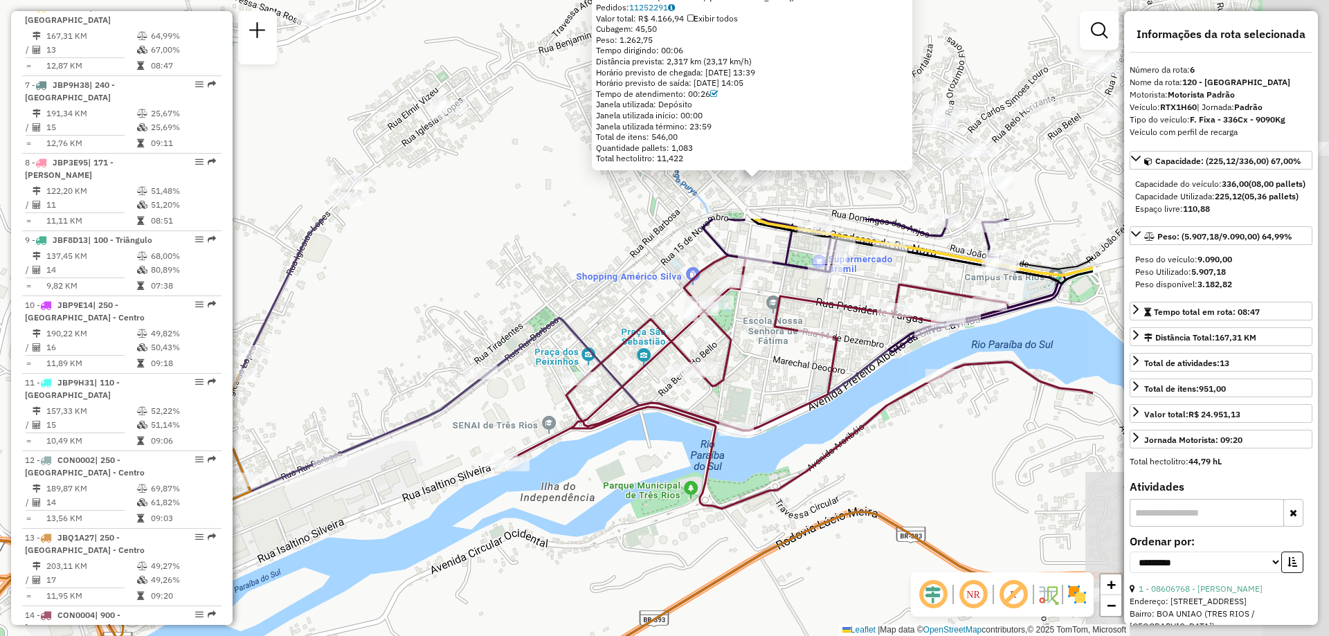
drag, startPoint x: 861, startPoint y: 198, endPoint x: 490, endPoint y: 481, distance: 466.7
click at [490, 481] on div "08620416 - ACEPEL COMERCIO DE A Tipo de cliente: 23 - Trava (T) Endereço: PC [P…" at bounding box center [664, 318] width 1329 height 636
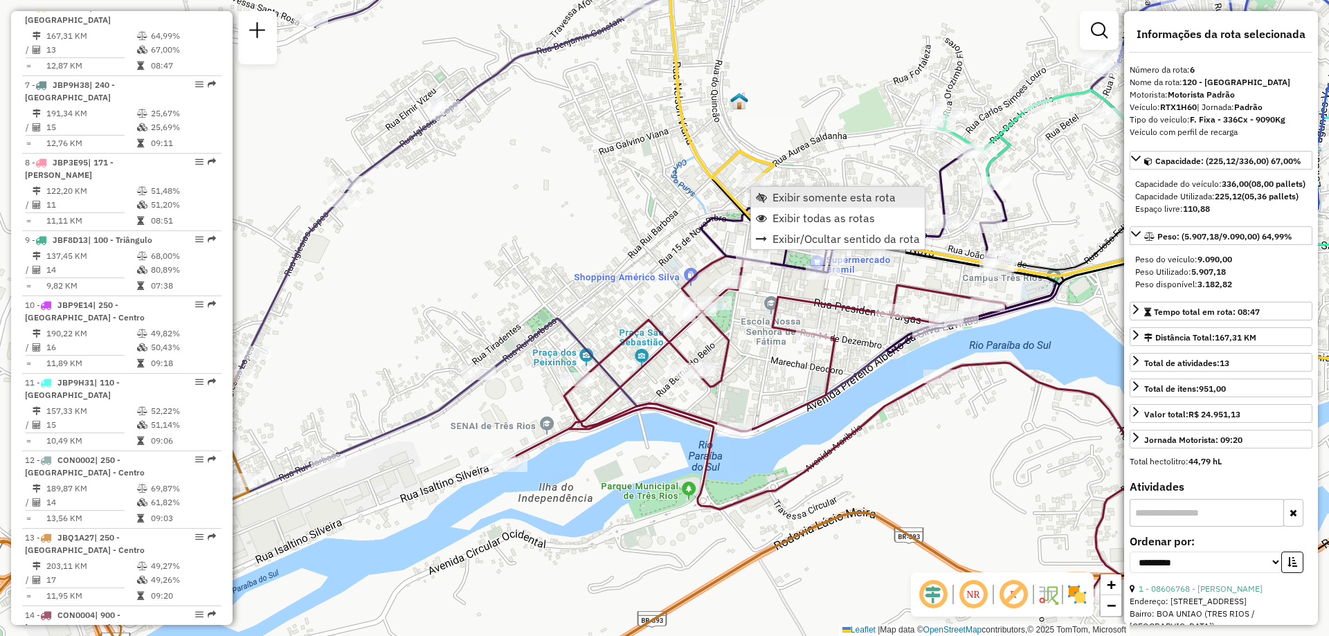
click at [766, 195] on span "Exibir somente esta rota" at bounding box center [761, 197] width 11 height 11
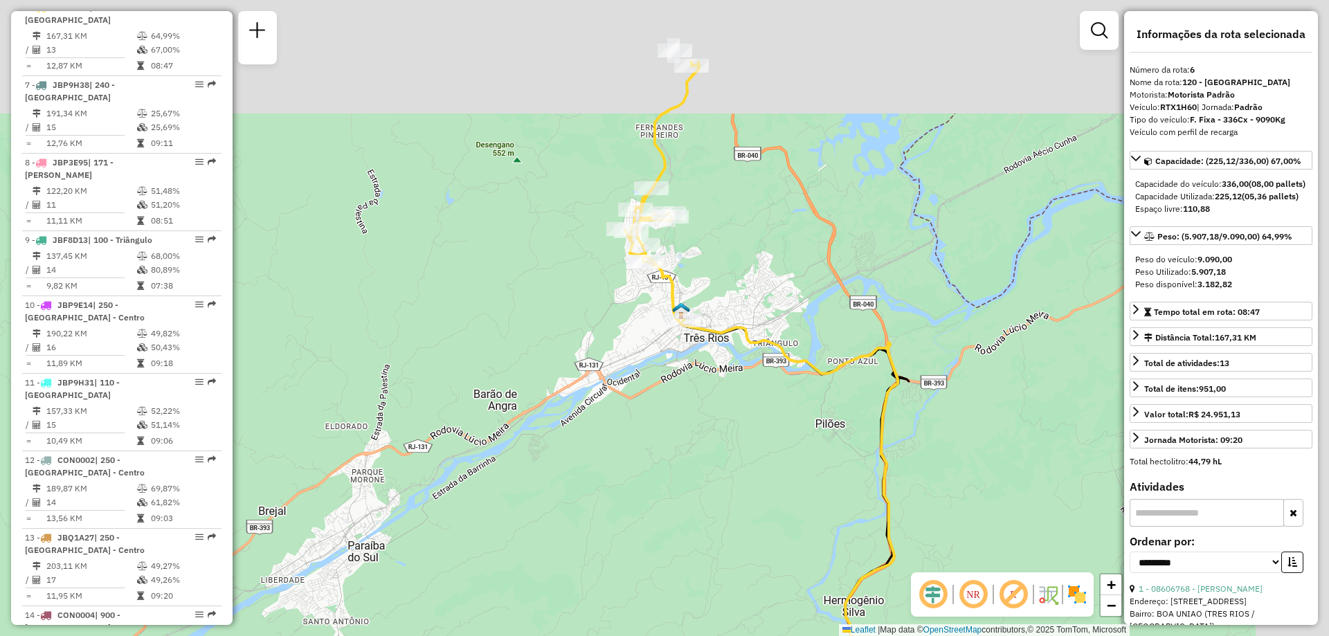
drag, startPoint x: 698, startPoint y: 36, endPoint x: 617, endPoint y: 161, distance: 149.0
click at [617, 161] on div "Janela de atendimento Grade de atendimento Capacidade Transportadoras Veículos …" at bounding box center [664, 318] width 1329 height 636
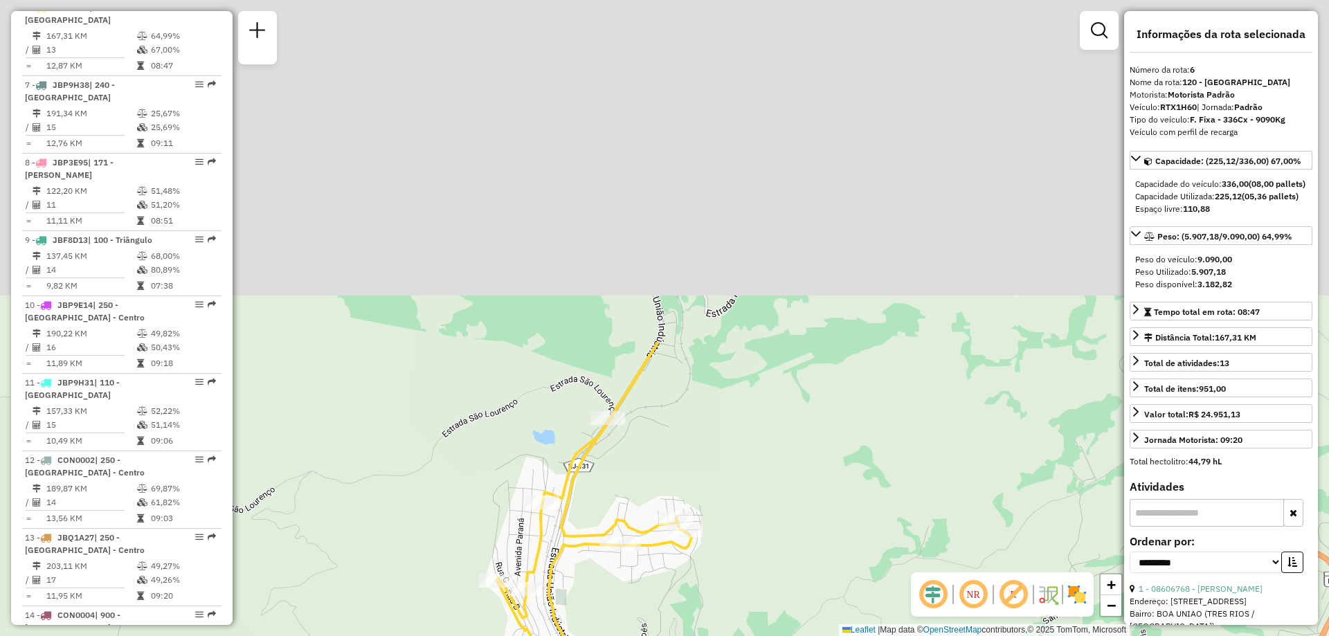
drag, startPoint x: 518, startPoint y: 82, endPoint x: 444, endPoint y: 526, distance: 449.9
click at [444, 526] on div "Janela de atendimento Grade de atendimento Capacidade Transportadoras Veículos …" at bounding box center [664, 318] width 1329 height 636
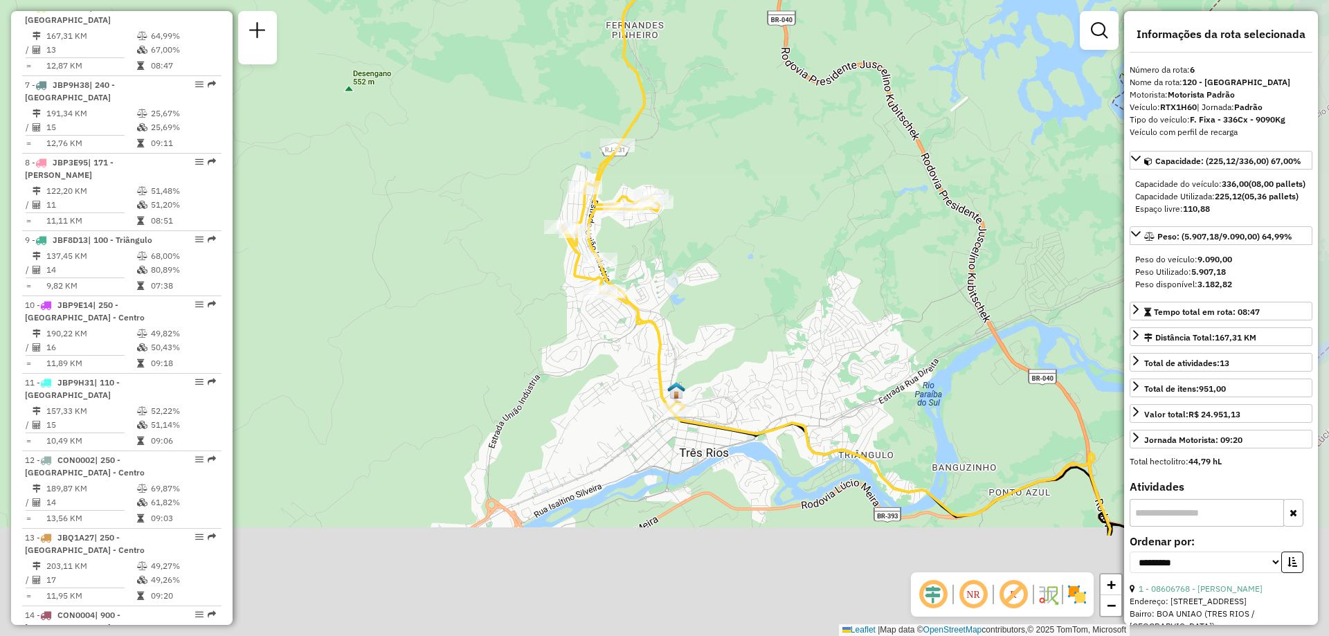
drag, startPoint x: 768, startPoint y: 224, endPoint x: 724, endPoint y: -8, distance: 235.9
click at [724, 0] on html "Aguarde... Pop-up bloqueado! Seu navegador bloqueou automáticamente a abertura …" at bounding box center [664, 318] width 1329 height 636
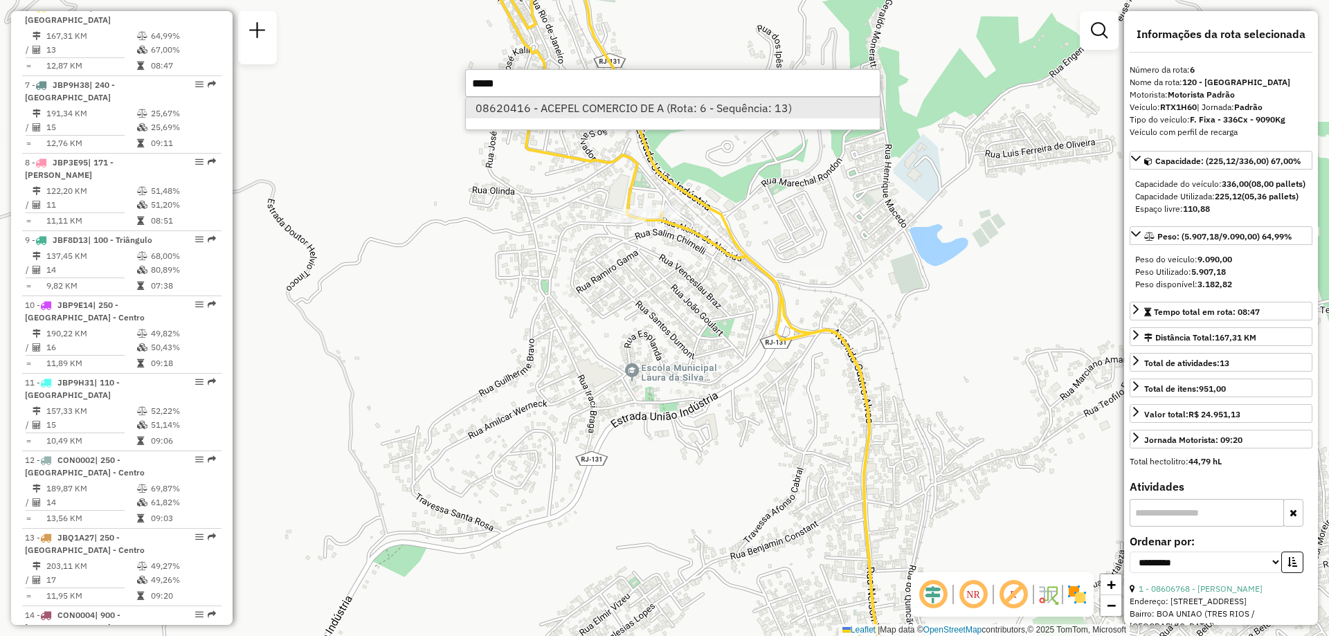
type input "*****"
click at [533, 101] on li "08620416 - ACEPEL COMERCIO DE A (Rota: 6 - Sequência: 13)" at bounding box center [673, 108] width 414 height 21
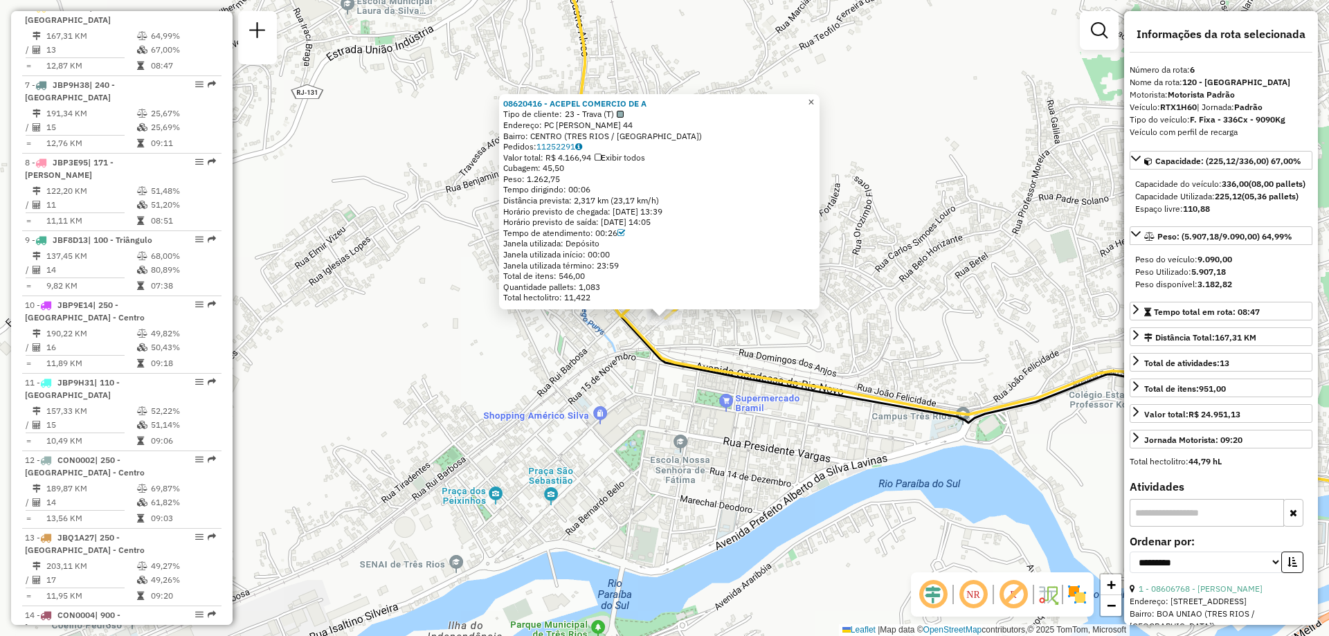
click at [814, 98] on span "×" at bounding box center [811, 102] width 6 height 12
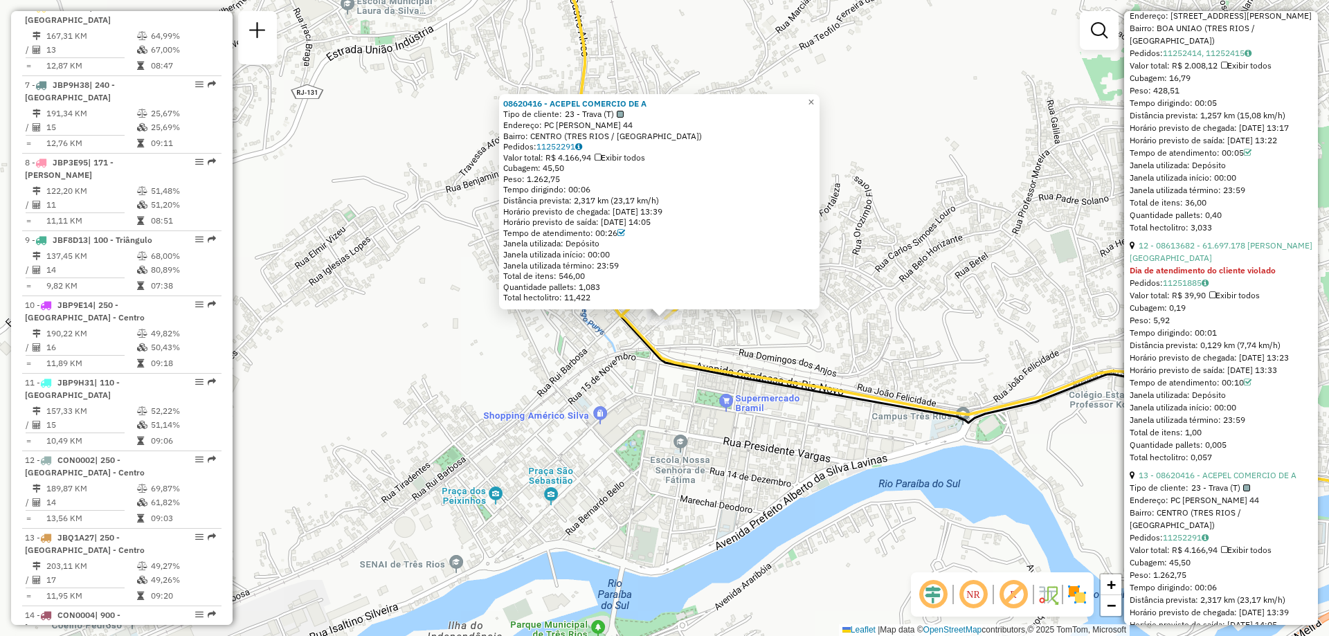
scroll to position [3193, 0]
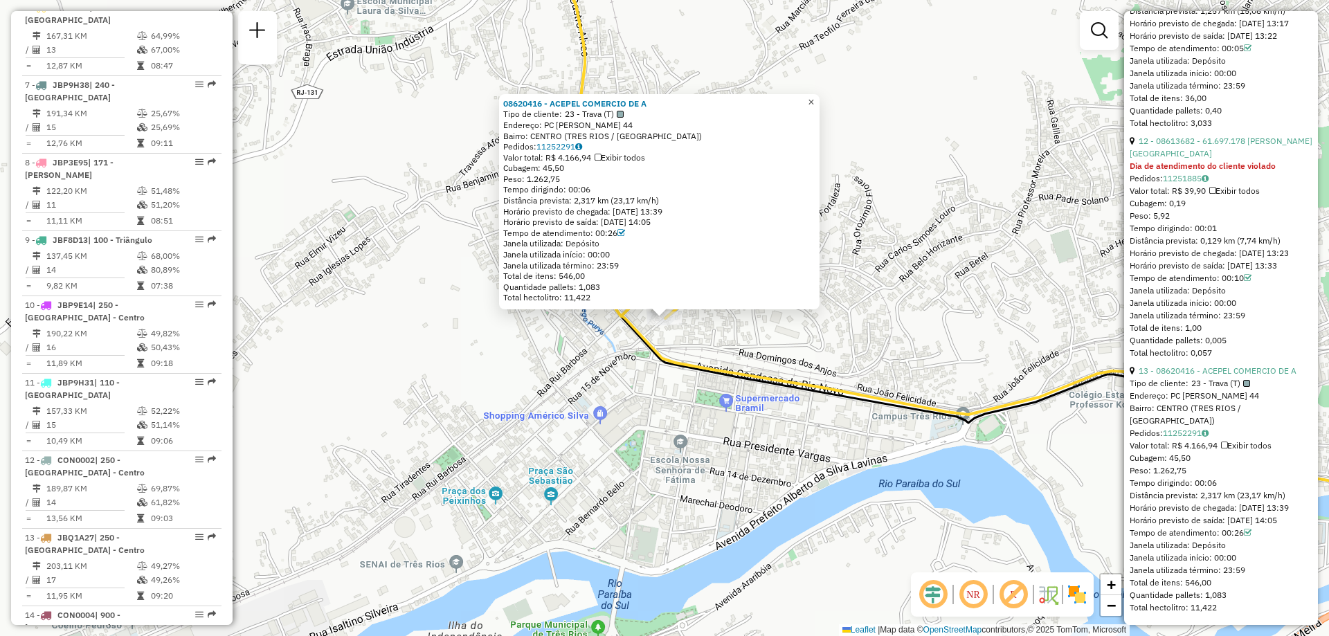
click at [814, 100] on span "×" at bounding box center [811, 102] width 6 height 12
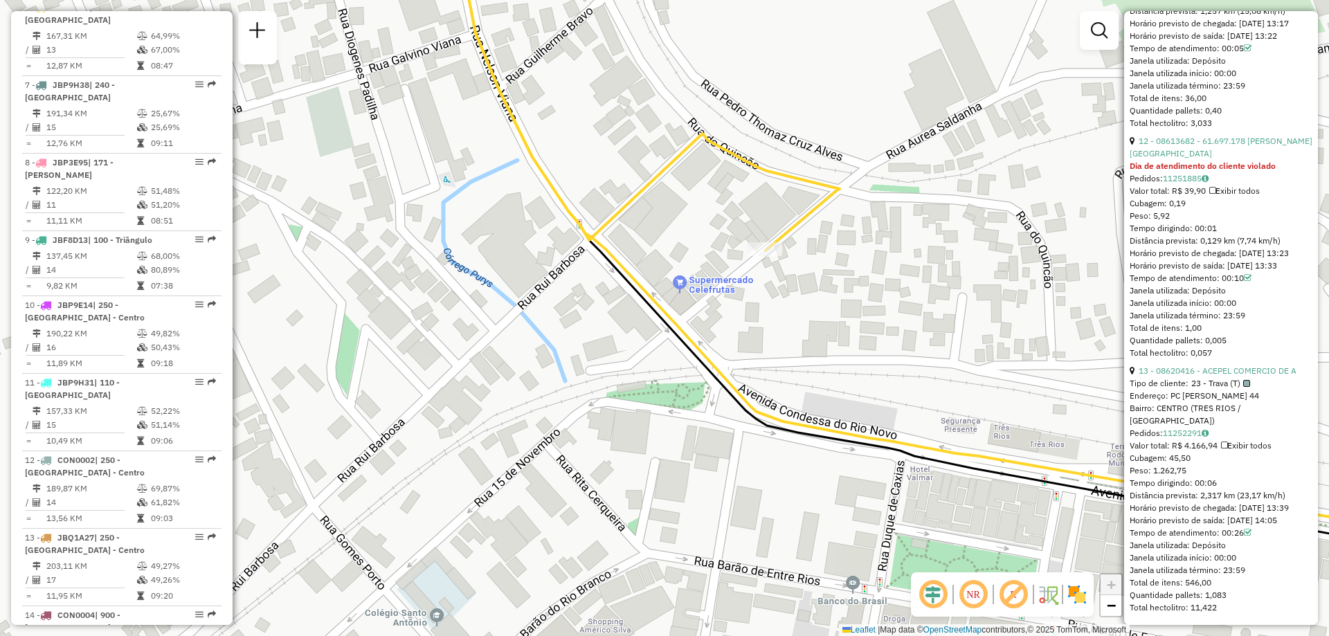
scroll to position [0, 0]
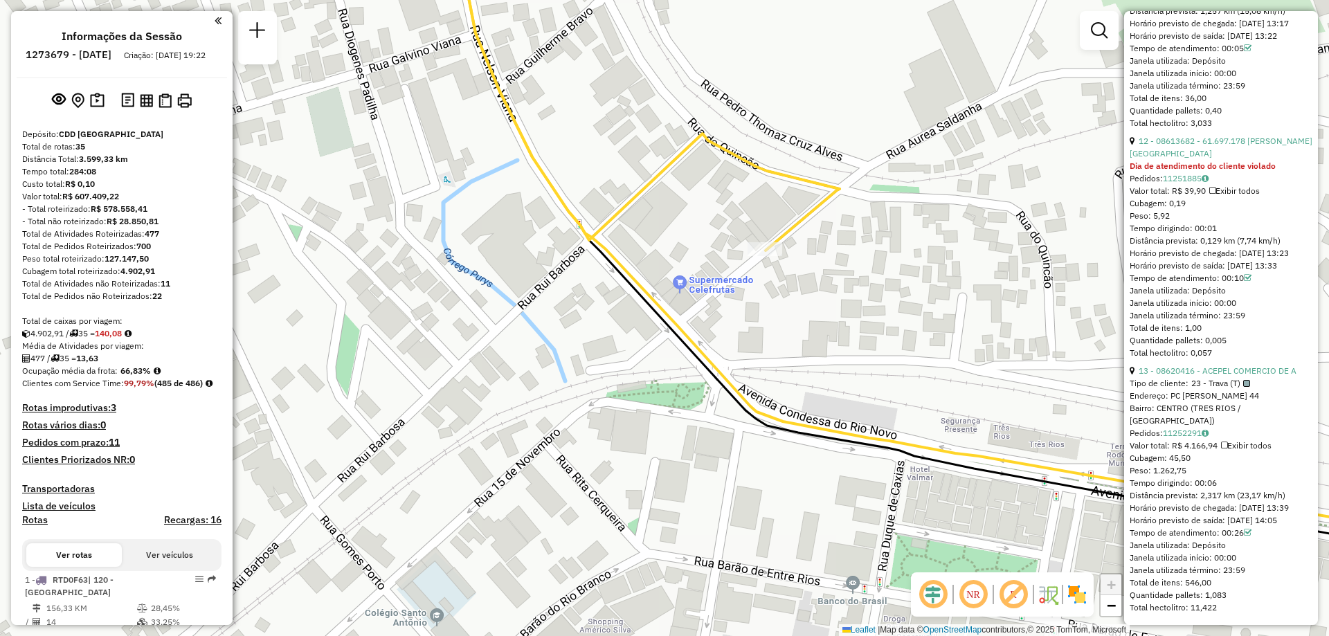
click at [90, 55] on h6 "1273679 - [DATE]" at bounding box center [69, 54] width 86 height 12
click at [91, 54] on h6 "1273679 - [DATE]" at bounding box center [69, 54] width 86 height 12
click at [73, 53] on h6 "1273679 - [DATE]" at bounding box center [69, 54] width 86 height 12
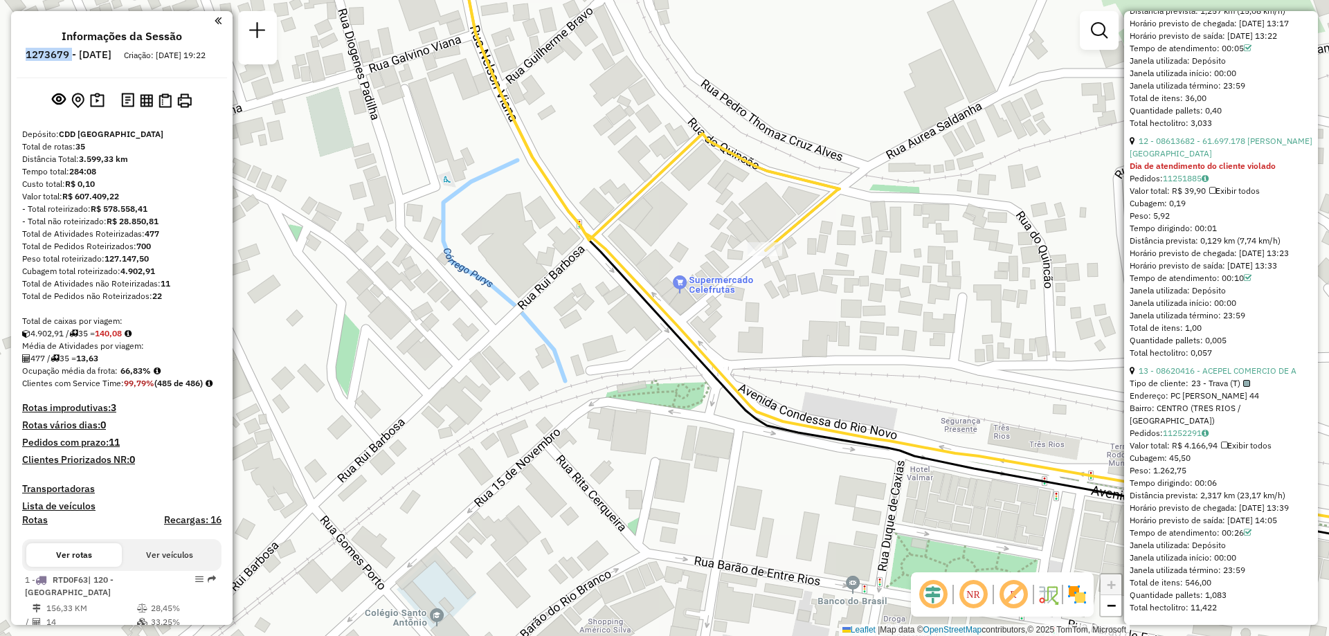
click at [73, 53] on h6 "1273679 - [DATE]" at bounding box center [69, 54] width 86 height 12
copy h6 "1273679"
click at [488, 408] on div "Janela de atendimento Grade de atendimento Capacidade Transportadoras Veículos …" at bounding box center [664, 318] width 1329 height 636
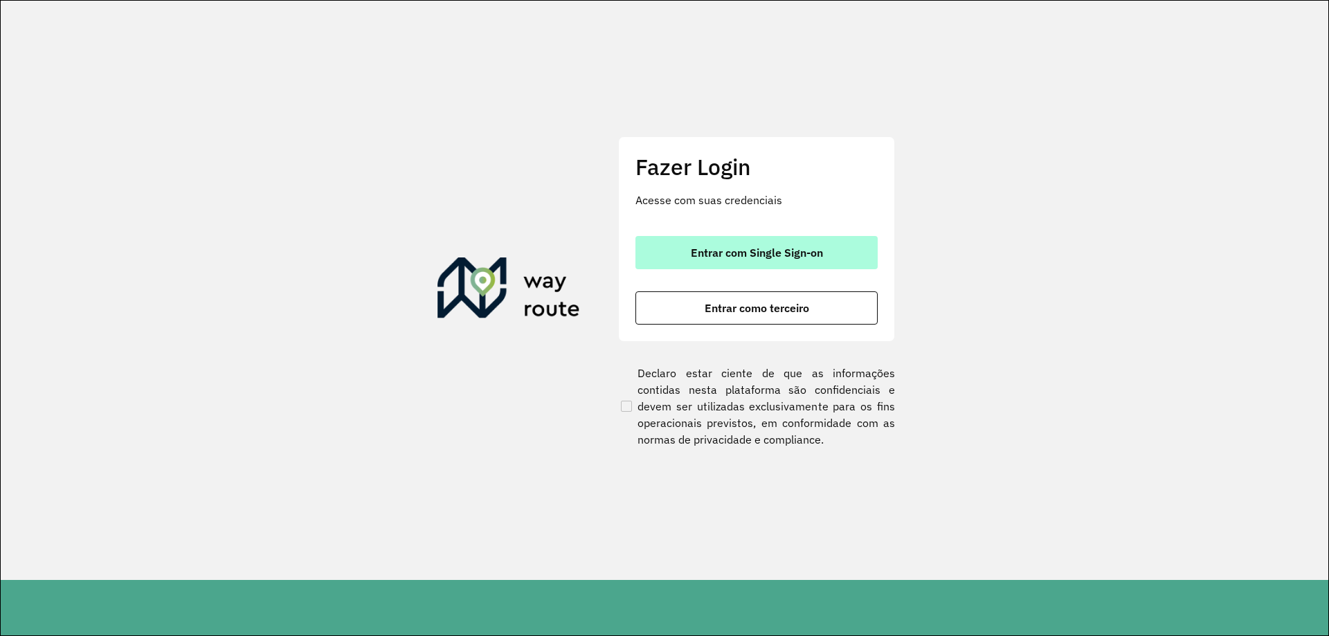
click at [732, 257] on span "Entrar com Single Sign-on" at bounding box center [757, 252] width 132 height 11
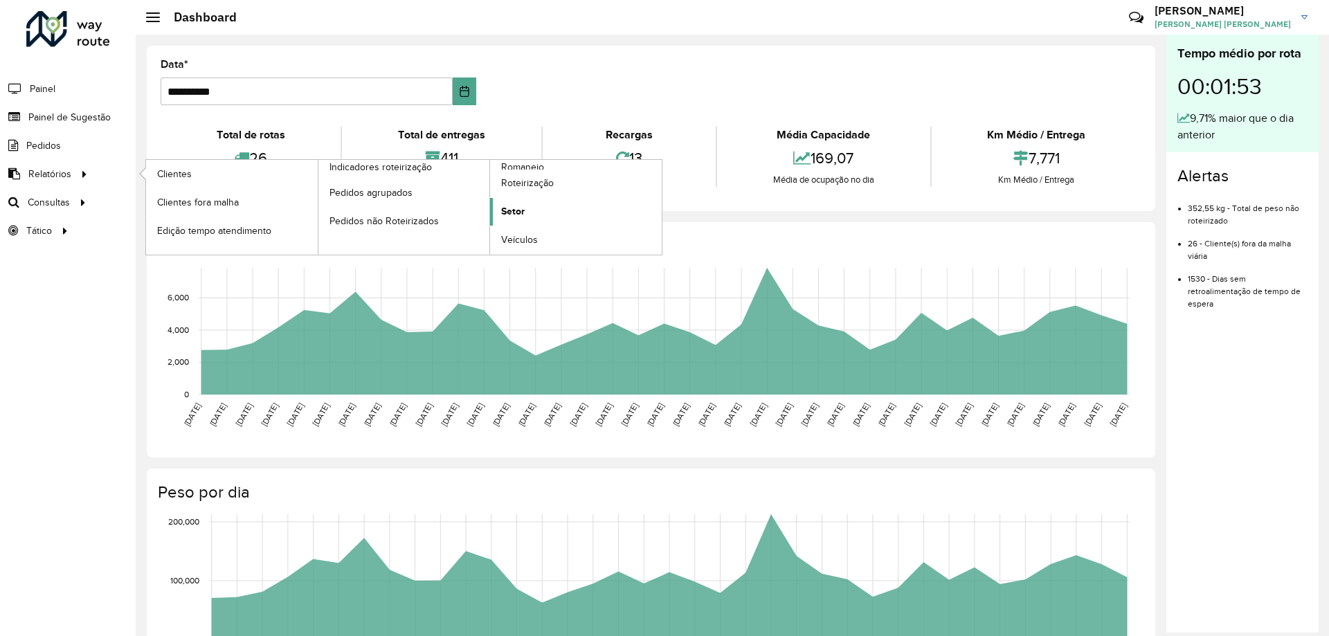
click at [525, 205] on span "Setor" at bounding box center [513, 211] width 24 height 15
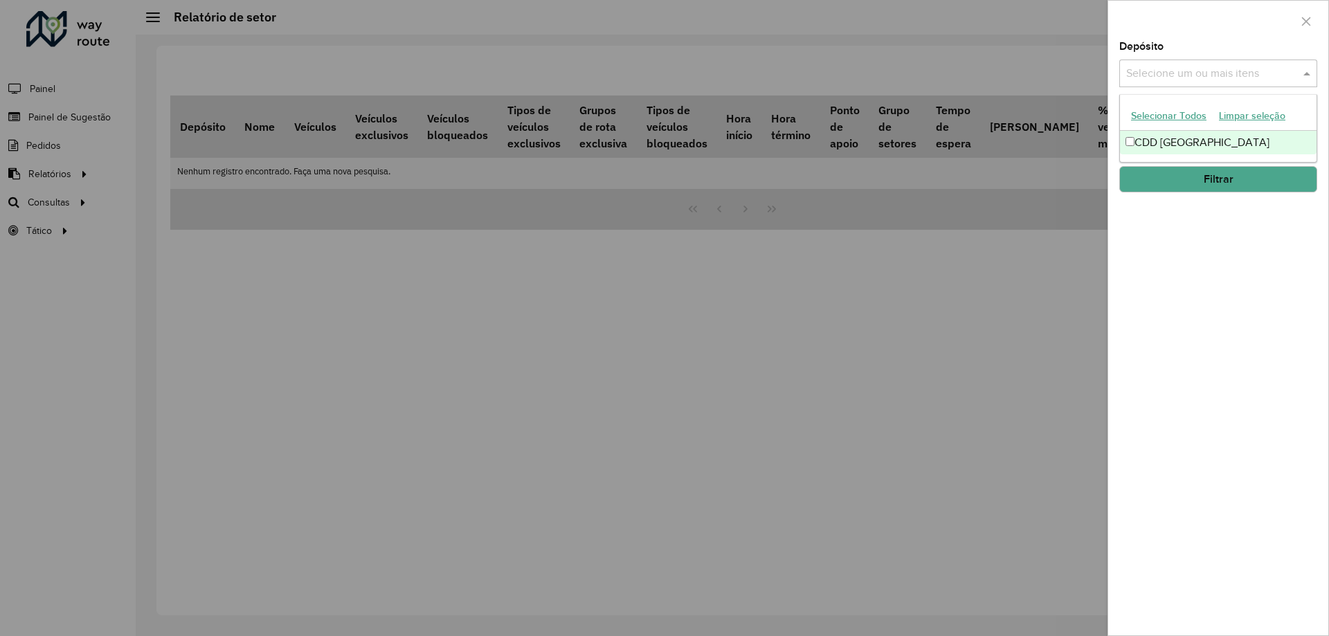
click at [1177, 74] on input "text" at bounding box center [1211, 74] width 177 height 17
click at [1159, 130] on div "Selecionar Todos Limpar seleção" at bounding box center [1218, 116] width 197 height 29
click at [1161, 135] on div "CDD [GEOGRAPHIC_DATA]" at bounding box center [1218, 143] width 197 height 24
click at [1310, 73] on span at bounding box center [1308, 73] width 17 height 17
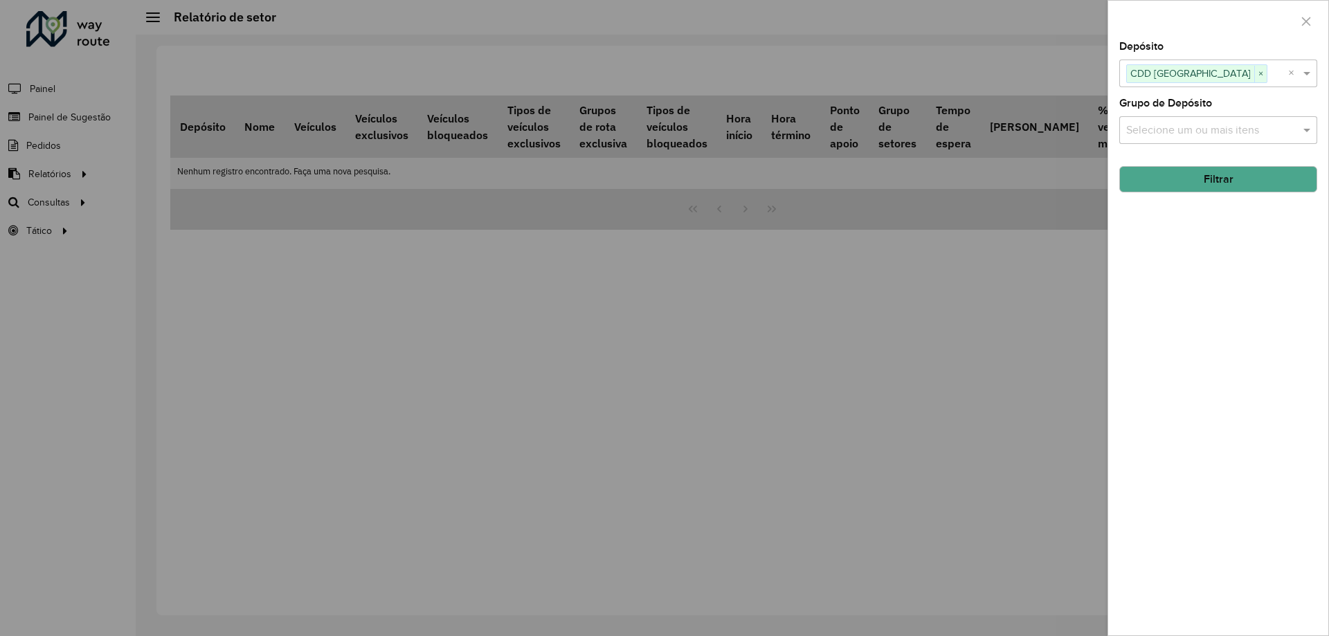
click at [1288, 118] on div "Selecione um ou mais itens" at bounding box center [1218, 130] width 198 height 28
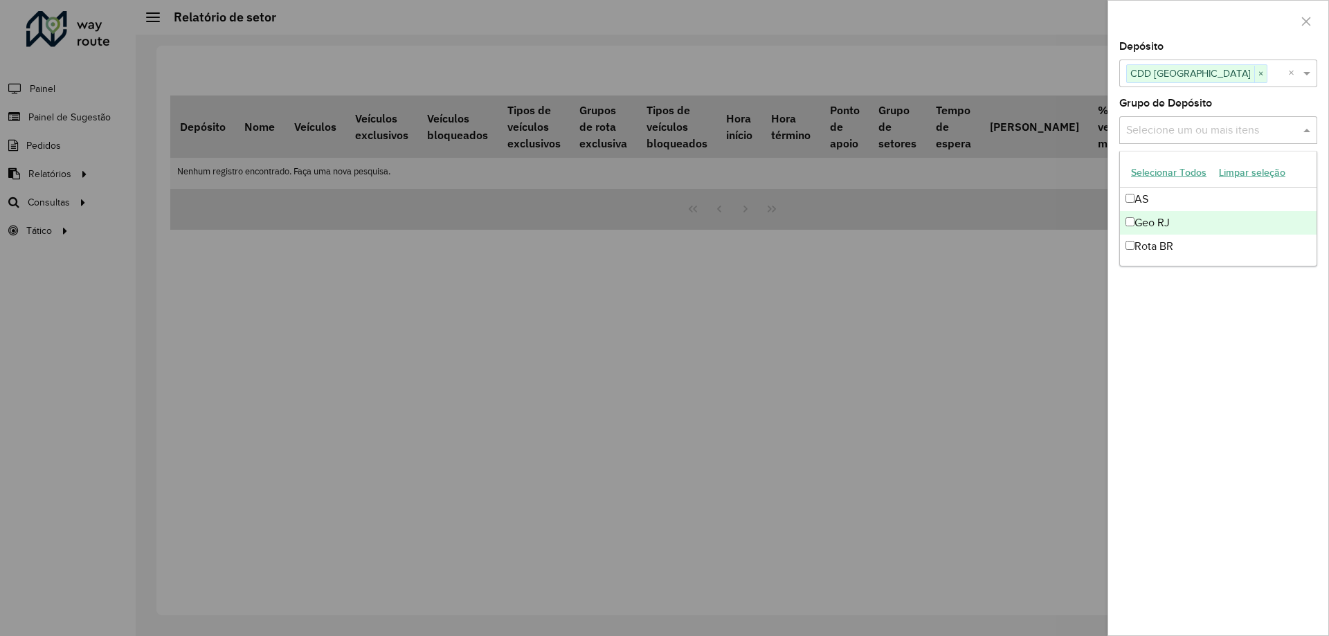
click at [1171, 219] on div "Geo RJ" at bounding box center [1218, 223] width 197 height 24
click at [1307, 135] on span at bounding box center [1308, 130] width 17 height 17
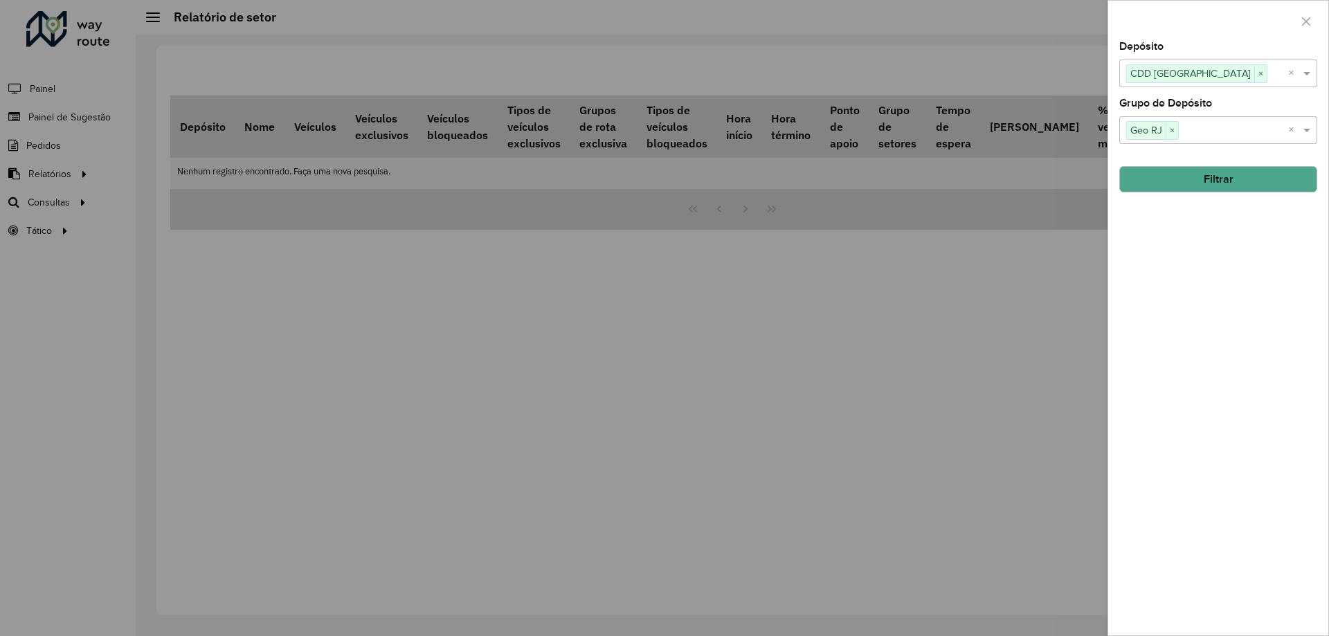
click at [1249, 183] on button "Filtrar" at bounding box center [1218, 179] width 198 height 26
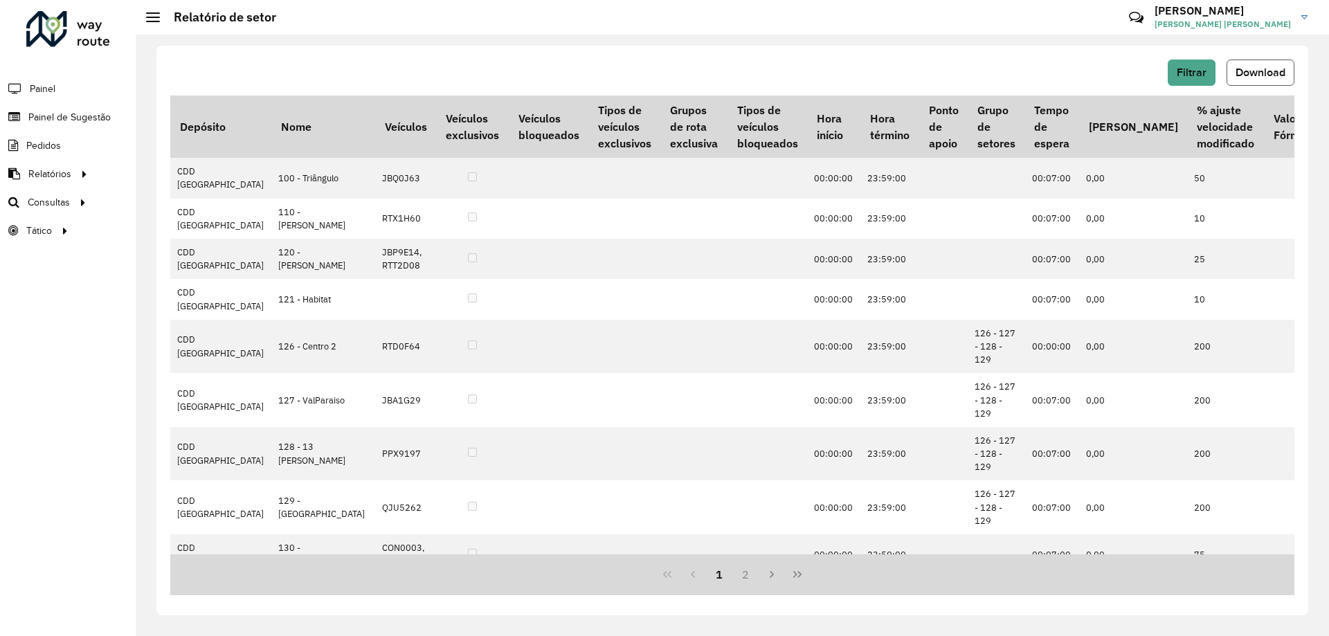
click at [1238, 71] on span "Download" at bounding box center [1261, 72] width 50 height 12
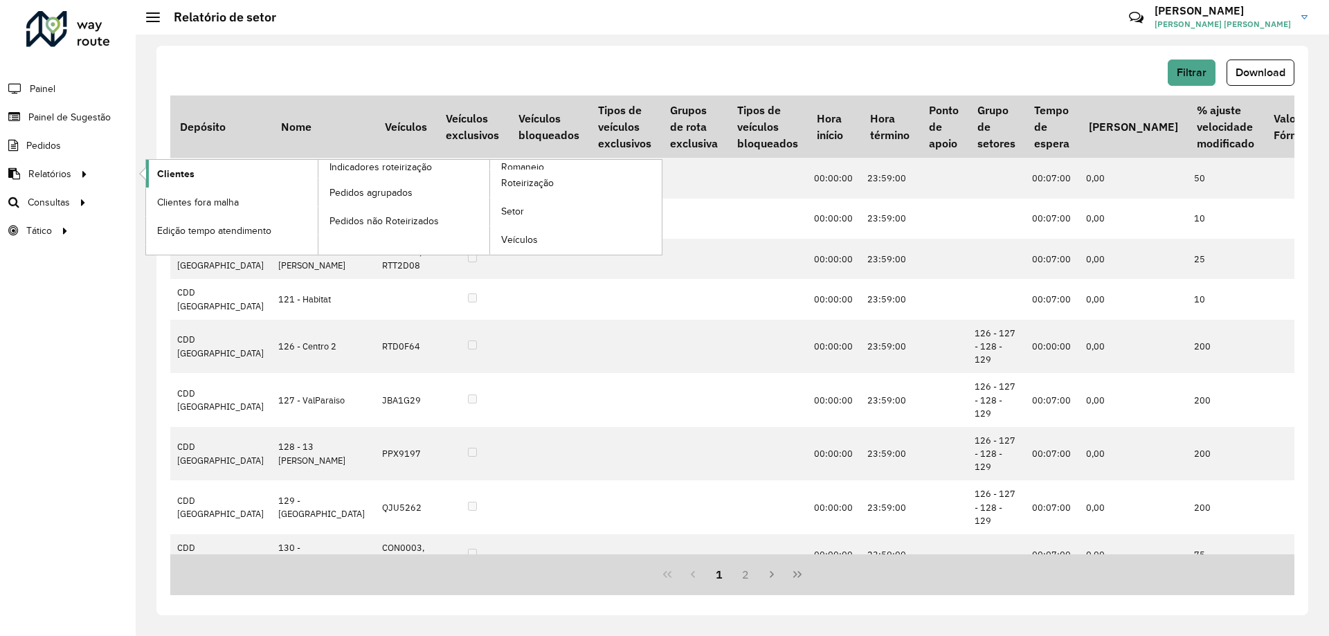
click at [201, 183] on link "Clientes" at bounding box center [232, 174] width 172 height 28
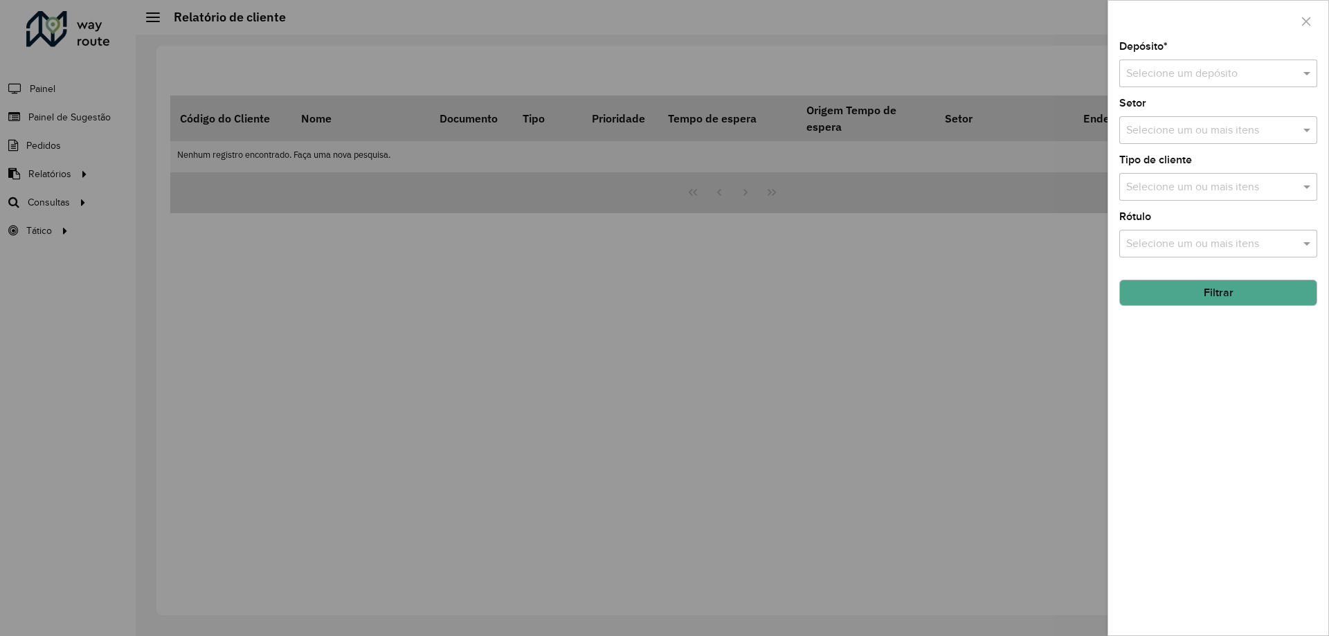
click at [1191, 75] on input "text" at bounding box center [1204, 74] width 156 height 17
click at [1173, 123] on div "CDD Petropolis" at bounding box center [1218, 114] width 197 height 24
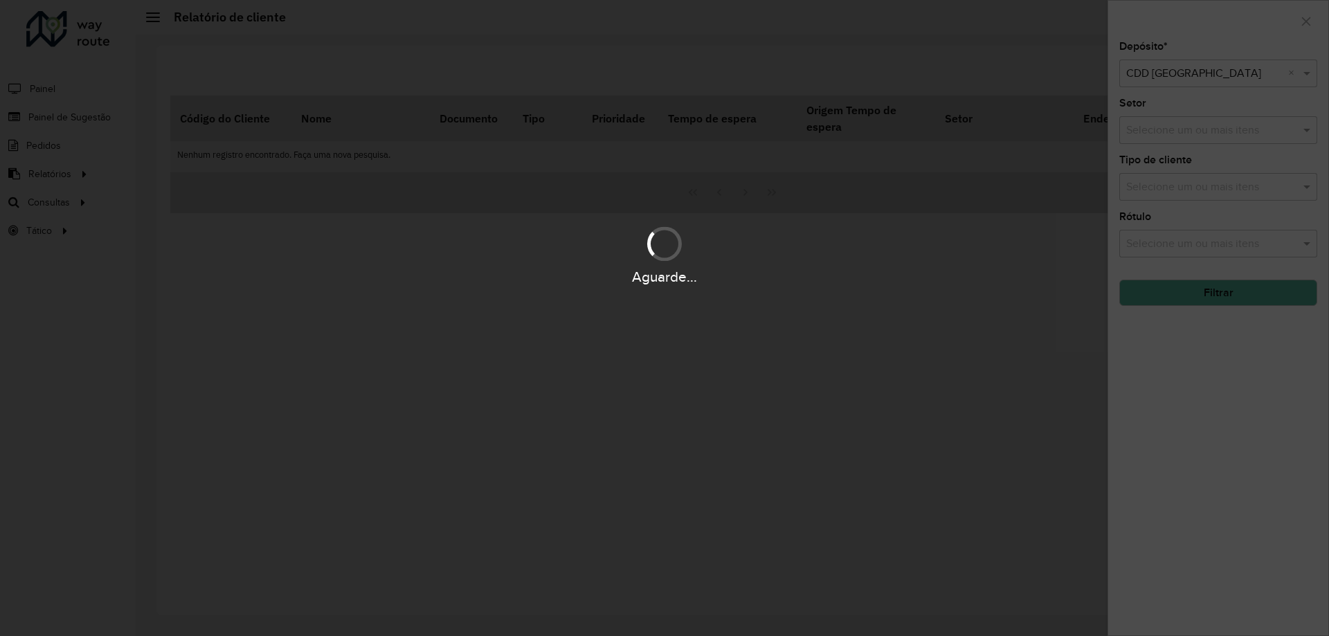
click at [1177, 129] on div "Aguarde..." at bounding box center [664, 318] width 1329 height 636
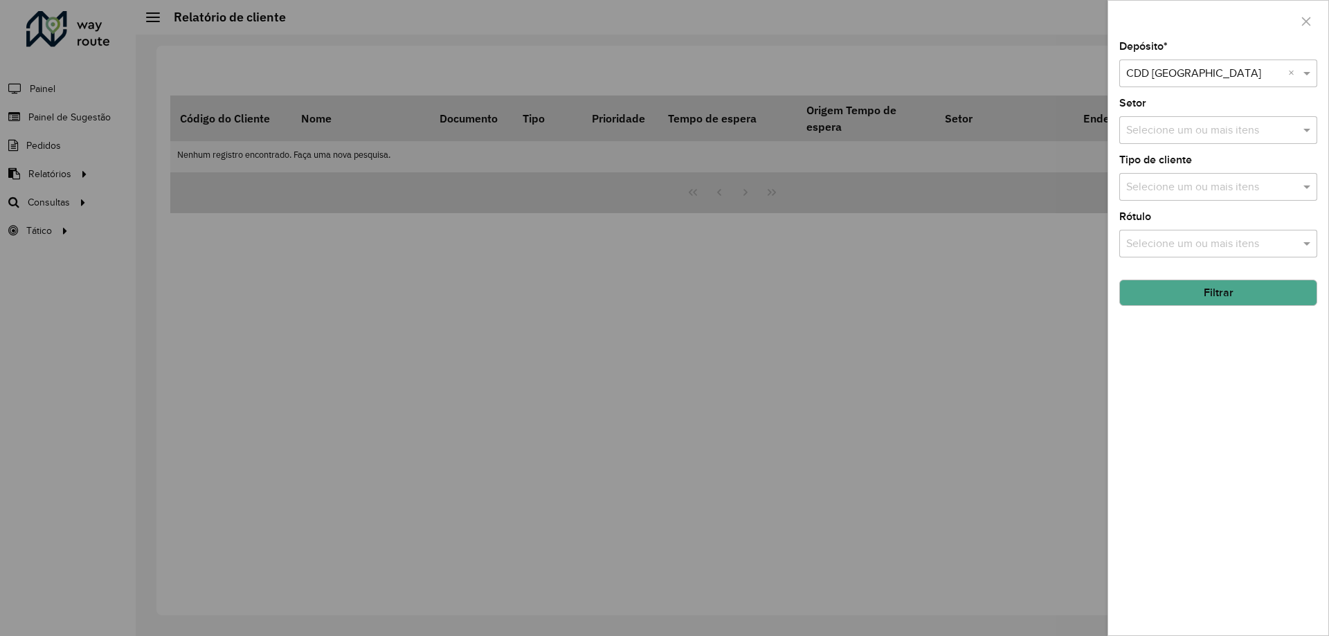
click at [1177, 129] on input "text" at bounding box center [1211, 131] width 177 height 17
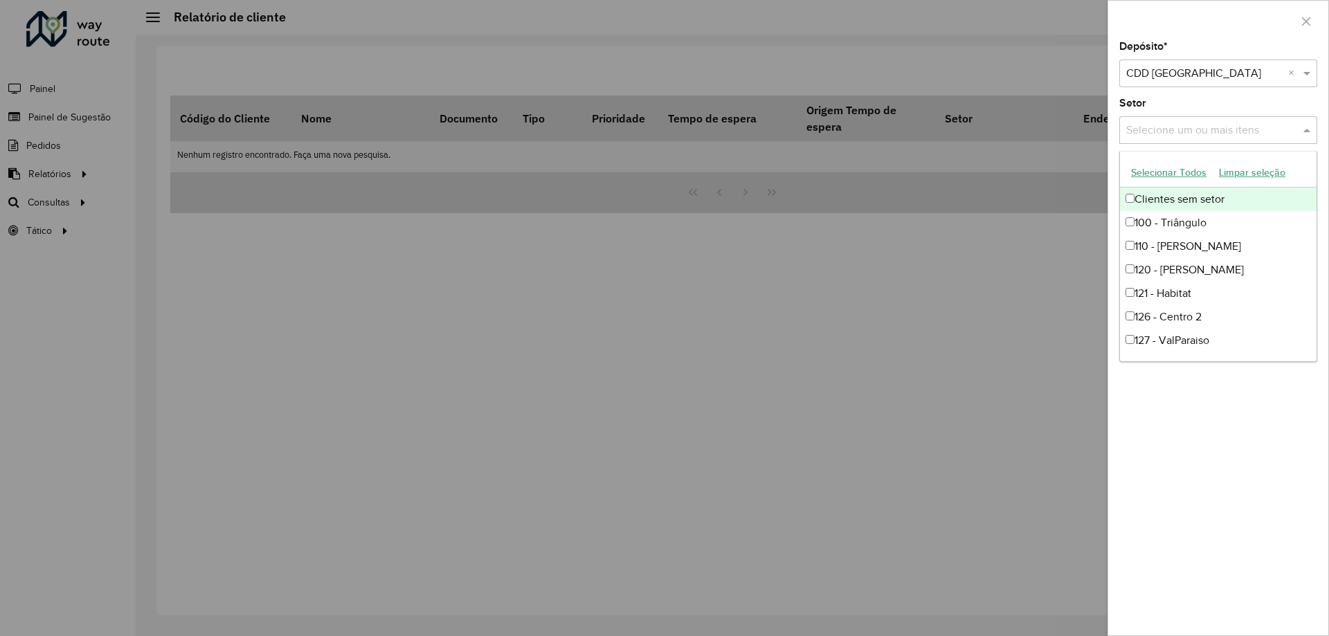
click at [1179, 128] on input "text" at bounding box center [1211, 131] width 177 height 17
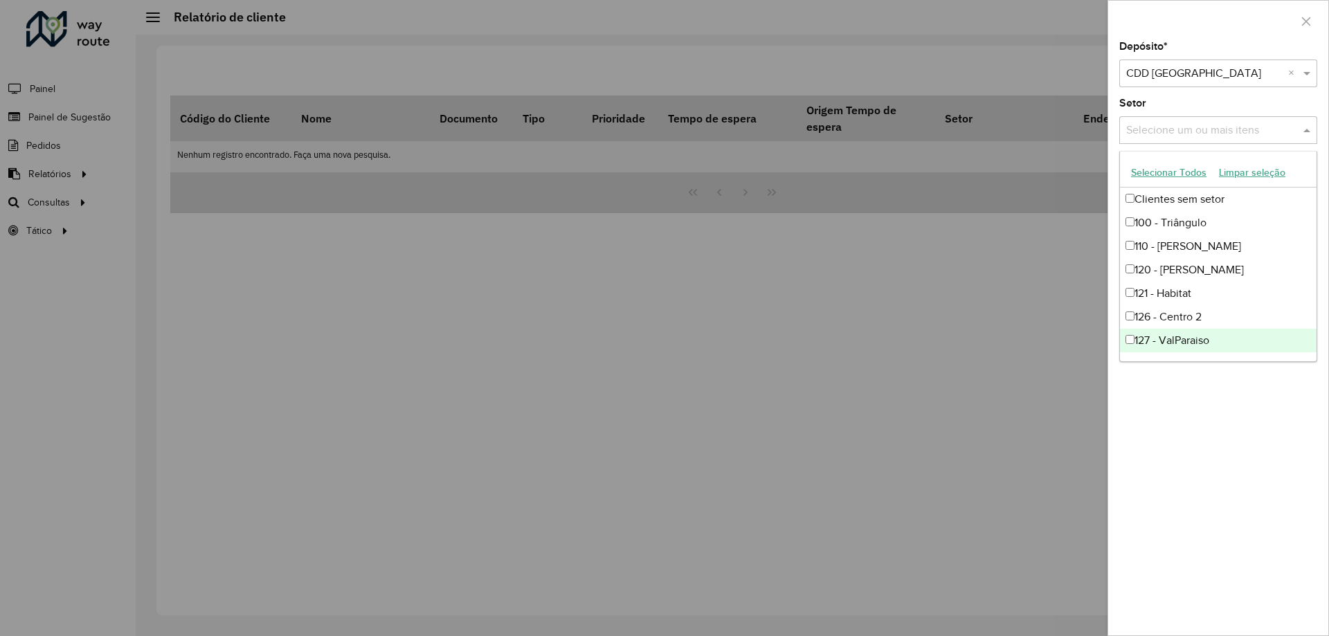
click at [1277, 457] on div "Depósito * Selecione um depósito × CDD Petropolis × Setor Selecione um ou mais …" at bounding box center [1218, 339] width 220 height 594
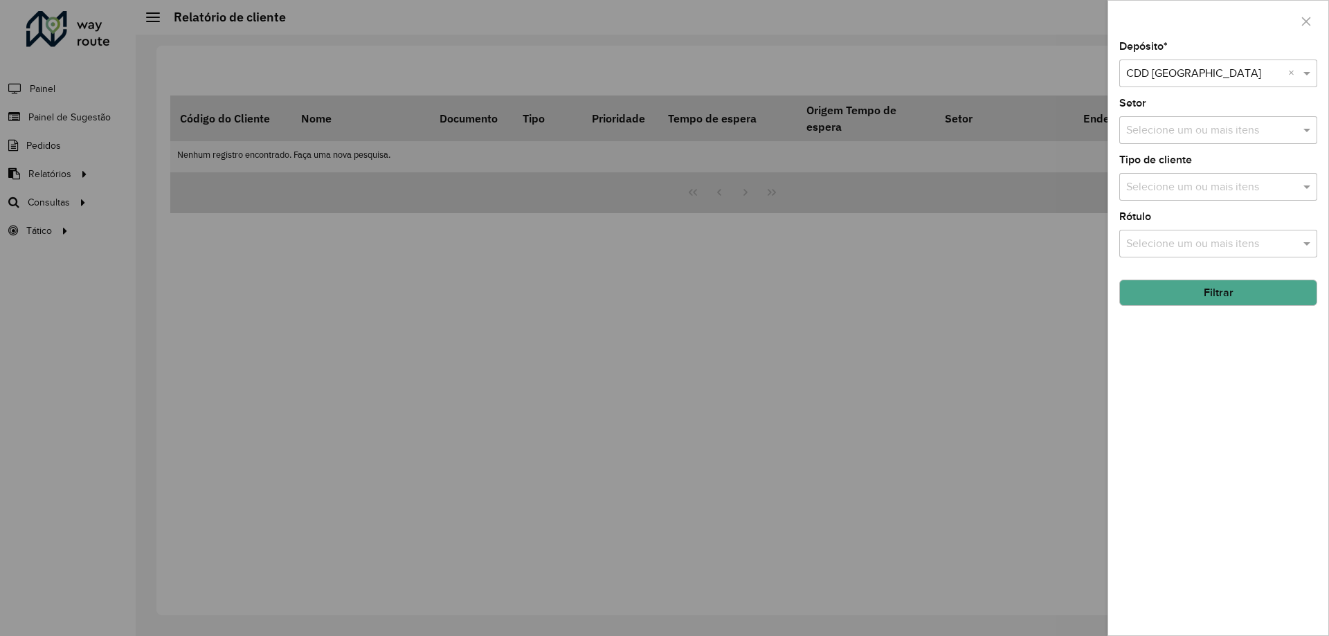
click at [1236, 308] on div "Depósito * Selecione um depósito × CDD Petropolis × Setor Selecione um ou mais …" at bounding box center [1218, 339] width 220 height 594
click at [1227, 296] on button "Filtrar" at bounding box center [1218, 293] width 198 height 26
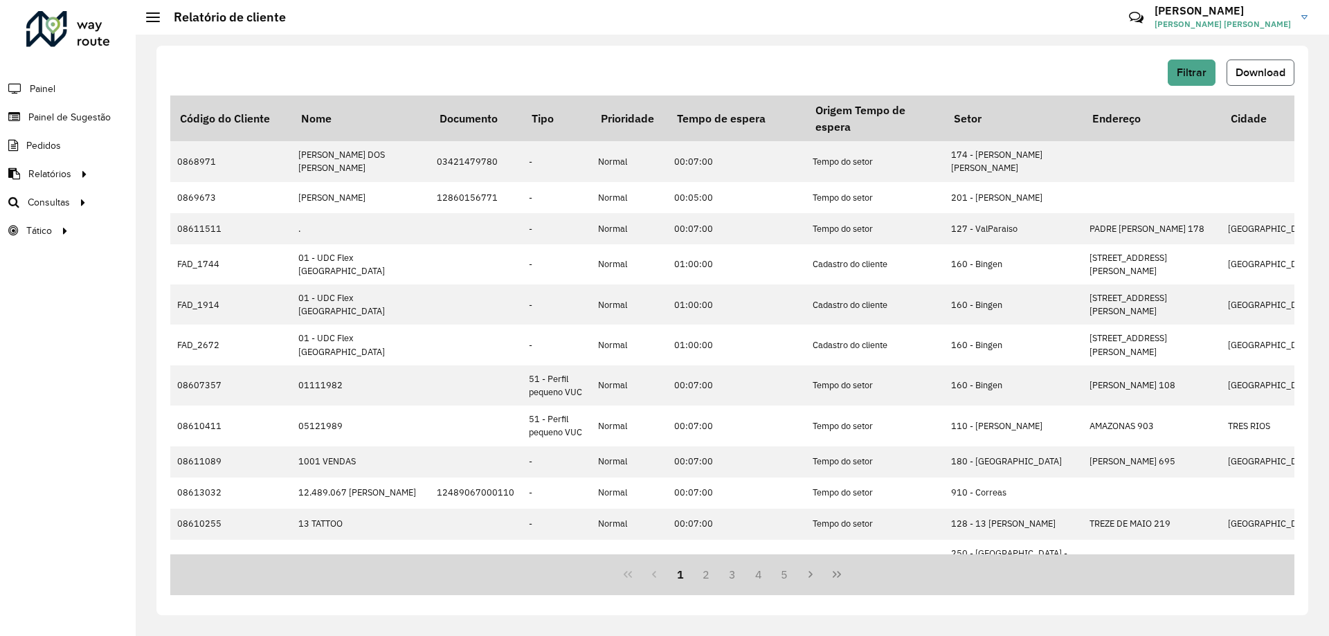
click at [1245, 85] on button "Download" at bounding box center [1261, 73] width 68 height 26
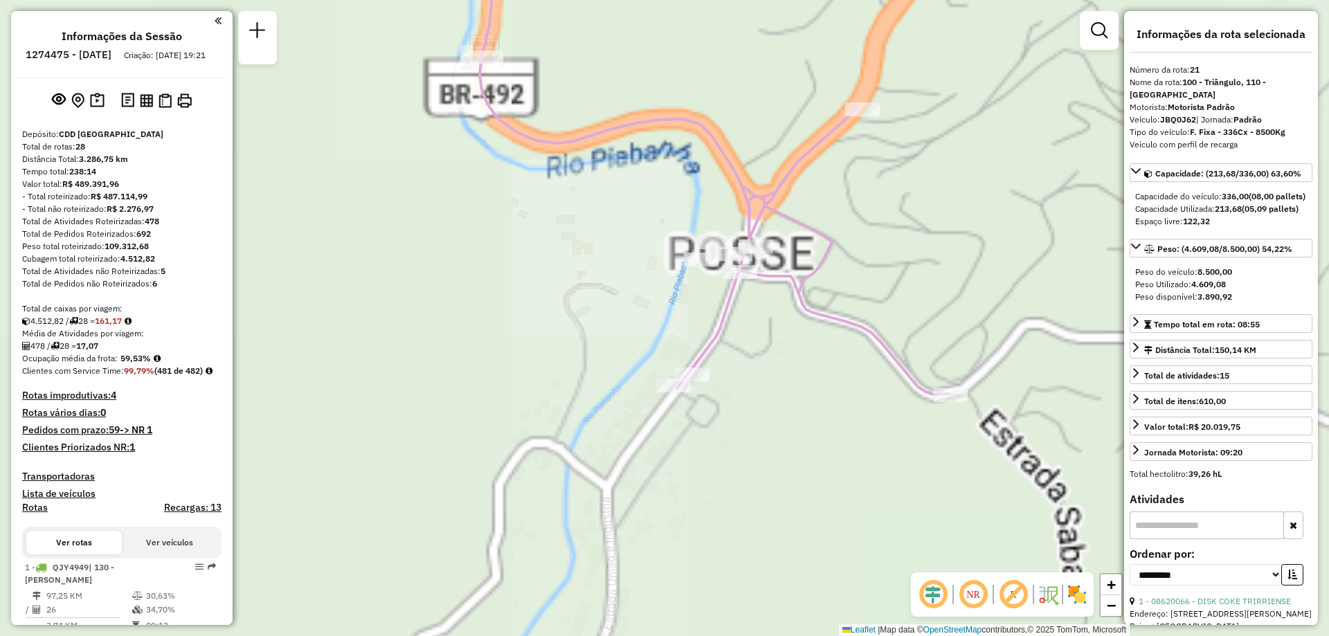
select select "**********"
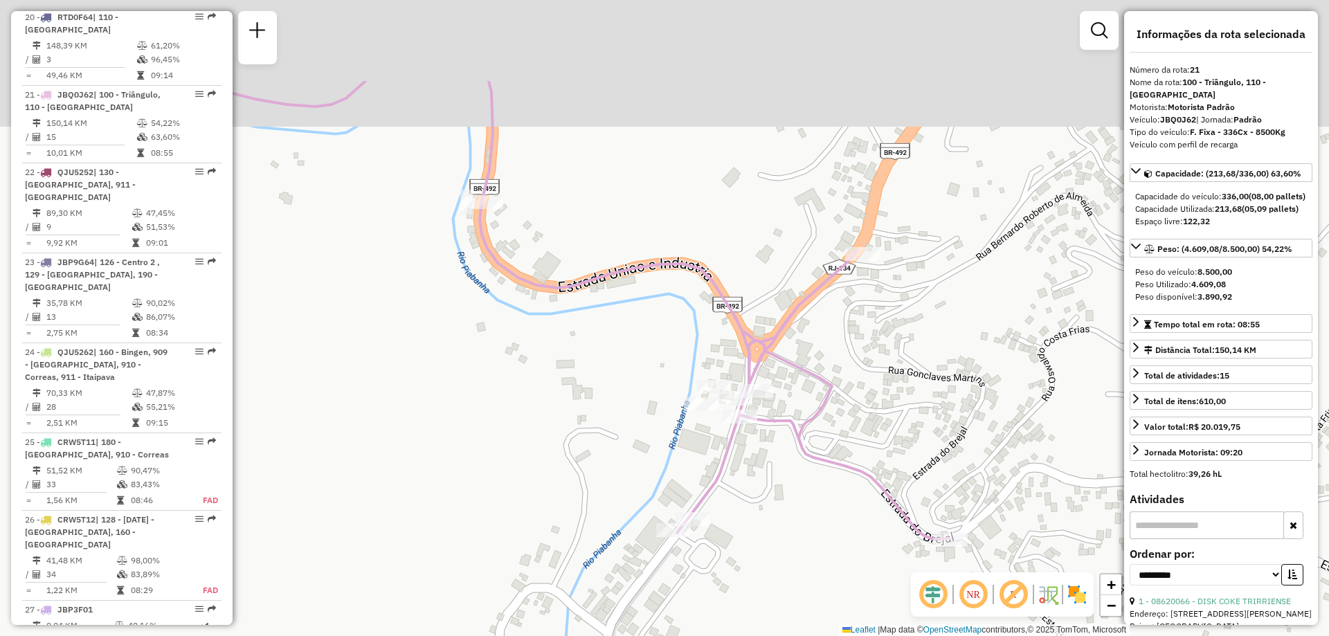
drag, startPoint x: 410, startPoint y: 87, endPoint x: 414, endPoint y: 271, distance: 184.2
click at [414, 271] on div "Janela de atendimento Grade de atendimento Capacidade Transportadoras Veículos …" at bounding box center [664, 318] width 1329 height 636
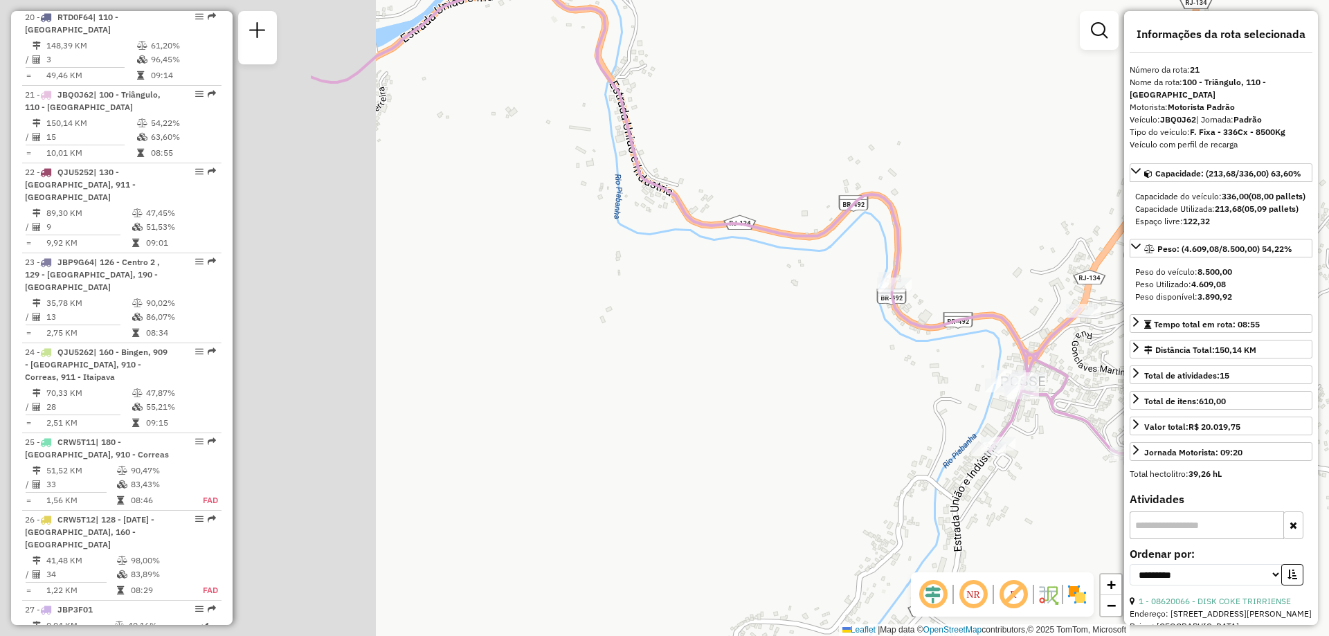
drag, startPoint x: 385, startPoint y: 287, endPoint x: 826, endPoint y: 316, distance: 441.8
click at [826, 316] on div "Janela de atendimento Grade de atendimento Capacidade Transportadoras Veículos …" at bounding box center [664, 318] width 1329 height 636
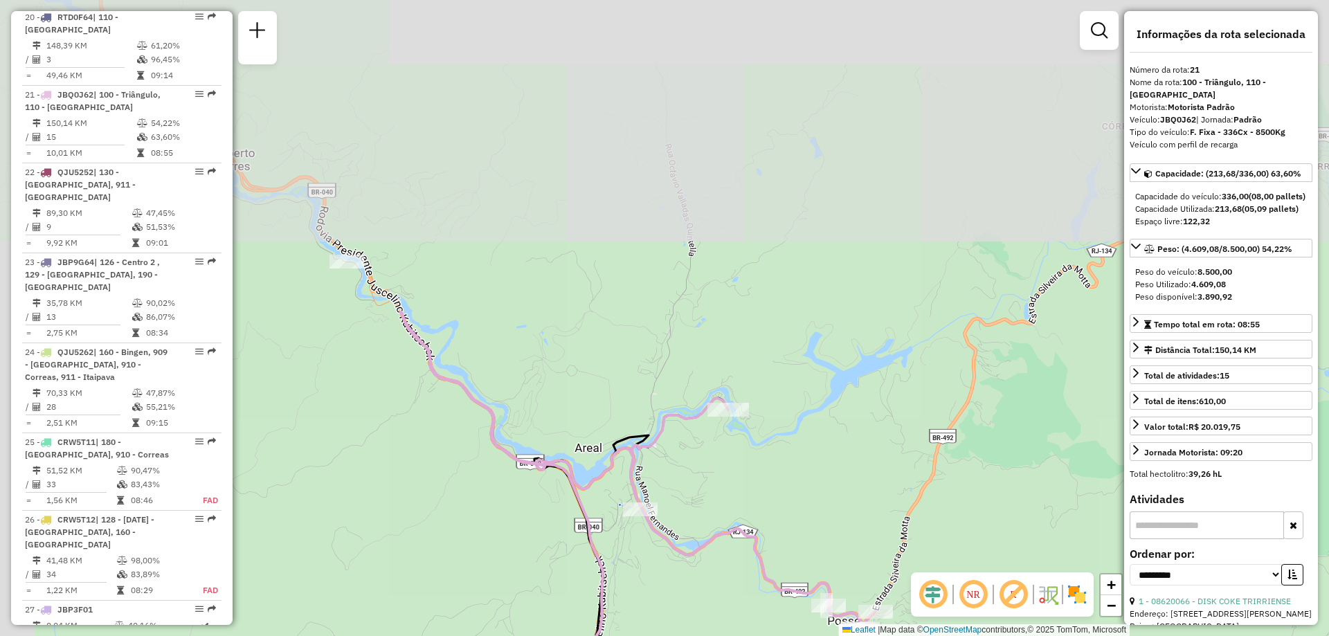
drag, startPoint x: 496, startPoint y: 244, endPoint x: 670, endPoint y: 622, distance: 416.2
click at [670, 622] on div "Janela de atendimento Grade de atendimento Capacidade Transportadoras Veículos …" at bounding box center [664, 318] width 1329 height 636
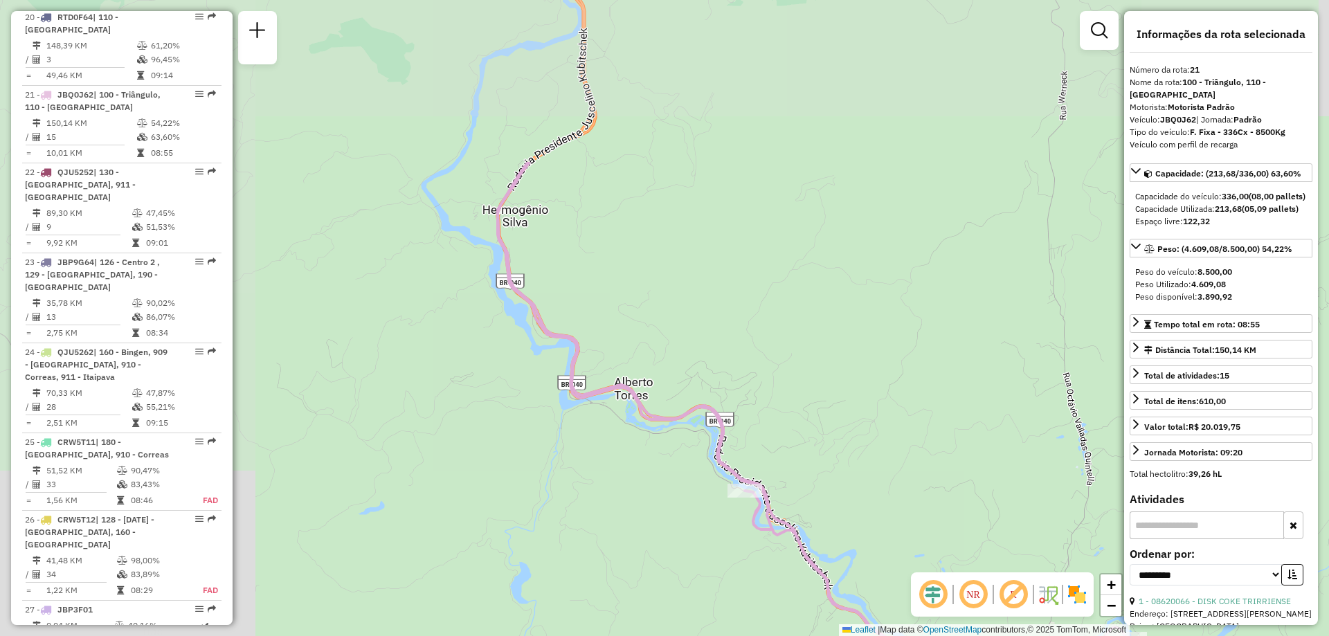
drag, startPoint x: 355, startPoint y: 141, endPoint x: 750, endPoint y: 367, distance: 455.1
click at [750, 367] on div "Janela de atendimento Grade de atendimento Capacidade Transportadoras Veículos …" at bounding box center [664, 318] width 1329 height 636
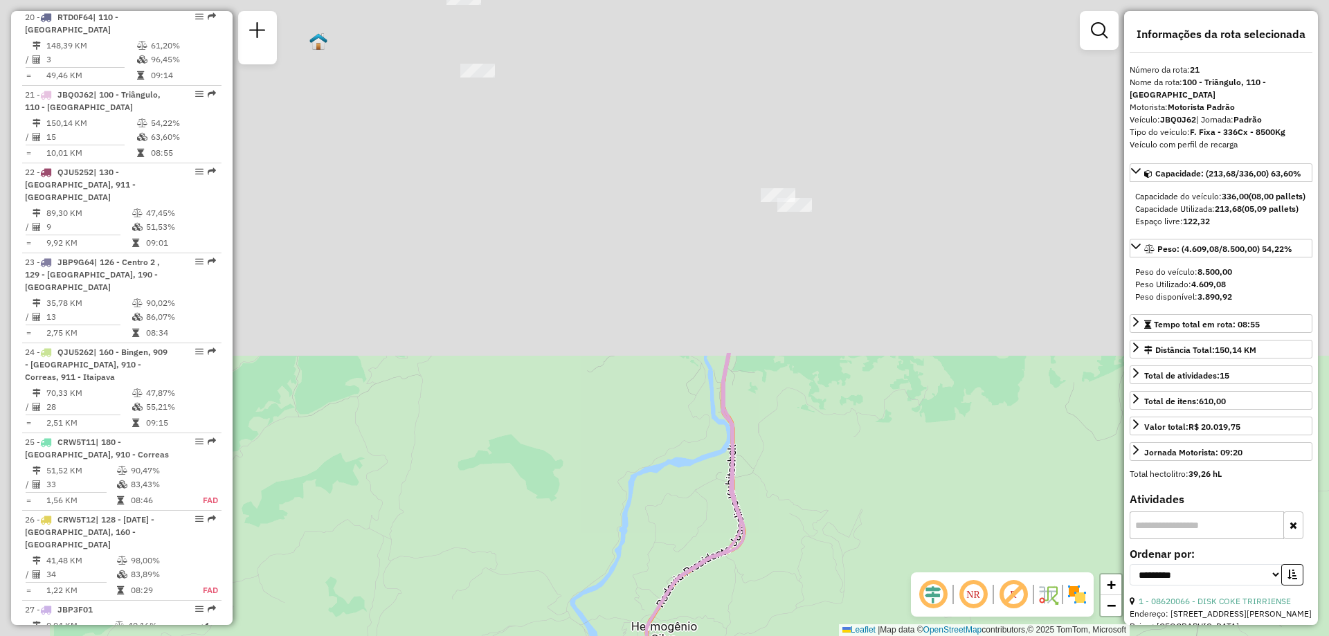
drag, startPoint x: 644, startPoint y: 100, endPoint x: 802, endPoint y: 547, distance: 474.2
click at [802, 547] on div "Janela de atendimento Grade de atendimento Capacidade Transportadoras Veículos …" at bounding box center [664, 318] width 1329 height 636
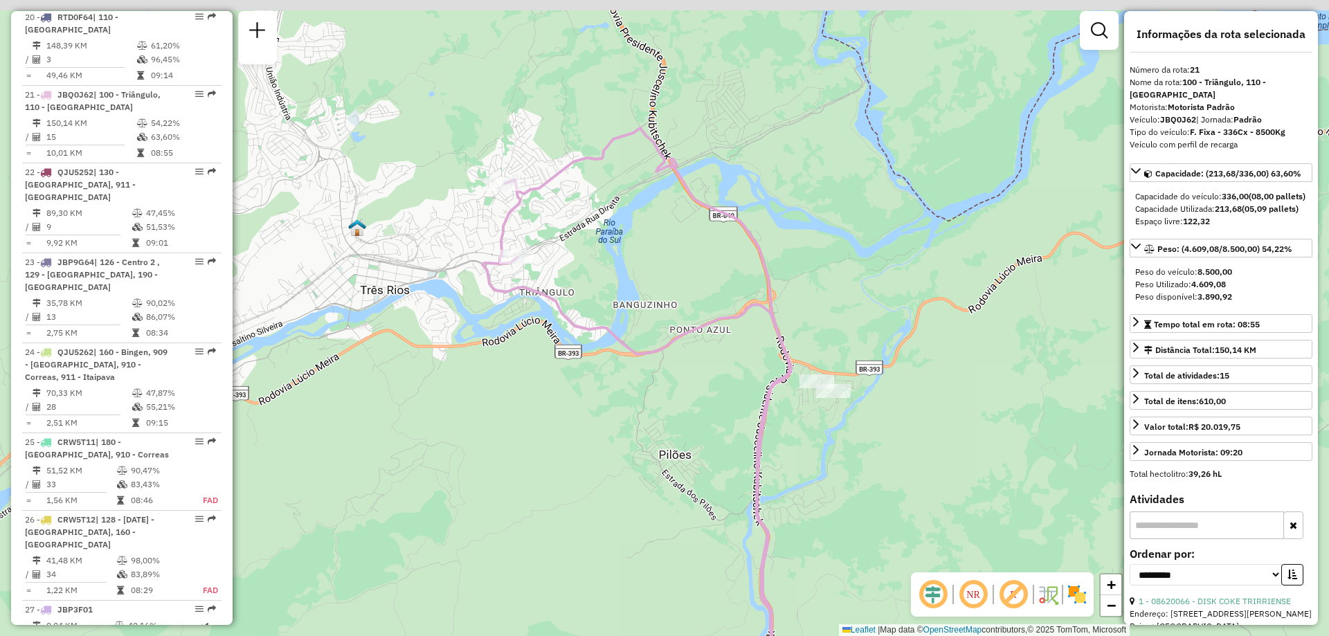
drag, startPoint x: 547, startPoint y: 254, endPoint x: 577, endPoint y: 410, distance: 158.6
click at [577, 410] on div "Janela de atendimento Grade de atendimento Capacidade Transportadoras Veículos …" at bounding box center [664, 318] width 1329 height 636
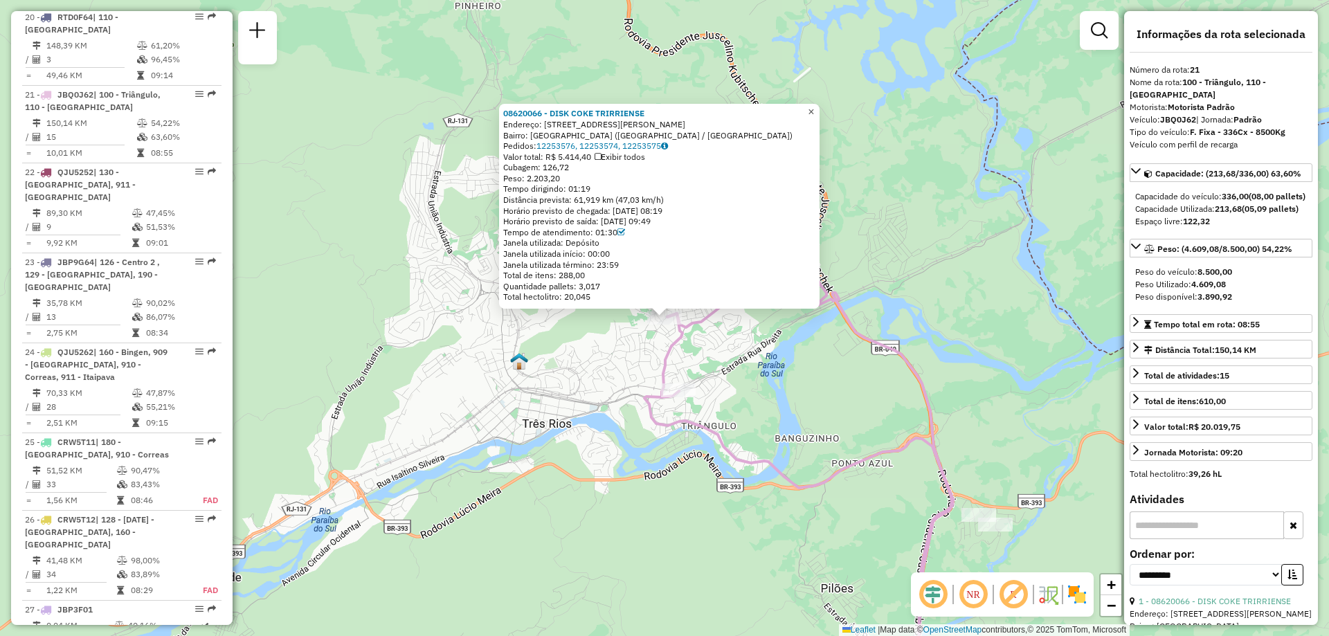
click at [814, 106] on span "×" at bounding box center [811, 112] width 6 height 12
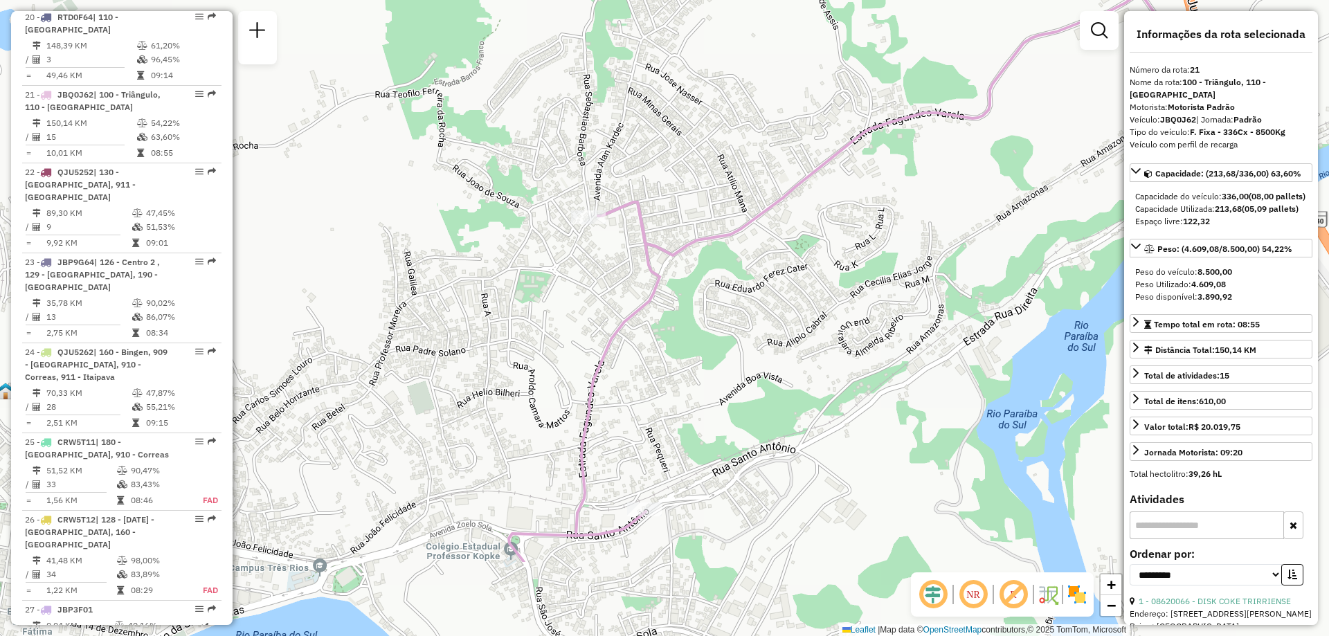
drag, startPoint x: 659, startPoint y: 472, endPoint x: 518, endPoint y: 333, distance: 198.2
click at [518, 333] on div "Janela de atendimento Grade de atendimento Capacidade Transportadoras Veículos …" at bounding box center [664, 318] width 1329 height 636
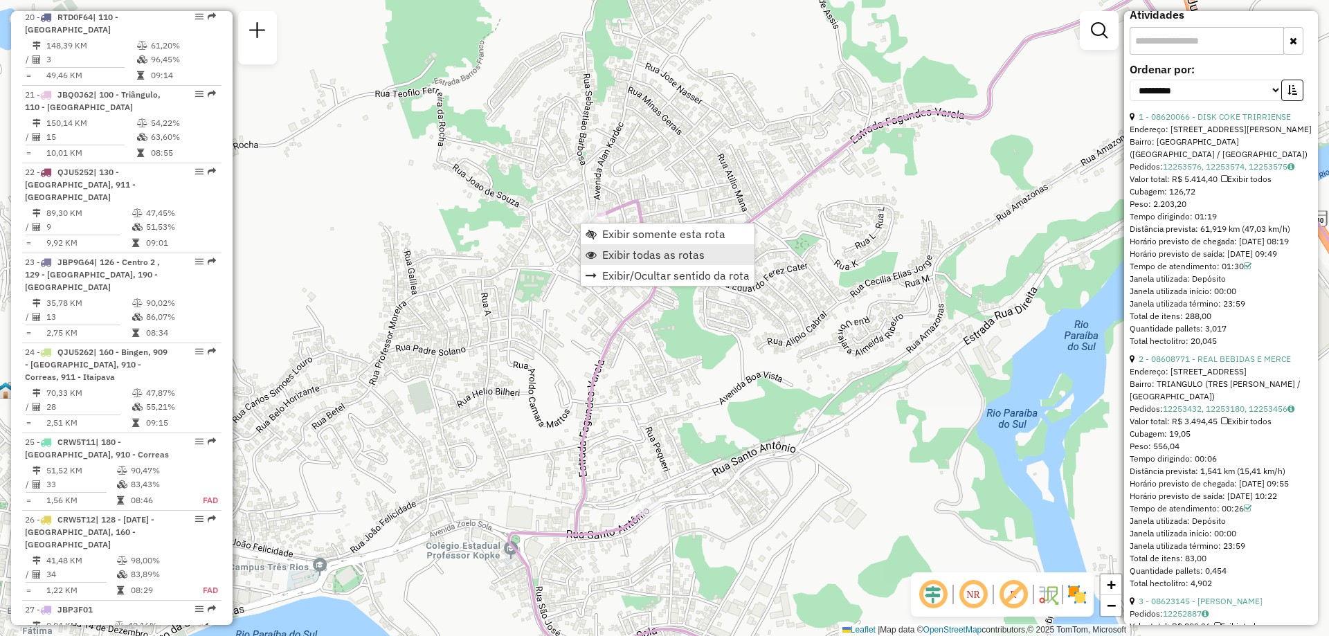
click at [615, 255] on span "Exibir todas as rotas" at bounding box center [653, 254] width 102 height 11
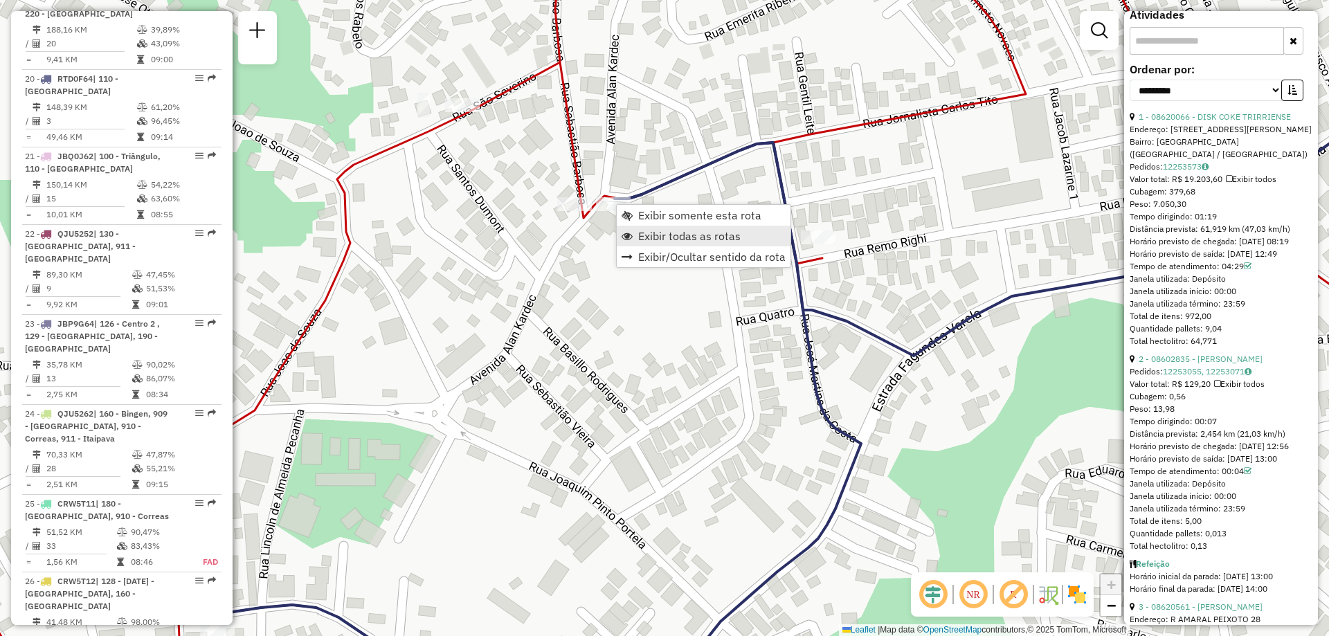
scroll to position [1946, 0]
click at [553, 334] on div "Janela de atendimento Grade de atendimento Capacidade Transportadoras Veículos …" at bounding box center [664, 318] width 1329 height 636
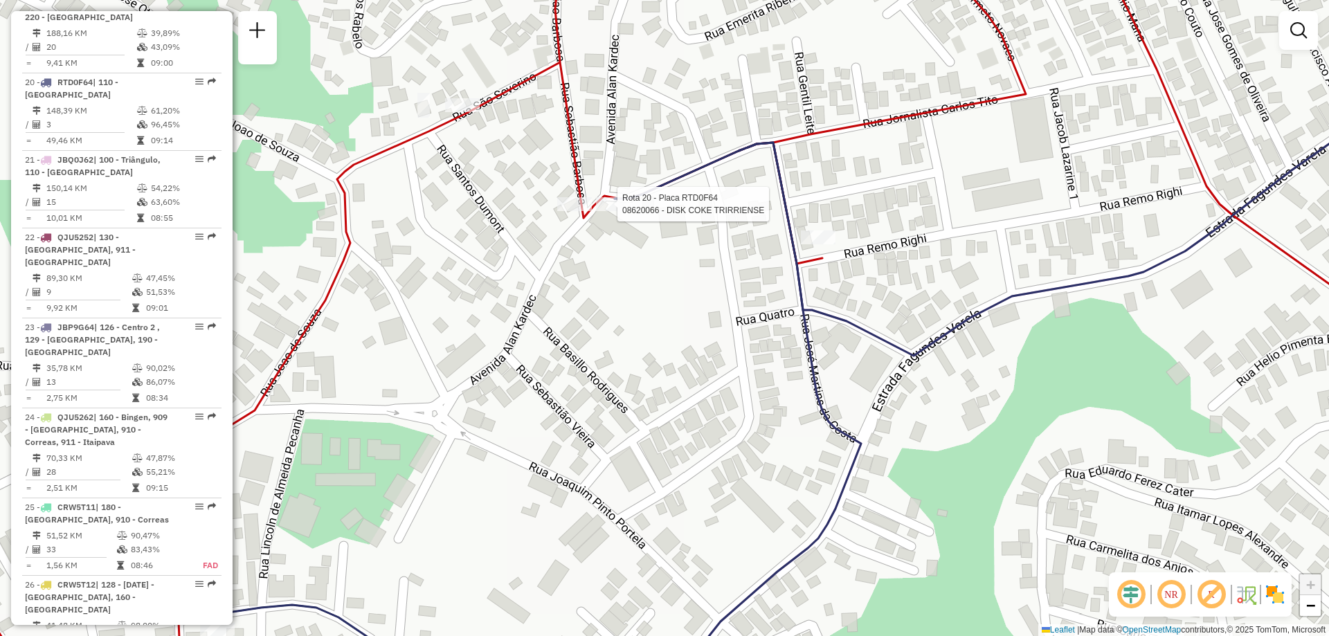
select select "**********"
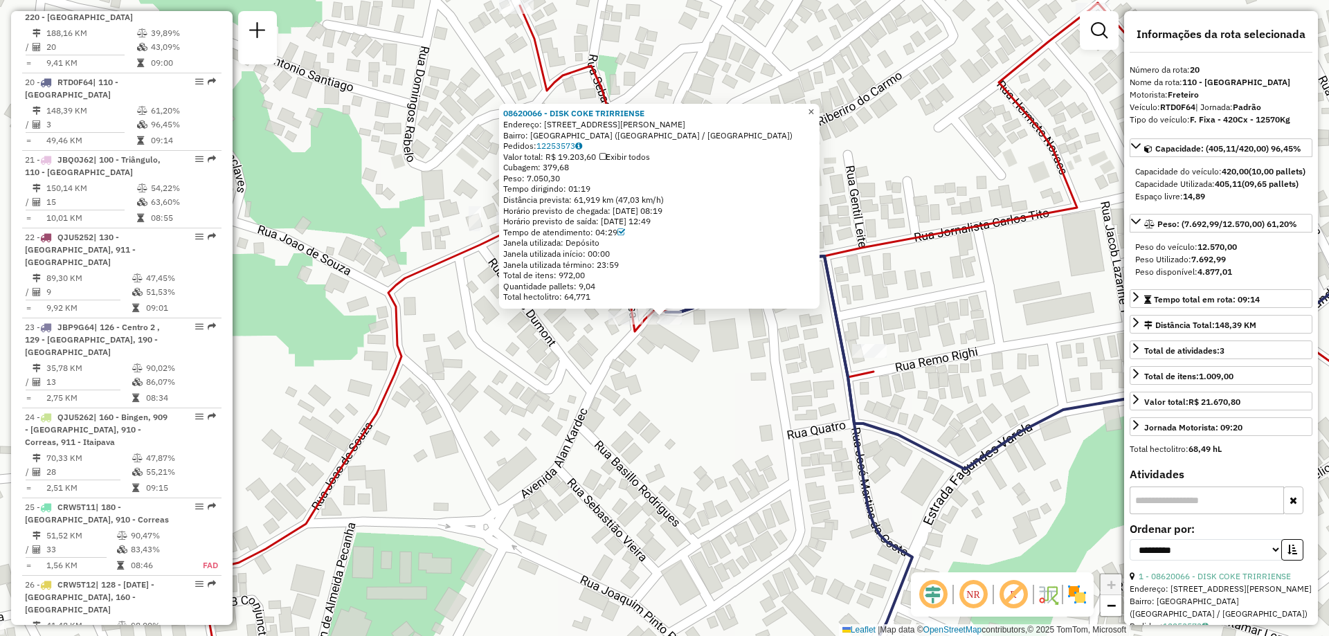
click at [814, 112] on span "×" at bounding box center [811, 112] width 6 height 12
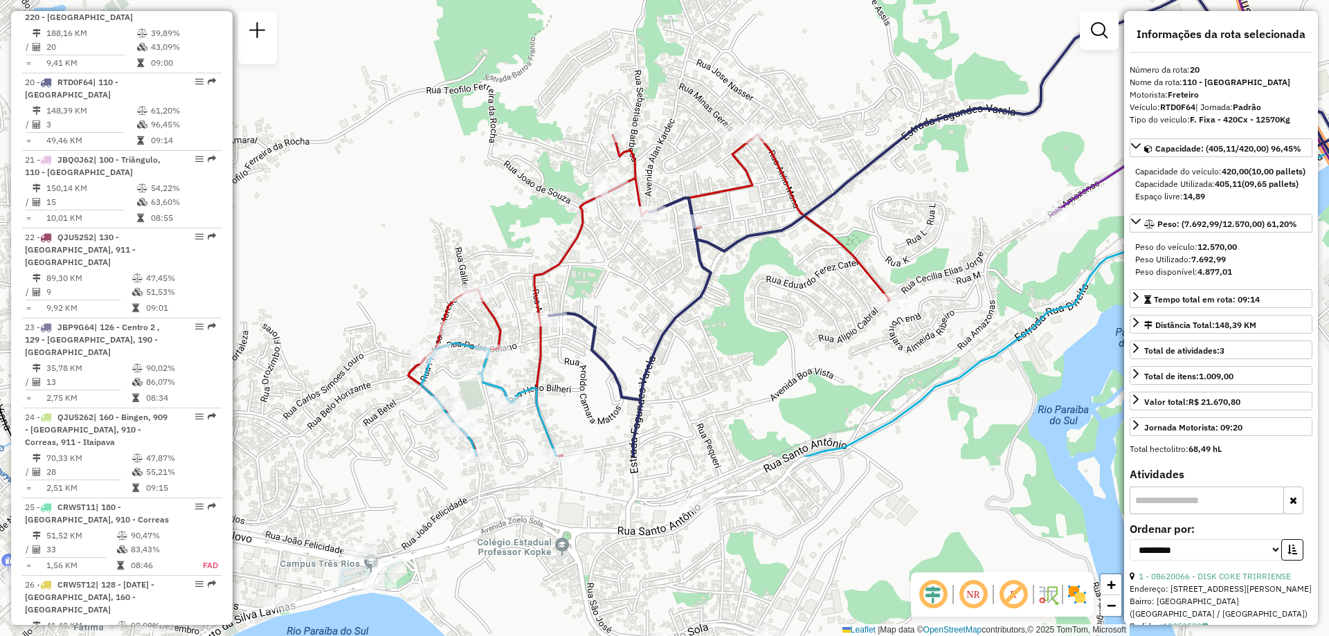
drag, startPoint x: 640, startPoint y: 531, endPoint x: 588, endPoint y: 288, distance: 248.6
click at [588, 288] on div "Janela de atendimento Grade de atendimento Capacidade Transportadoras Veículos …" at bounding box center [664, 318] width 1329 height 636
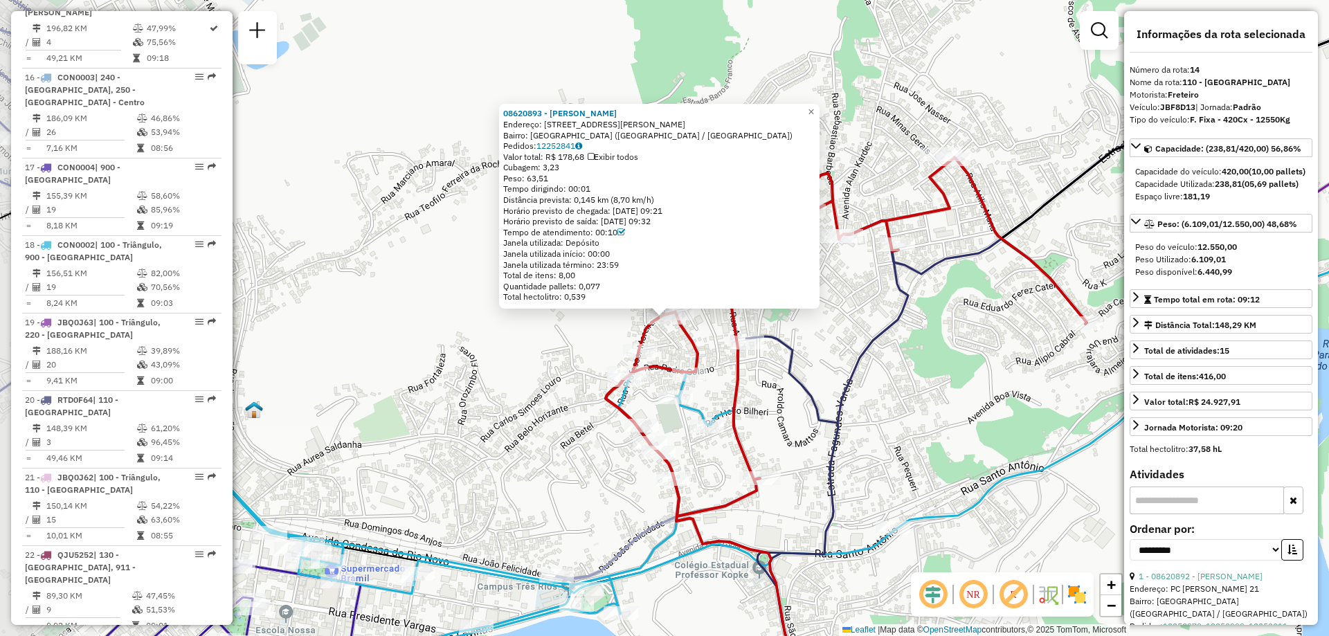
scroll to position [1493, 0]
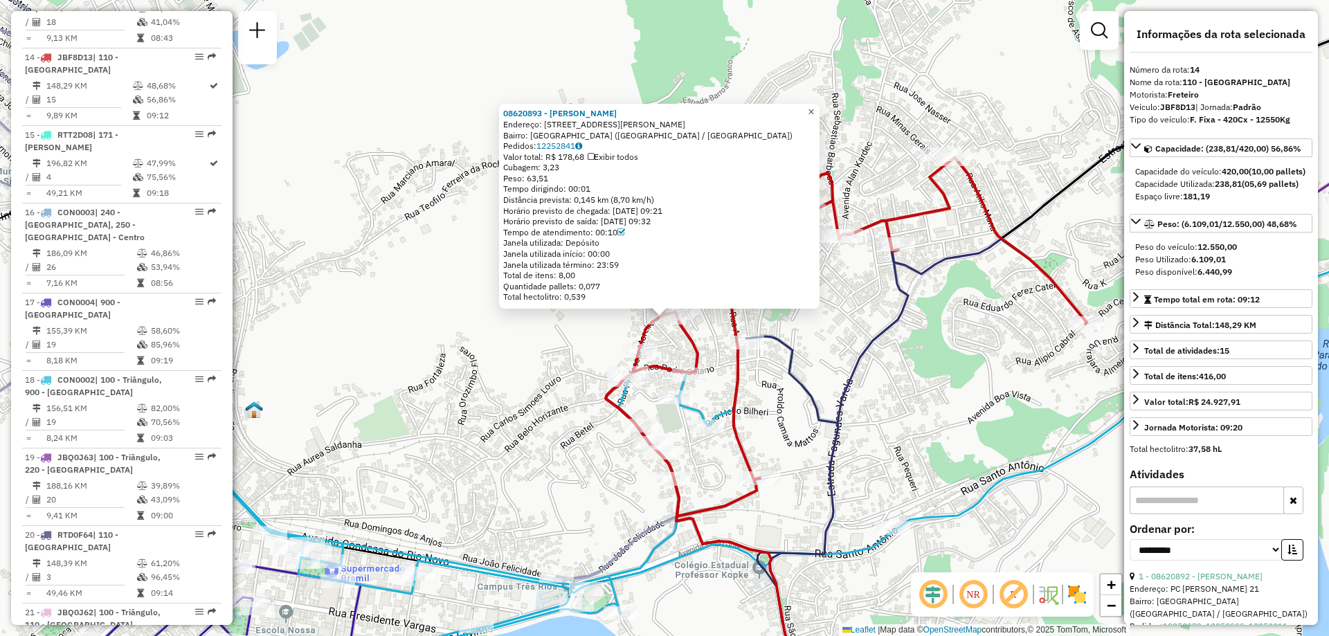
click at [814, 109] on span "×" at bounding box center [811, 112] width 6 height 12
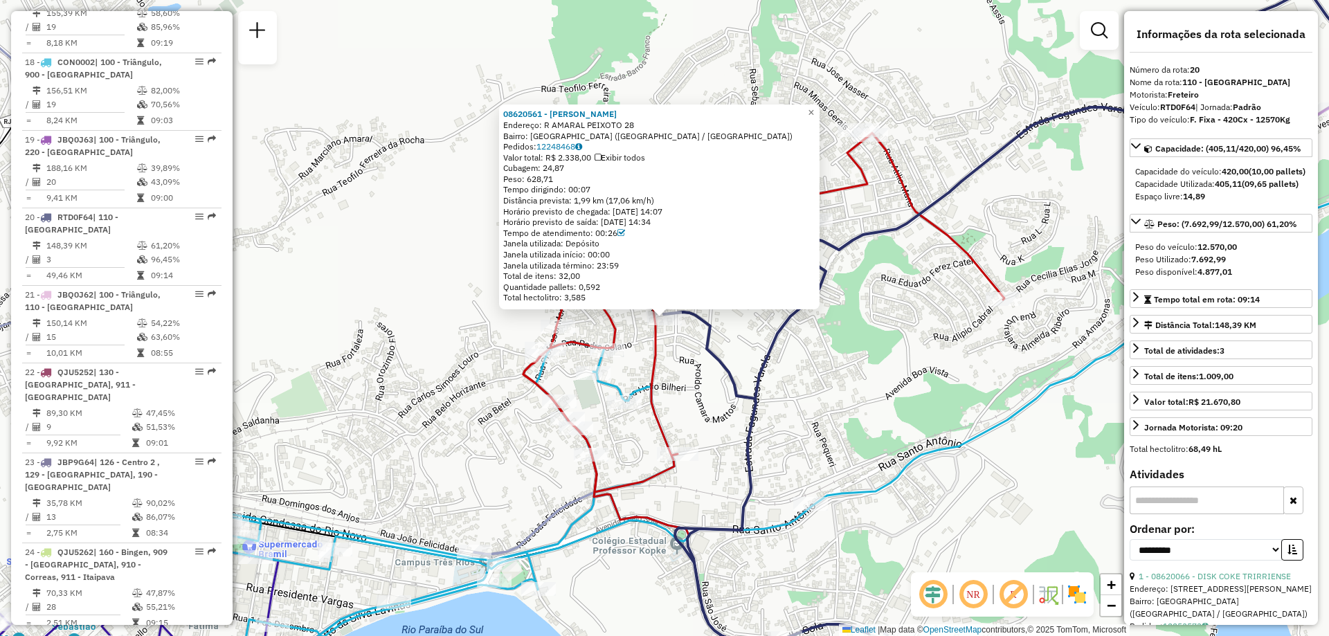
scroll to position [1946, 0]
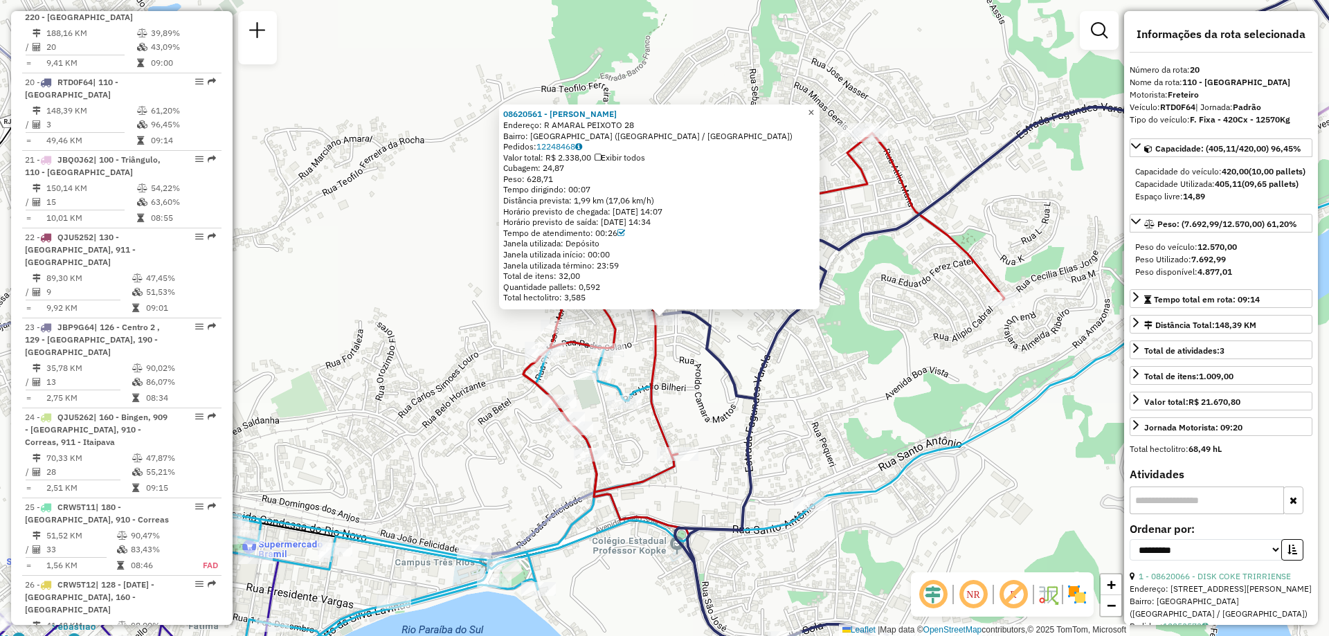
click at [814, 114] on span "×" at bounding box center [811, 113] width 6 height 12
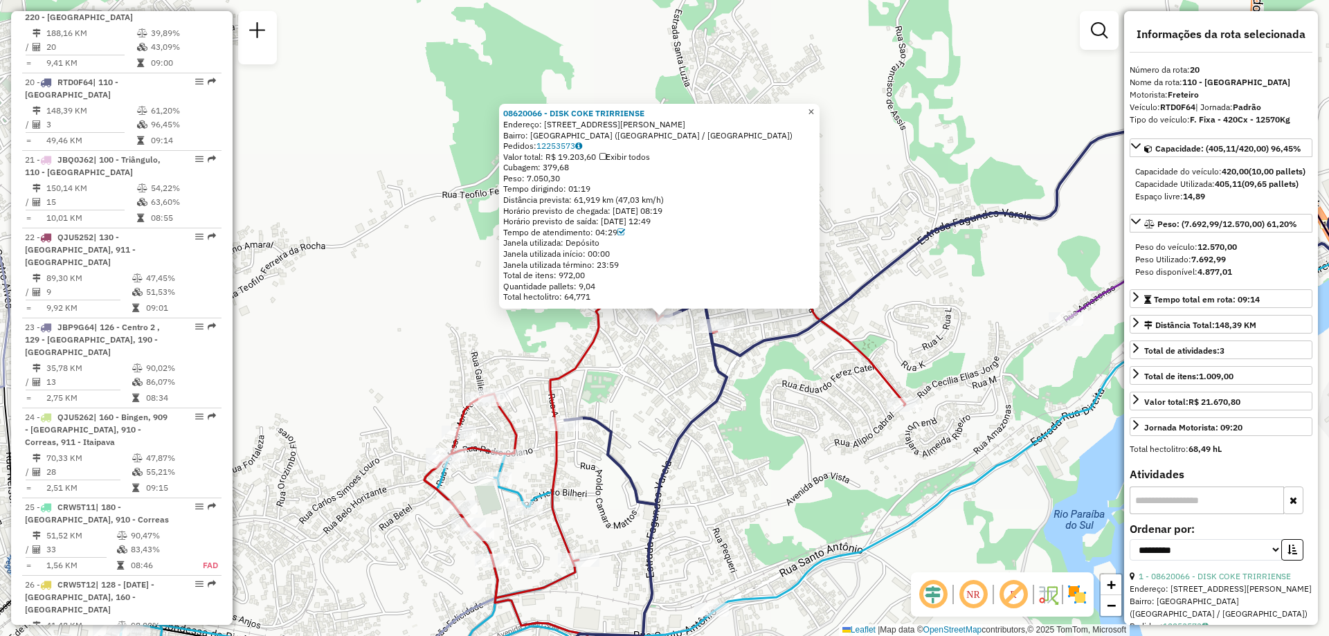
click at [814, 109] on span "×" at bounding box center [811, 112] width 6 height 12
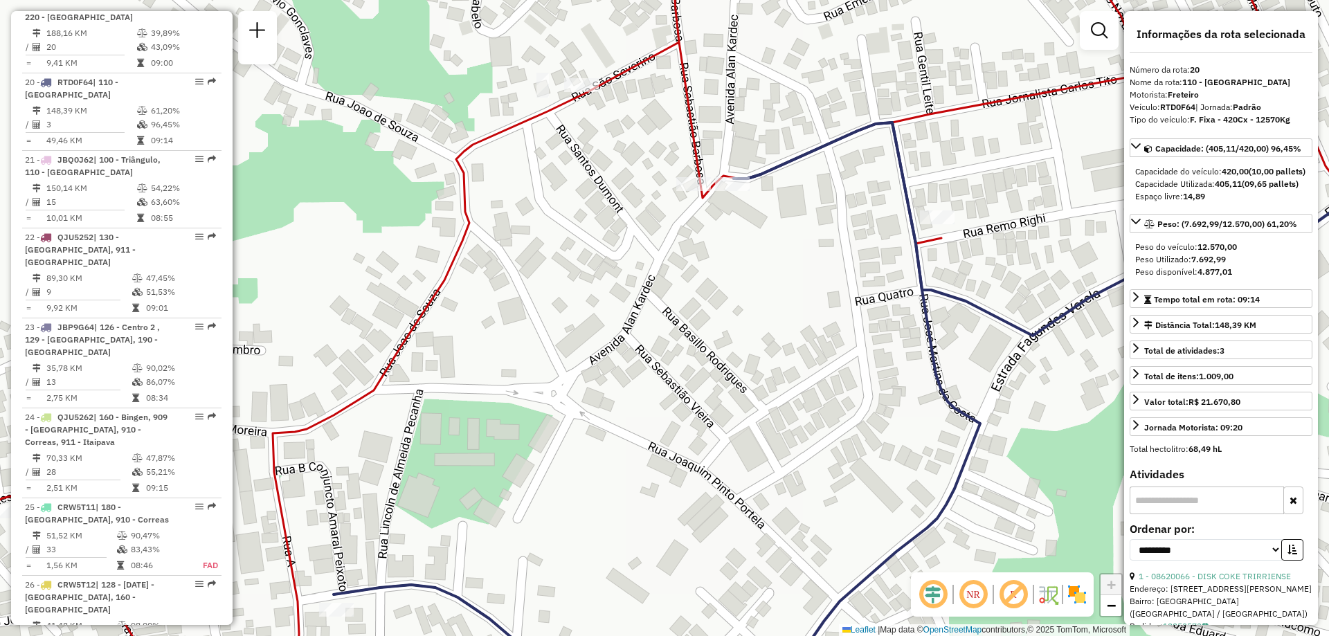
drag, startPoint x: 734, startPoint y: 265, endPoint x: 692, endPoint y: 314, distance: 64.3
click at [692, 314] on div "Janela de atendimento Grade de atendimento Capacidade Transportadoras Veículos …" at bounding box center [664, 318] width 1329 height 636
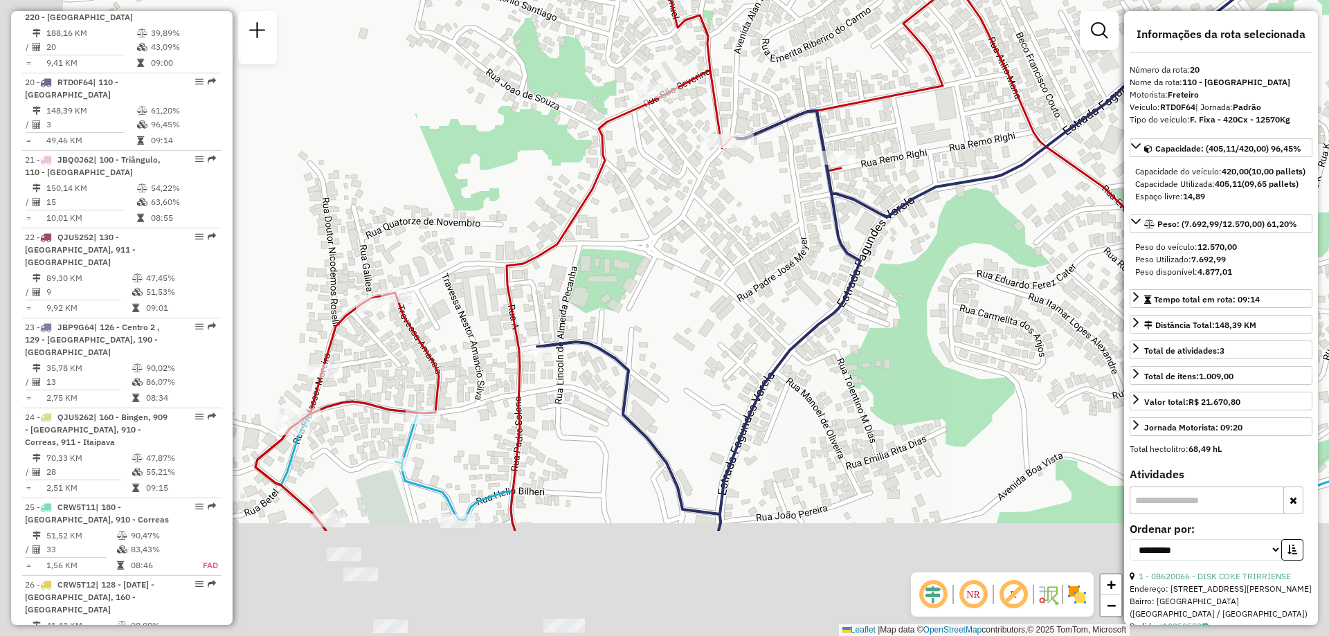
drag, startPoint x: 533, startPoint y: 467, endPoint x: 618, endPoint y: 273, distance: 212.3
click at [618, 273] on div "Janela de atendimento Grade de atendimento Capacidade Transportadoras Veículos …" at bounding box center [664, 318] width 1329 height 636
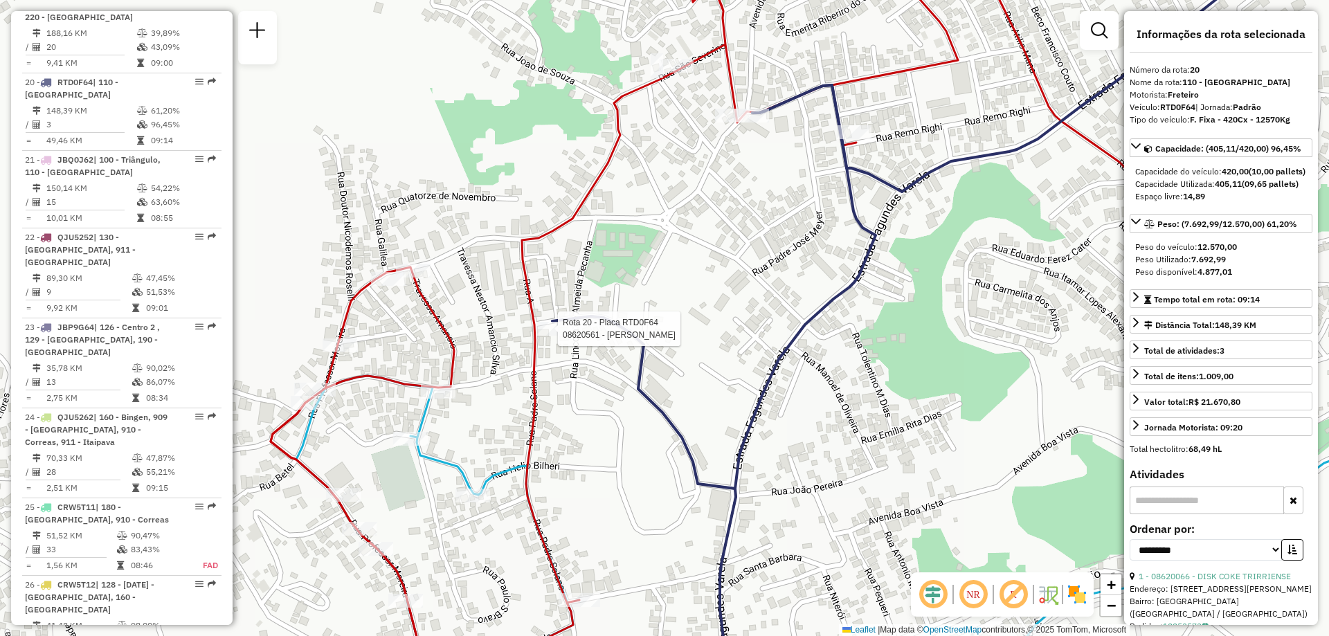
click at [548, 336] on div at bounding box center [553, 329] width 35 height 14
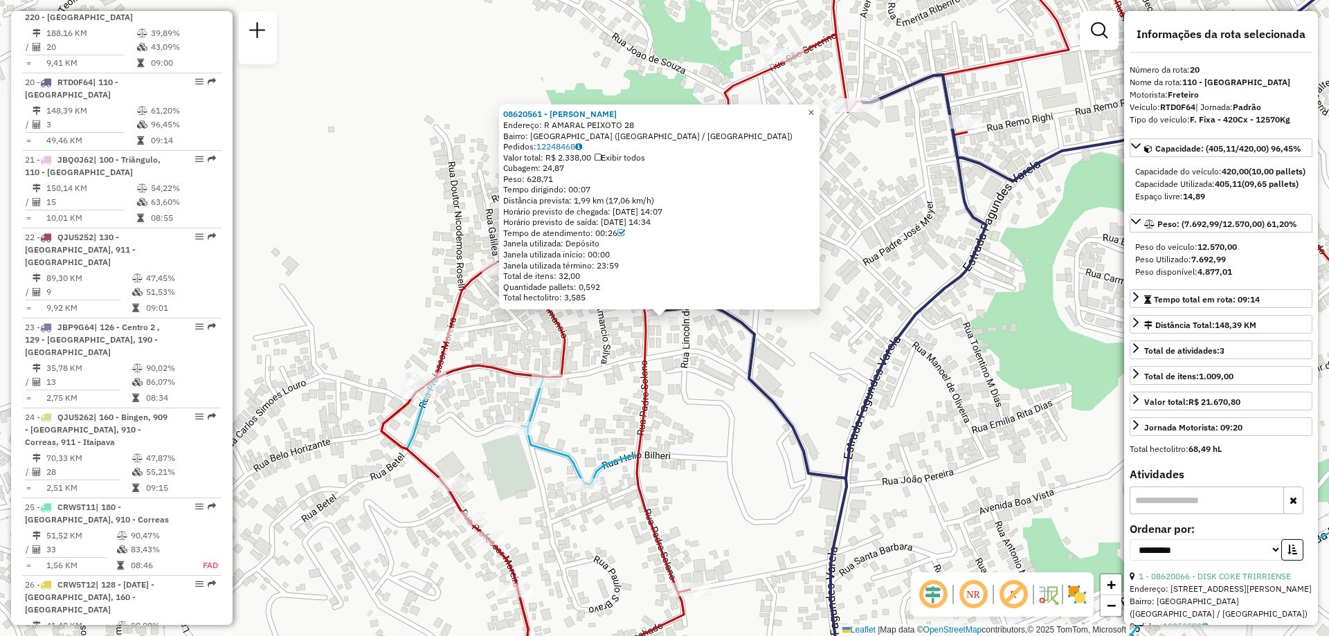
click at [815, 109] on link "×" at bounding box center [811, 113] width 17 height 17
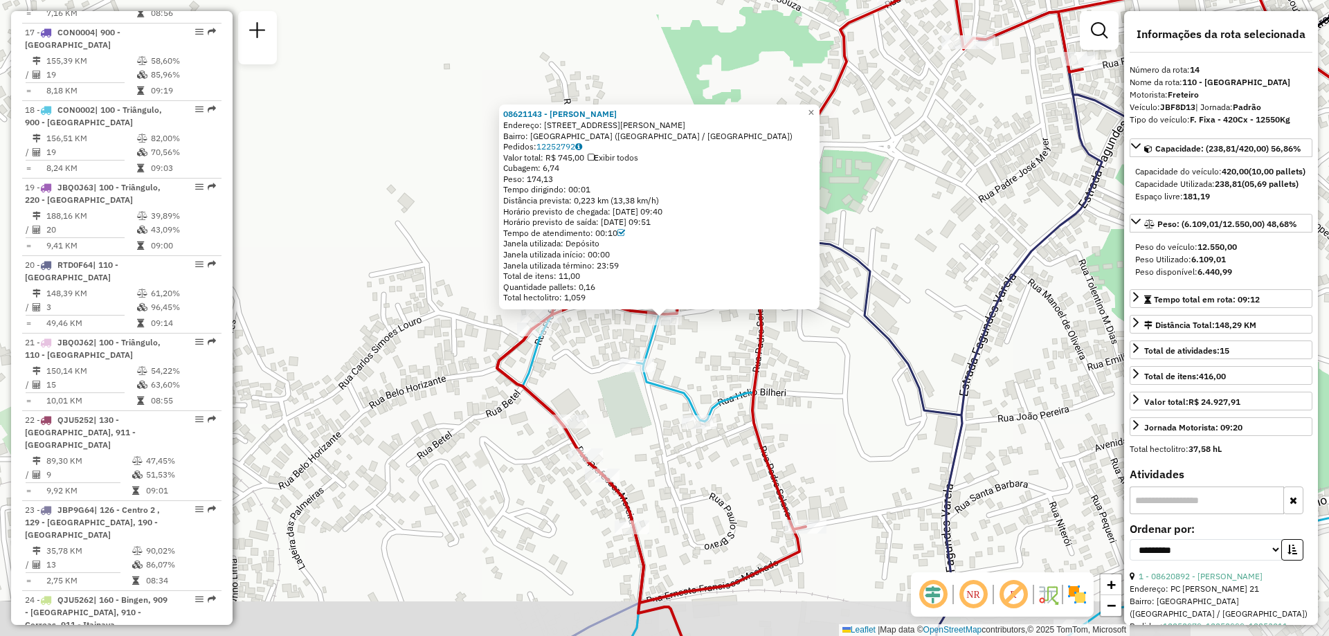
scroll to position [1493, 0]
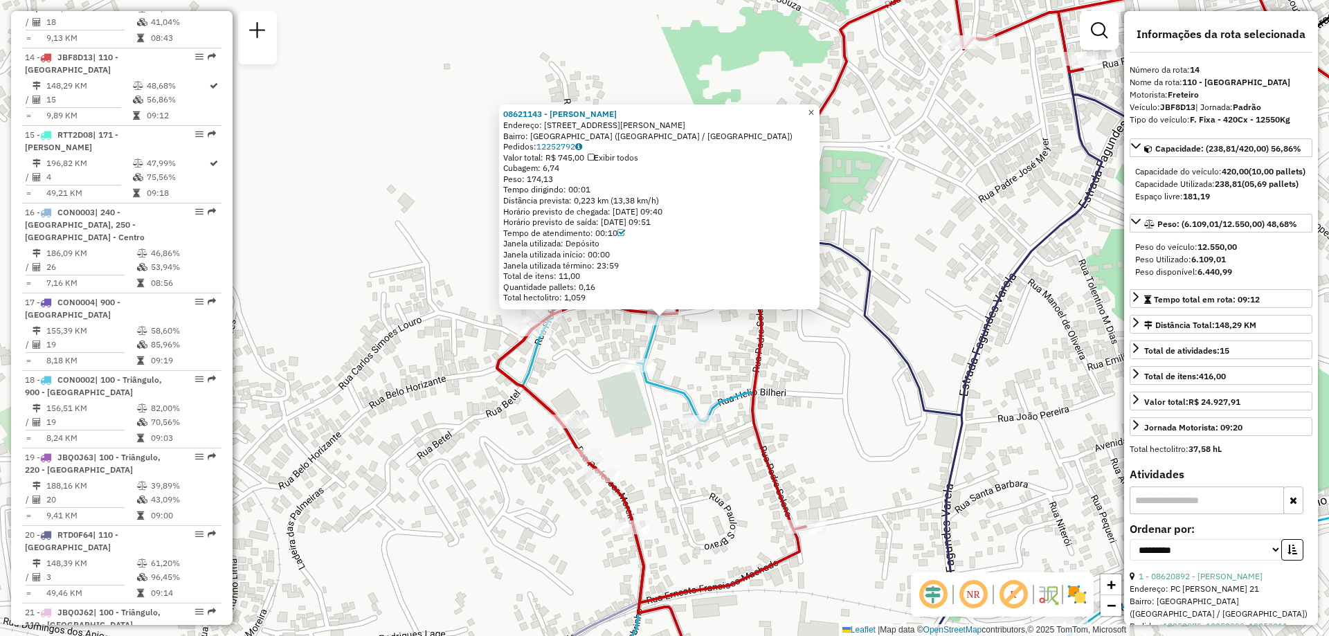
click at [815, 105] on link "×" at bounding box center [811, 113] width 17 height 17
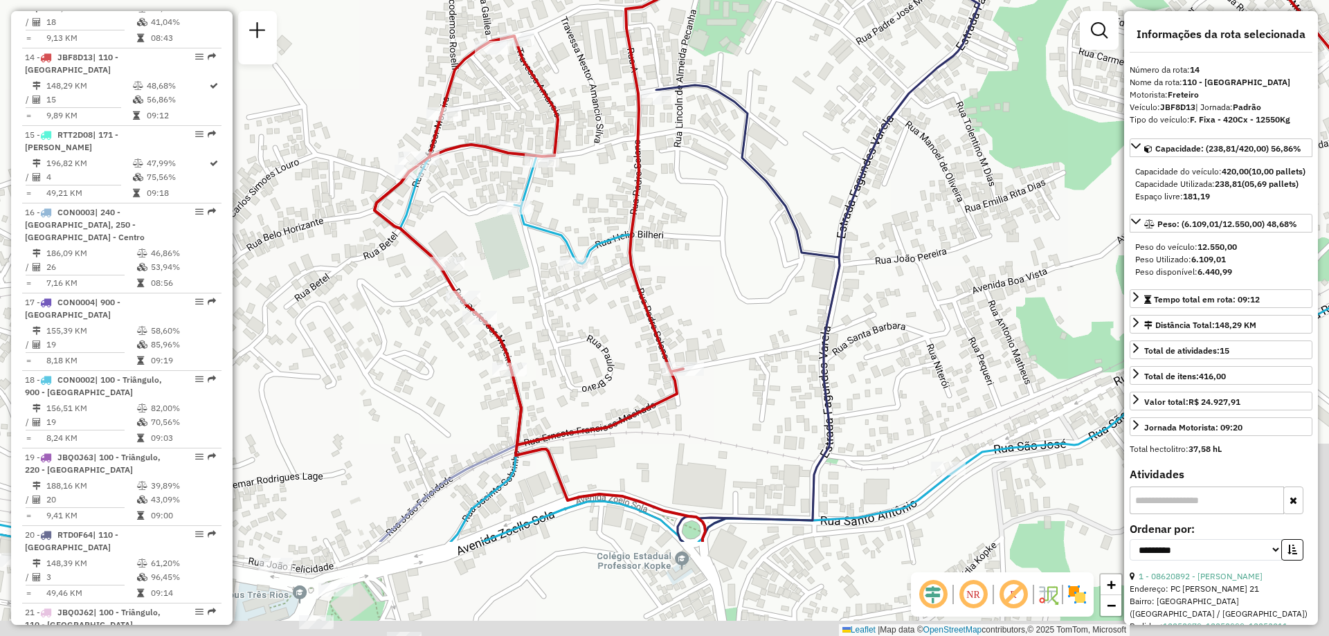
drag, startPoint x: 811, startPoint y: 382, endPoint x: 688, endPoint y: 224, distance: 199.8
click at [688, 224] on div "Janela de atendimento Grade de atendimento Capacidade Transportadoras Veículos …" at bounding box center [664, 318] width 1329 height 636
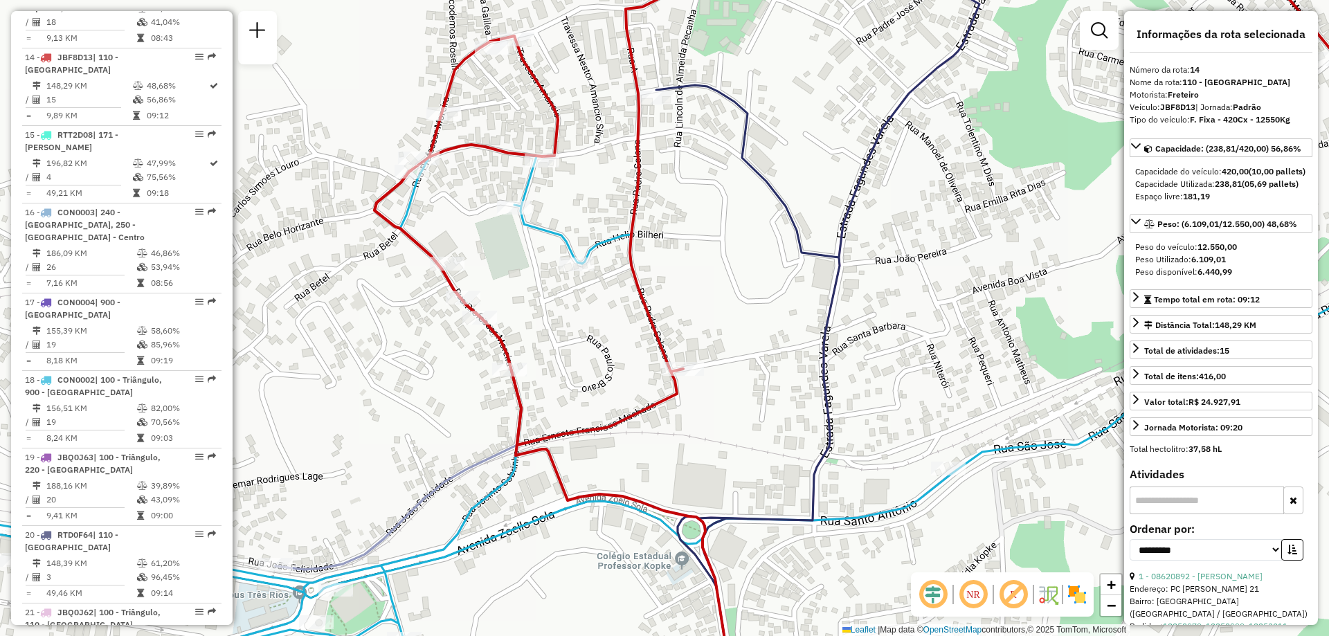
click at [574, 257] on icon at bounding box center [664, 422] width 1595 height 555
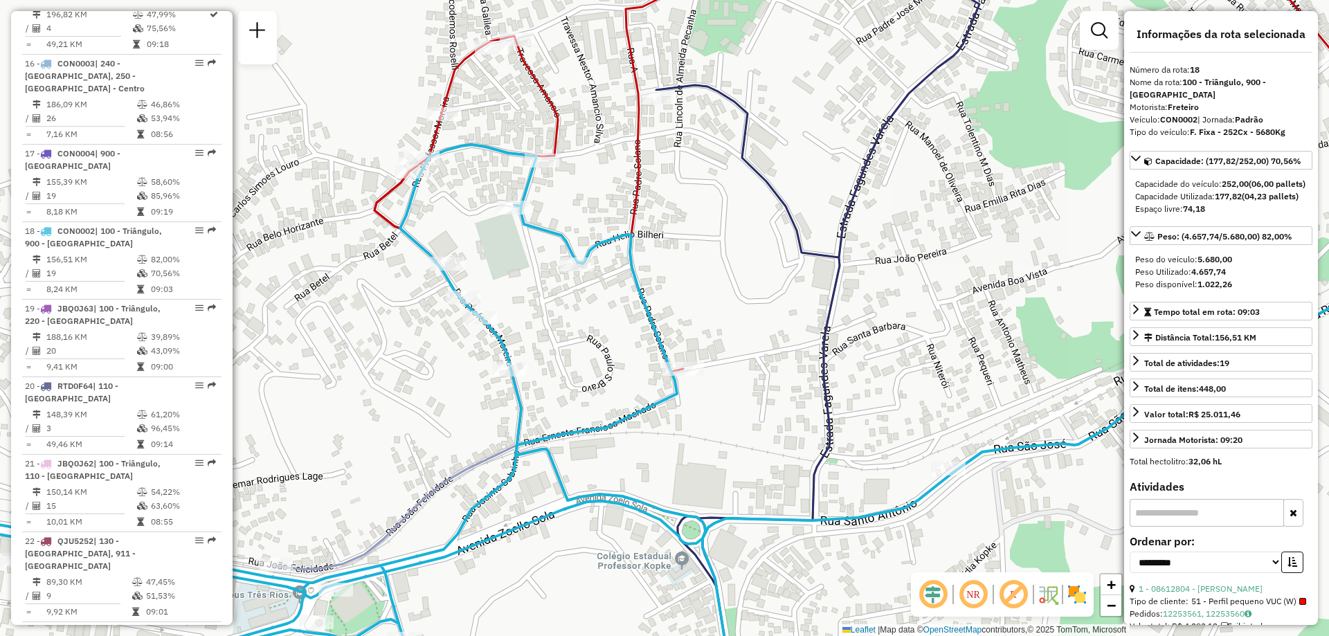
scroll to position [1791, 0]
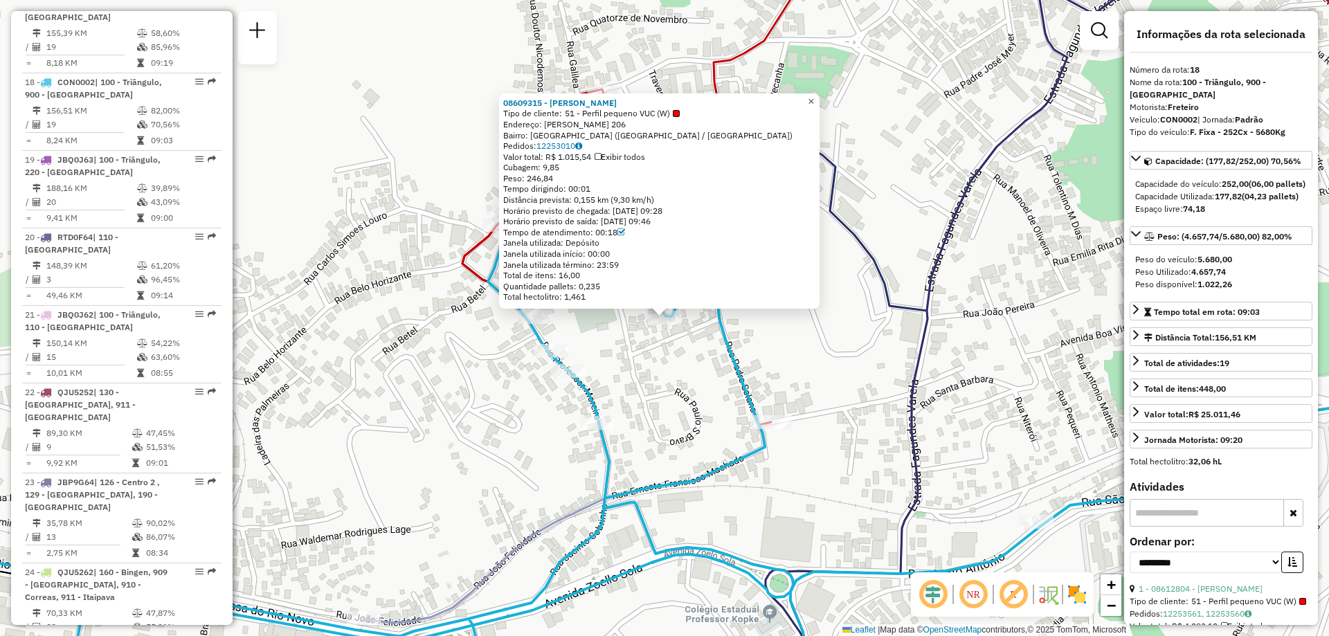
click at [814, 96] on span "×" at bounding box center [811, 102] width 6 height 12
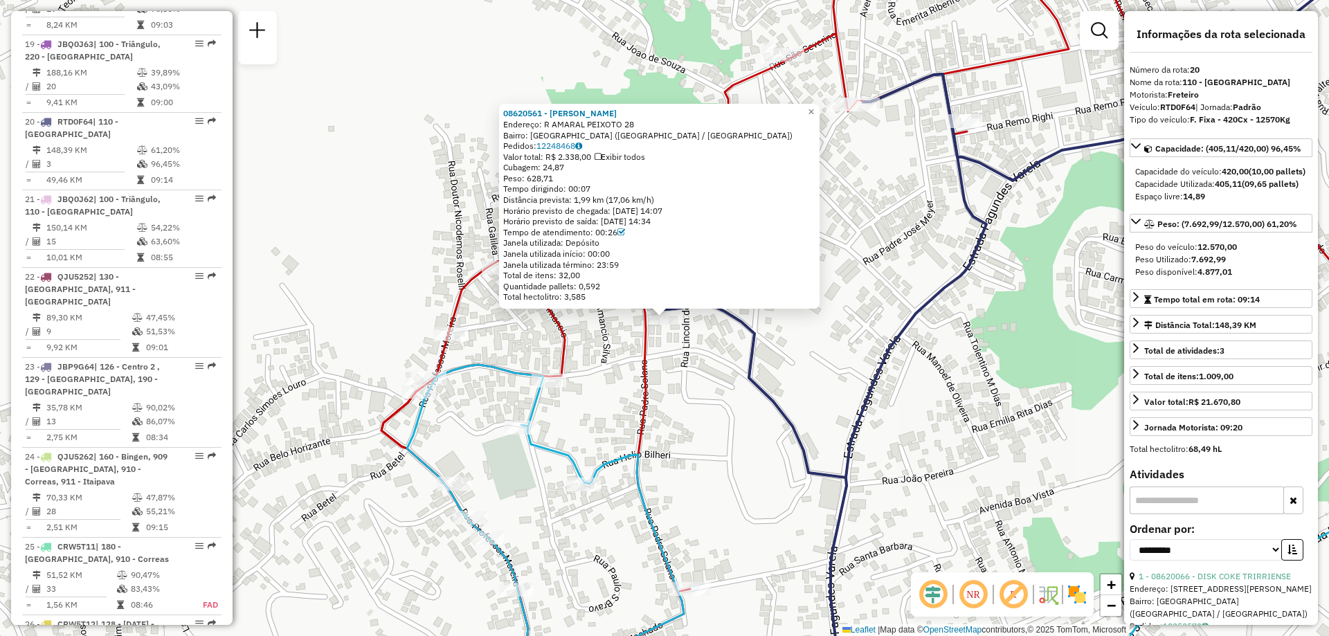
scroll to position [1946, 0]
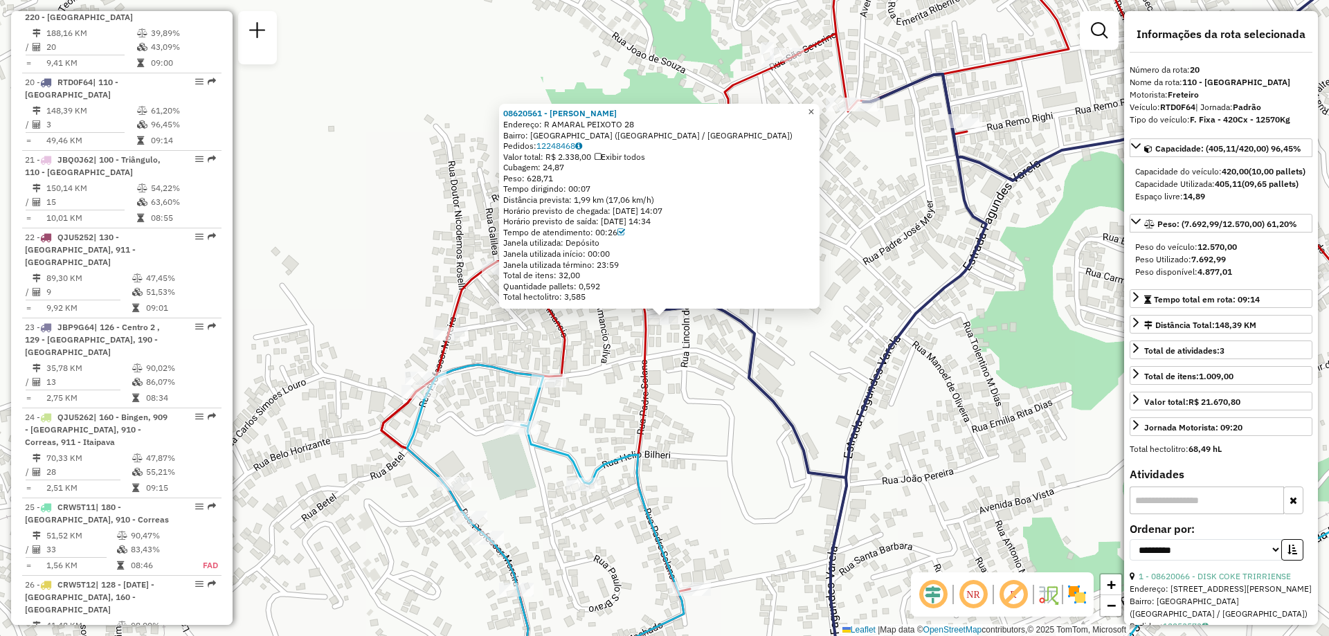
click at [814, 107] on span "×" at bounding box center [811, 112] width 6 height 12
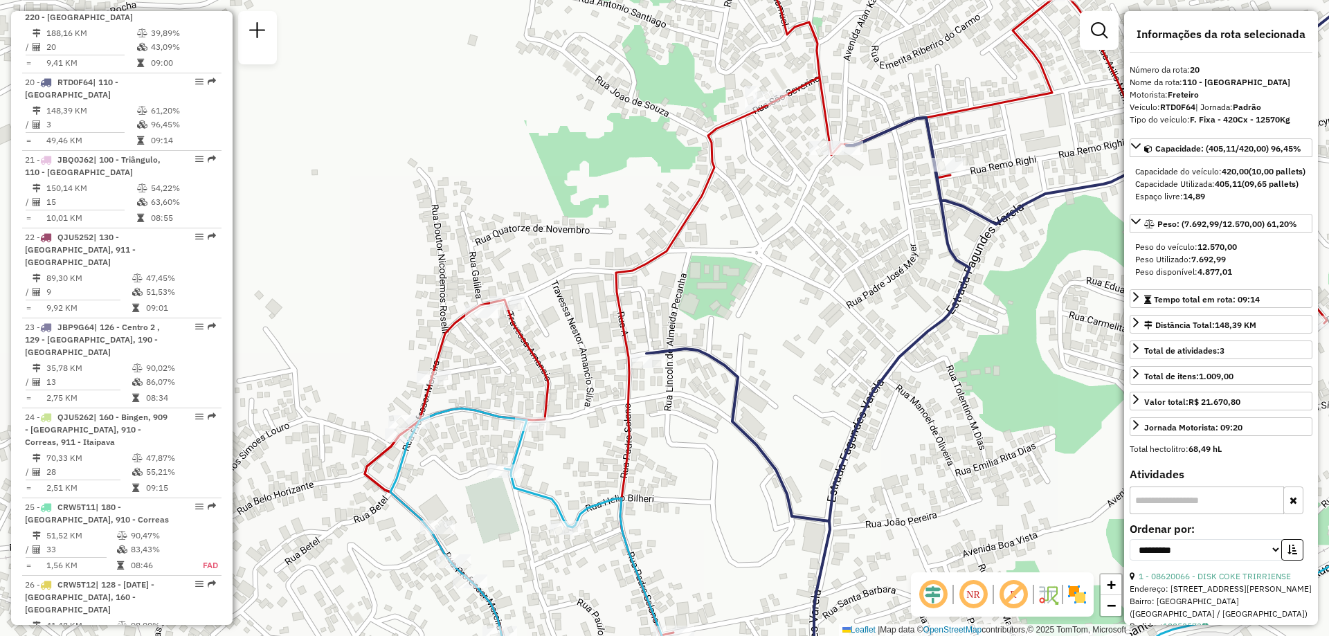
drag, startPoint x: 852, startPoint y: 201, endPoint x: 829, endPoint y: 255, distance: 58.0
click at [829, 255] on div "Janela de atendimento Grade de atendimento Capacidade Transportadoras Veículos …" at bounding box center [664, 318] width 1329 height 636
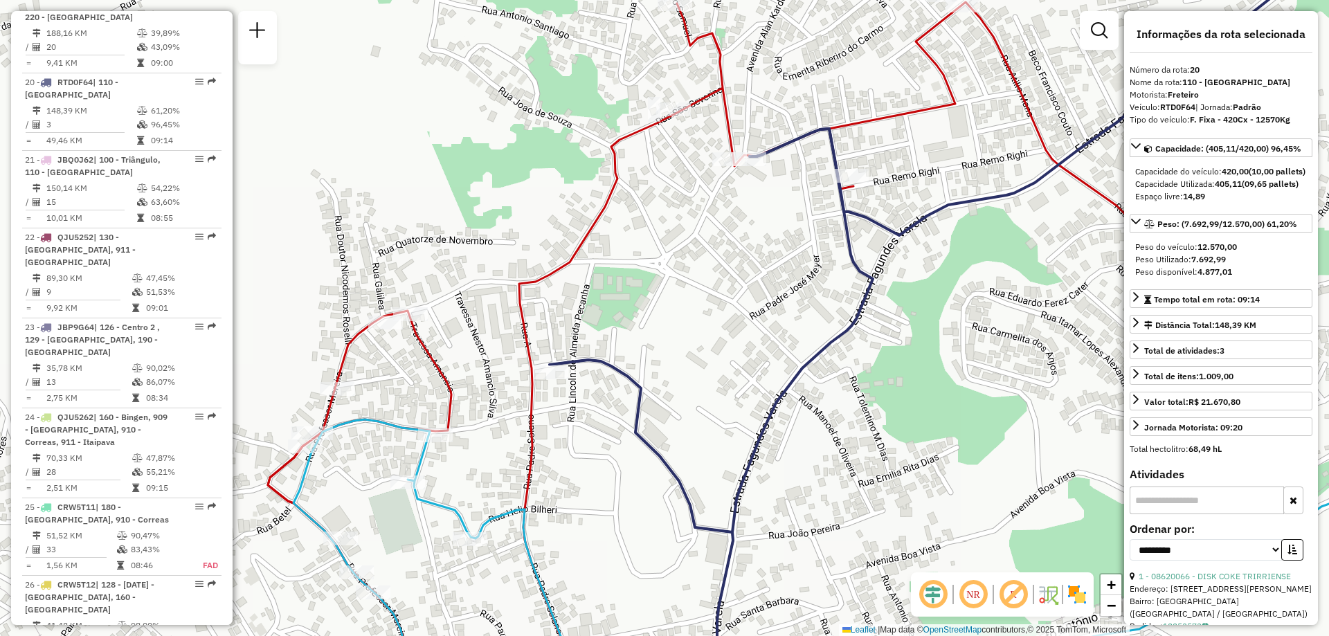
drag, startPoint x: 819, startPoint y: 287, endPoint x: 728, endPoint y: 289, distance: 90.7
click at [728, 289] on div "Janela de atendimento Grade de atendimento Capacidade Transportadoras Veículos …" at bounding box center [664, 318] width 1329 height 636
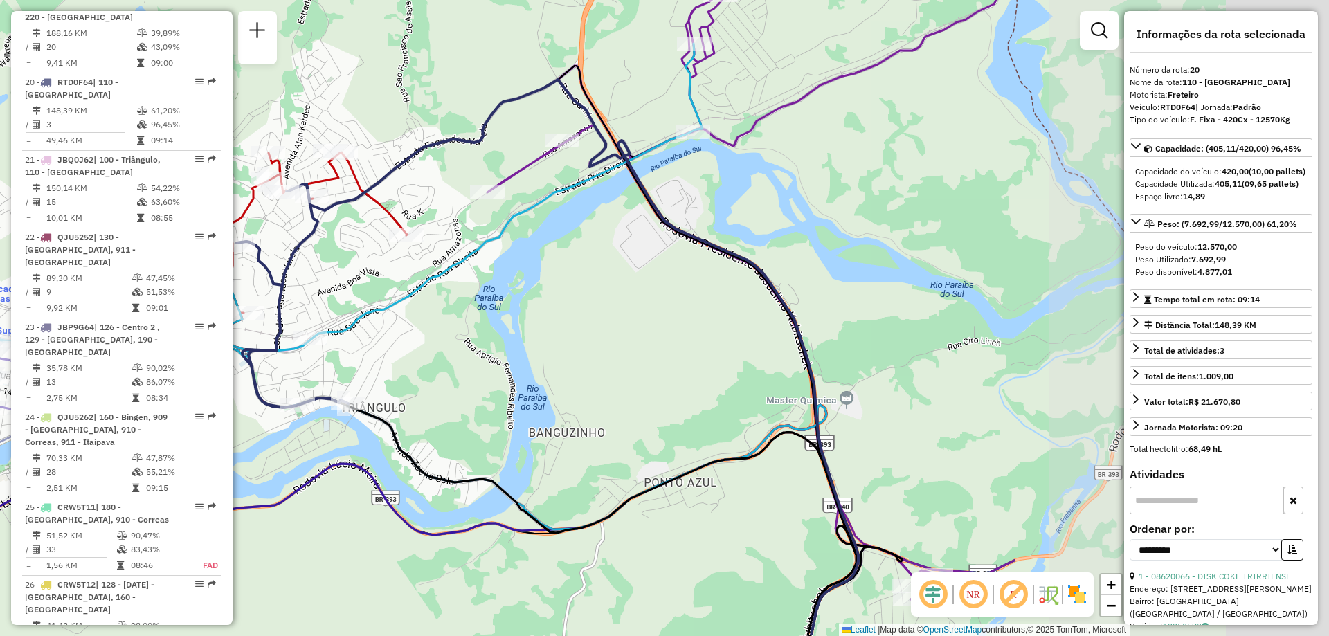
drag, startPoint x: 928, startPoint y: 465, endPoint x: 404, endPoint y: 386, distance: 530.0
click at [404, 386] on div "Janela de atendimento Grade de atendimento Capacidade Transportadoras Veículos …" at bounding box center [664, 318] width 1329 height 636
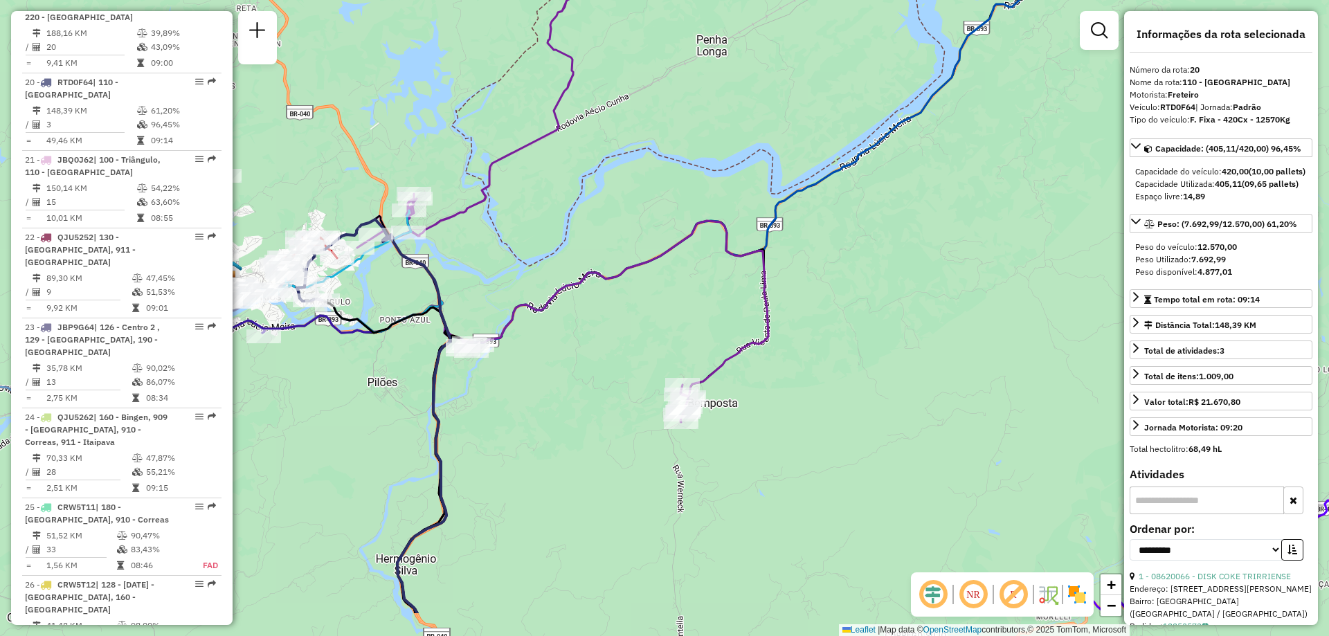
drag, startPoint x: 684, startPoint y: 502, endPoint x: 624, endPoint y: 415, distance: 105.0
click at [624, 415] on div "Janela de atendimento Grade de atendimento Capacidade Transportadoras Veículos …" at bounding box center [664, 318] width 1329 height 636
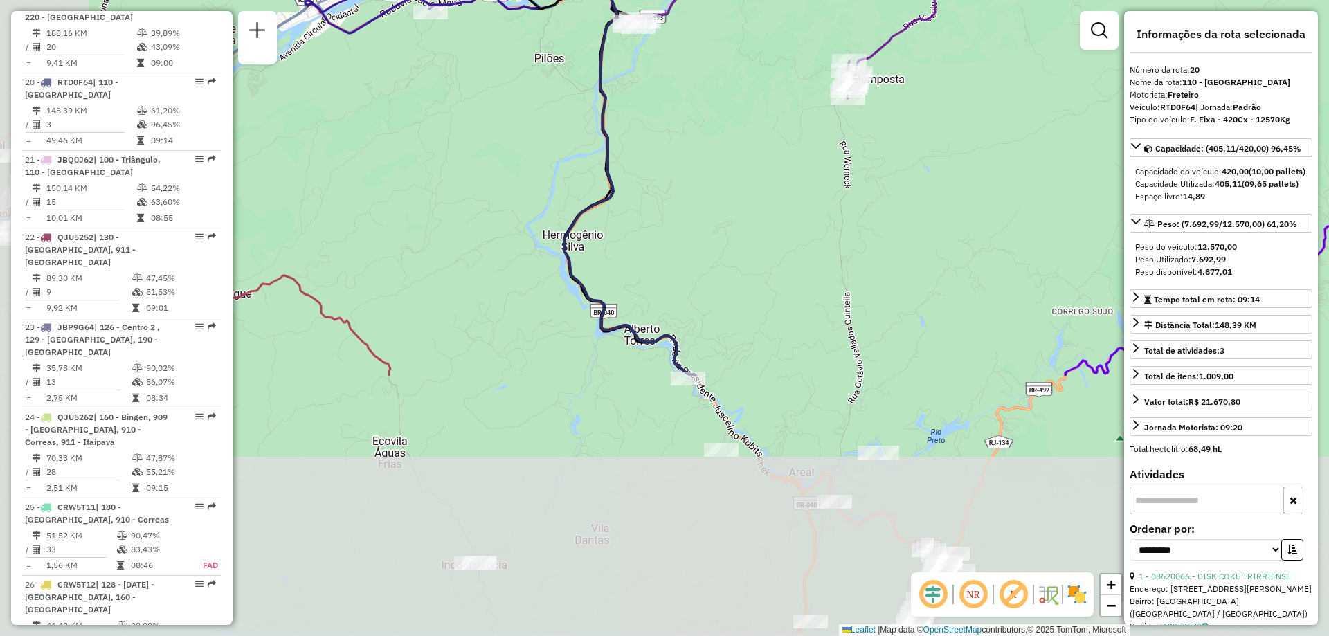
drag, startPoint x: 546, startPoint y: 451, endPoint x: 717, endPoint y: 118, distance: 374.9
click at [717, 118] on div "Janela de atendimento Grade de atendimento Capacidade Transportadoras Veículos …" at bounding box center [664, 318] width 1329 height 636
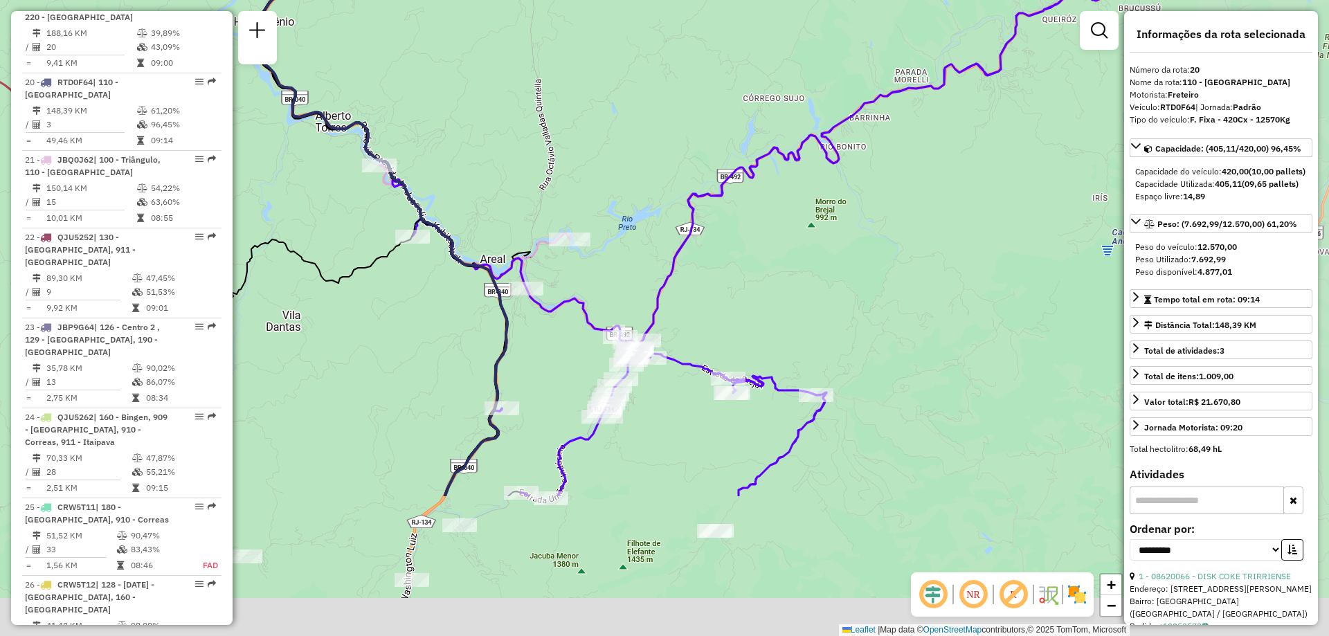
drag, startPoint x: 761, startPoint y: 320, endPoint x: 506, endPoint y: 143, distance: 310.9
click at [506, 143] on div "Janela de atendimento Grade de atendimento Capacidade Transportadoras Veículos …" at bounding box center [664, 318] width 1329 height 636
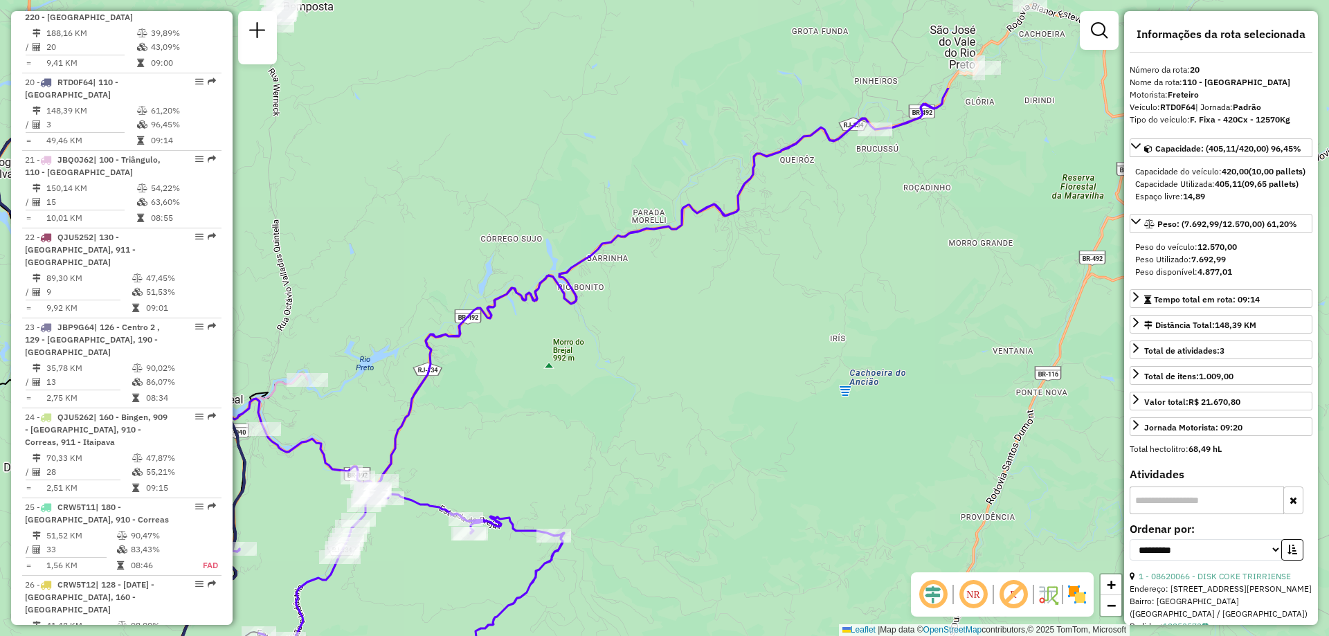
drag, startPoint x: 819, startPoint y: 226, endPoint x: 570, endPoint y: 377, distance: 291.7
click at [570, 377] on div "Janela de atendimento Grade de atendimento Capacidade Transportadoras Veículos …" at bounding box center [664, 318] width 1329 height 636
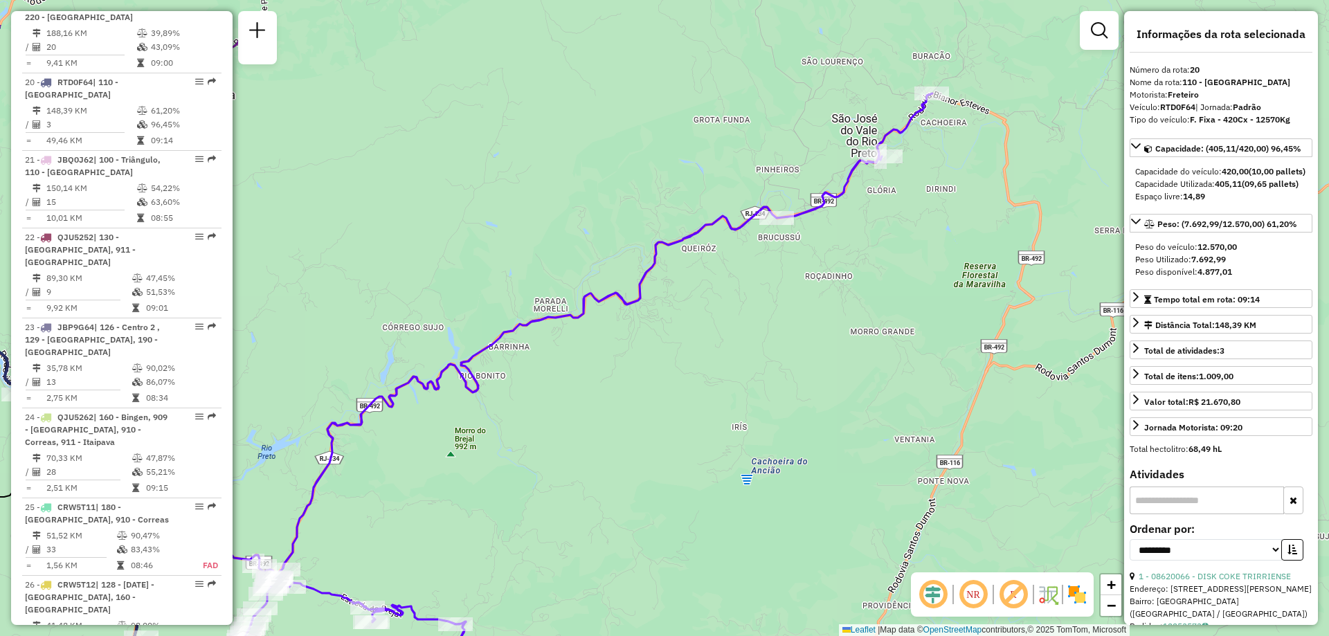
drag, startPoint x: 913, startPoint y: 193, endPoint x: 815, endPoint y: 282, distance: 132.3
click at [815, 282] on div "Janela de atendimento Grade de atendimento Capacidade Transportadoras Veículos …" at bounding box center [664, 318] width 1329 height 636
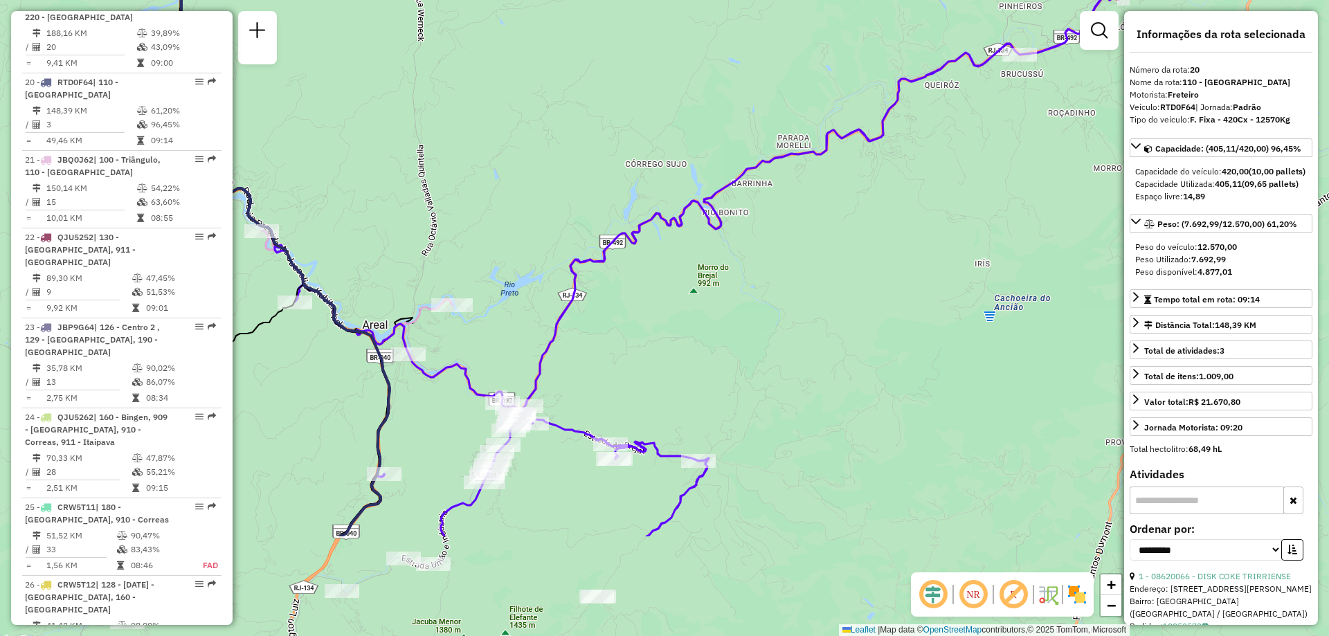
drag, startPoint x: 581, startPoint y: 386, endPoint x: 919, endPoint y: 114, distance: 433.6
click at [919, 114] on div "Janela de atendimento Grade de atendimento Capacidade Transportadoras Veículos …" at bounding box center [664, 318] width 1329 height 636
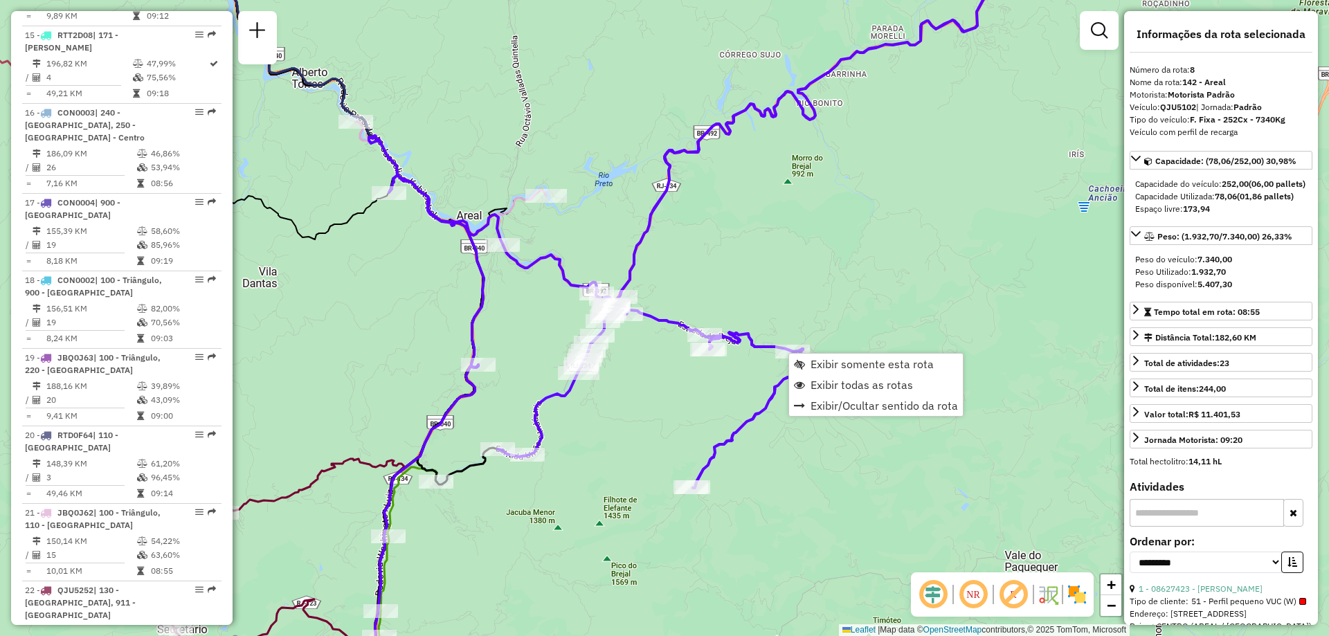
scroll to position [1065, 0]
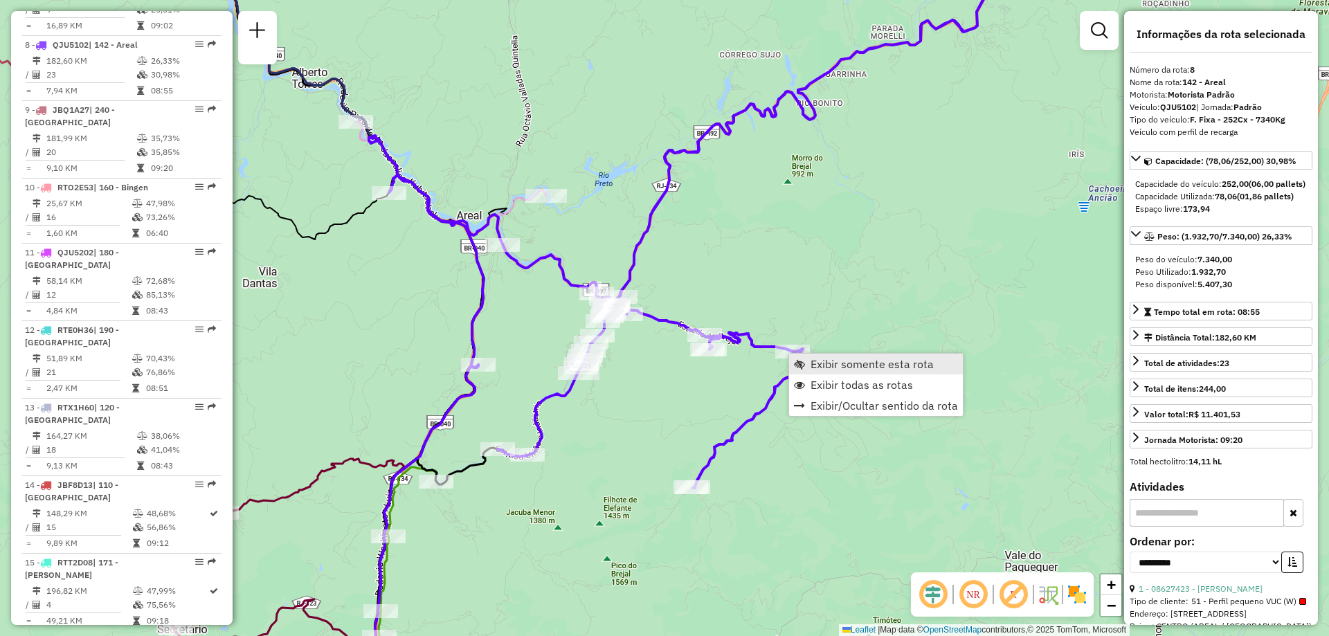
click at [818, 361] on span "Exibir somente esta rota" at bounding box center [872, 364] width 123 height 11
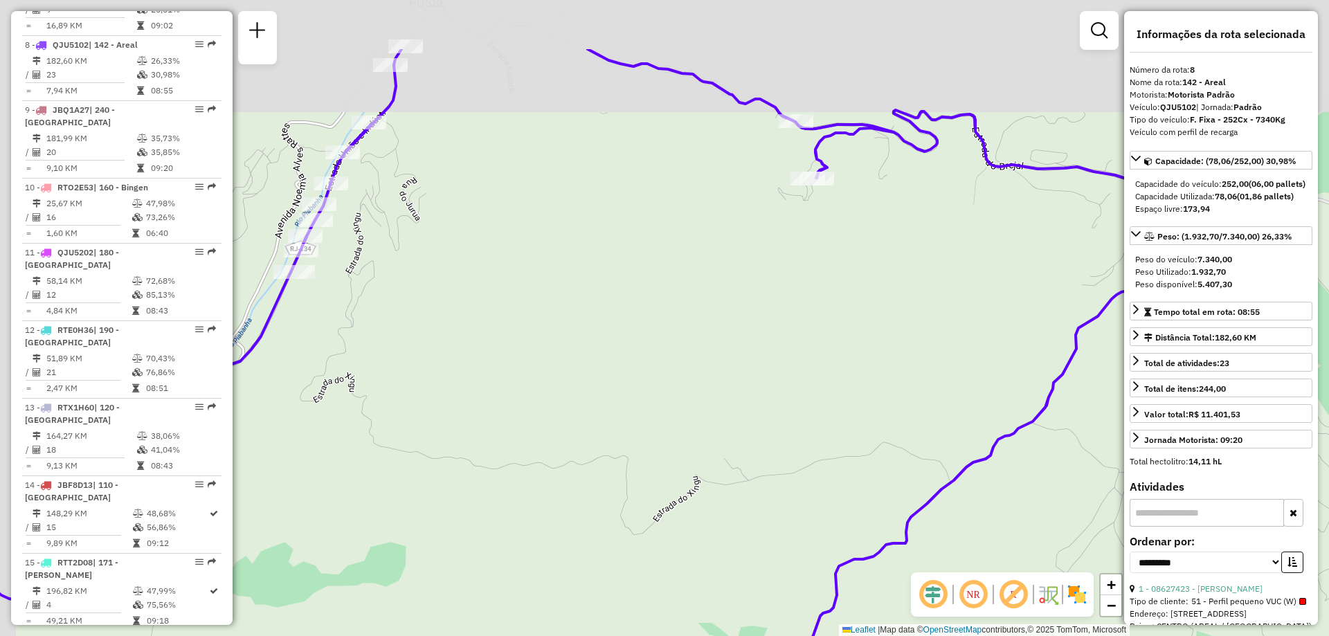
drag, startPoint x: 626, startPoint y: 550, endPoint x: 655, endPoint y: 663, distance: 116.5
click at [655, 635] on html "Aguarde... Pop-up bloqueado! Seu navegador bloqueou automáticamente a abertura …" at bounding box center [664, 318] width 1329 height 636
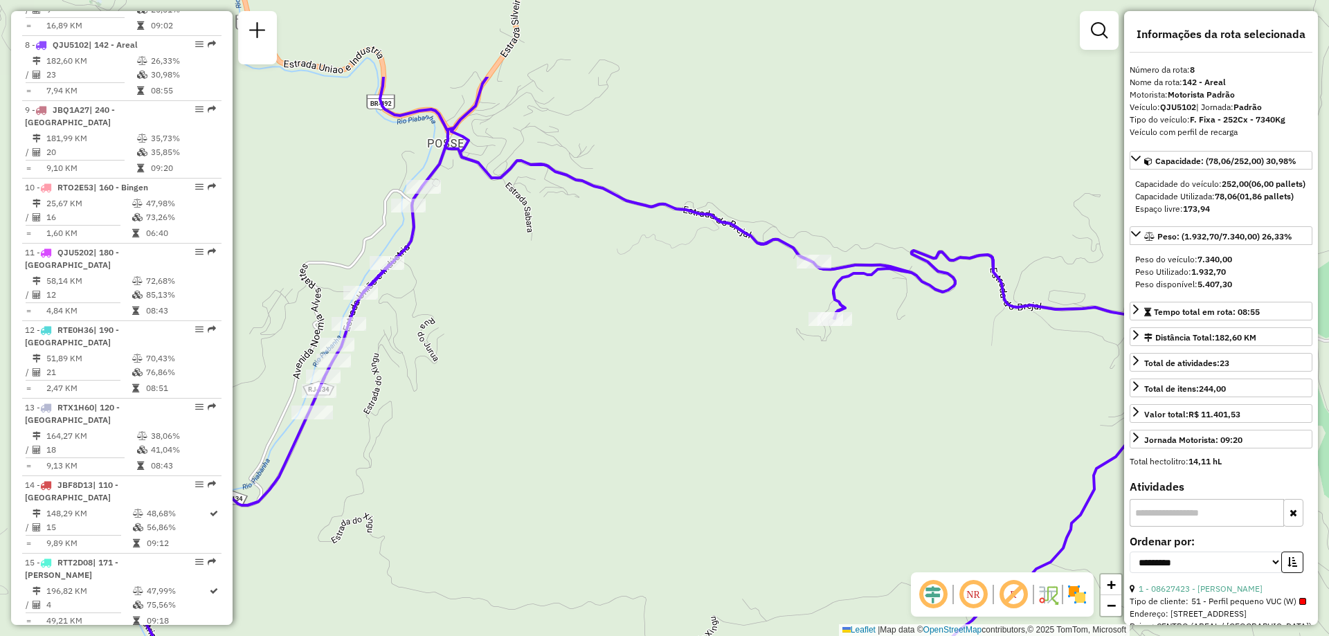
drag, startPoint x: 516, startPoint y: 251, endPoint x: 529, endPoint y: 392, distance: 141.8
click at [529, 392] on div "Janela de atendimento Grade de atendimento Capacidade Transportadoras Veículos …" at bounding box center [664, 318] width 1329 height 636
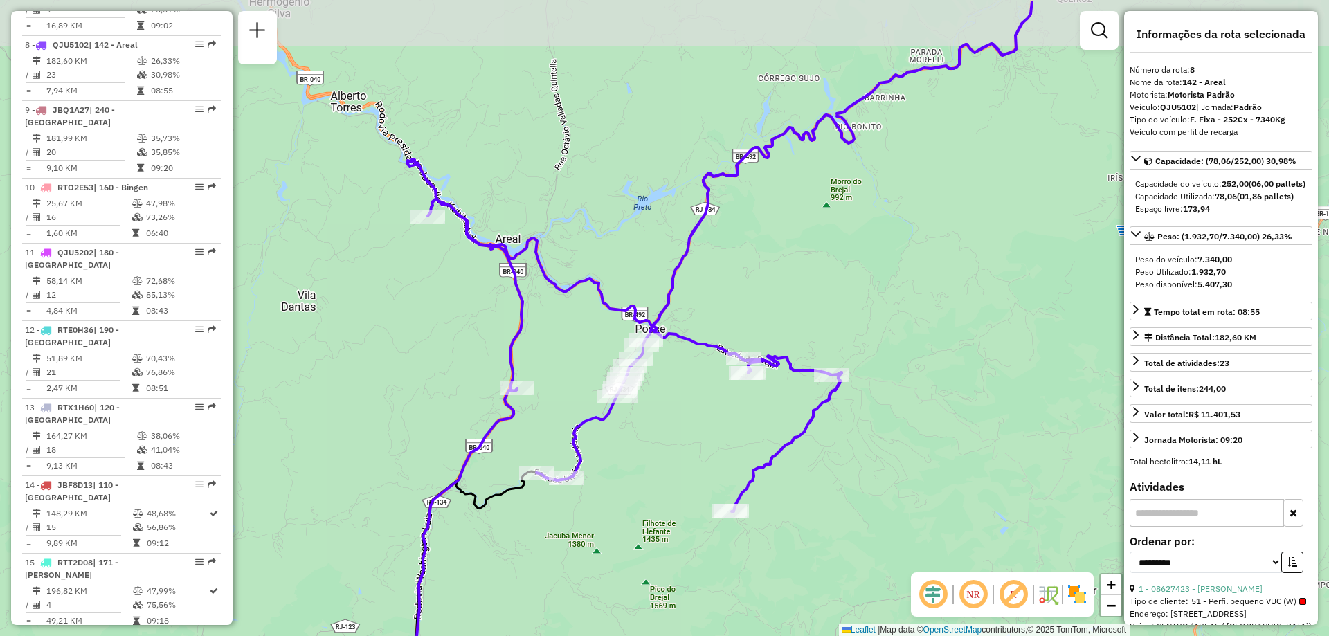
drag, startPoint x: 746, startPoint y: 403, endPoint x: 876, endPoint y: 468, distance: 145.5
click at [876, 468] on div "Janela de atendimento Grade de atendimento Capacidade Transportadoras Veículos …" at bounding box center [664, 318] width 1329 height 636
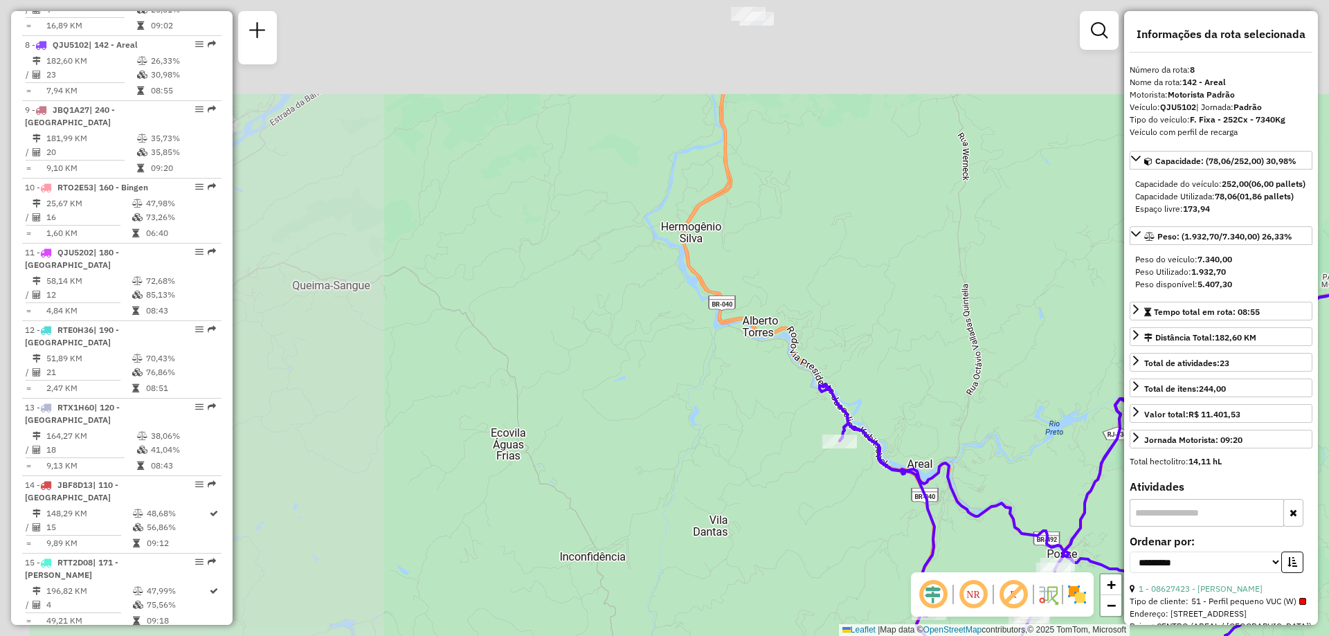
drag, startPoint x: 257, startPoint y: 297, endPoint x: 952, endPoint y: 663, distance: 785.5
click at [952, 635] on html "Aguarde... Pop-up bloqueado! Seu navegador bloqueou automáticamente a abertura …" at bounding box center [664, 318] width 1329 height 636
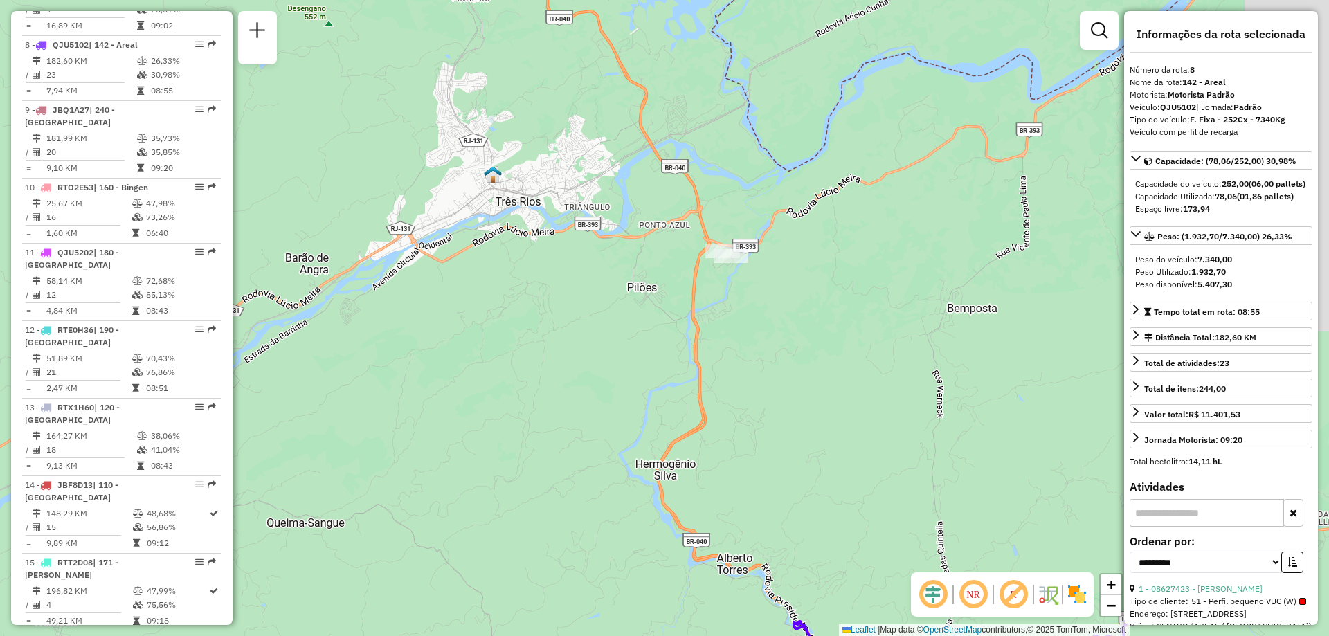
drag, startPoint x: 610, startPoint y: 114, endPoint x: 227, endPoint y: 58, distance: 386.8
click at [227, 58] on hb-router-mapa "Informações da Sessão 1274475 - [DATE] Criação: [DATE] 19:21 Depósito: CDD Petr…" at bounding box center [664, 318] width 1329 height 636
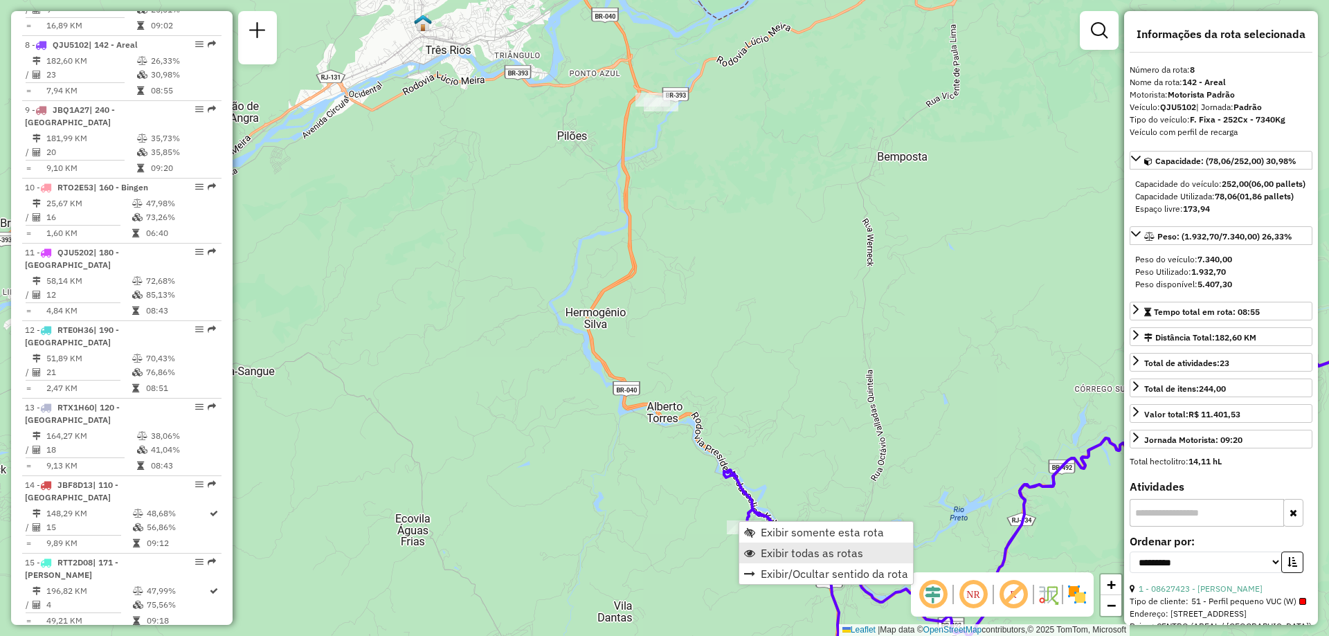
click at [777, 548] on span "Exibir todas as rotas" at bounding box center [812, 553] width 102 height 11
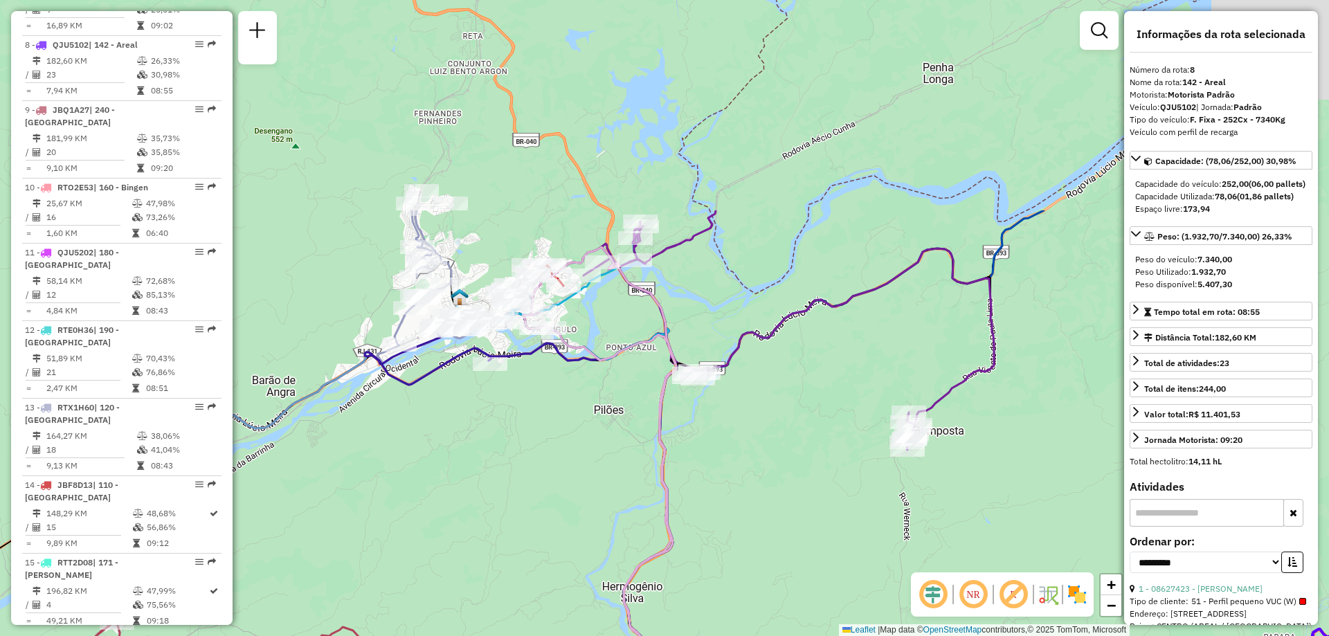
drag, startPoint x: 489, startPoint y: 199, endPoint x: 526, endPoint y: 476, distance: 279.3
click at [526, 476] on div "Janela de atendimento Grade de atendimento Capacidade Transportadoras Veículos …" at bounding box center [664, 318] width 1329 height 636
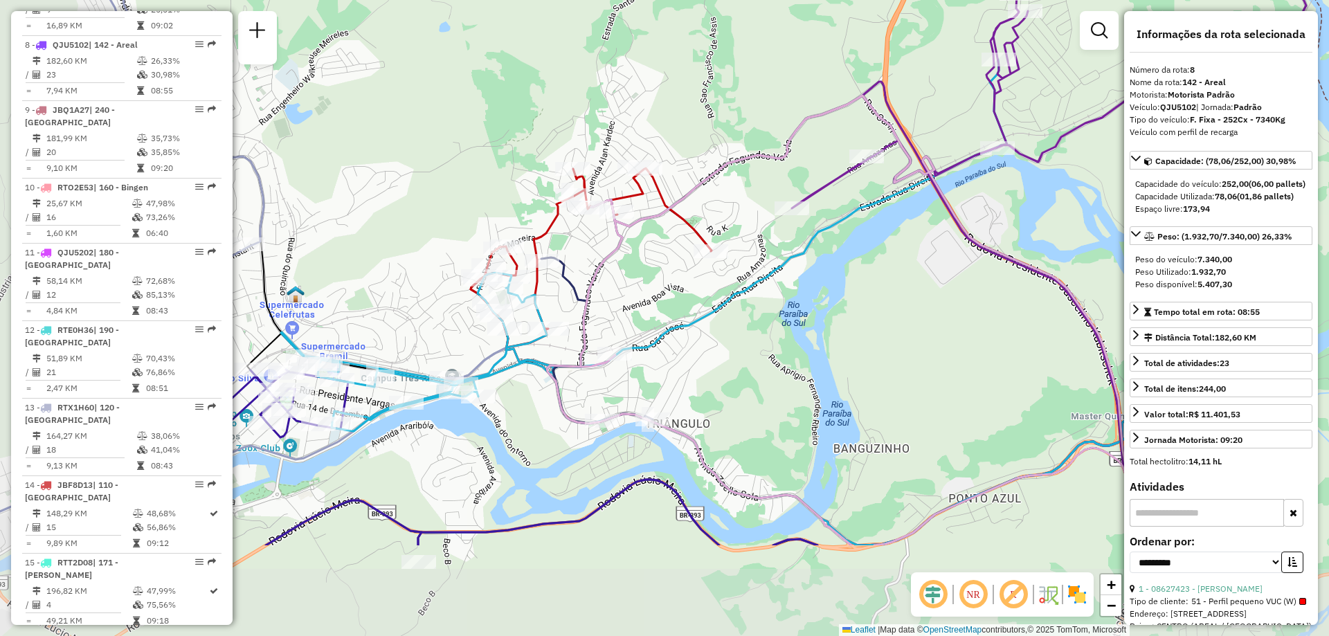
drag, startPoint x: 590, startPoint y: 404, endPoint x: 664, endPoint y: 330, distance: 104.3
click at [664, 330] on icon at bounding box center [644, 246] width 726 height 372
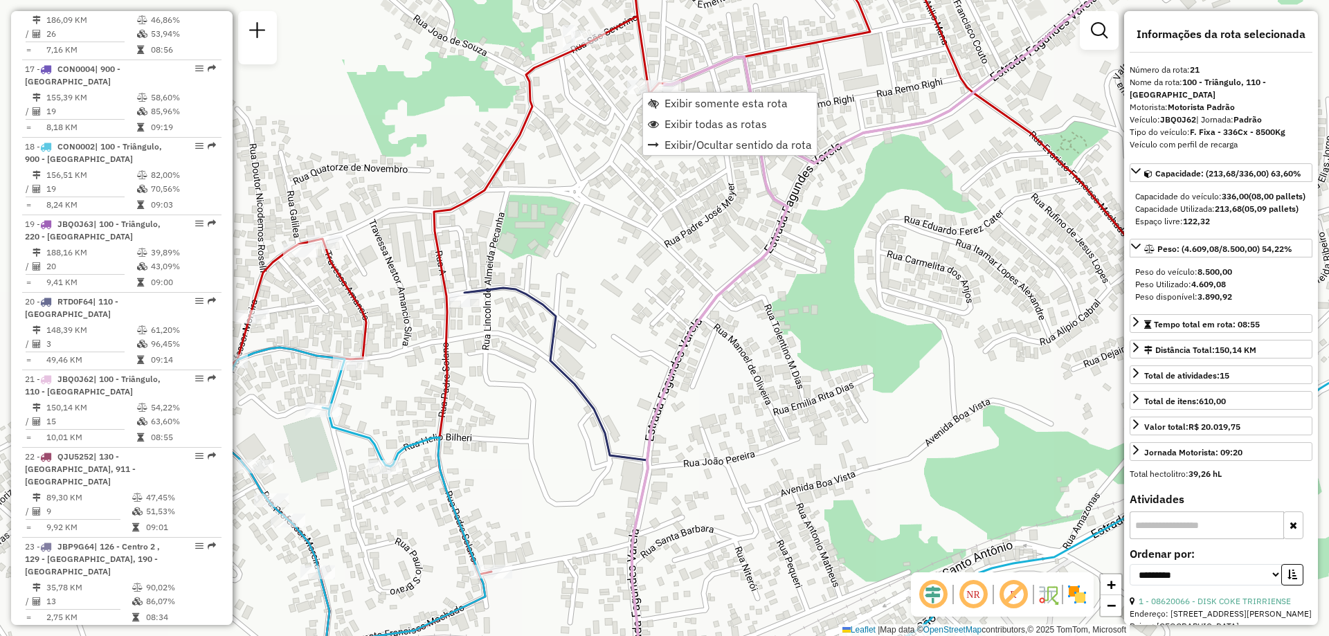
scroll to position [2011, 0]
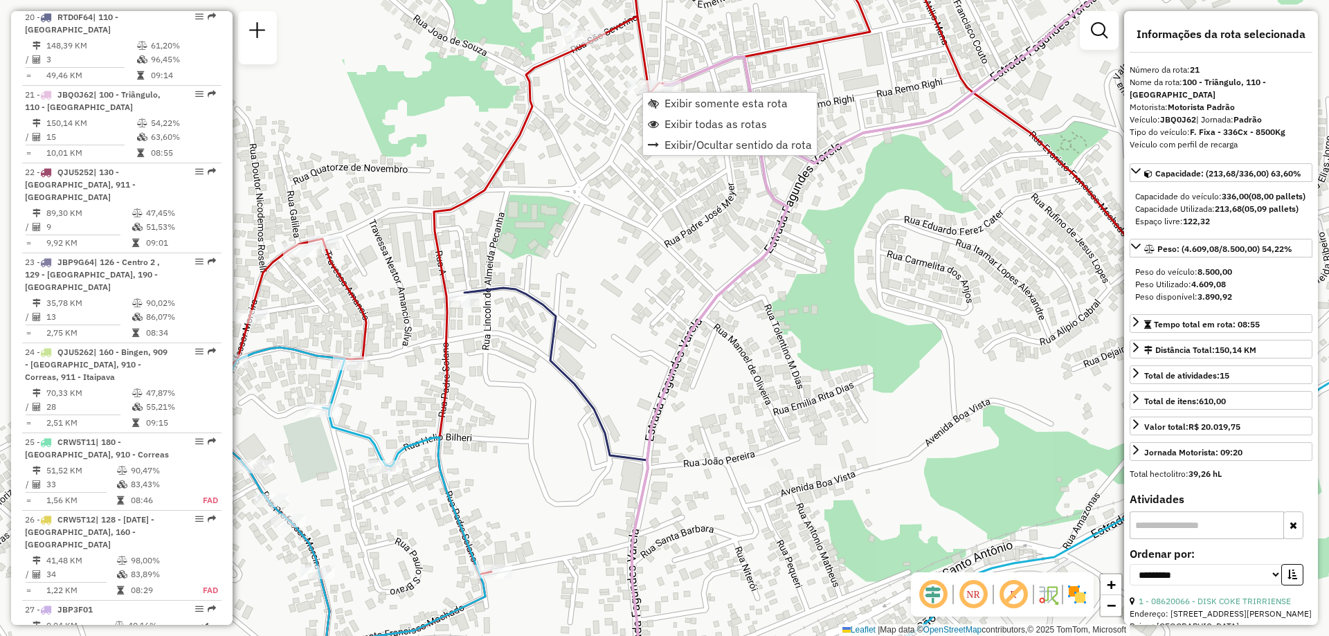
click at [604, 174] on div "Janela de atendimento Grade de atendimento Capacidade Transportadoras Veículos …" at bounding box center [664, 318] width 1329 height 636
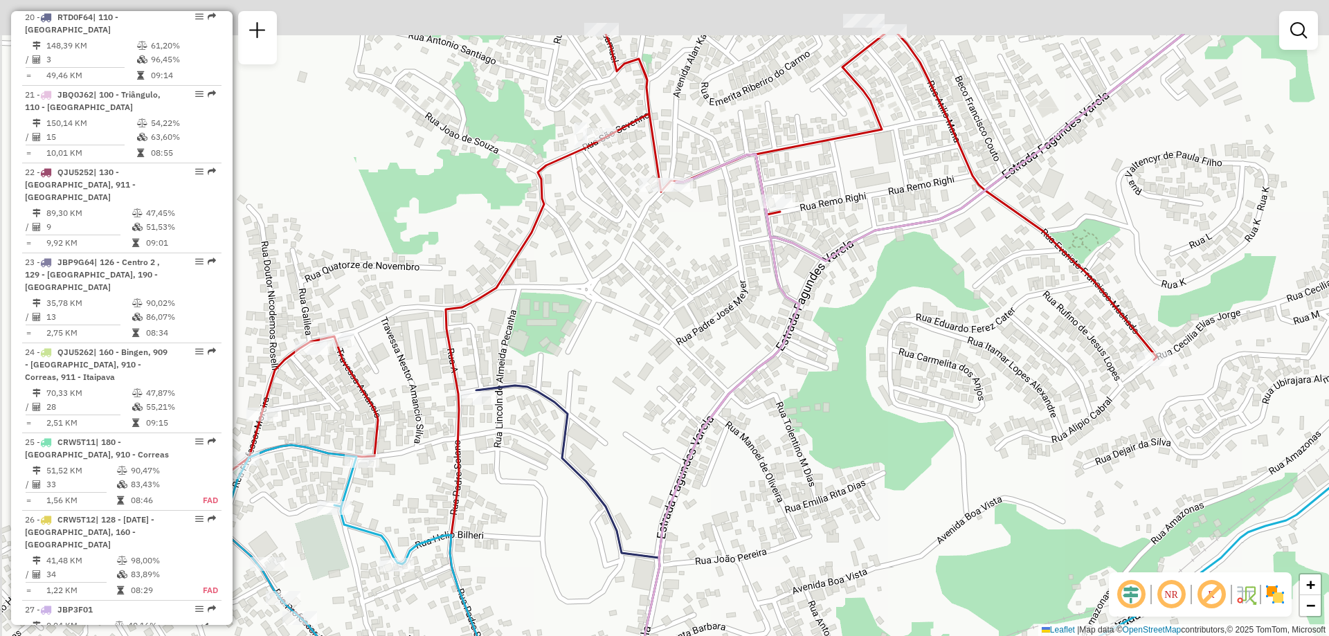
drag, startPoint x: 587, startPoint y: 170, endPoint x: 597, endPoint y: 307, distance: 137.4
click at [597, 307] on div "Janela de atendimento Grade de atendimento Capacidade Transportadoras Veículos …" at bounding box center [664, 318] width 1329 height 636
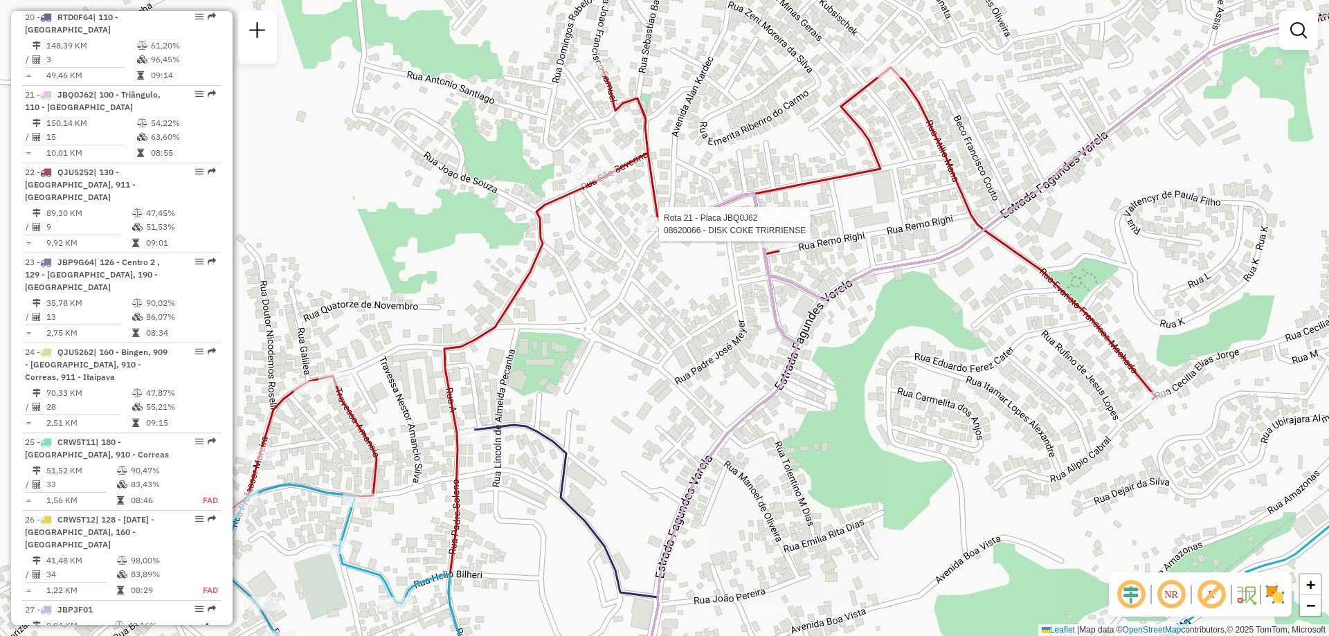
select select "**********"
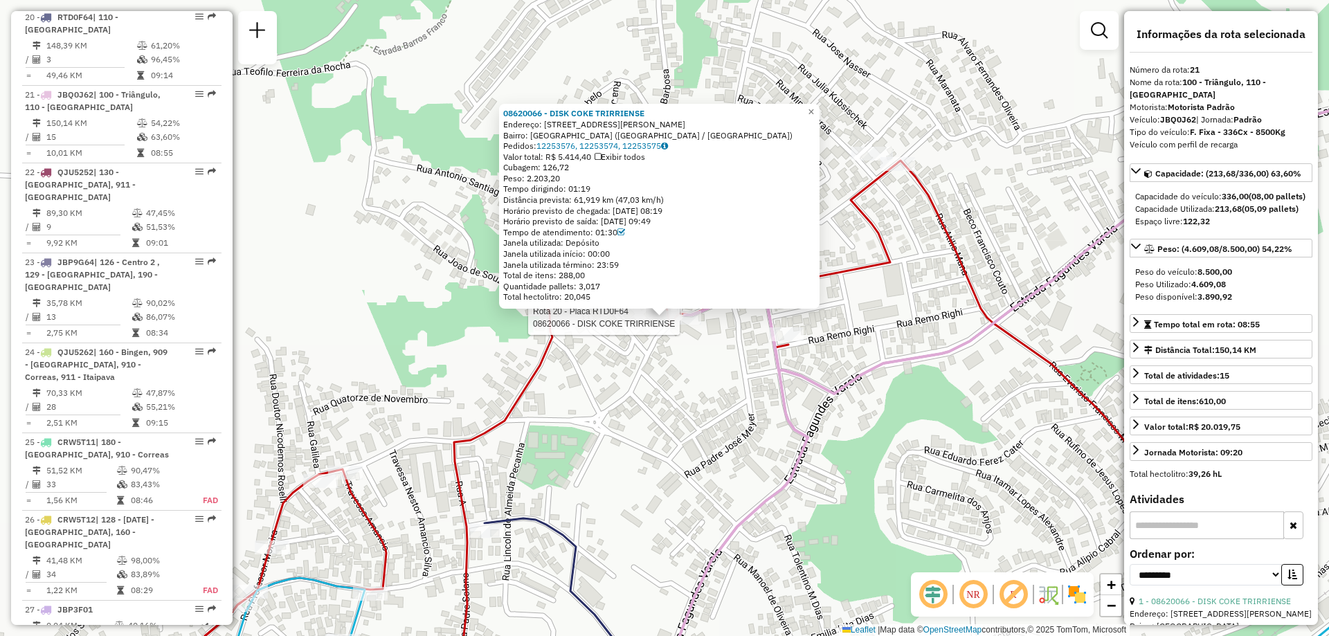
click at [689, 325] on div at bounding box center [684, 318] width 35 height 14
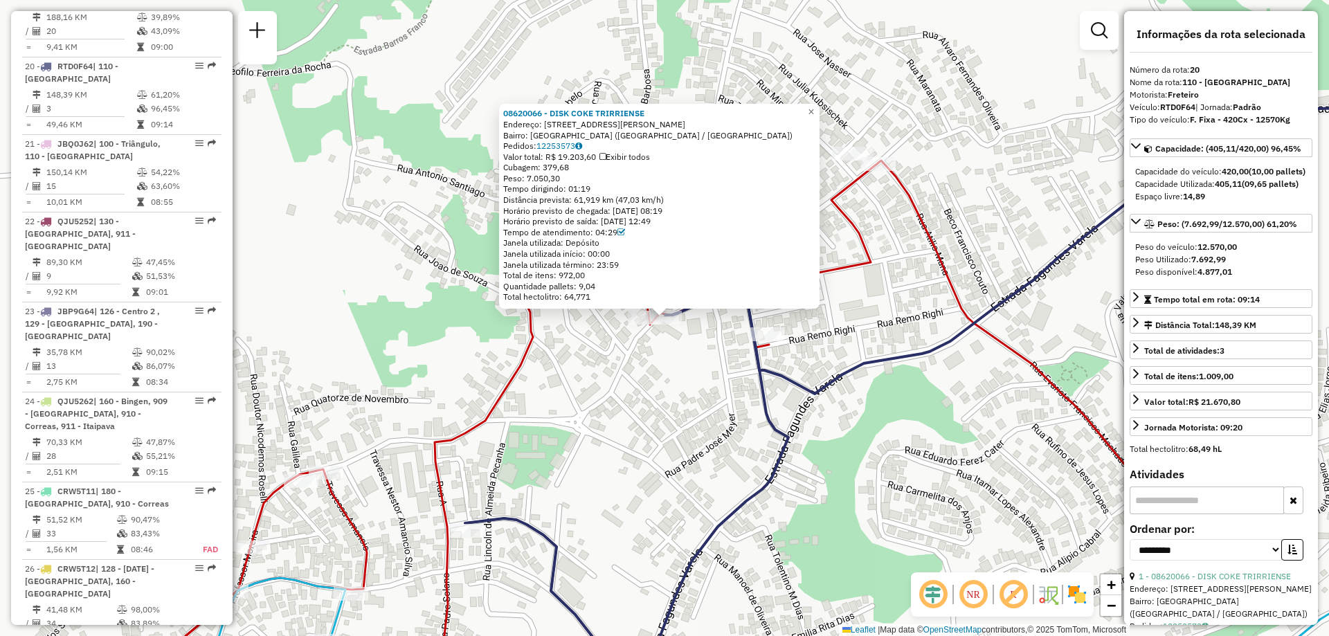
scroll to position [1946, 0]
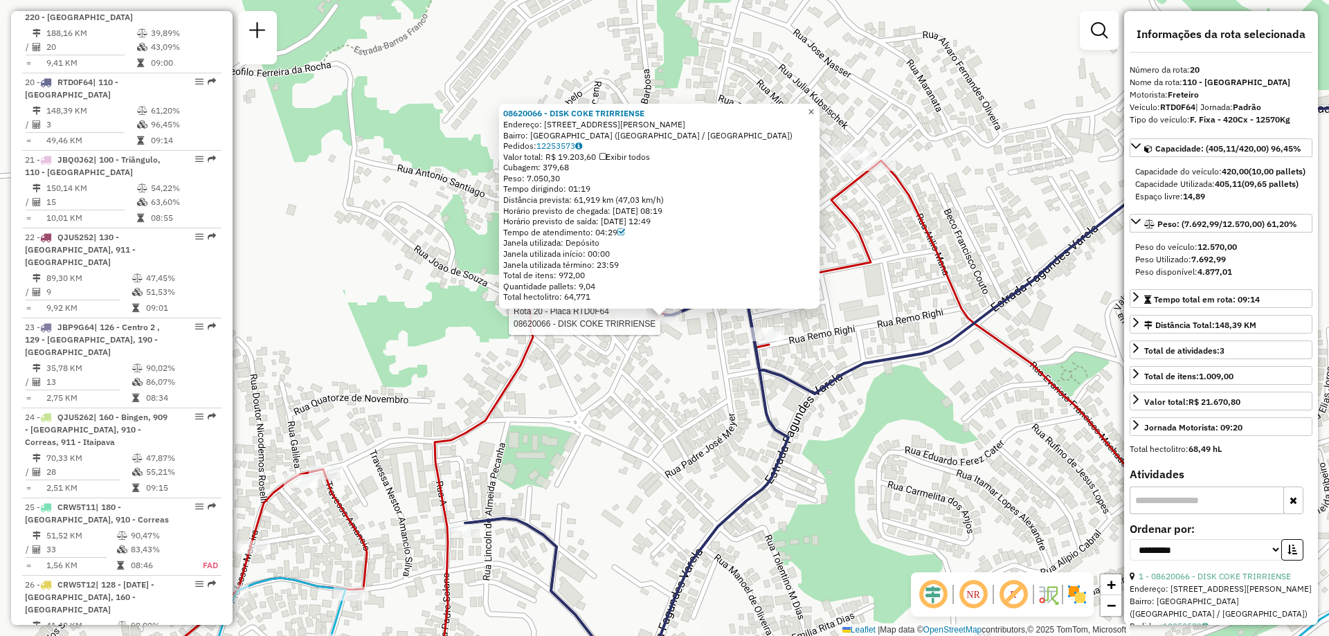
click at [814, 111] on span "×" at bounding box center [811, 112] width 6 height 12
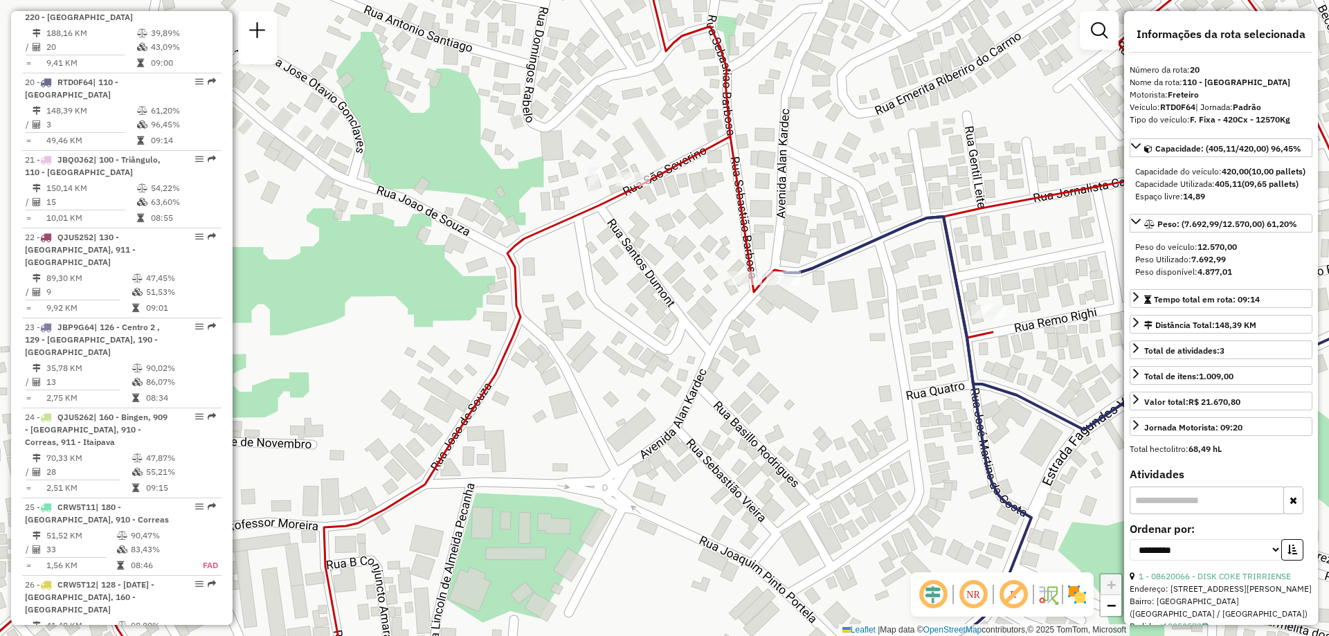
drag, startPoint x: 655, startPoint y: 236, endPoint x: 596, endPoint y: 352, distance: 129.7
click at [596, 352] on div "Janela de atendimento Grade de atendimento Capacidade Transportadoras Veículos …" at bounding box center [664, 318] width 1329 height 636
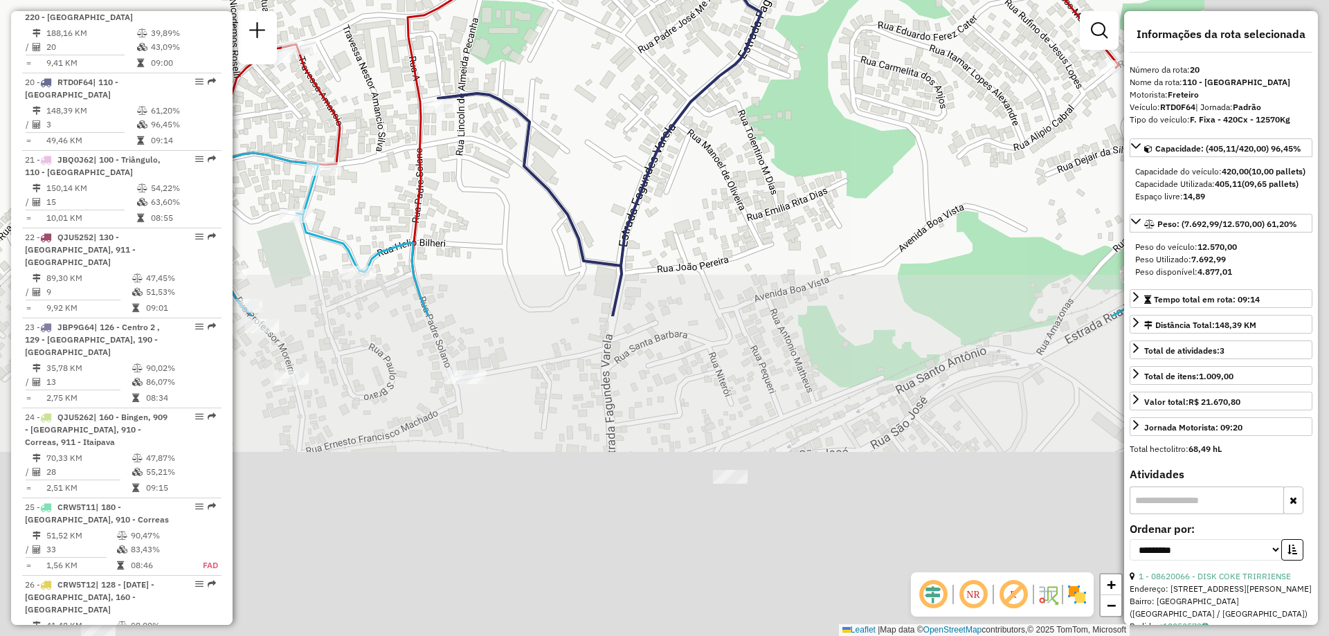
drag, startPoint x: 749, startPoint y: 414, endPoint x: 556, endPoint y: -26, distance: 480.1
click at [556, 0] on html "Aguarde... Pop-up bloqueado! Seu navegador bloqueou automáticamente a abertura …" at bounding box center [664, 318] width 1329 height 636
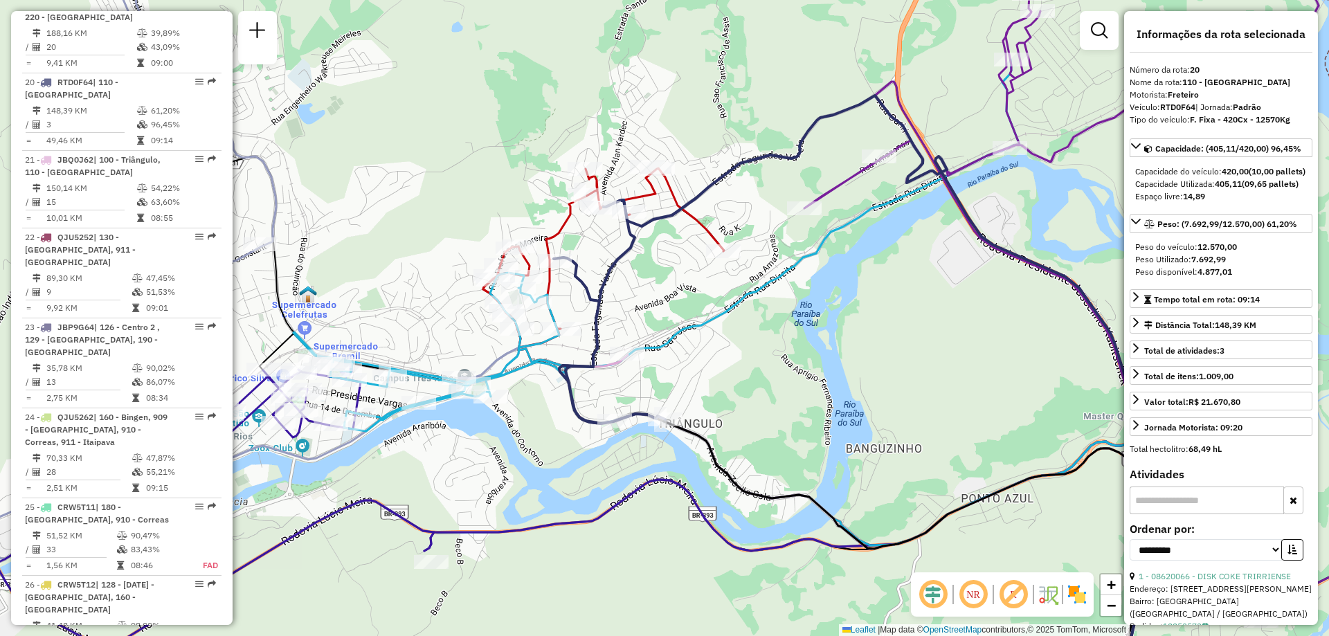
drag, startPoint x: 750, startPoint y: 352, endPoint x: 742, endPoint y: 380, distance: 28.7
click at [742, 380] on div "Janela de atendimento Grade de atendimento Capacidade Transportadoras Veículos …" at bounding box center [664, 318] width 1329 height 636
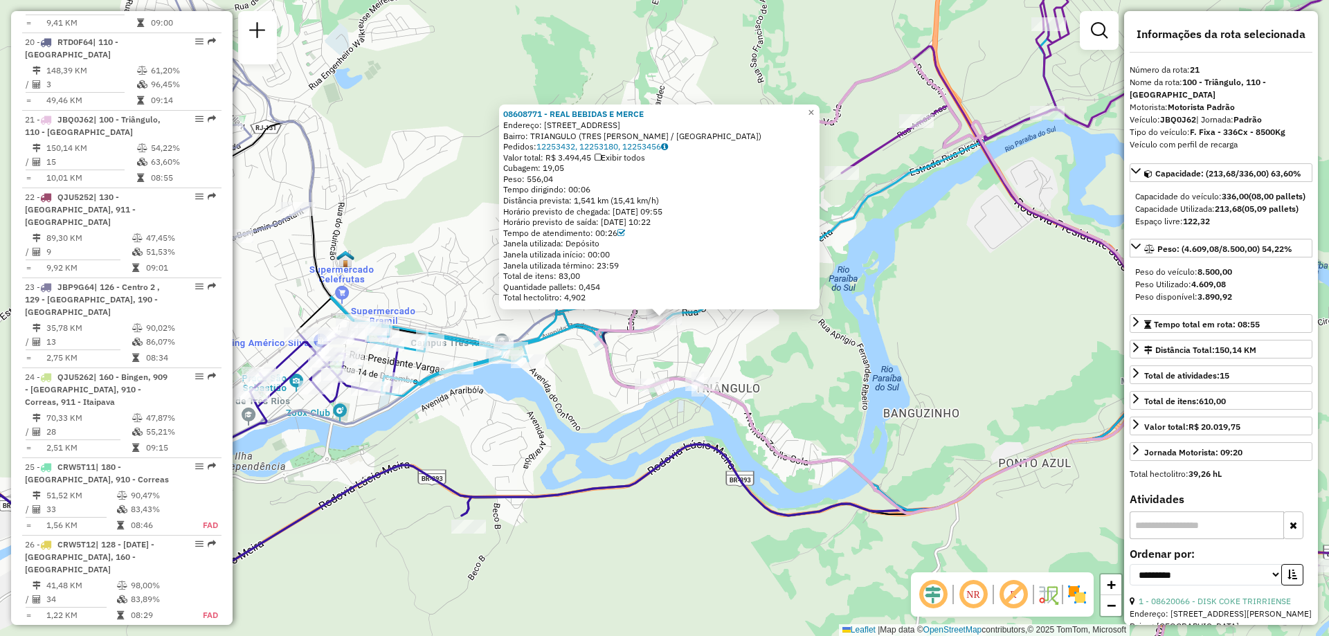
scroll to position [2011, 0]
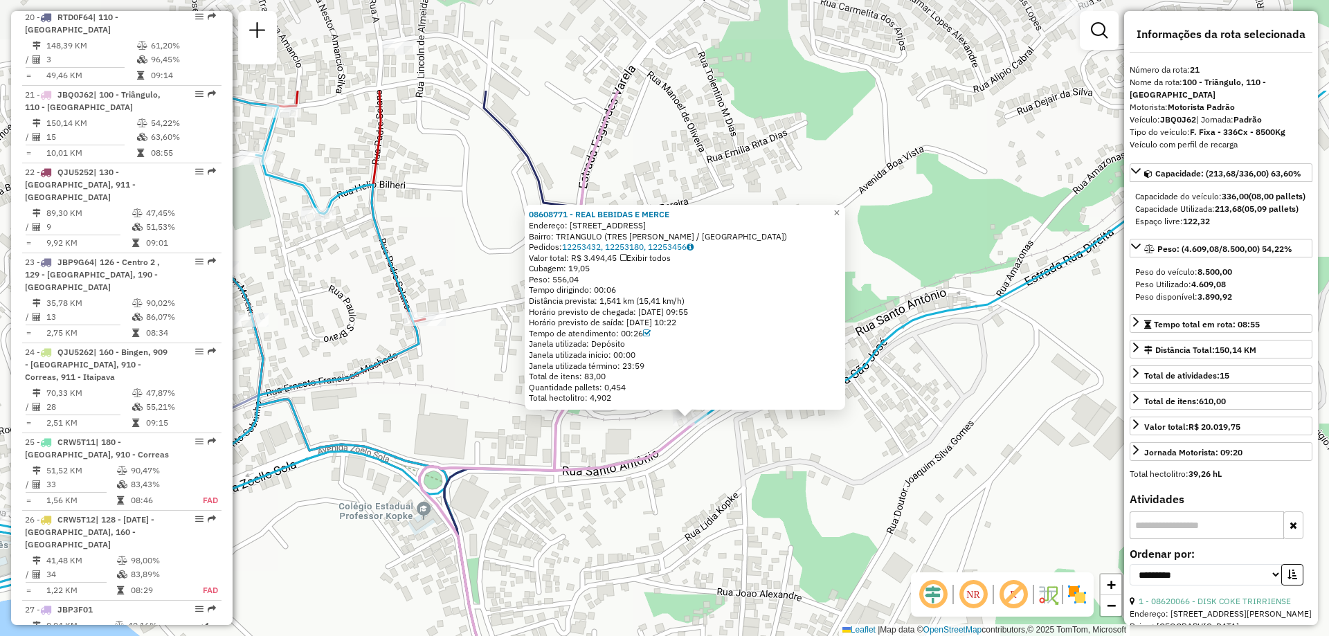
drag, startPoint x: 784, startPoint y: 321, endPoint x: 731, endPoint y: 478, distance: 165.3
click at [731, 478] on div "08608771 - REAL BEBIDAS E MERCE Endereço: SANTO ANTONIO 405 Bairro: TRIANGULO (…" at bounding box center [664, 318] width 1329 height 636
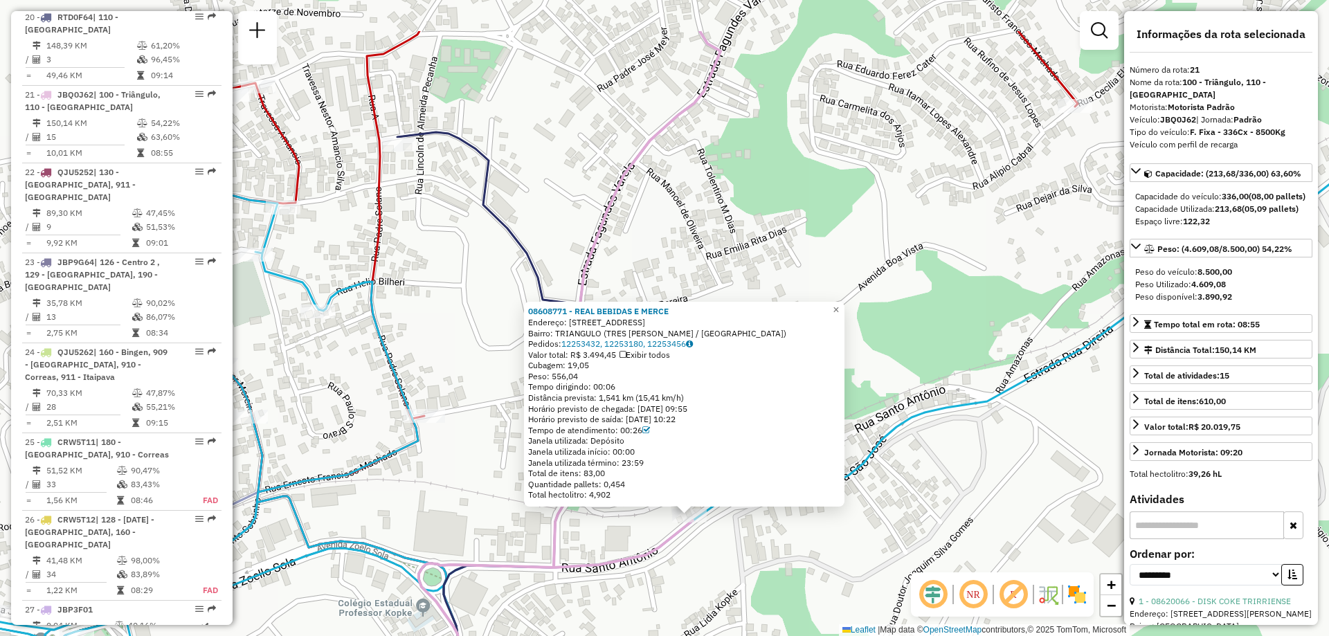
drag, startPoint x: 694, startPoint y: 127, endPoint x: 678, endPoint y: 359, distance: 231.7
click at [678, 359] on div "08608771 - REAL BEBIDAS E MERCE Endereço: SANTO ANTONIO 405 Bairro: TRIANGULO (…" at bounding box center [664, 318] width 1329 height 636
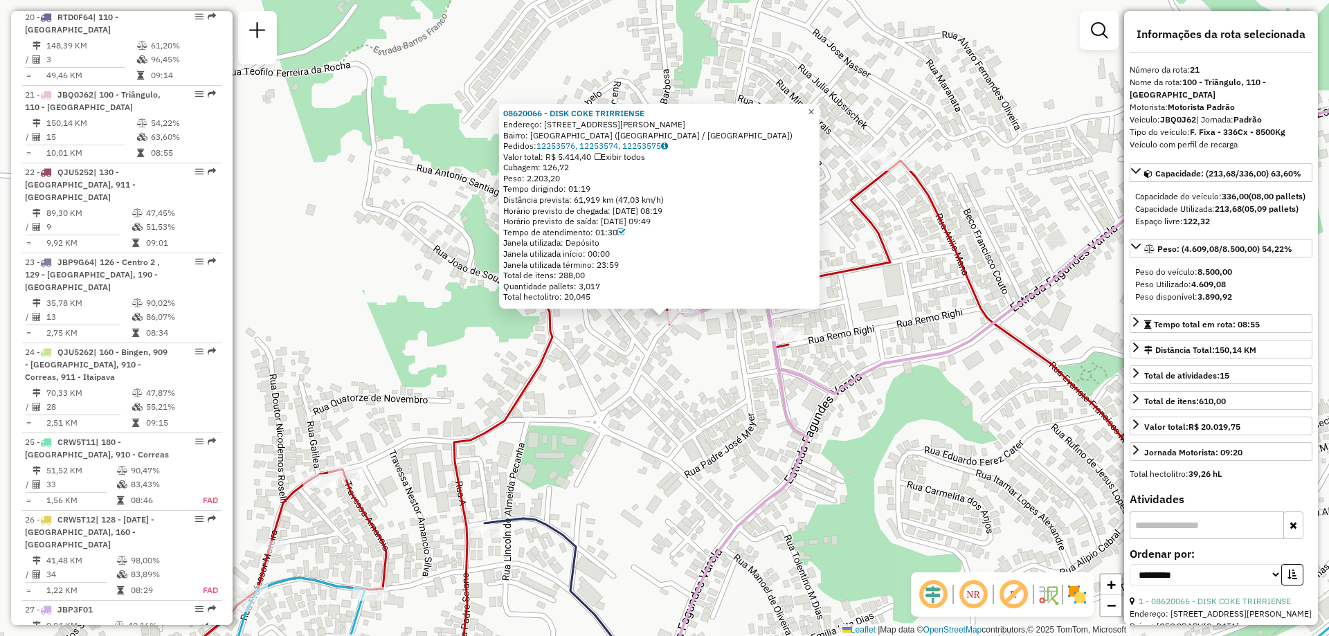
click at [814, 106] on span "×" at bounding box center [811, 112] width 6 height 12
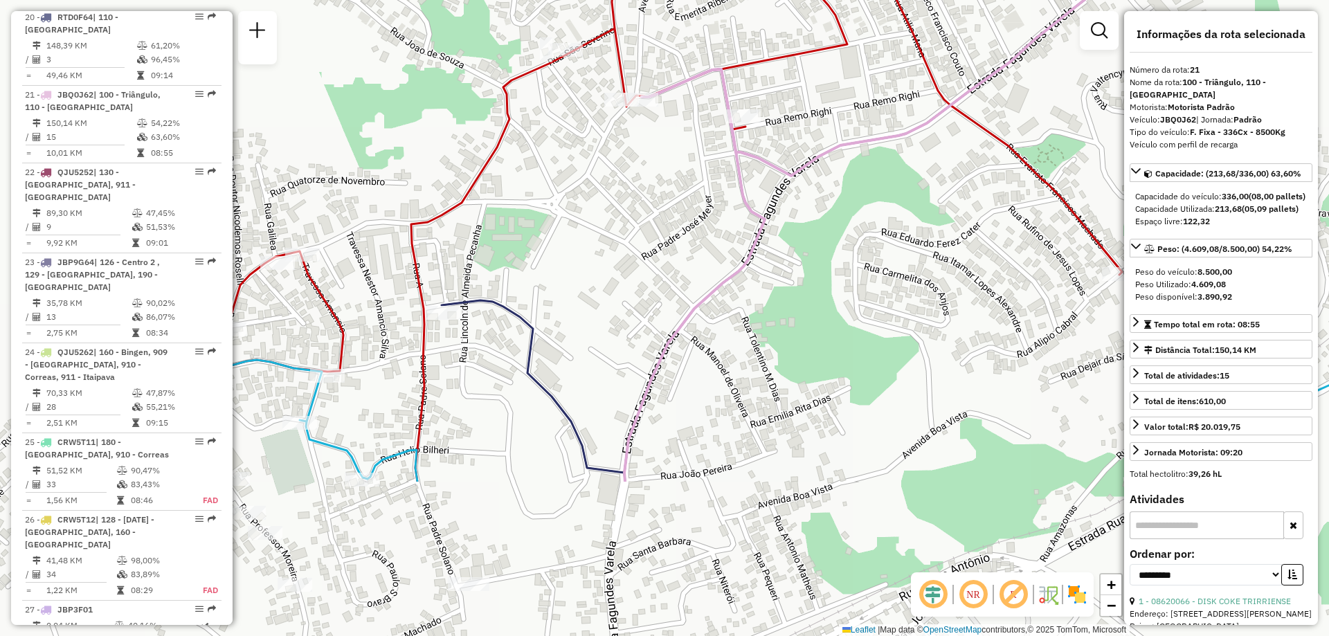
drag, startPoint x: 637, startPoint y: 479, endPoint x: 594, endPoint y: 261, distance: 222.2
click at [594, 261] on div "Janela de atendimento Grade de atendimento Capacidade Transportadoras Veículos …" at bounding box center [664, 318] width 1329 height 636
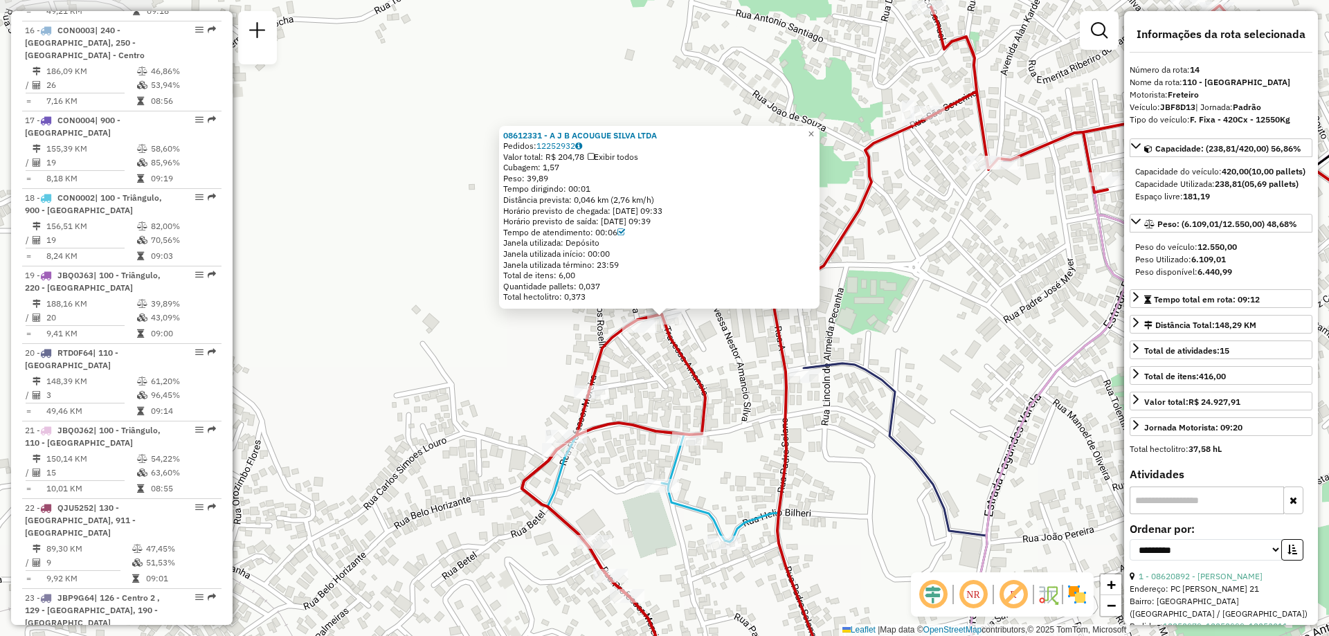
scroll to position [1493, 0]
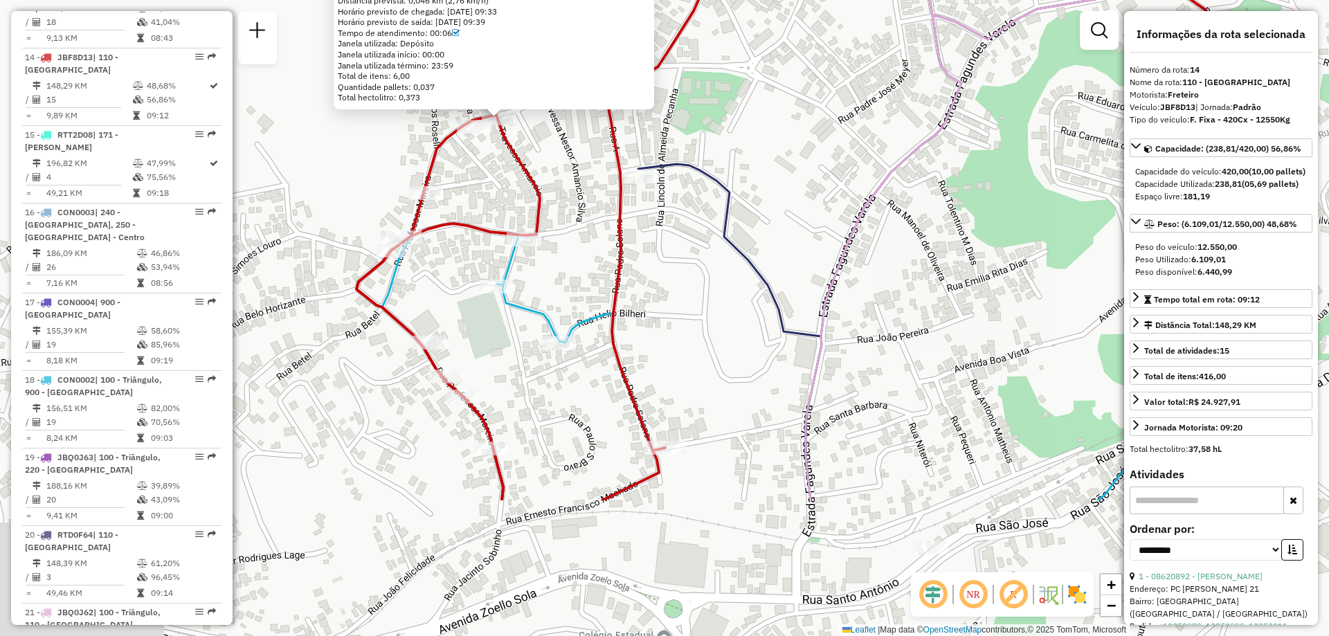
drag, startPoint x: 883, startPoint y: 503, endPoint x: 703, endPoint y: 282, distance: 284.9
click at [703, 282] on div "08612331 - A J B ACOUGUE SILVA LTDA Pedidos: 12252932 Valor total: R$ 204,78 Ex…" at bounding box center [664, 318] width 1329 height 636
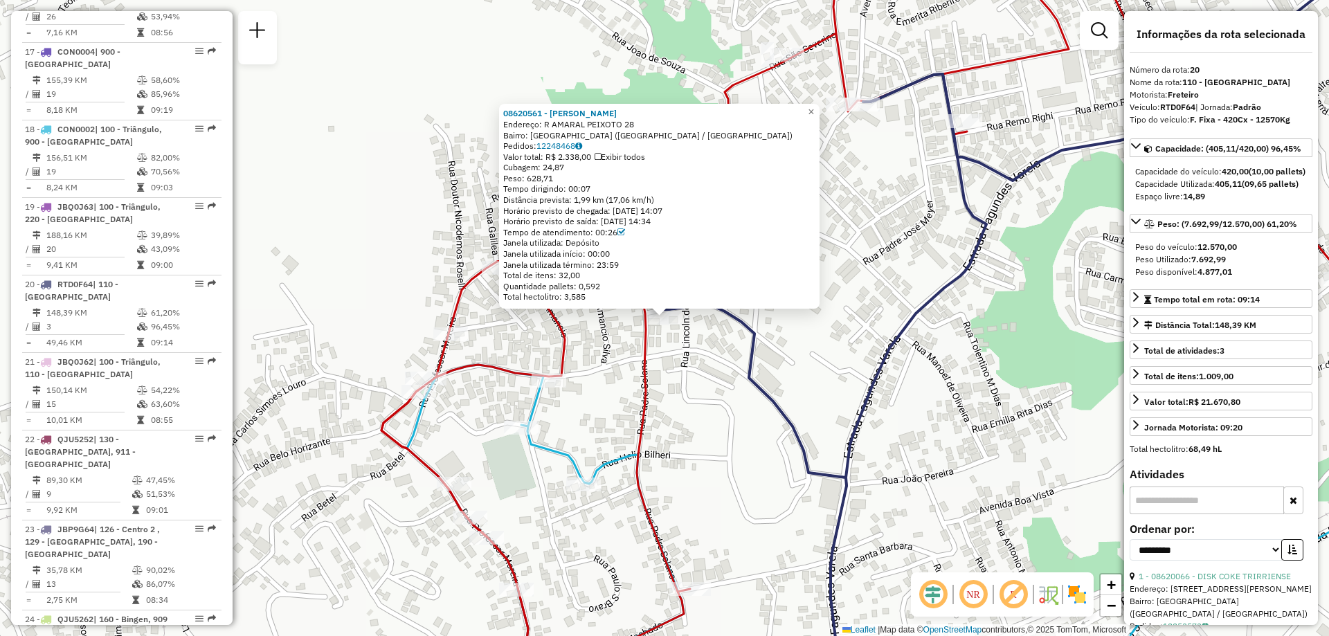
scroll to position [1946, 0]
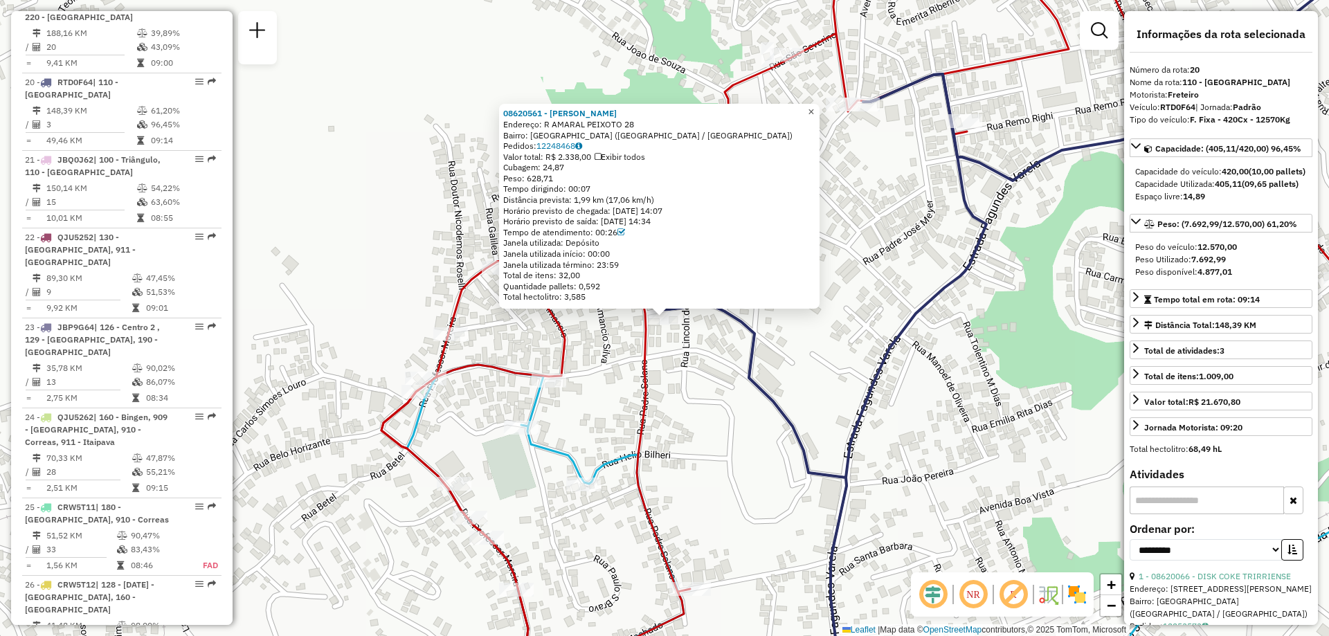
click at [815, 106] on link "×" at bounding box center [811, 112] width 17 height 17
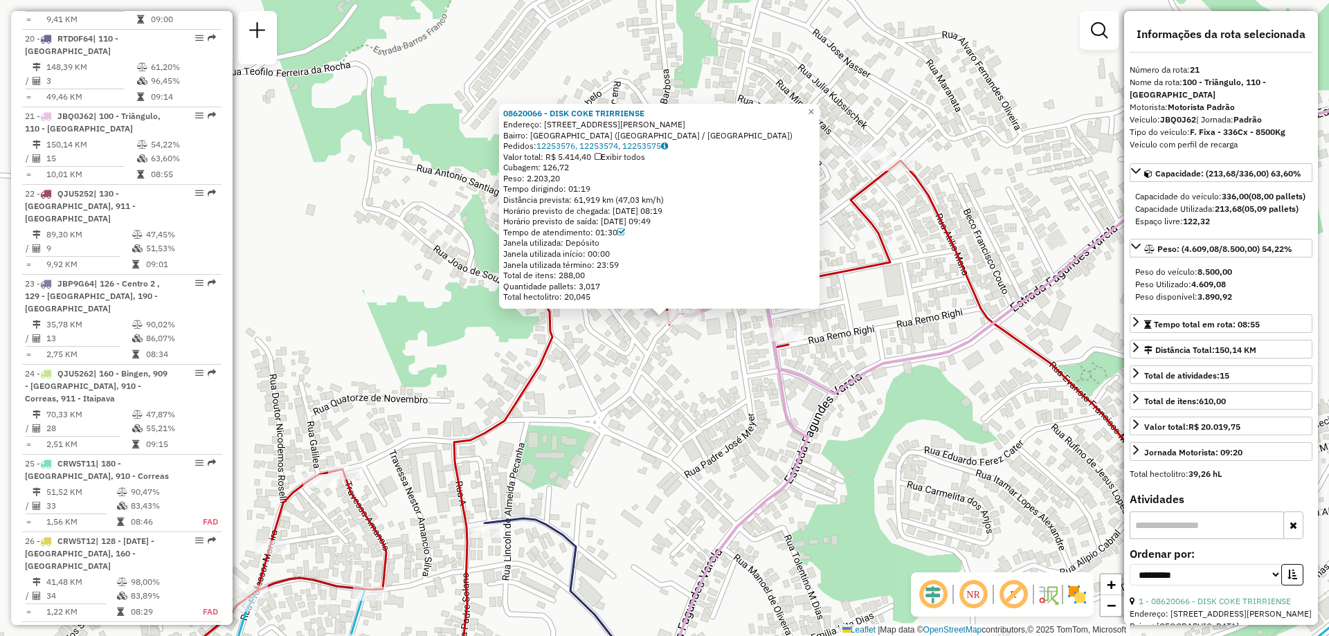
scroll to position [2011, 0]
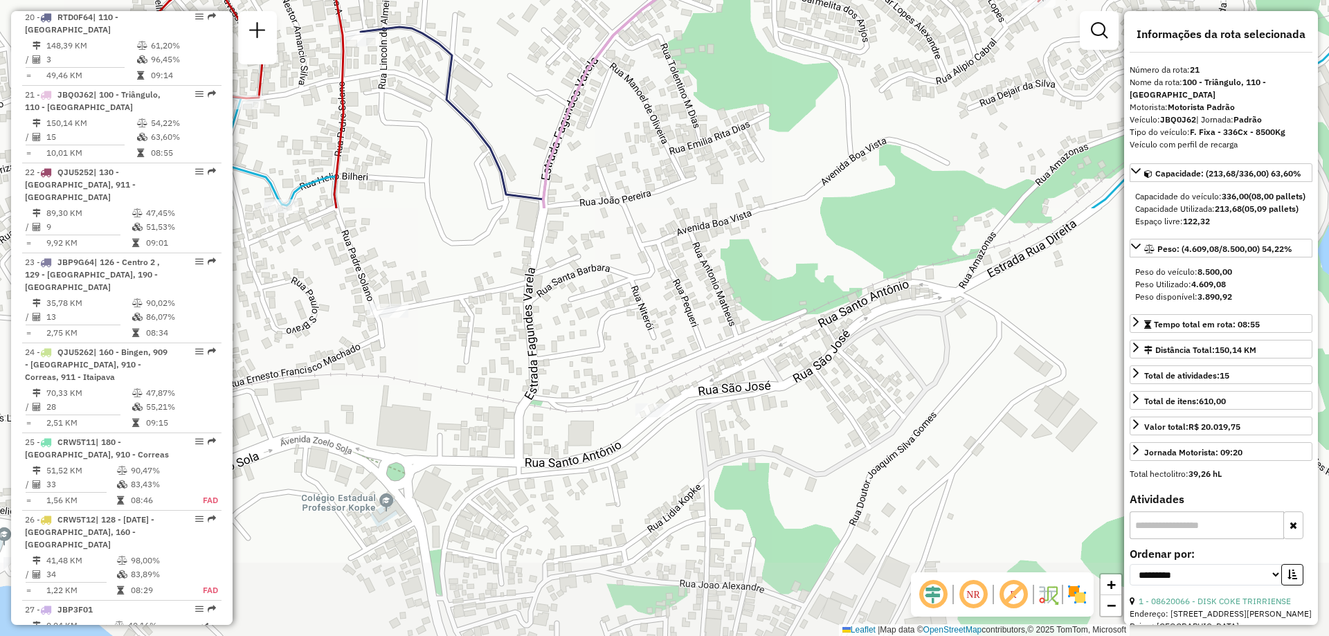
drag, startPoint x: 835, startPoint y: 530, endPoint x: 713, endPoint y: 38, distance: 506.5
click at [713, 38] on div "08620066 - DISK COKE TRIRRIENSE Endereço: AV [PERSON_NAME] 204 Bairro: [GEOGRAP…" at bounding box center [664, 318] width 1329 height 636
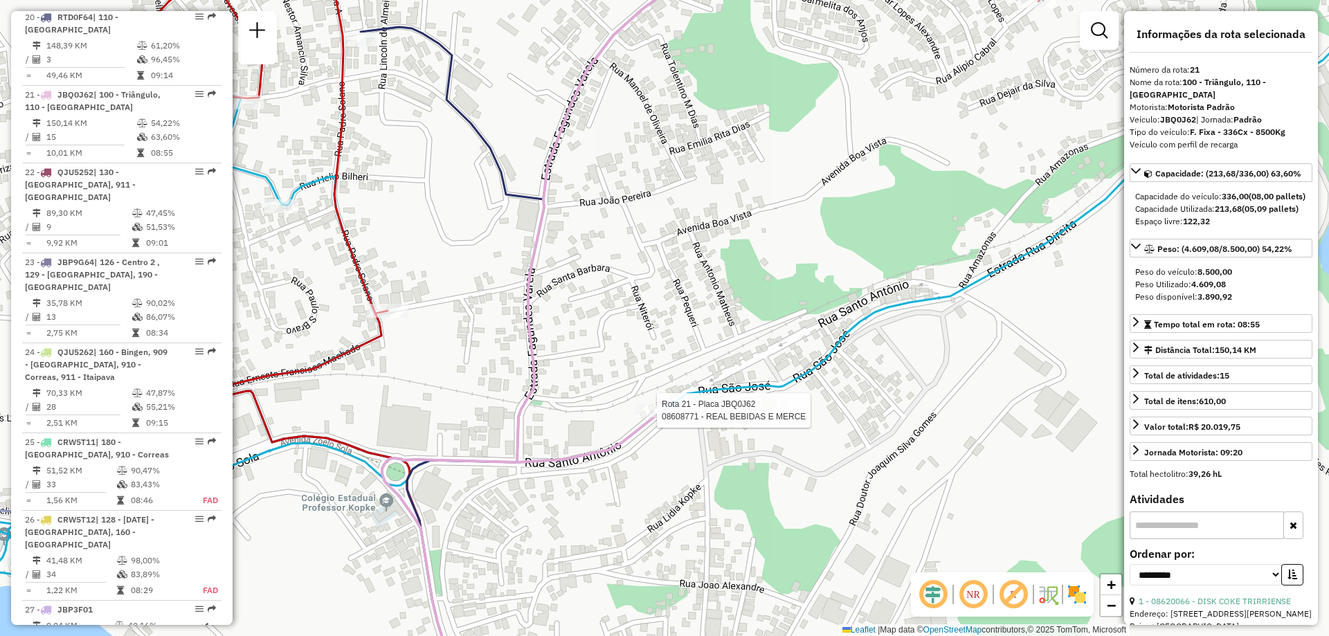
click at [648, 417] on div at bounding box center [652, 411] width 35 height 14
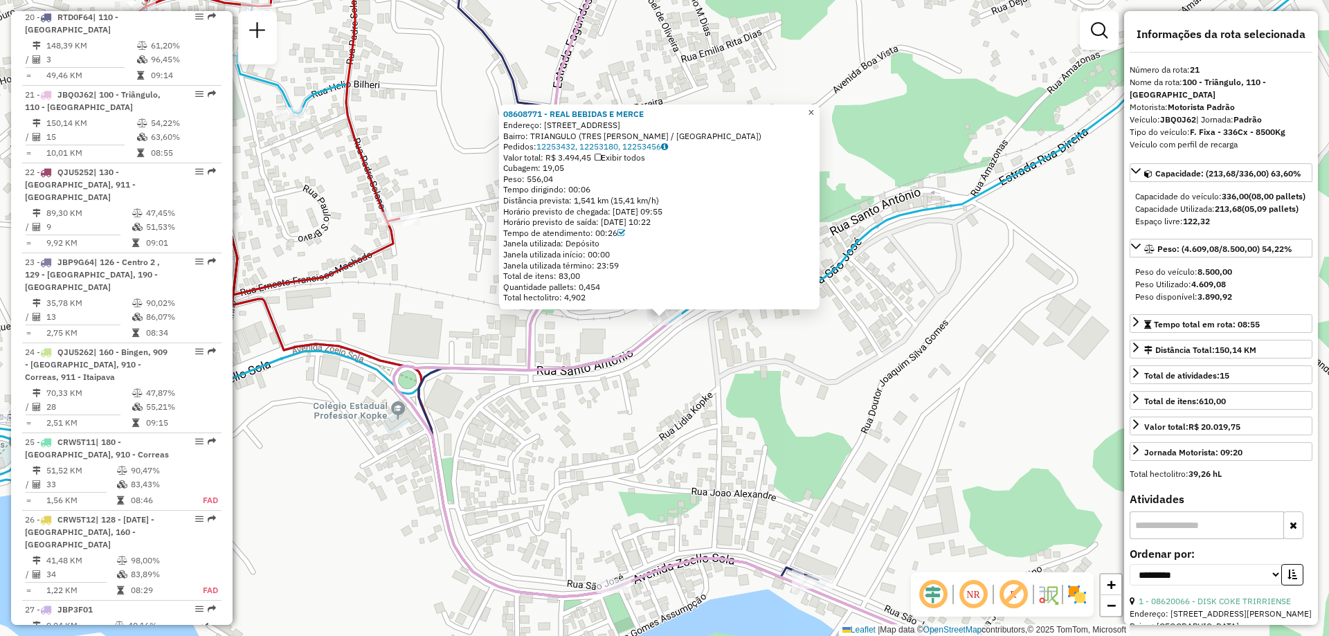
click at [814, 109] on span "×" at bounding box center [811, 113] width 6 height 12
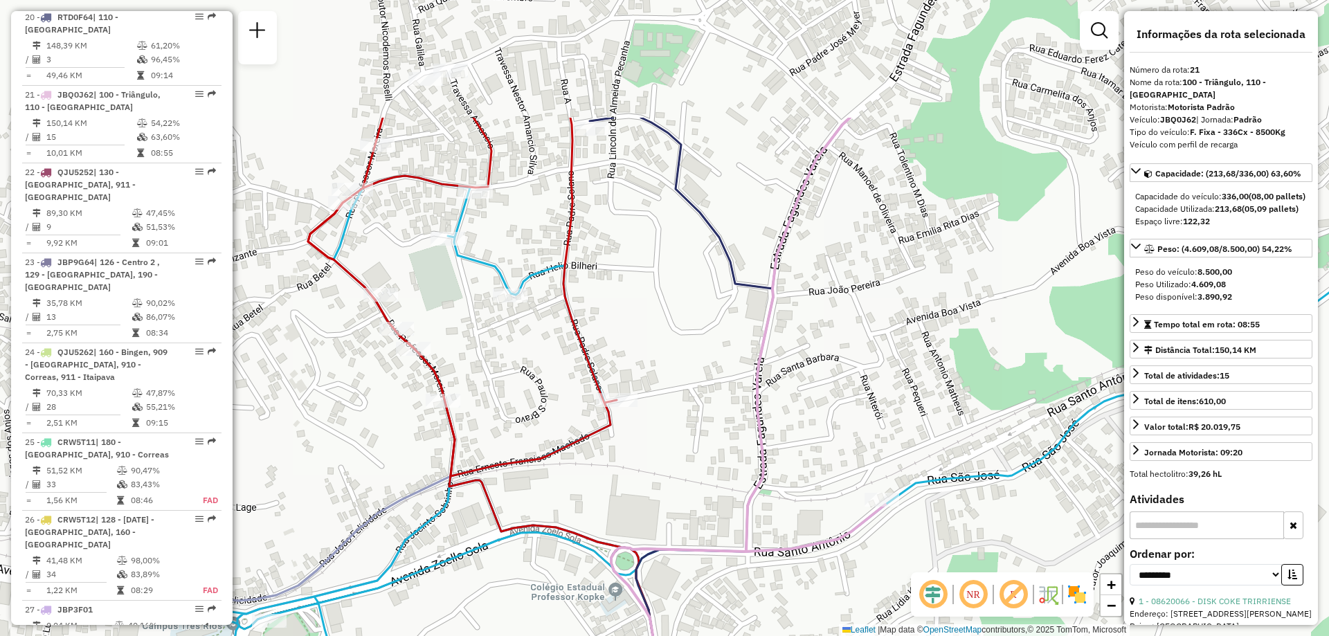
drag, startPoint x: 702, startPoint y: 121, endPoint x: 919, endPoint y: 302, distance: 283.1
click at [919, 302] on div "Janela de atendimento Grade de atendimento Capacidade Transportadoras Veículos …" at bounding box center [664, 318] width 1329 height 636
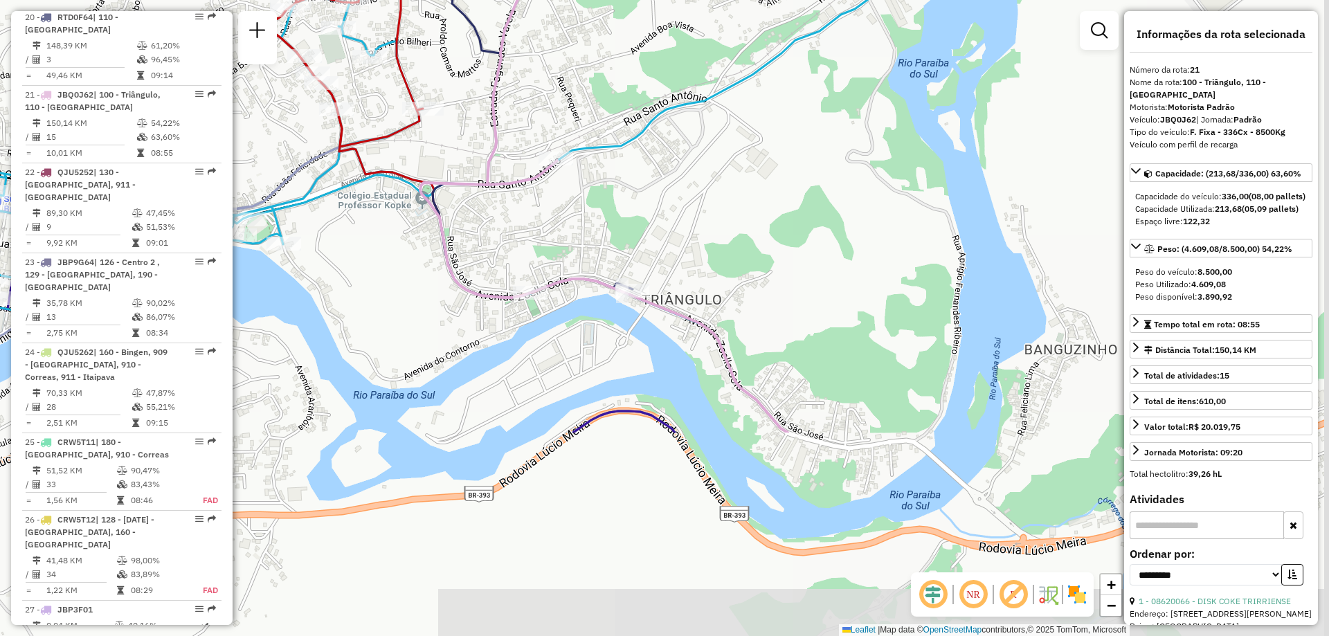
drag, startPoint x: 999, startPoint y: 485, endPoint x: 635, endPoint y: 216, distance: 452.3
click at [642, 216] on div "Janela de atendimento Grade de atendimento Capacidade Transportadoras Veículos …" at bounding box center [664, 318] width 1329 height 636
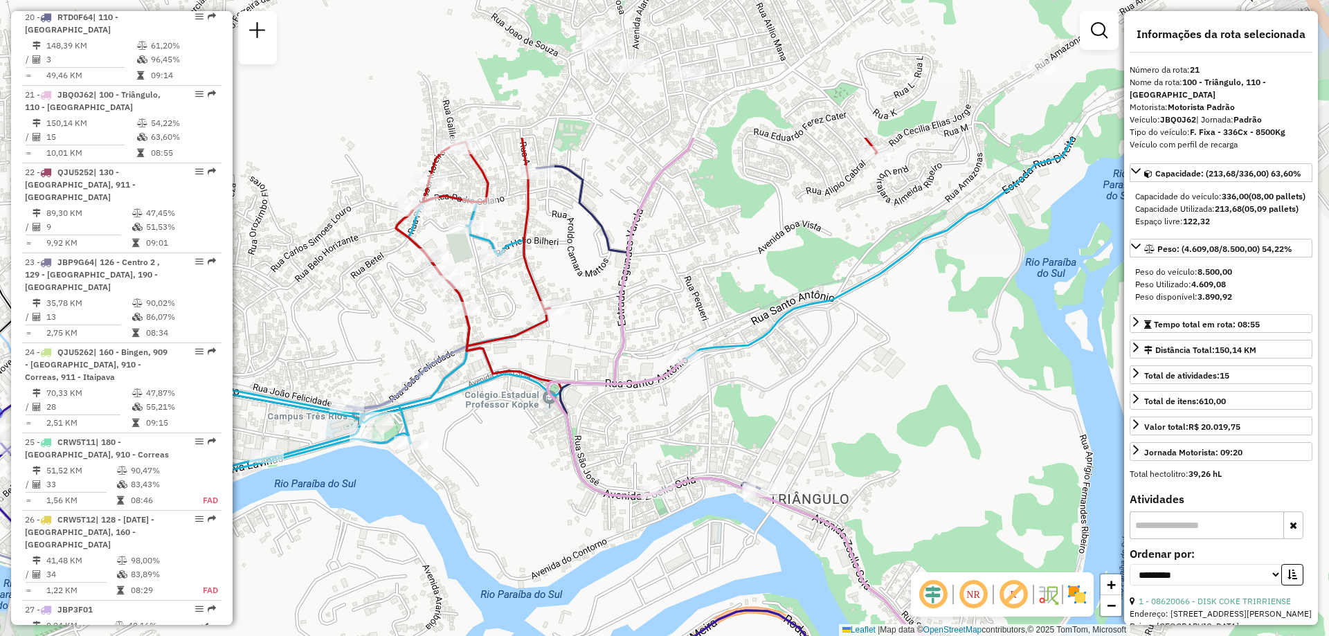
drag, startPoint x: 635, startPoint y: 221, endPoint x: 765, endPoint y: 422, distance: 239.8
click at [765, 422] on div "Janela de atendimento Grade de atendimento Capacidade Transportadoras Veículos …" at bounding box center [664, 318] width 1329 height 636
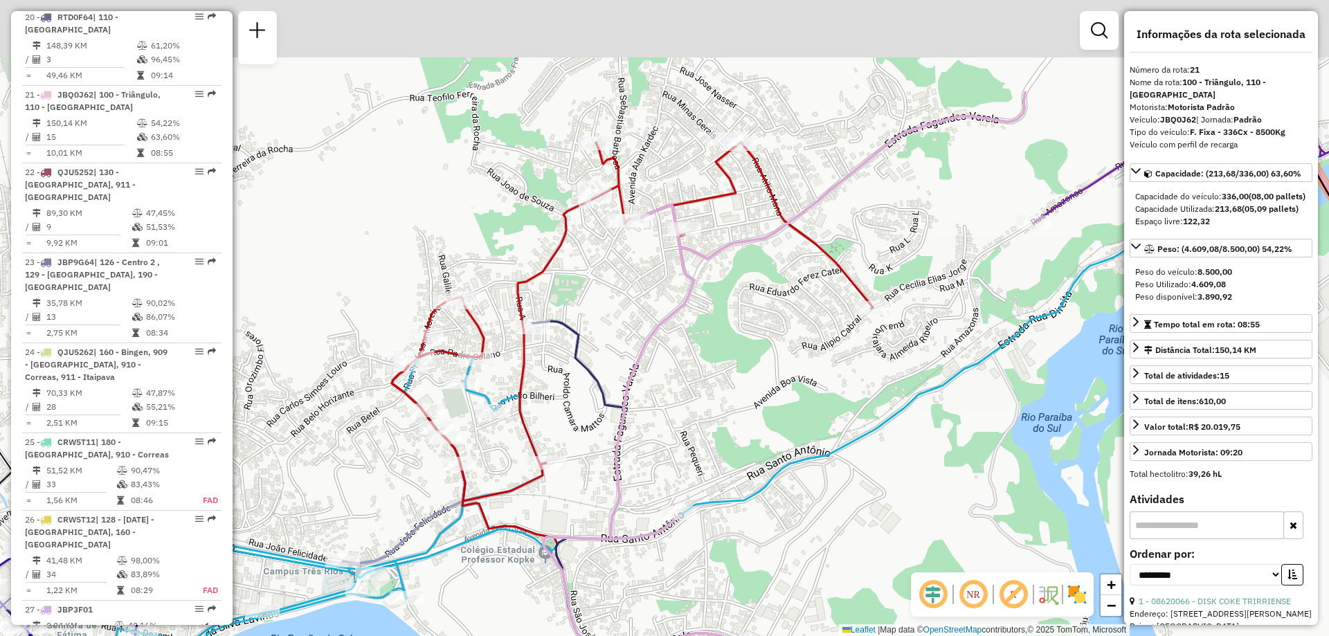
drag, startPoint x: 731, startPoint y: 159, endPoint x: 727, endPoint y: 314, distance: 155.1
click at [727, 314] on div "Janela de atendimento Grade de atendimento Capacidade Transportadoras Veículos …" at bounding box center [664, 318] width 1329 height 636
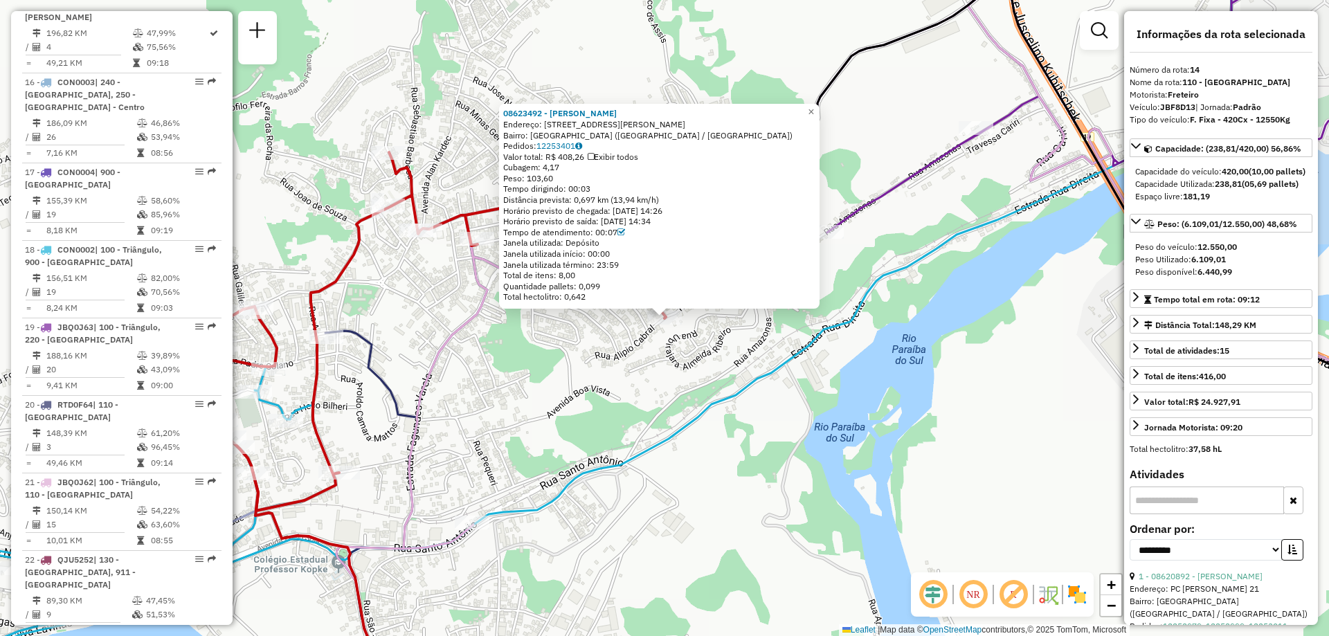
scroll to position [1493, 0]
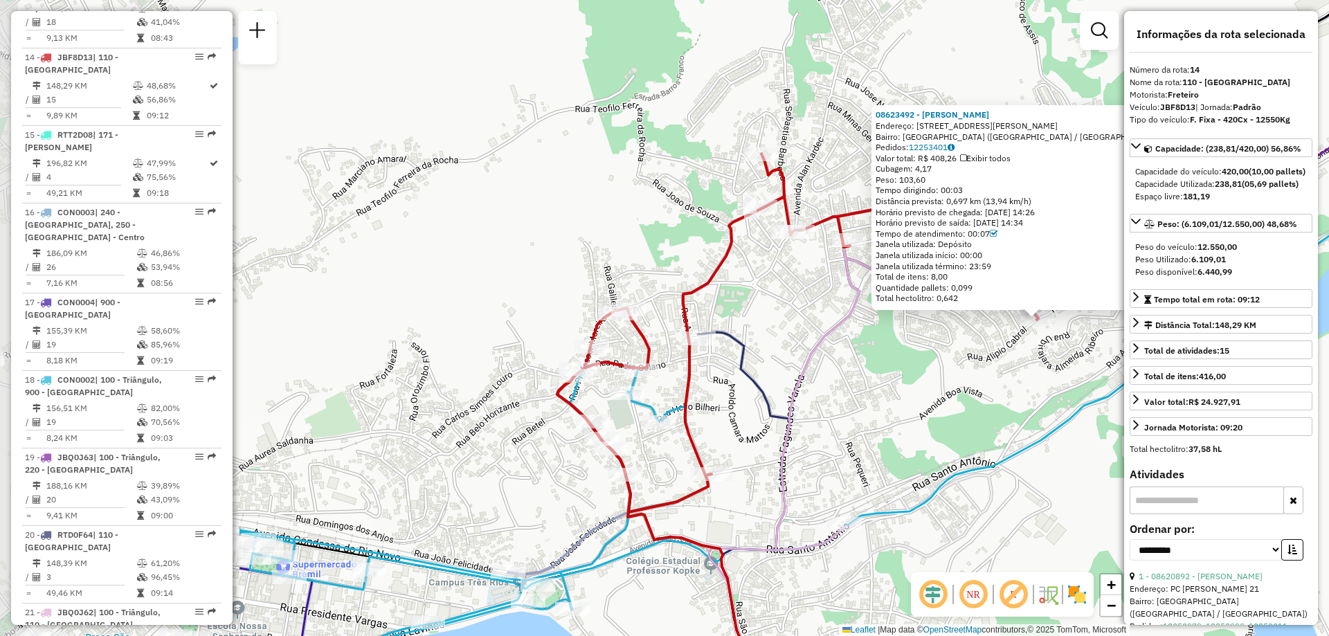
drag, startPoint x: 536, startPoint y: 372, endPoint x: 910, endPoint y: 373, distance: 373.8
click at [910, 373] on div "08623492 - [PERSON_NAME]: [STREET_ADDRESS][PERSON_NAME] Bairro: [GEOGRAPHIC_DAT…" at bounding box center [664, 318] width 1329 height 636
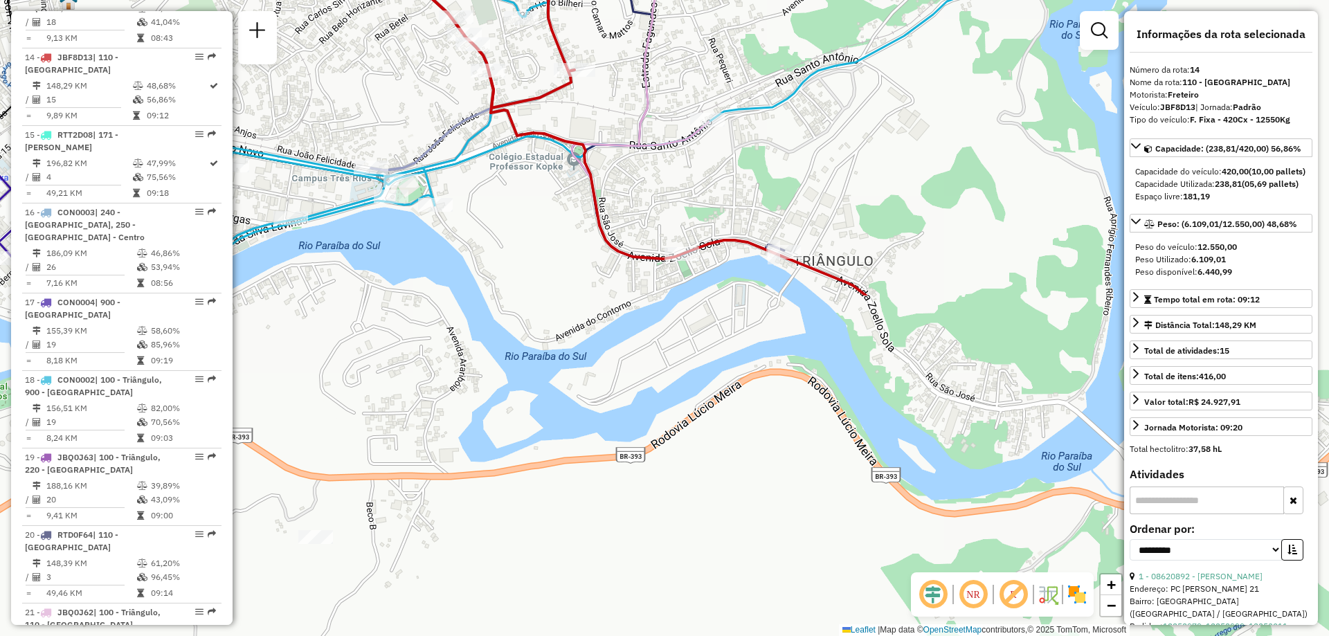
drag, startPoint x: 878, startPoint y: 433, endPoint x: 739, endPoint y: 28, distance: 427.3
click at [739, 28] on div "08623492 - [PERSON_NAME]: [STREET_ADDRESS][PERSON_NAME] Bairro: [GEOGRAPHIC_DAT…" at bounding box center [664, 318] width 1329 height 636
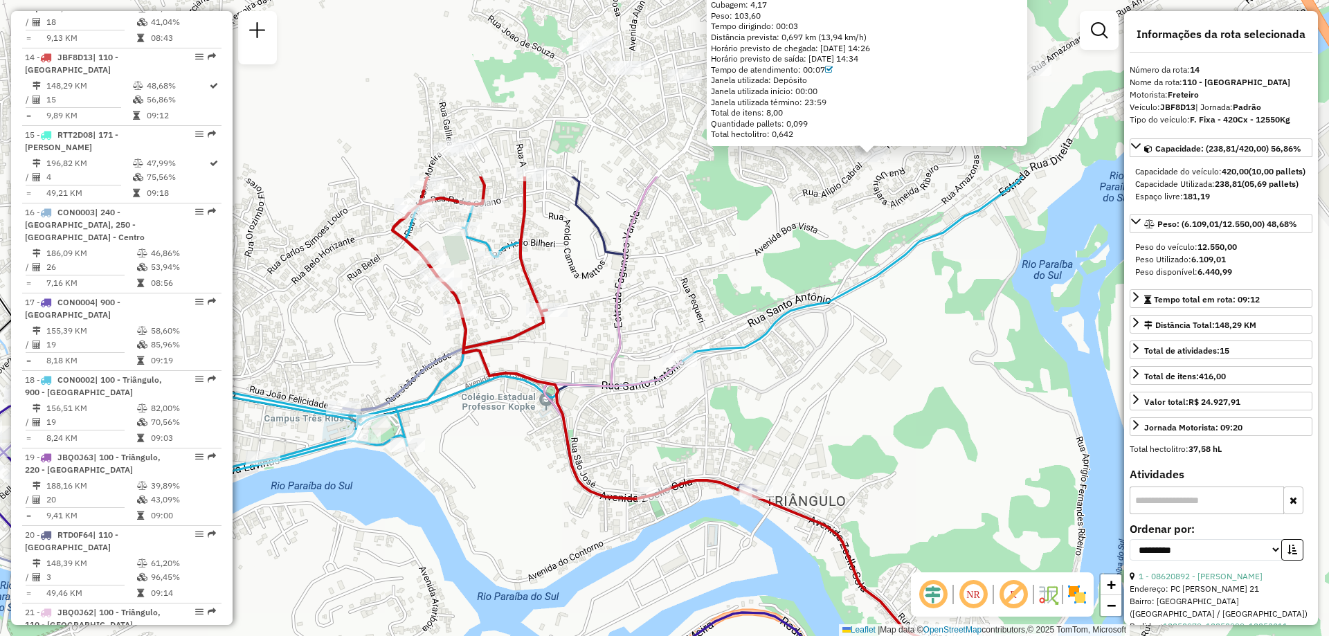
drag, startPoint x: 860, startPoint y: 175, endPoint x: 824, endPoint y: 464, distance: 290.8
click at [824, 464] on div "08623492 - [PERSON_NAME]: [STREET_ADDRESS][PERSON_NAME] Bairro: [GEOGRAPHIC_DAT…" at bounding box center [664, 318] width 1329 height 636
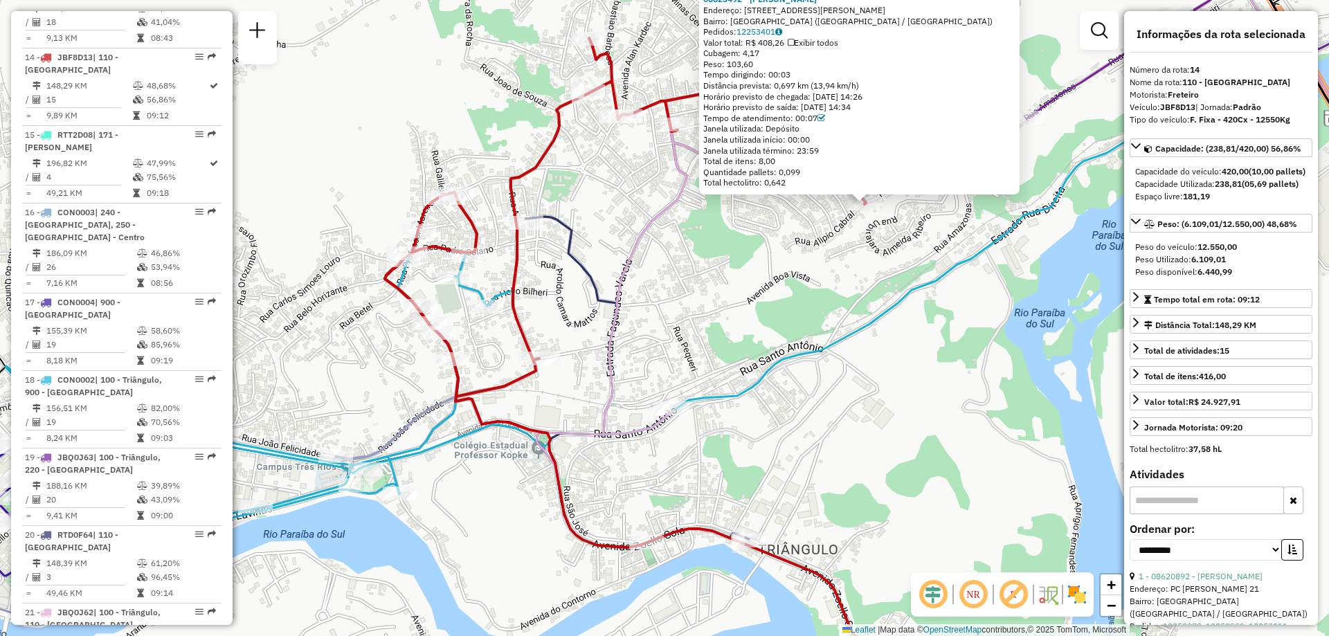
drag, startPoint x: 967, startPoint y: 65, endPoint x: 949, endPoint y: 131, distance: 68.2
click at [949, 131] on div "08623492 - [PERSON_NAME]: [STREET_ADDRESS][PERSON_NAME] Bairro: [GEOGRAPHIC_DAT…" at bounding box center [859, 91] width 312 height 195
click at [853, 280] on div "08623492 - [PERSON_NAME]: [STREET_ADDRESS][PERSON_NAME] Bairro: [GEOGRAPHIC_DAT…" at bounding box center [664, 318] width 1329 height 636
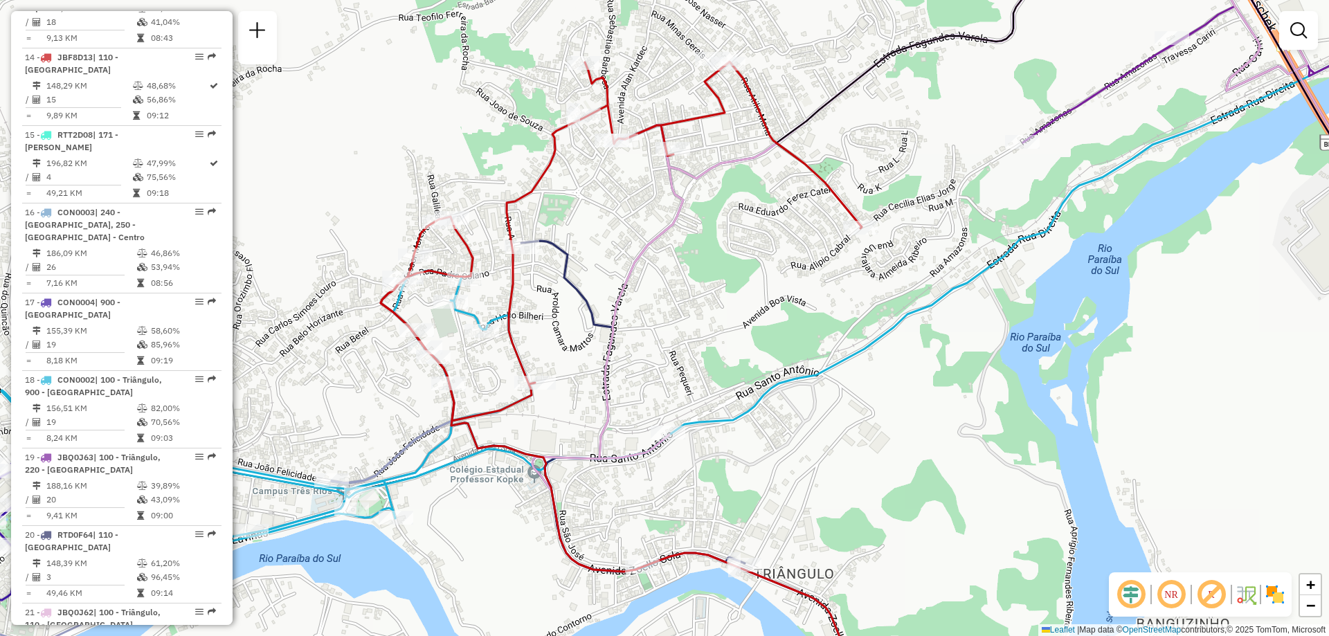
drag, startPoint x: 845, startPoint y: 248, endPoint x: 841, endPoint y: 272, distance: 24.6
click at [841, 272] on div "Janela de atendimento Grade de atendimento Capacidade Transportadoras Veículos …" at bounding box center [664, 318] width 1329 height 636
select select "**********"
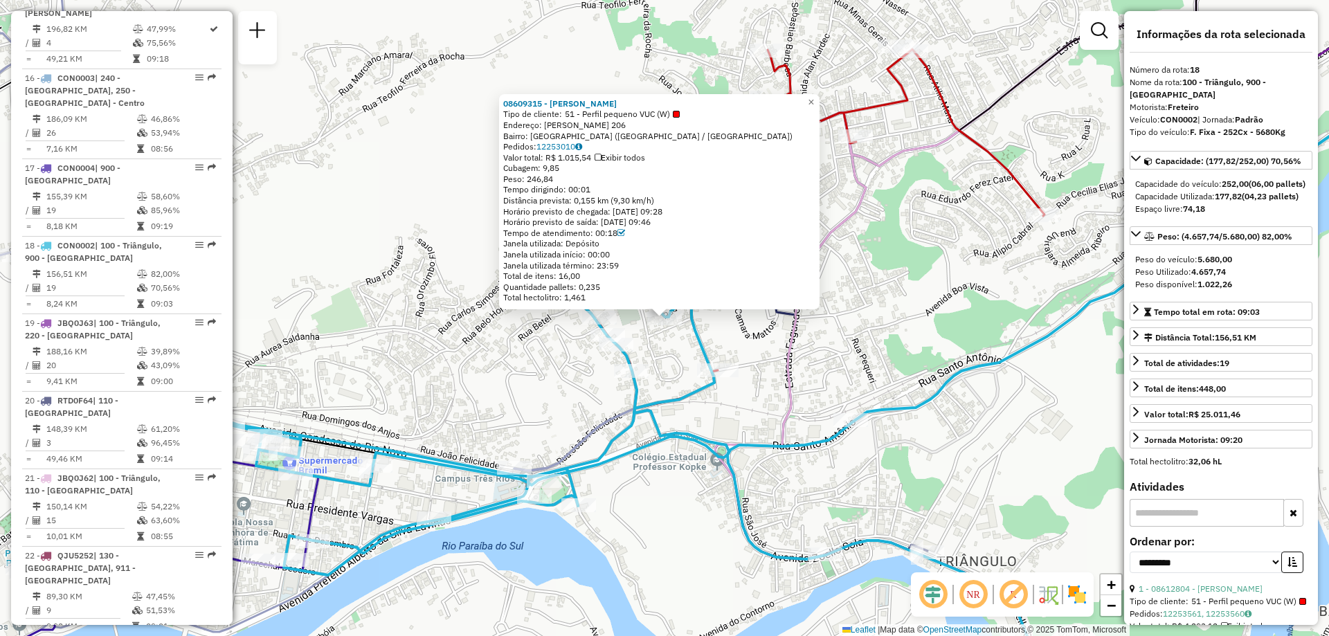
scroll to position [1791, 0]
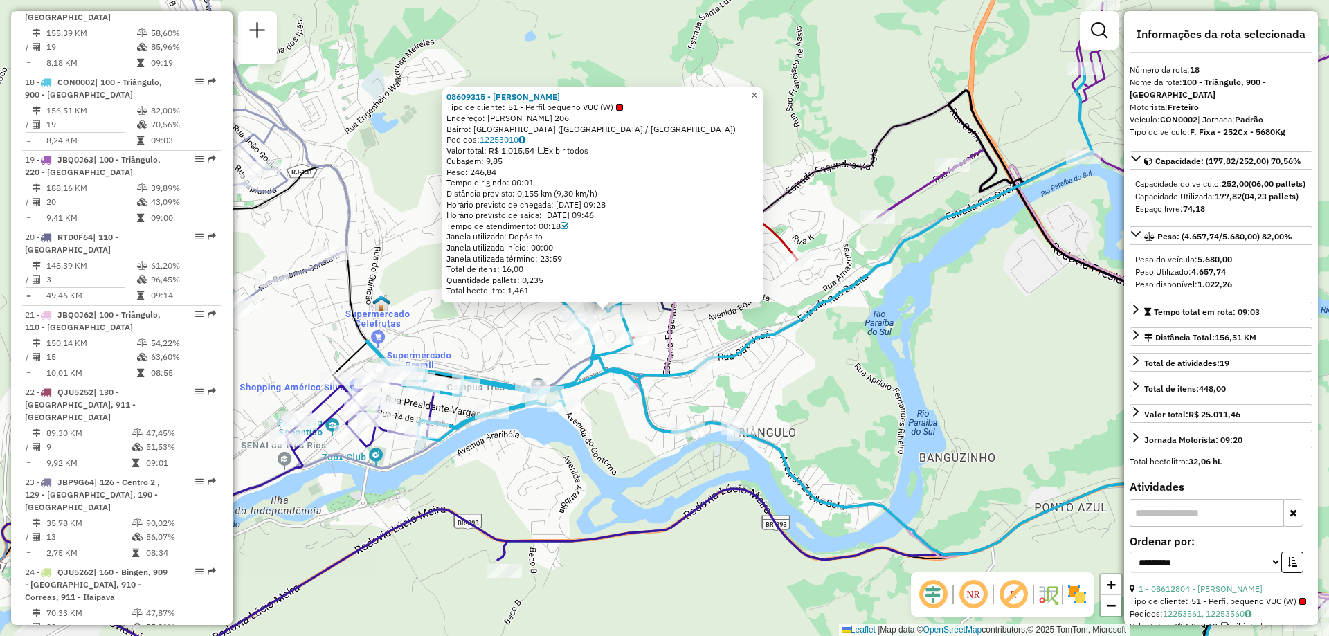
click at [757, 91] on span "×" at bounding box center [754, 95] width 6 height 12
